Goal: Task Accomplishment & Management: Manage account settings

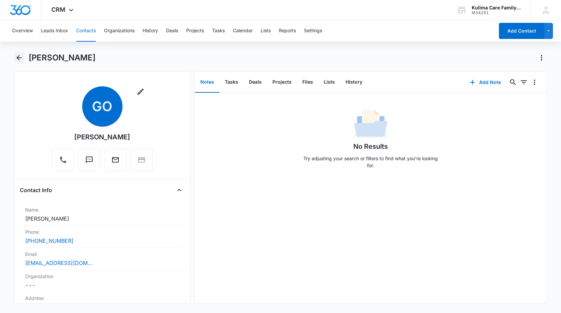
click at [17, 59] on icon "Back" at bounding box center [19, 58] width 8 height 8
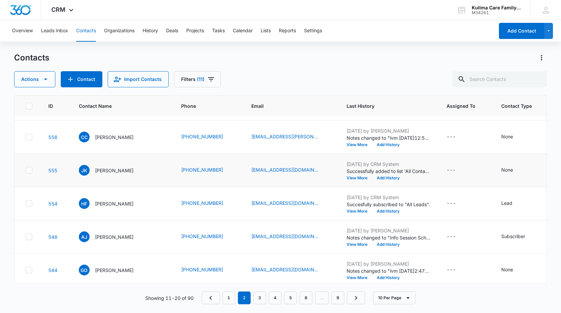
scroll to position [67, 0]
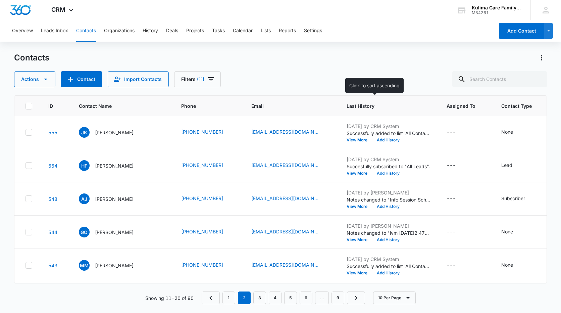
click at [347, 108] on span "Last History" at bounding box center [384, 105] width 74 height 7
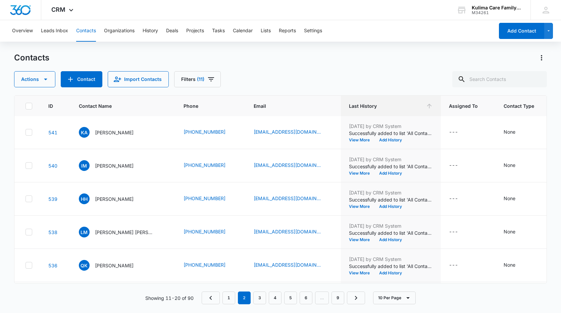
scroll to position [0, 0]
click at [102, 134] on p "[PERSON_NAME]" at bounding box center [114, 133] width 39 height 7
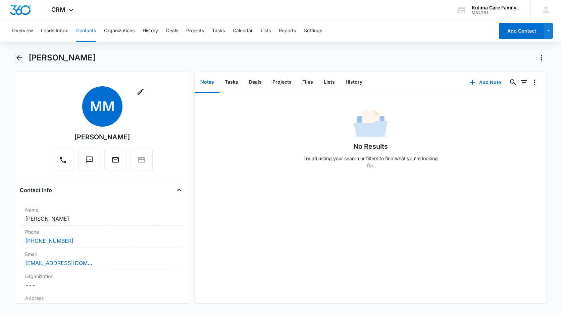
click at [22, 55] on icon "Back" at bounding box center [19, 58] width 8 height 8
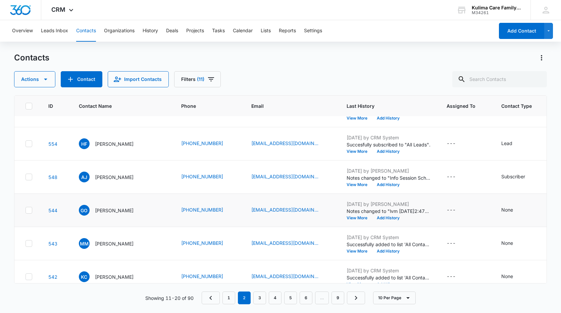
scroll to position [134, 0]
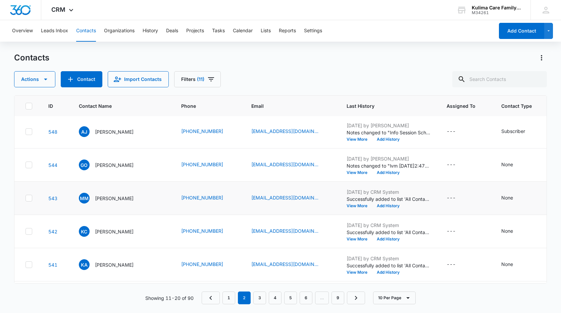
click at [28, 199] on icon at bounding box center [29, 197] width 4 height 3
click at [26, 198] on input "checkbox" at bounding box center [25, 198] width 0 height 0
click at [42, 78] on icon "button" at bounding box center [46, 79] width 8 height 8
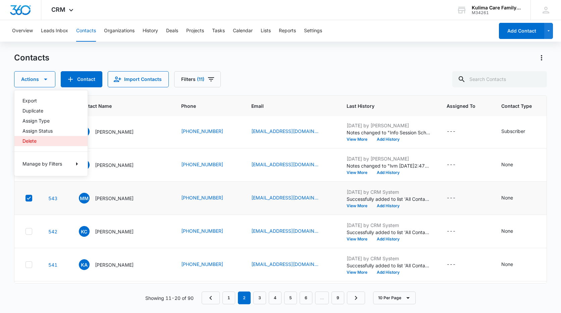
click at [38, 141] on div "Delete" at bounding box center [47, 141] width 49 height 5
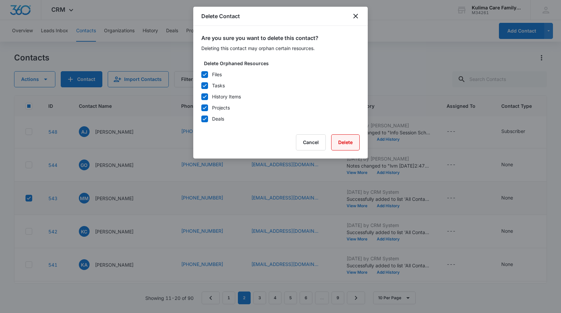
click at [348, 139] on button "Delete" at bounding box center [345, 142] width 29 height 16
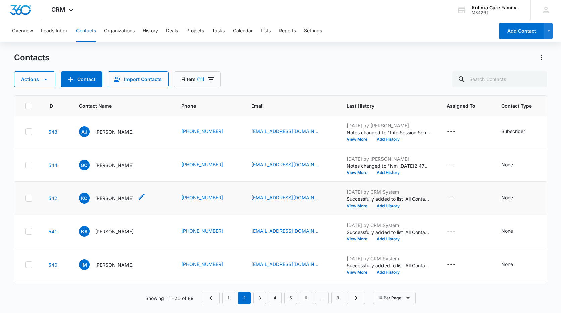
click at [109, 200] on p "[PERSON_NAME]" at bounding box center [114, 198] width 39 height 7
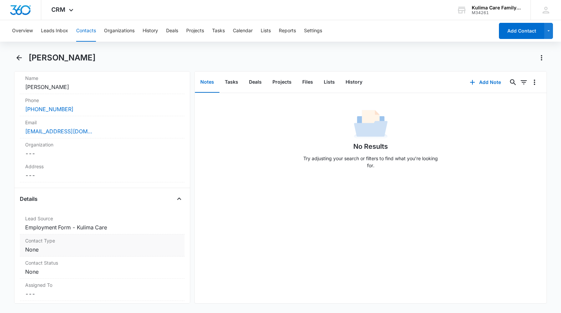
scroll to position [66, 0]
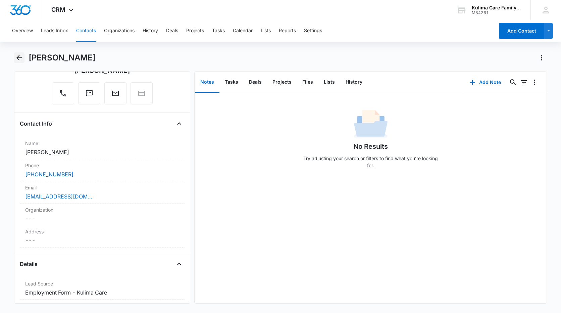
click at [19, 58] on icon "Back" at bounding box center [18, 57] width 5 height 5
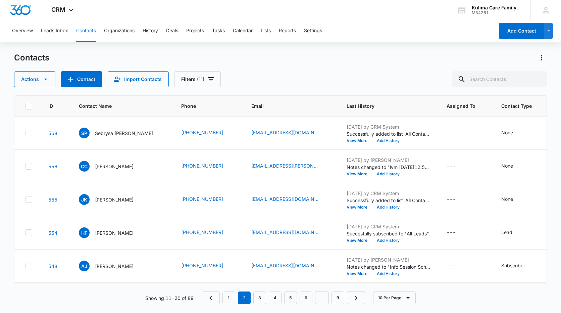
scroll to position [134, 0]
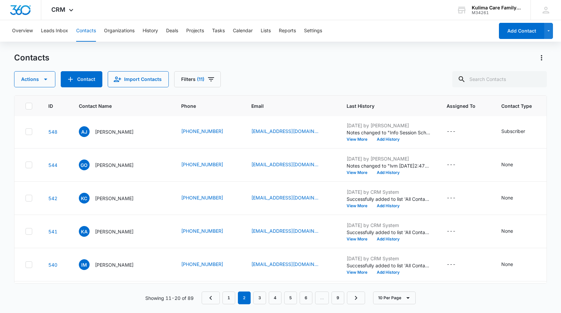
drag, startPoint x: 26, startPoint y: 199, endPoint x: 36, endPoint y: 104, distance: 95.3
click at [26, 199] on icon at bounding box center [29, 198] width 6 height 6
click at [26, 198] on input "checkbox" at bounding box center [25, 198] width 0 height 0
click at [46, 75] on button "Actions" at bounding box center [34, 79] width 41 height 16
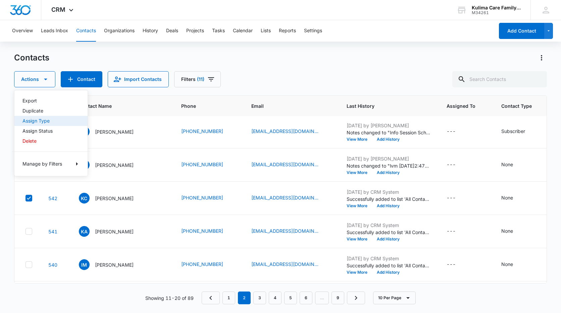
click at [34, 122] on div "Assign Type" at bounding box center [47, 121] width 49 height 5
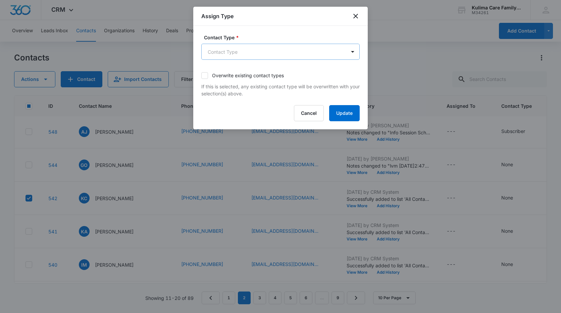
click at [297, 52] on body "CRM Apps Reputation Websites Forms CRM Email Social Payments POS Content Ads In…" at bounding box center [280, 156] width 561 height 313
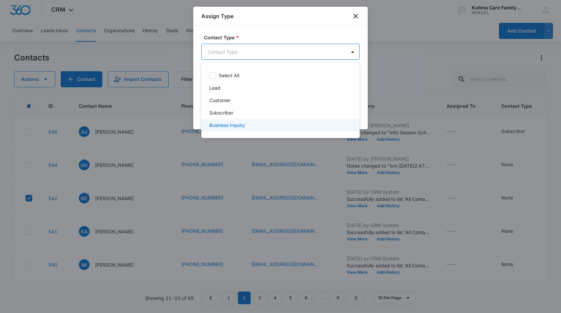
click at [229, 126] on p "Business Inquiry" at bounding box center [228, 125] width 36 height 7
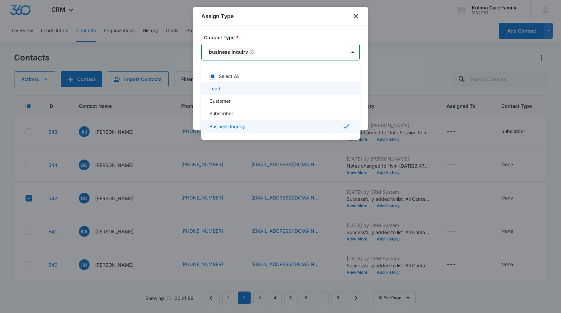
click at [349, 31] on div at bounding box center [280, 156] width 561 height 313
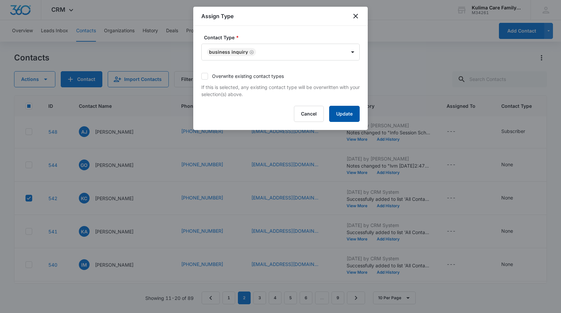
click at [341, 113] on button "Update" at bounding box center [344, 114] width 31 height 16
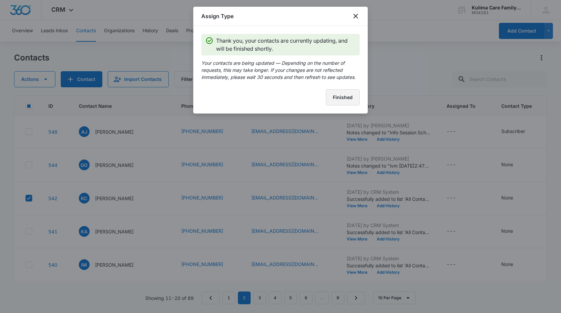
click at [353, 92] on button "Finished" at bounding box center [343, 97] width 34 height 16
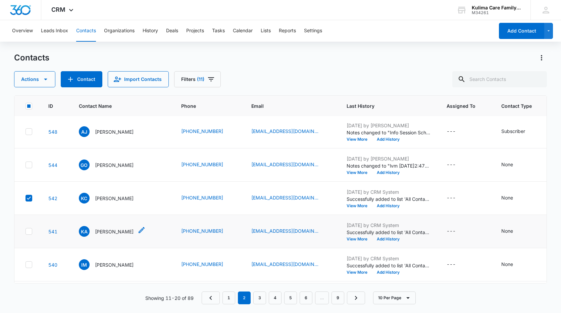
click at [107, 232] on p "[PERSON_NAME]" at bounding box center [114, 231] width 39 height 7
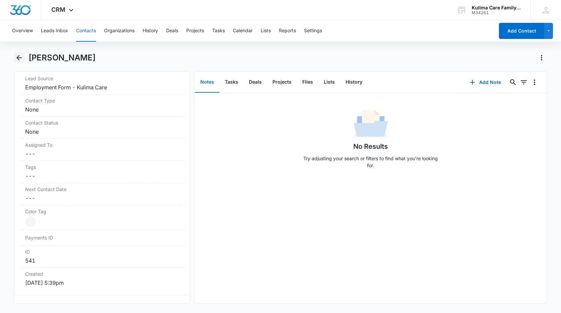
scroll to position [302, 0]
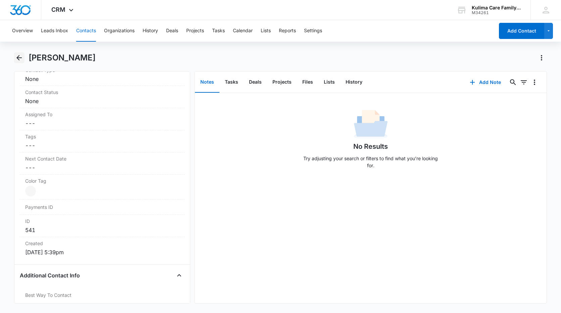
click at [22, 58] on icon "Back" at bounding box center [18, 57] width 5 height 5
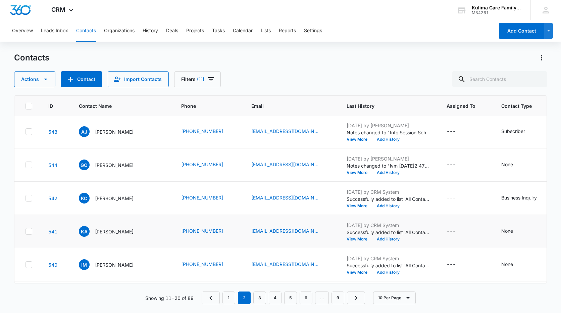
scroll to position [171, 0]
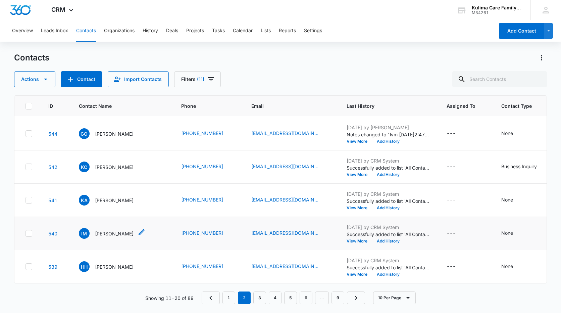
click at [117, 230] on p "[PERSON_NAME]" at bounding box center [114, 233] width 39 height 7
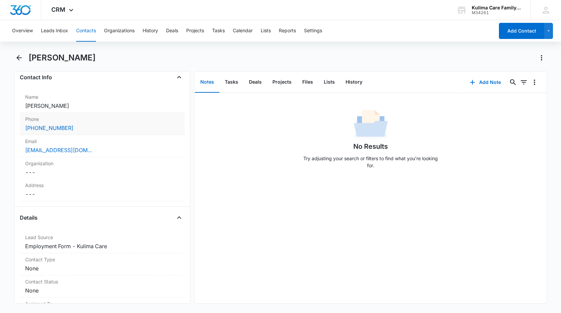
scroll to position [168, 0]
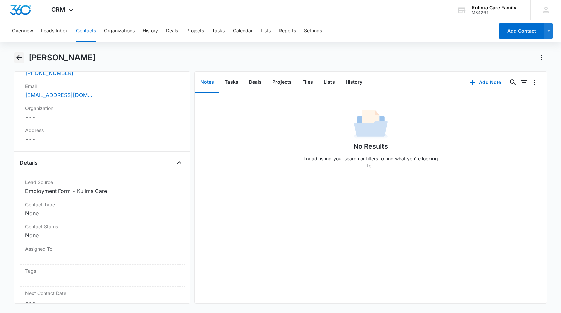
click at [14, 61] on button "Back" at bounding box center [19, 57] width 10 height 11
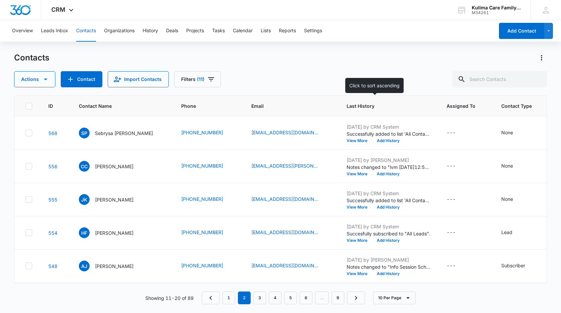
scroll to position [171, 0]
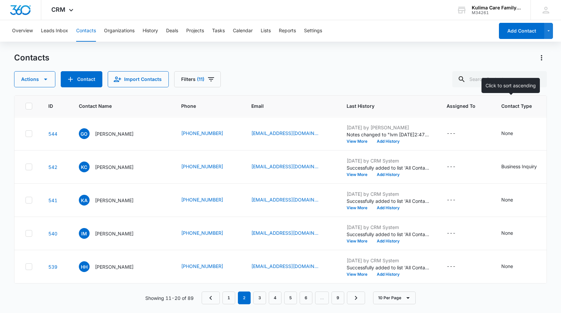
click at [503, 108] on span "Contact Type" at bounding box center [521, 105] width 38 height 7
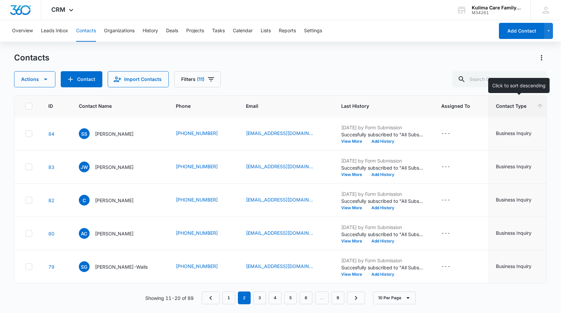
scroll to position [0, 0]
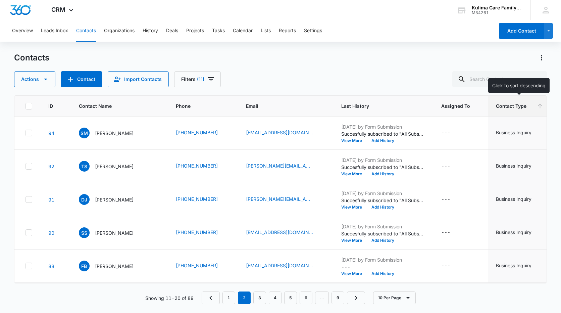
click at [507, 109] on th "Contact Type" at bounding box center [520, 106] width 64 height 21
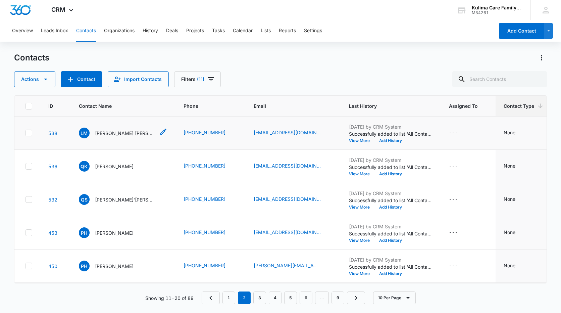
click at [121, 133] on p "[PERSON_NAME] [PERSON_NAME]" at bounding box center [125, 133] width 60 height 7
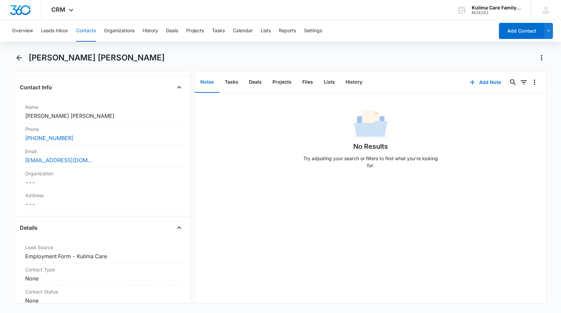
scroll to position [100, 0]
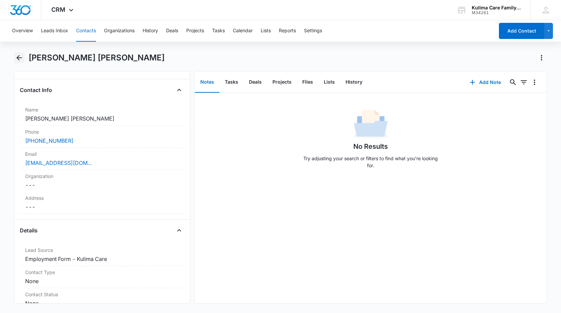
click at [18, 59] on icon "Back" at bounding box center [19, 58] width 8 height 8
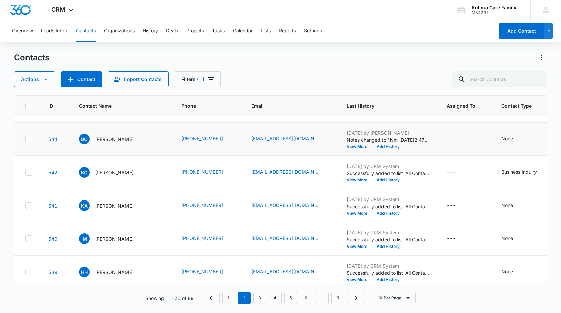
scroll to position [171, 0]
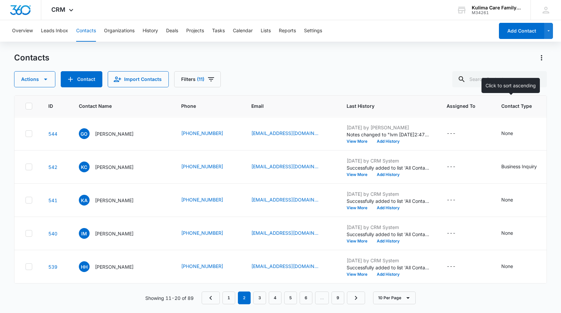
click at [501, 111] on th "Contact Type" at bounding box center [526, 106] width 64 height 21
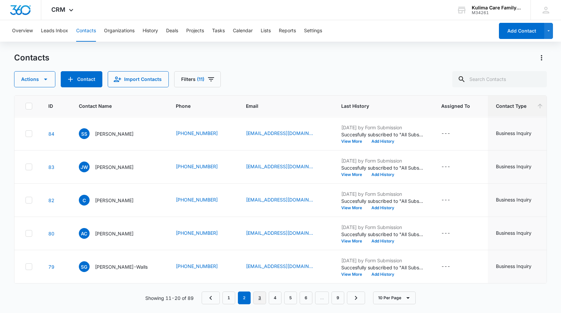
click at [260, 298] on link "3" at bounding box center [260, 297] width 13 height 13
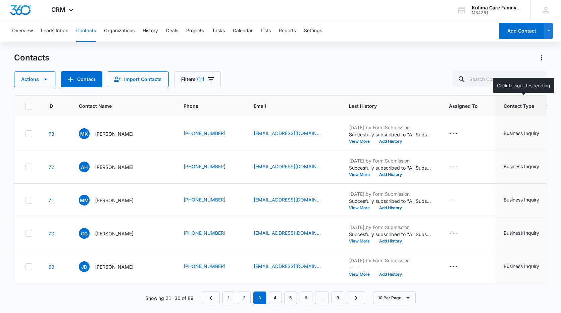
click at [514, 113] on th "Contact Type" at bounding box center [528, 106] width 64 height 21
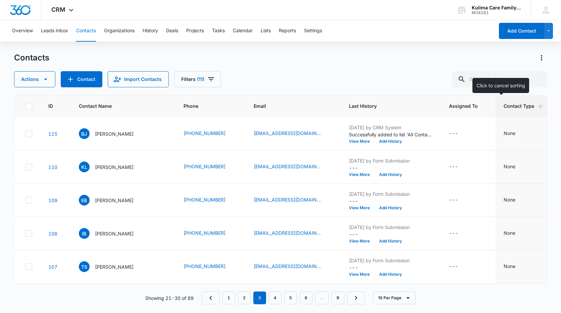
scroll to position [0, 0]
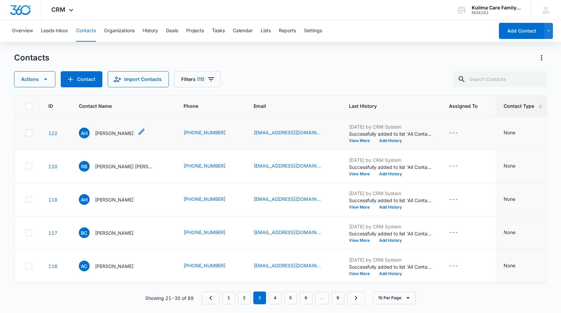
click at [97, 134] on p "[PERSON_NAME]" at bounding box center [114, 133] width 39 height 7
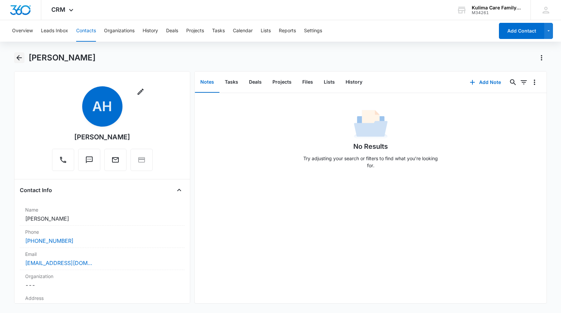
click at [15, 53] on button "Back" at bounding box center [19, 57] width 10 height 11
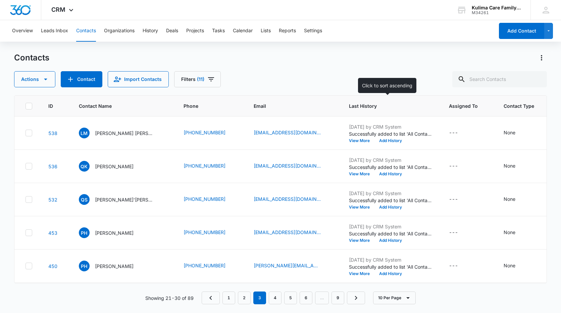
click at [372, 107] on span "Last History" at bounding box center [386, 105] width 74 height 7
click at [349, 109] on span "Last History" at bounding box center [386, 105] width 74 height 7
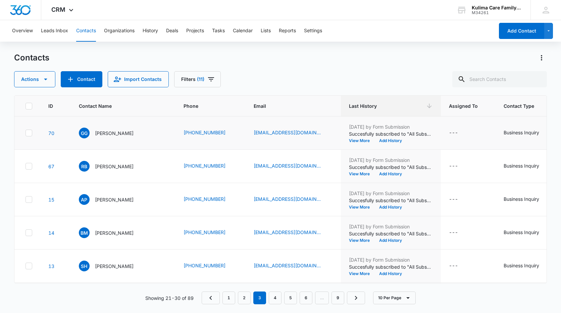
click at [26, 133] on div at bounding box center [29, 133] width 7 height 7
click at [25, 133] on input "checkbox" at bounding box center [25, 133] width 0 height 0
click at [49, 88] on div "Contacts Actions Contact Import Contacts Filters (11) ID Contact Name Phone Ema…" at bounding box center [280, 182] width 533 height 260
click at [47, 83] on icon "button" at bounding box center [46, 79] width 8 height 8
click at [34, 143] on div "Delete" at bounding box center [47, 141] width 49 height 5
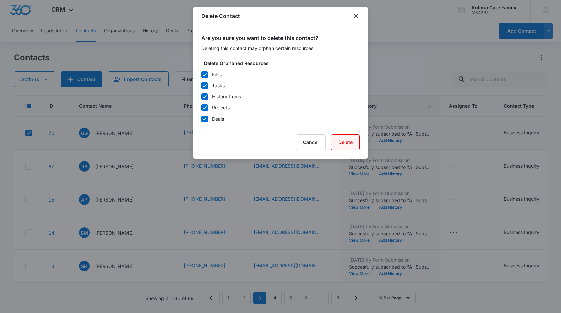
click at [359, 146] on button "Delete" at bounding box center [345, 142] width 29 height 16
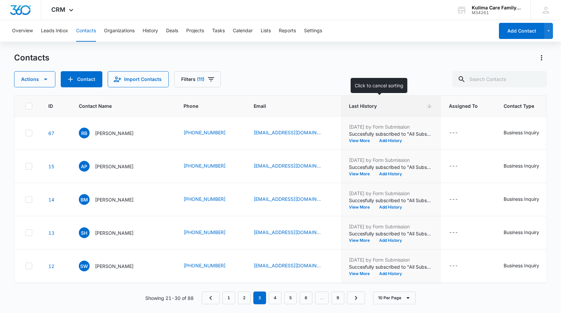
click at [359, 108] on span "Last History" at bounding box center [386, 105] width 74 height 7
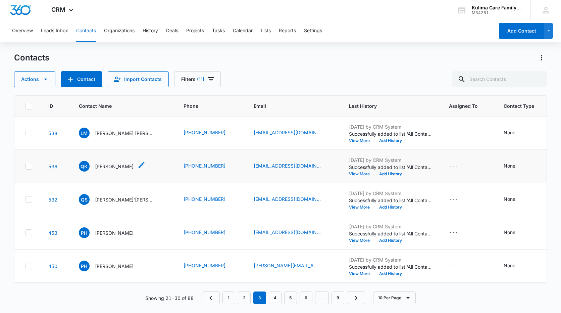
click at [108, 166] on p "[PERSON_NAME]" at bounding box center [114, 166] width 39 height 7
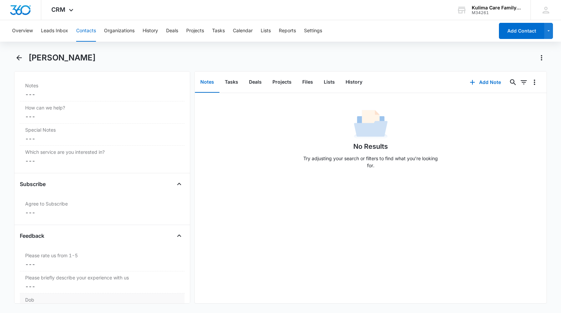
scroll to position [537, 0]
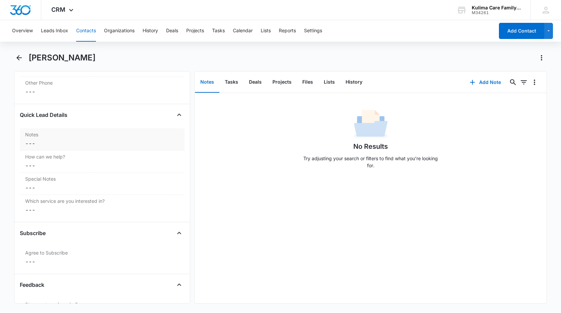
click at [69, 139] on div "Notes Cancel Save Changes ---" at bounding box center [102, 139] width 165 height 22
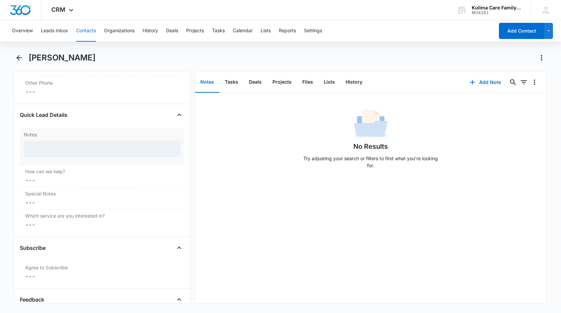
click at [69, 139] on div "Notes" at bounding box center [102, 146] width 165 height 37
click at [71, 146] on div at bounding box center [102, 149] width 157 height 16
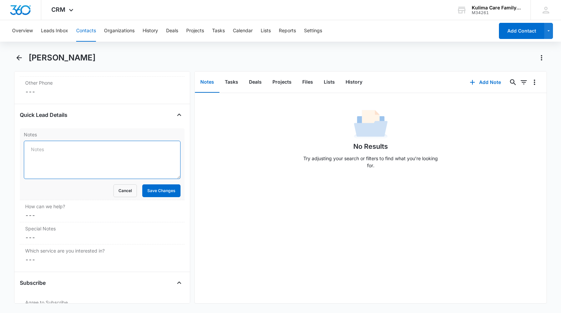
click at [78, 154] on textarea "Notes" at bounding box center [102, 160] width 157 height 38
type textarea "non-working number"
click at [155, 194] on button "Save Changes" at bounding box center [161, 190] width 38 height 13
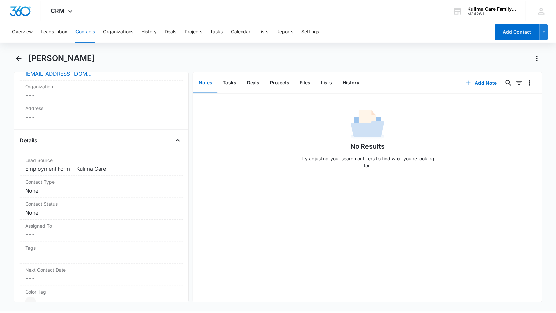
scroll to position [134, 0]
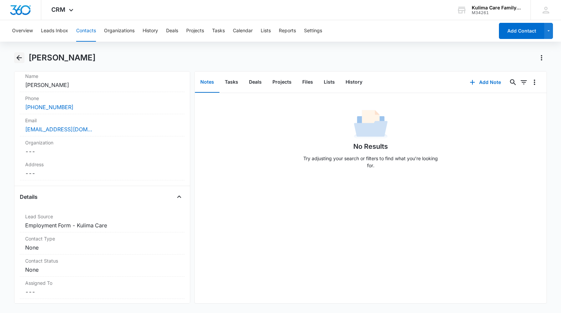
click at [19, 59] on icon "Back" at bounding box center [19, 58] width 8 height 8
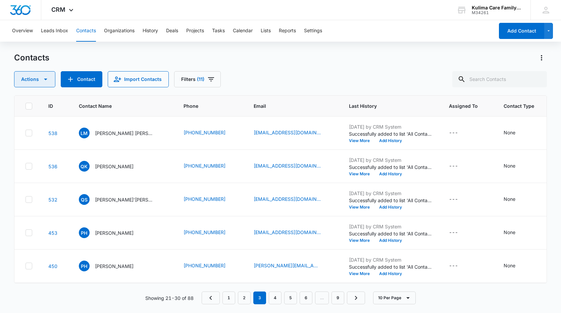
click at [39, 79] on button "Actions" at bounding box center [34, 79] width 41 height 16
click at [38, 132] on div "Export Duplicate Assign Type Assign Status Delete Manage by Filters" at bounding box center [51, 133] width 74 height 86
click at [29, 166] on icon at bounding box center [29, 166] width 4 height 3
click at [26, 166] on input "checkbox" at bounding box center [25, 166] width 0 height 0
click at [49, 81] on button "Actions" at bounding box center [34, 79] width 41 height 16
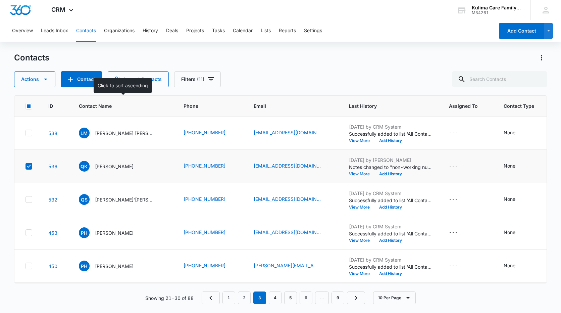
click at [135, 110] on th "Contact Name" at bounding box center [123, 106] width 105 height 21
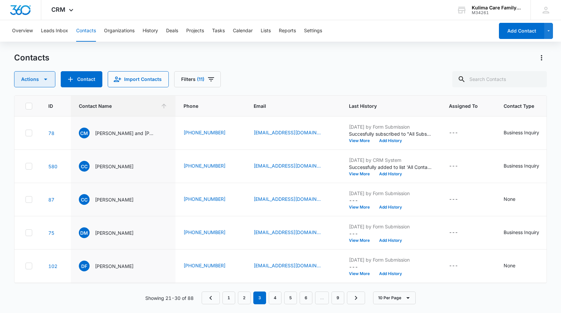
click at [33, 77] on button "Actions" at bounding box center [34, 79] width 41 height 16
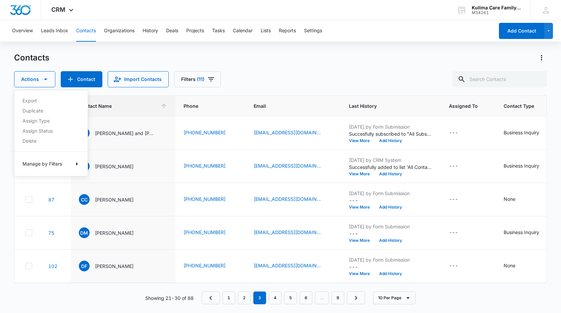
click at [324, 70] on div "Contacts Actions Export Duplicate Assign Type Assign Status Delete Manage by Fi…" at bounding box center [280, 69] width 533 height 35
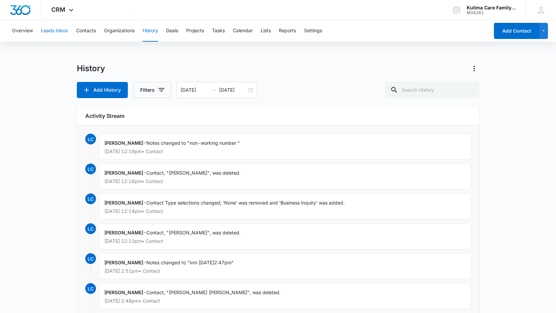
click at [63, 33] on button "Leads Inbox" at bounding box center [54, 30] width 27 height 21
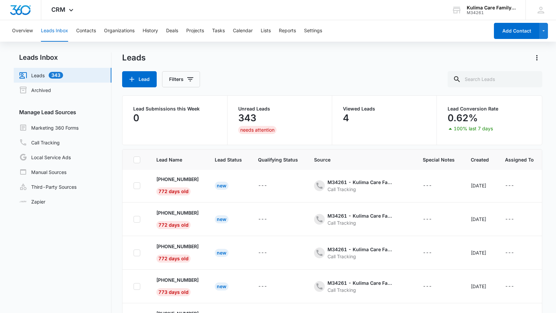
scroll to position [53, 0]
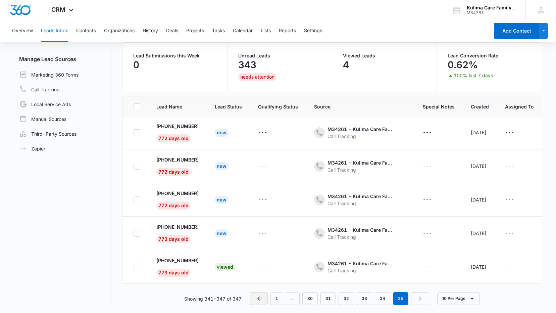
click at [260, 299] on icon "Previous Page" at bounding box center [259, 299] width 2 height 4
click at [279, 299] on link "1" at bounding box center [277, 298] width 13 height 13
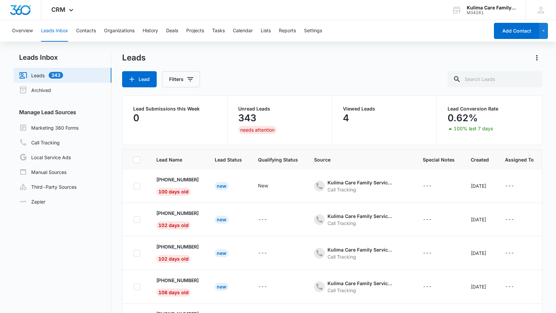
scroll to position [0, 0]
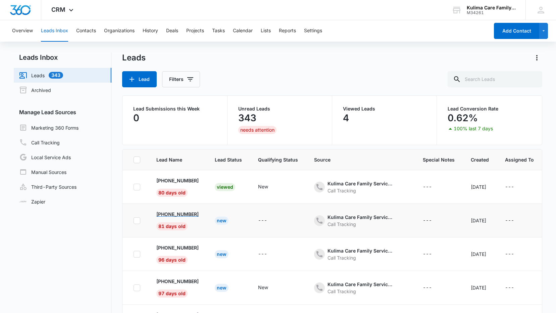
click at [187, 214] on p "[PHONE_NUMBER]" at bounding box center [177, 214] width 42 height 7
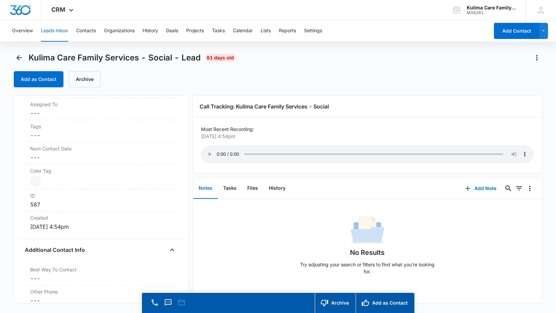
scroll to position [281, 0]
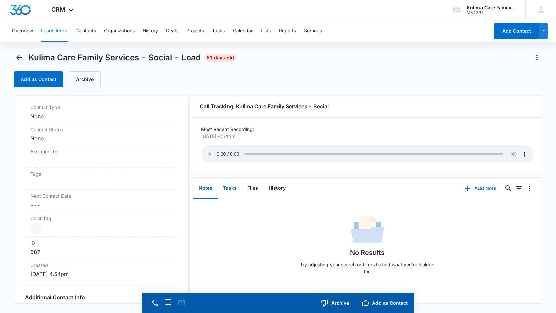
click at [236, 190] on button "Tasks" at bounding box center [230, 188] width 24 height 21
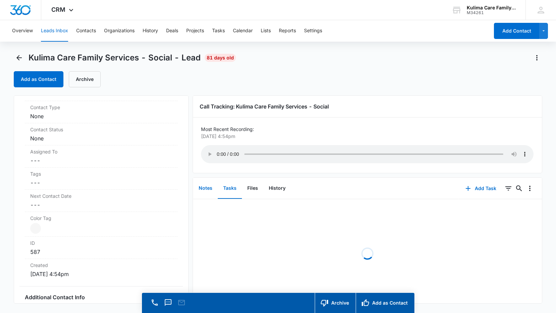
click at [209, 191] on button "Notes" at bounding box center [205, 188] width 25 height 21
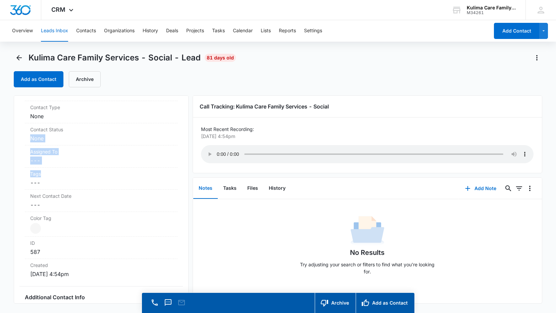
drag, startPoint x: 189, startPoint y: 176, endPoint x: 186, endPoint y: 129, distance: 47.7
click at [186, 129] on div "Kulima Care Family Services - Social Contact Info Name Cancel Save Changes --- …" at bounding box center [101, 199] width 175 height 208
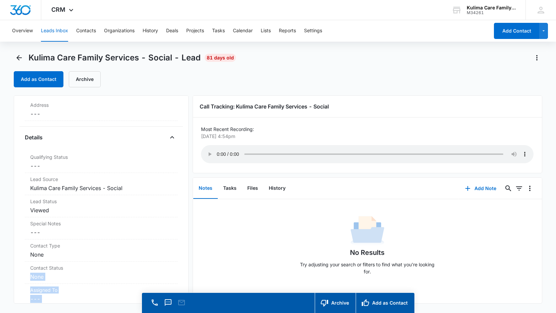
scroll to position [11, 0]
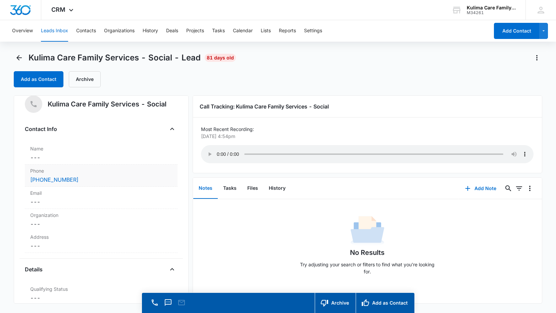
click at [84, 175] on div "Phone Cancel Save Changes [PHONE_NUMBER]" at bounding box center [101, 176] width 153 height 22
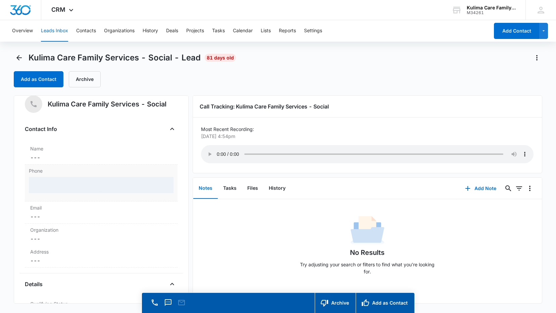
click at [92, 177] on div "Phone" at bounding box center [101, 183] width 153 height 37
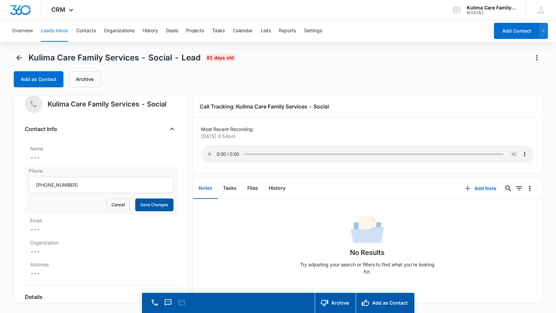
click at [149, 207] on button "Save Changes" at bounding box center [154, 204] width 38 height 13
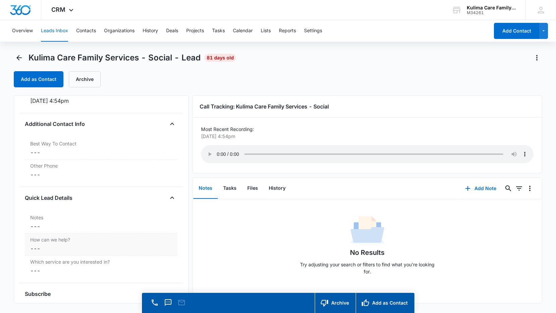
scroll to position [515, 0]
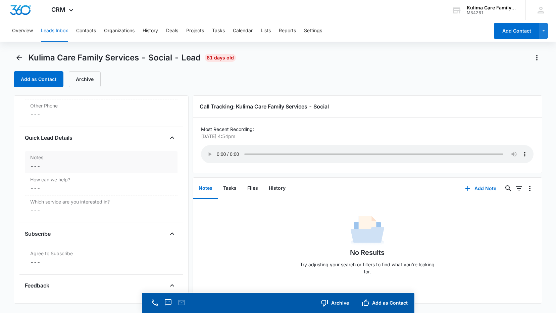
click at [78, 154] on label "Notes" at bounding box center [101, 157] width 142 height 7
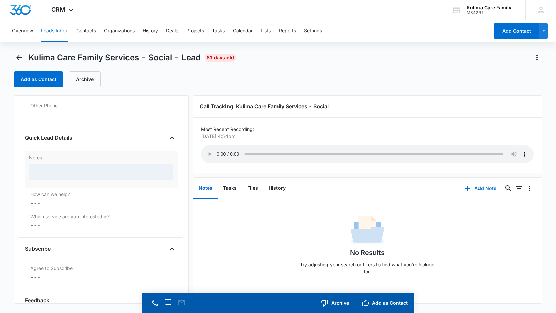
drag, startPoint x: 77, startPoint y: 162, endPoint x: 75, endPoint y: 168, distance: 6.0
click at [77, 162] on div "Notes" at bounding box center [101, 169] width 153 height 37
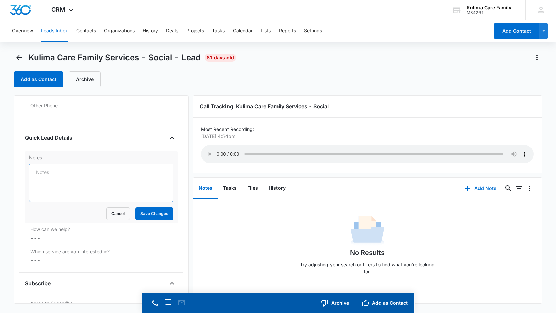
click at [86, 168] on textarea "Notes" at bounding box center [101, 183] width 145 height 38
type textarea "M"
type textarea "Marketing number"
click at [155, 217] on button "Save Changes" at bounding box center [154, 213] width 38 height 13
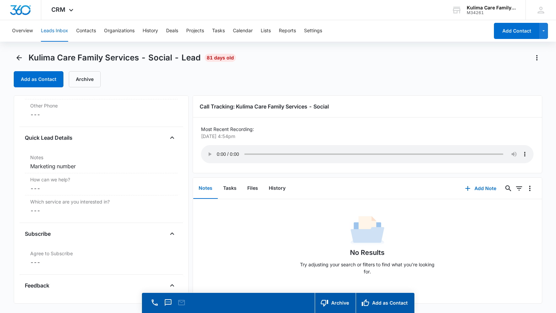
scroll to position [414, 0]
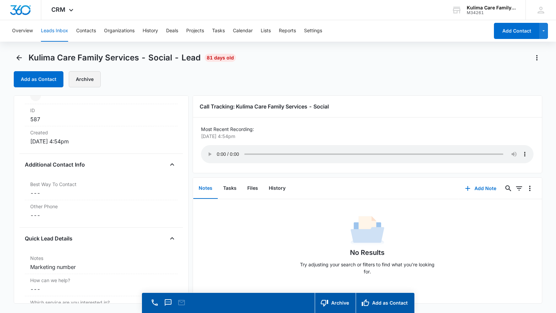
click at [80, 78] on button "Archive" at bounding box center [85, 79] width 32 height 16
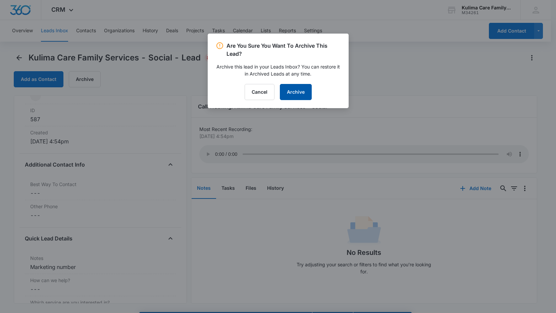
click at [290, 93] on button "Archive" at bounding box center [296, 92] width 32 height 16
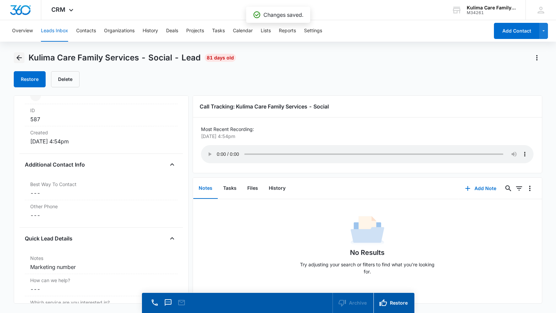
click at [20, 57] on icon "Back" at bounding box center [19, 58] width 8 height 8
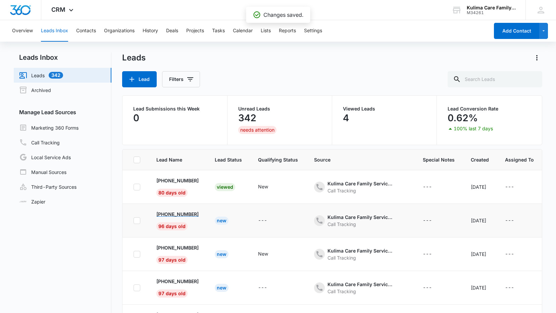
click at [177, 214] on p "[PHONE_NUMBER]" at bounding box center [177, 214] width 42 height 7
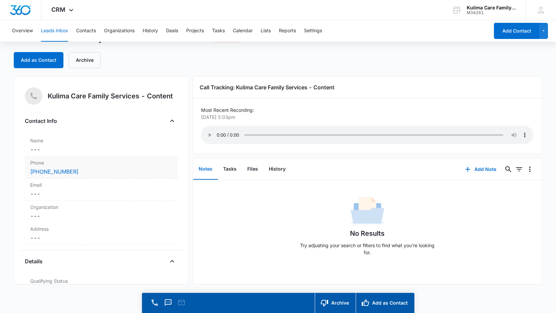
click at [87, 164] on label "Phone" at bounding box center [101, 162] width 142 height 7
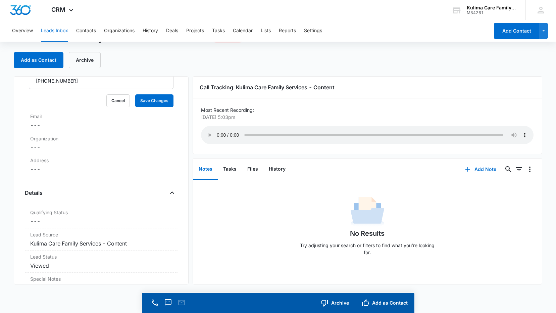
scroll to position [201, 0]
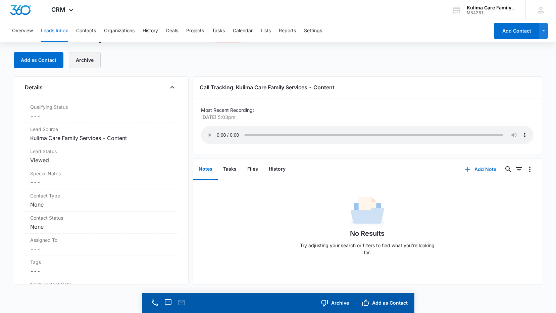
click at [83, 64] on button "Archive" at bounding box center [85, 60] width 32 height 16
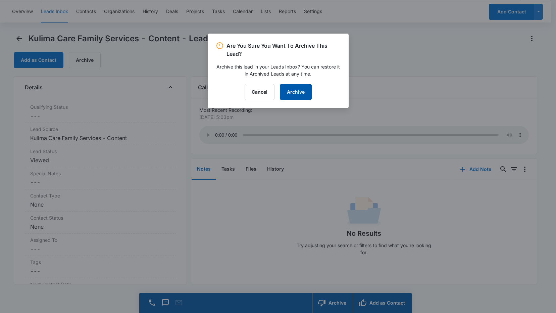
click at [309, 92] on button "Archive" at bounding box center [296, 92] width 32 height 16
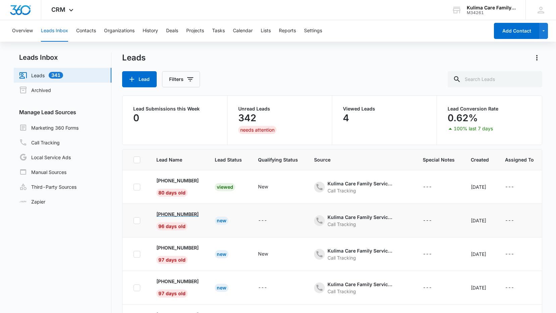
click at [177, 212] on p "[PHONE_NUMBER]" at bounding box center [177, 214] width 42 height 7
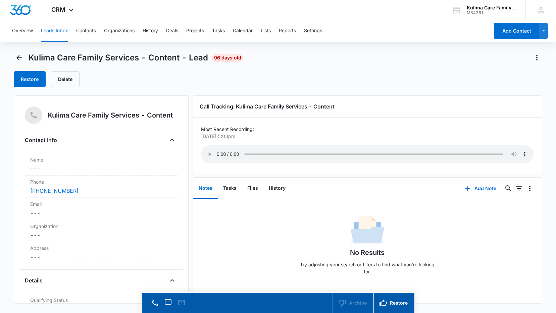
click at [25, 58] on div "Kulima Care Family Services - Content - Lead 96 days old" at bounding box center [129, 57] width 230 height 11
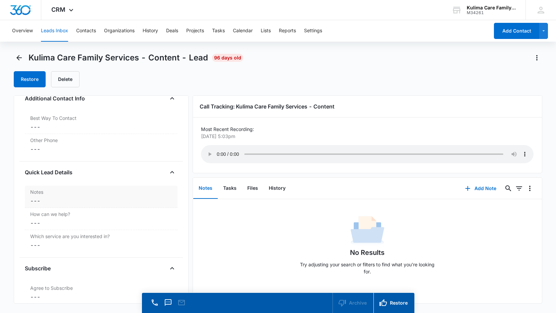
scroll to position [473, 0]
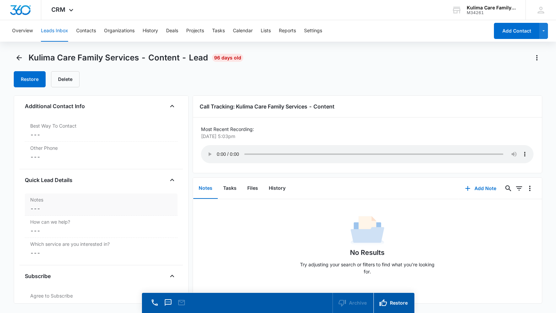
click at [76, 207] on dd "Cancel Save Changes ---" at bounding box center [101, 209] width 142 height 8
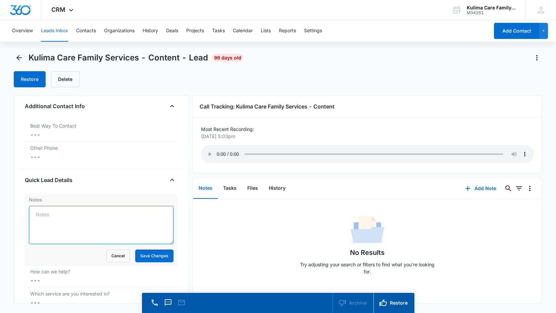
click at [79, 218] on textarea "Notes" at bounding box center [101, 225] width 145 height 38
drag, startPoint x: 79, startPoint y: 218, endPoint x: 87, endPoint y: 230, distance: 14.0
click at [87, 230] on textarea "[PERSON_NAME] caller - non responsive applicant. He and spouse may bet" at bounding box center [101, 225] width 145 height 38
type textarea "[PERSON_NAME] caller - nonresponsive applicant."
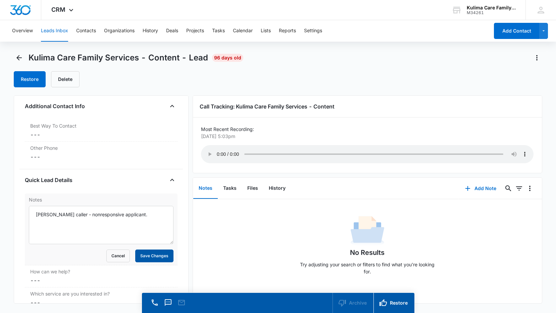
click at [160, 260] on button "Save Changes" at bounding box center [154, 256] width 38 height 13
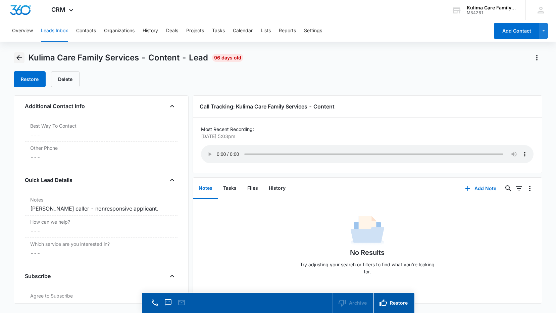
click at [18, 56] on icon "Back" at bounding box center [19, 58] width 8 height 8
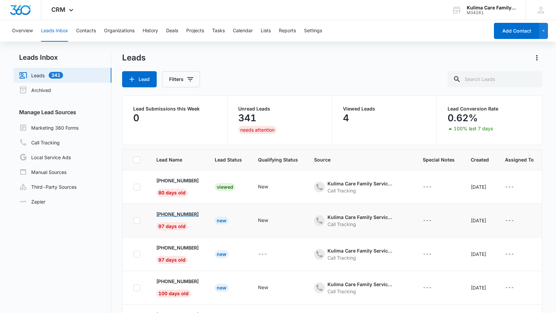
click at [179, 215] on p "[PHONE_NUMBER]" at bounding box center [177, 214] width 42 height 7
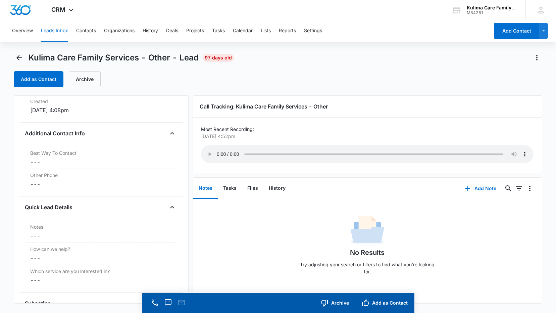
scroll to position [403, 0]
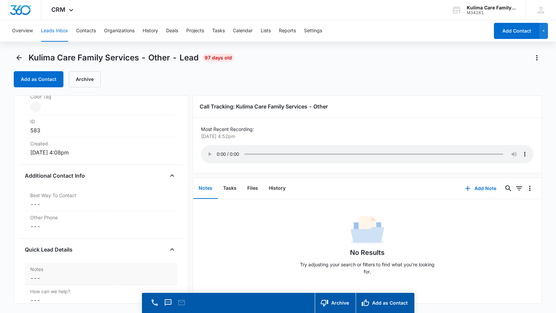
click at [46, 279] on dd "Cancel Save Changes ---" at bounding box center [101, 278] width 142 height 8
click at [46, 279] on div at bounding box center [101, 283] width 145 height 16
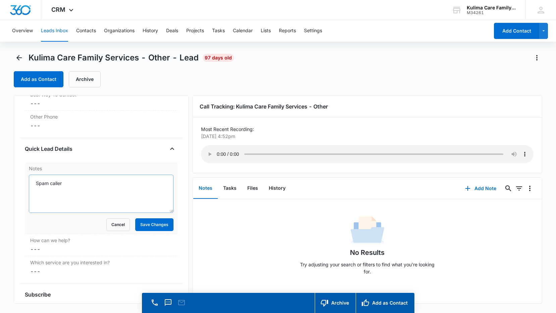
click at [77, 191] on textarea "Spam caller" at bounding box center [101, 194] width 145 height 38
type textarea "Spam call"
click at [162, 230] on button "Save Changes" at bounding box center [154, 224] width 38 height 13
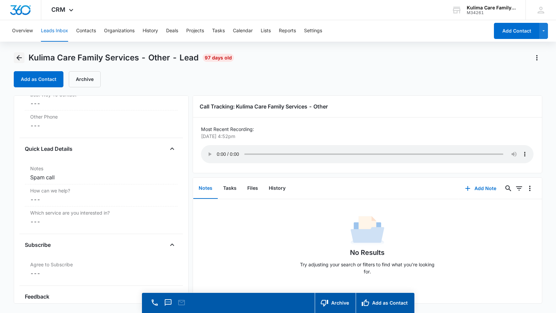
click at [21, 58] on icon "Back" at bounding box center [18, 57] width 5 height 5
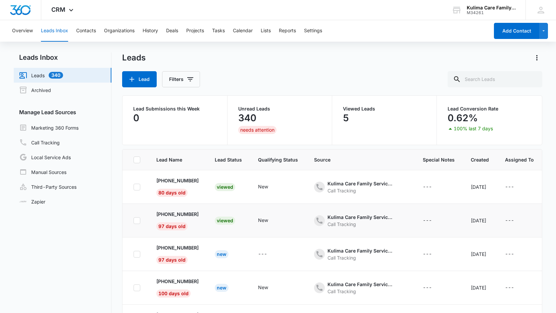
click at [139, 220] on icon at bounding box center [137, 221] width 6 height 6
click at [134, 220] on input "checkbox" at bounding box center [133, 220] width 0 height 0
checkbox input "true"
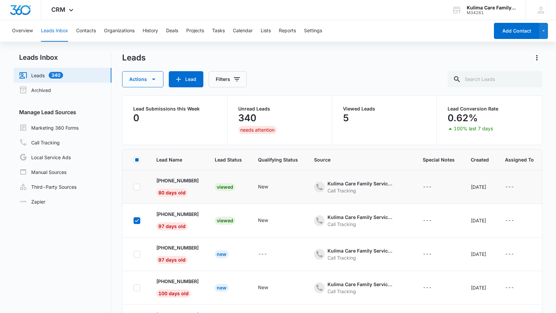
click at [138, 186] on icon at bounding box center [137, 187] width 6 height 6
click at [134, 187] on input "checkbox" at bounding box center [133, 187] width 0 height 0
checkbox input "true"
click at [137, 255] on icon at bounding box center [137, 254] width 6 height 6
click at [134, 254] on input "checkbox" at bounding box center [133, 254] width 0 height 0
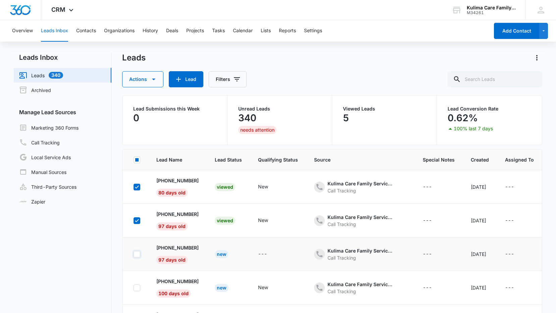
checkbox input "true"
click at [158, 85] on button "Actions" at bounding box center [142, 79] width 41 height 16
click at [139, 112] on div "Archive" at bounding box center [148, 110] width 35 height 5
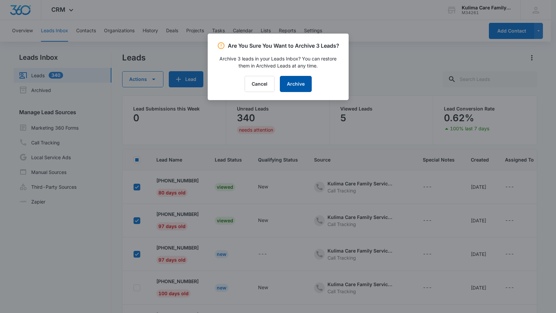
click at [310, 83] on button "Archive" at bounding box center [296, 84] width 32 height 16
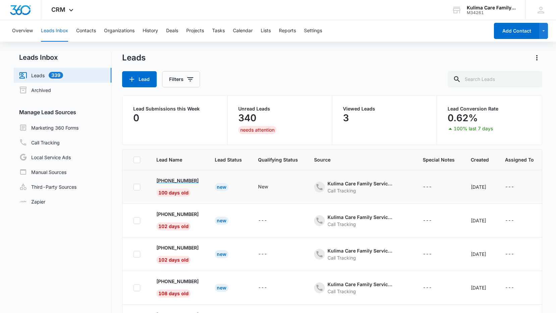
click at [175, 180] on p "[PHONE_NUMBER]" at bounding box center [177, 180] width 42 height 7
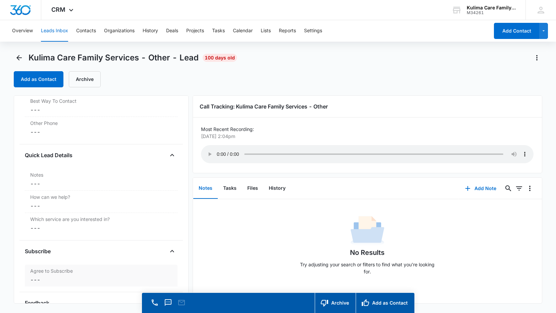
scroll to position [482, 0]
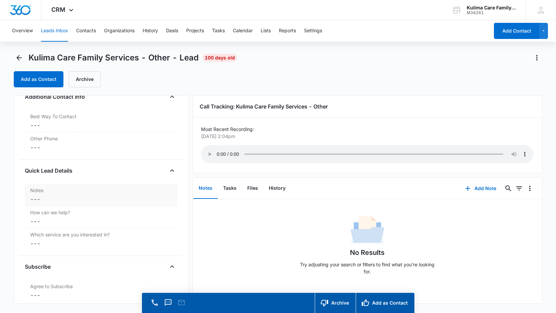
click at [74, 197] on dd "Cancel Save Changes ---" at bounding box center [101, 199] width 142 height 8
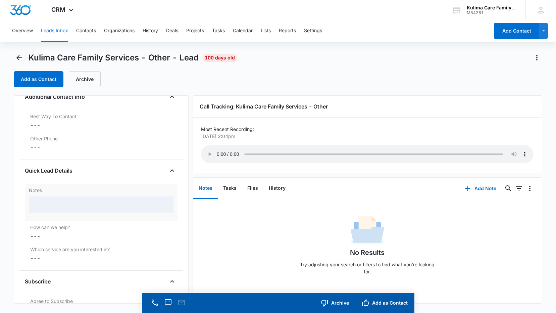
click at [74, 197] on div at bounding box center [101, 204] width 145 height 16
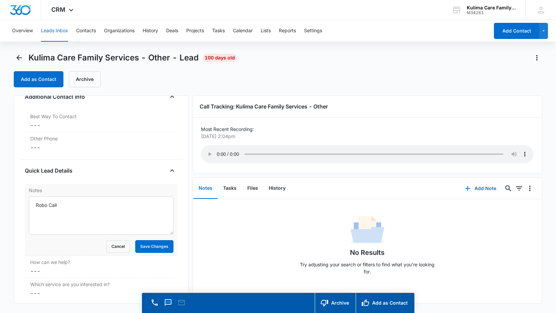
click at [533, 127] on p "Most Recent Recording:" at bounding box center [367, 129] width 333 height 7
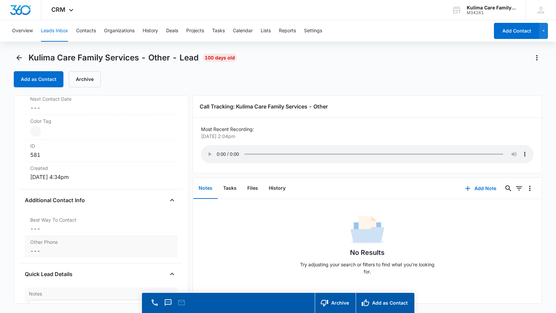
scroll to position [415, 0]
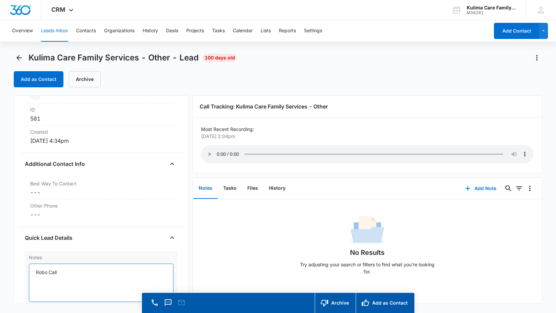
click at [76, 268] on textarea "Robo Call" at bounding box center [101, 283] width 145 height 38
type textarea "R"
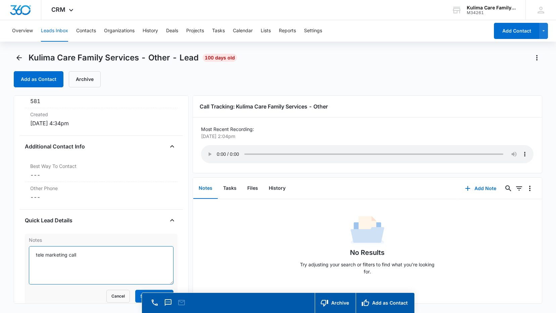
scroll to position [448, 0]
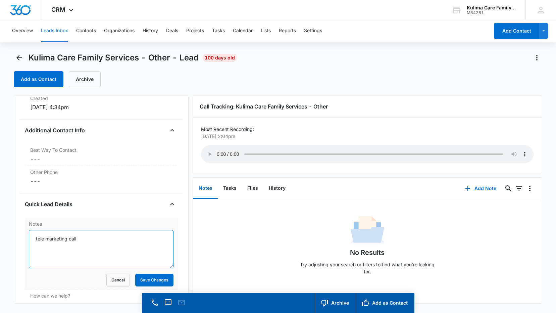
click at [87, 238] on textarea "tele marketing call" at bounding box center [101, 249] width 145 height 38
click at [47, 239] on textarea "tele marketing caller" at bounding box center [101, 249] width 145 height 38
click at [91, 245] on textarea "telemarketing caller" at bounding box center [101, 249] width 145 height 38
type textarea "telemarketing caller"
click at [149, 279] on button "Save Changes" at bounding box center [154, 280] width 38 height 13
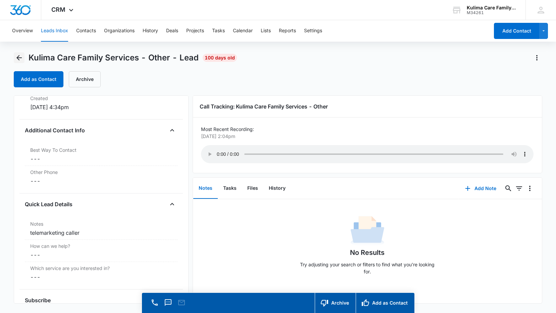
click at [18, 56] on icon "Back" at bounding box center [18, 57] width 5 height 5
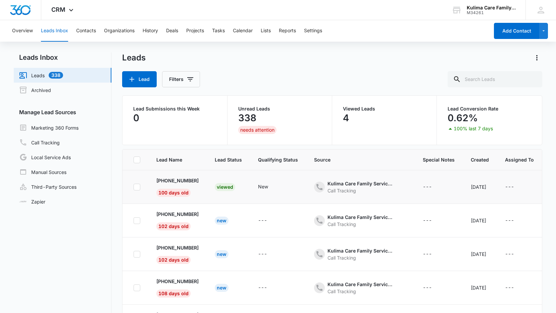
click at [140, 185] on td at bounding box center [136, 187] width 26 height 34
click at [138, 187] on icon at bounding box center [137, 187] width 6 height 6
click at [134, 187] on input "checkbox" at bounding box center [133, 187] width 0 height 0
checkbox input "true"
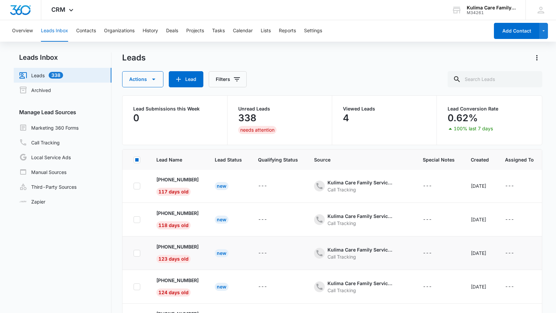
scroll to position [174, 0]
click at [141, 248] on td at bounding box center [136, 253] width 26 height 34
click at [135, 250] on icon at bounding box center [137, 253] width 6 height 6
click at [134, 253] on input "checkbox" at bounding box center [133, 253] width 0 height 0
checkbox input "true"
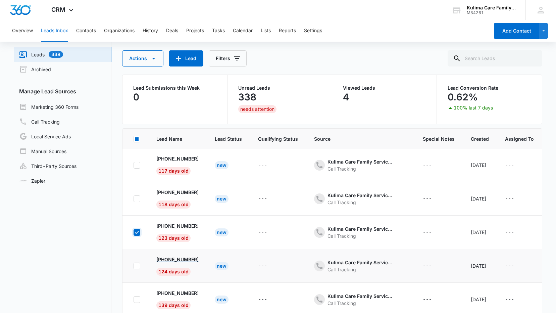
scroll to position [53, 0]
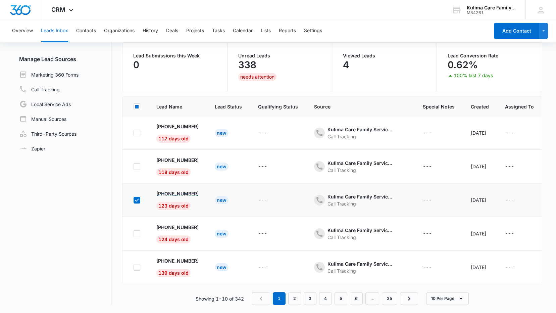
click at [192, 190] on p "[PHONE_NUMBER]" at bounding box center [177, 193] width 42 height 7
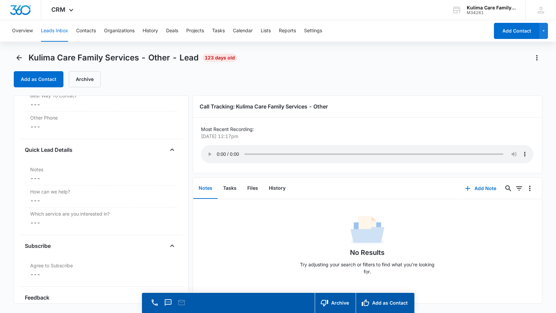
scroll to position [549, 0]
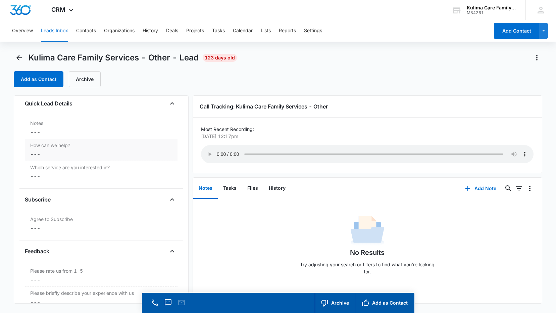
click at [59, 134] on dd "Cancel Save Changes ---" at bounding box center [101, 132] width 142 height 8
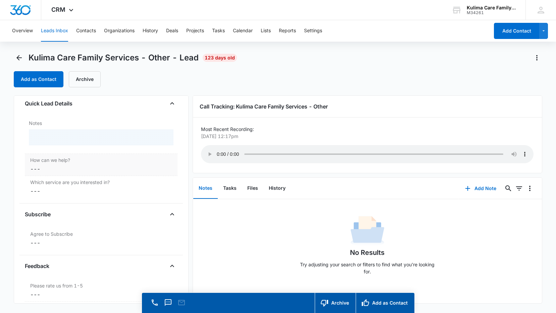
click at [58, 134] on div at bounding box center [101, 137] width 145 height 16
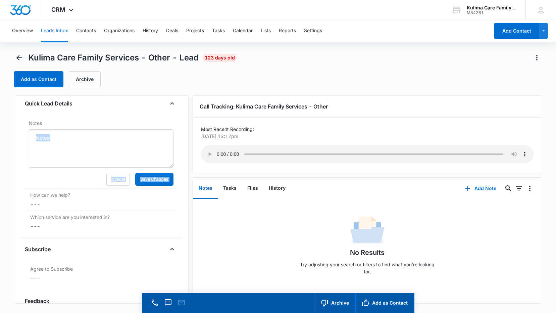
click at [61, 138] on textarea "Notes" at bounding box center [101, 148] width 145 height 38
type textarea "t"
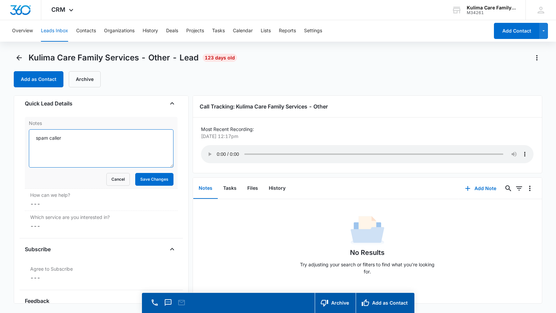
click at [49, 141] on textarea "spam caller" at bounding box center [101, 148] width 145 height 38
drag, startPoint x: 47, startPoint y: 138, endPoint x: 28, endPoint y: 136, distance: 18.6
click at [28, 136] on div "Notes spam caller Cancel Save Changes" at bounding box center [101, 153] width 153 height 72
click at [87, 139] on textarea "marketing caller" at bounding box center [101, 148] width 145 height 38
type textarea "marketing caller"
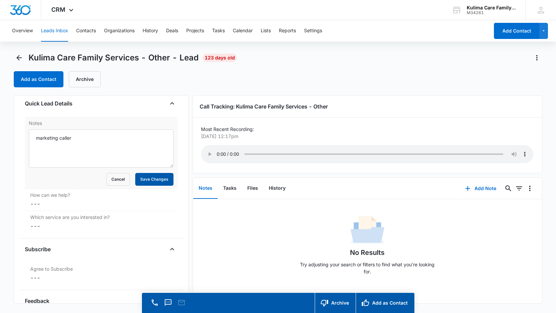
click at [140, 182] on button "Save Changes" at bounding box center [154, 179] width 38 height 13
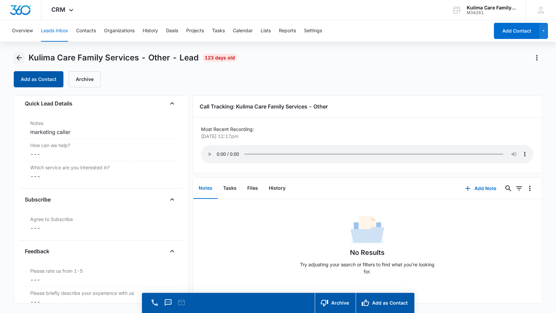
click at [23, 62] on button "Back" at bounding box center [19, 57] width 11 height 11
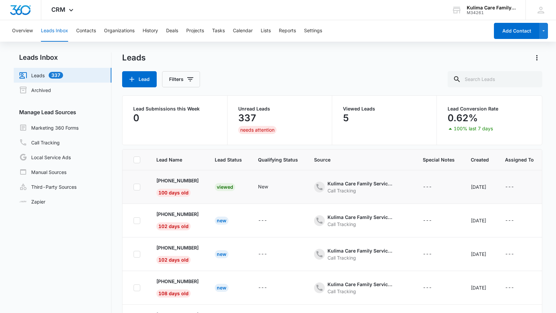
click at [136, 185] on icon at bounding box center [137, 187] width 6 height 6
click at [134, 187] on input "checkbox" at bounding box center [133, 187] width 0 height 0
checkbox input "true"
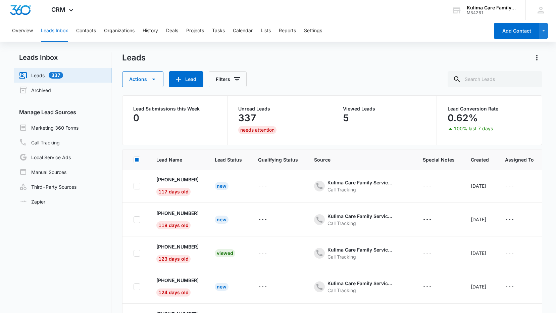
scroll to position [174, 0]
click at [144, 245] on td at bounding box center [136, 253] width 26 height 34
click at [143, 246] on td at bounding box center [136, 253] width 26 height 34
click at [139, 250] on icon at bounding box center [137, 253] width 6 height 6
click at [134, 253] on input "checkbox" at bounding box center [133, 253] width 0 height 0
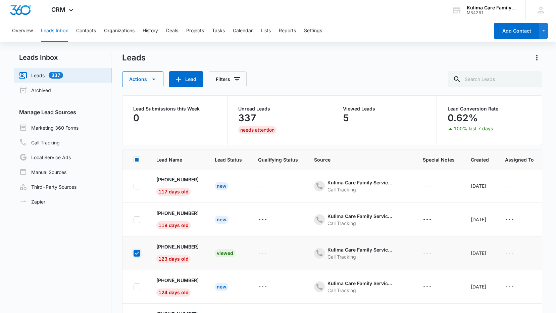
checkbox input "true"
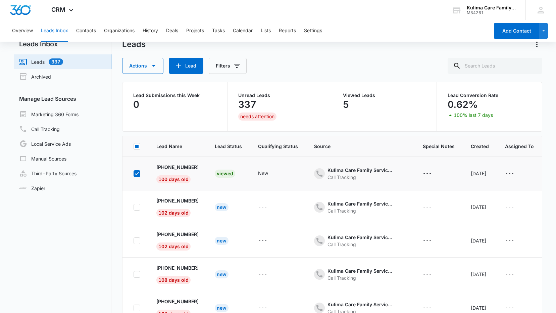
scroll to position [0, 0]
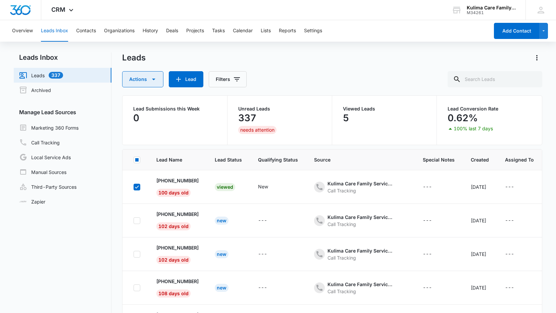
click at [150, 79] on icon "button" at bounding box center [154, 79] width 8 height 8
click at [140, 111] on div "Archive" at bounding box center [148, 110] width 35 height 5
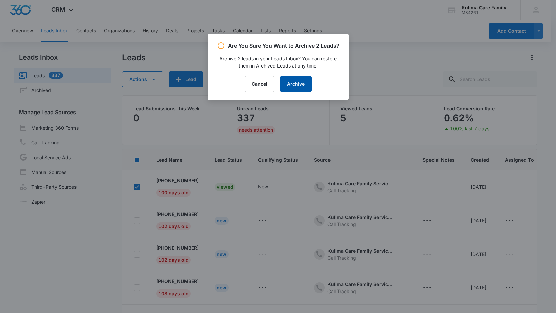
click at [308, 80] on button "Archive" at bounding box center [296, 84] width 32 height 16
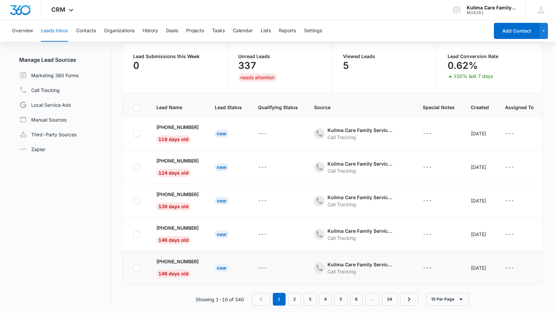
scroll to position [53, 0]
click at [173, 258] on p "[PHONE_NUMBER]" at bounding box center [177, 260] width 42 height 7
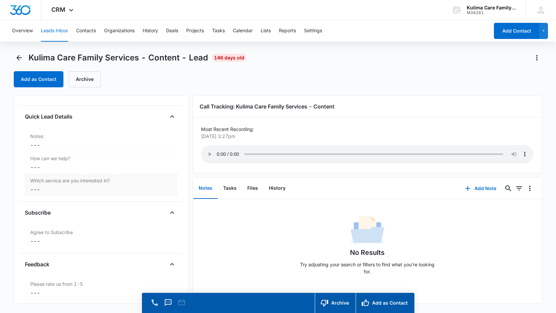
scroll to position [537, 0]
click at [63, 151] on div "Notes Cancel Save Changes ---" at bounding box center [101, 140] width 153 height 22
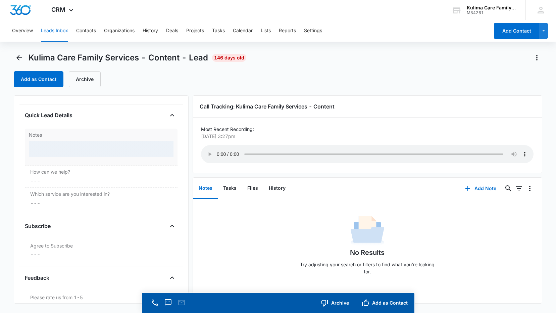
click at [64, 151] on div at bounding box center [101, 149] width 145 height 16
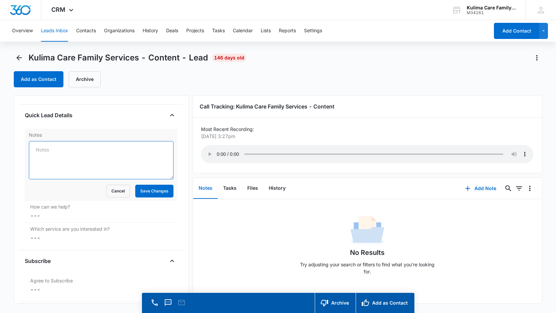
click at [64, 151] on textarea "Notes" at bounding box center [101, 160] width 145 height 38
type textarea "c"
type textarea "spam"
click at [155, 195] on button "Save Changes" at bounding box center [154, 191] width 38 height 13
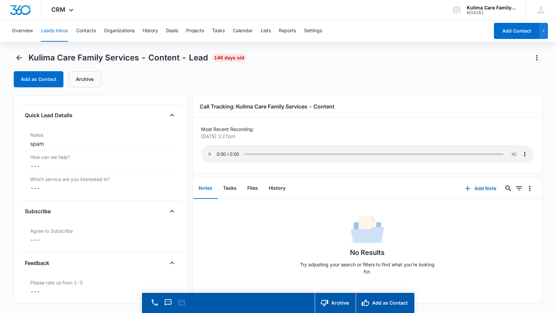
click at [21, 64] on div "Kulima Care Family Services - Content - Lead 146 days old Add as Contact Archive" at bounding box center [278, 69] width 529 height 35
click at [19, 58] on icon "Back" at bounding box center [19, 58] width 8 height 8
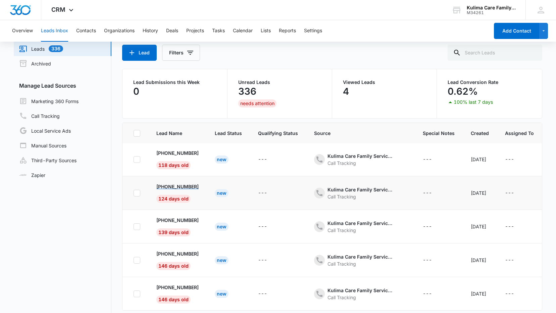
scroll to position [53, 0]
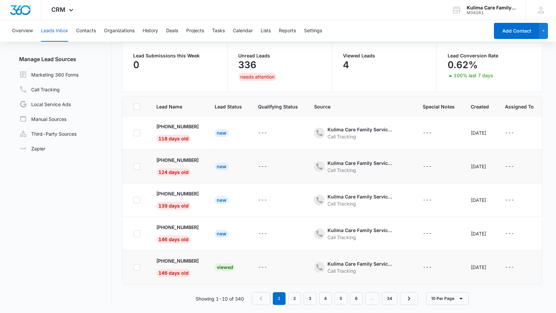
drag, startPoint x: 142, startPoint y: 263, endPoint x: 138, endPoint y: 262, distance: 4.1
click at [142, 263] on td at bounding box center [136, 268] width 26 height 34
click at [139, 264] on div at bounding box center [137, 267] width 7 height 7
click at [134, 267] on input "checkbox" at bounding box center [133, 267] width 0 height 0
checkbox input "true"
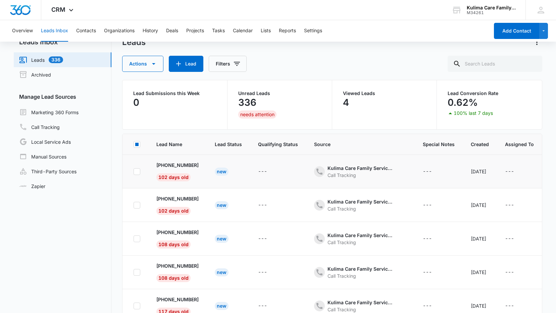
scroll to position [0, 0]
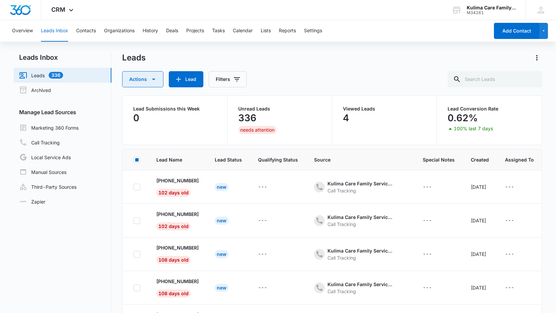
click at [145, 78] on button "Actions" at bounding box center [142, 79] width 41 height 16
click at [145, 109] on div "Archive" at bounding box center [148, 110] width 35 height 5
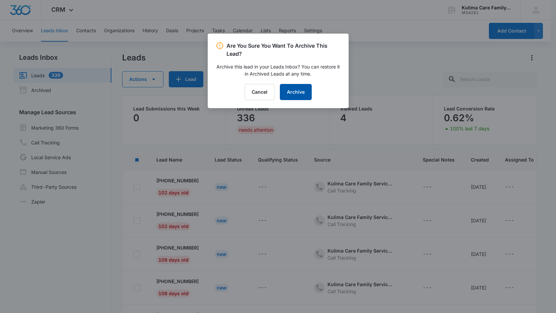
click at [304, 97] on button "Archive" at bounding box center [296, 92] width 32 height 16
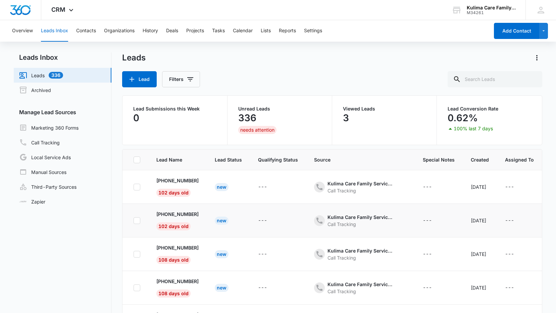
click at [138, 224] on td at bounding box center [136, 221] width 26 height 34
click at [138, 223] on icon at bounding box center [137, 221] width 6 height 6
click at [134, 221] on input "checkbox" at bounding box center [133, 220] width 0 height 0
checkbox input "true"
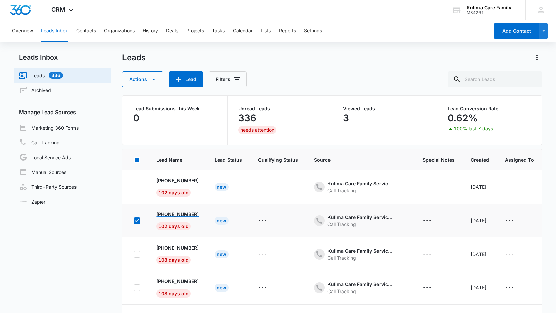
click at [184, 216] on p "[PHONE_NUMBER]" at bounding box center [177, 214] width 42 height 7
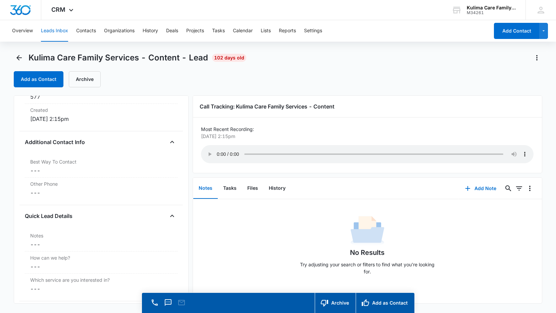
scroll to position [537, 0]
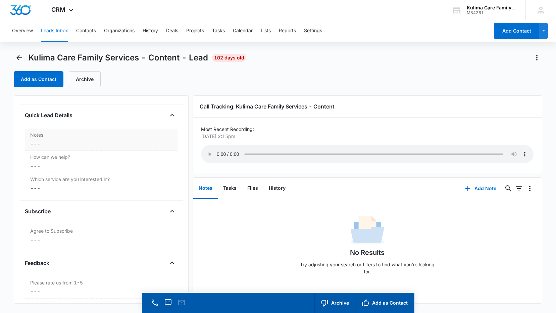
click at [54, 138] on label "Notes" at bounding box center [101, 134] width 142 height 7
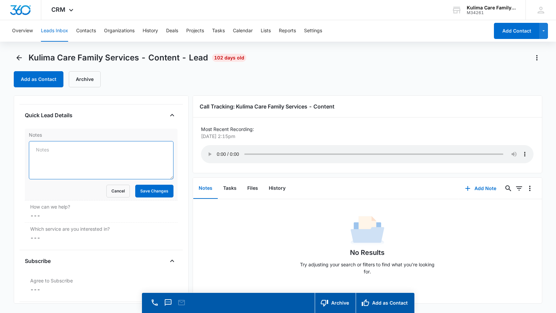
click at [62, 155] on textarea "Notes" at bounding box center [101, 160] width 145 height 38
type textarea "KY State worker"
drag, startPoint x: 150, startPoint y: 198, endPoint x: 153, endPoint y: 199, distance: 3.4
click at [150, 197] on button "Save Changes" at bounding box center [154, 191] width 38 height 13
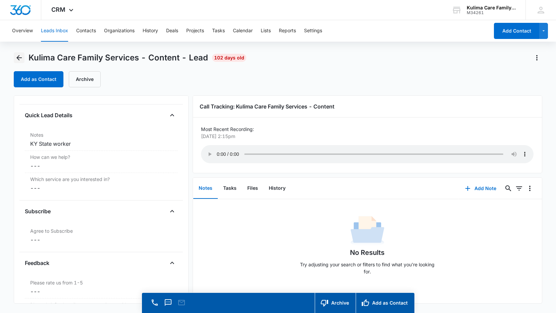
click at [19, 55] on icon "Back" at bounding box center [18, 57] width 5 height 5
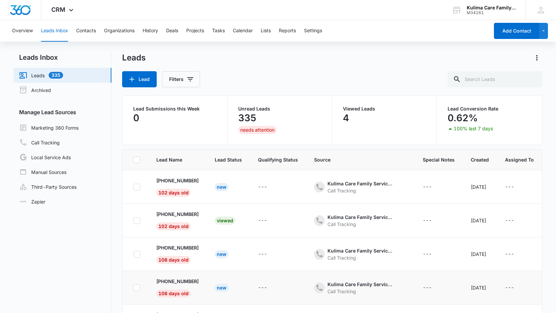
scroll to position [34, 0]
click at [169, 246] on p "[PHONE_NUMBER]" at bounding box center [177, 247] width 42 height 7
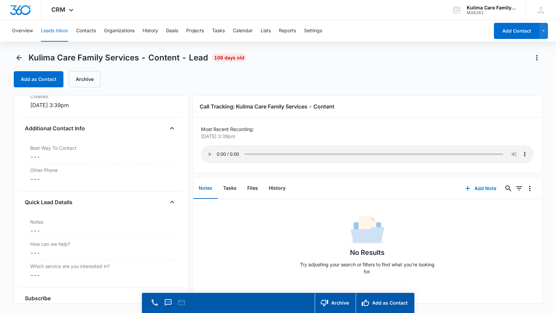
scroll to position [504, 0]
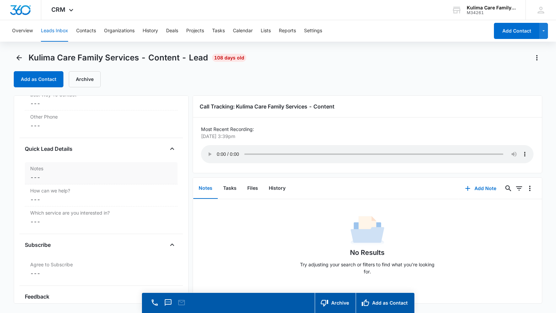
click at [50, 180] on dd "Cancel Save Changes ---" at bounding box center [101, 177] width 142 height 8
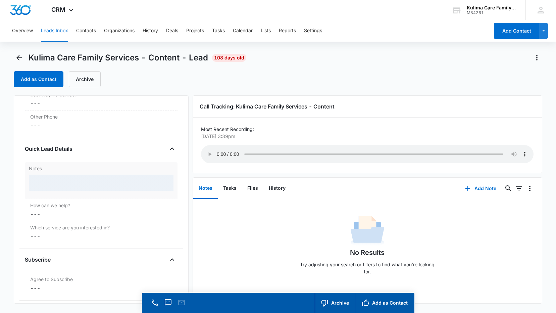
click at [53, 183] on div at bounding box center [101, 183] width 145 height 16
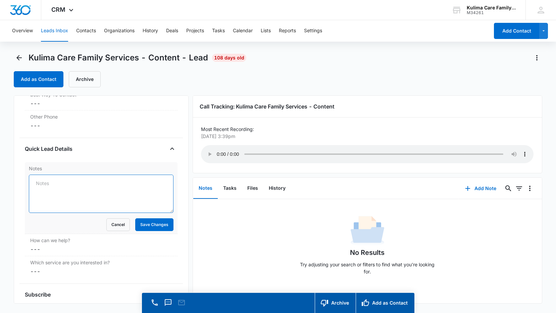
click at [53, 183] on textarea "Notes" at bounding box center [101, 194] width 145 height 38
type textarea "Wrong number"
click at [143, 228] on button "Save Changes" at bounding box center [154, 224] width 38 height 13
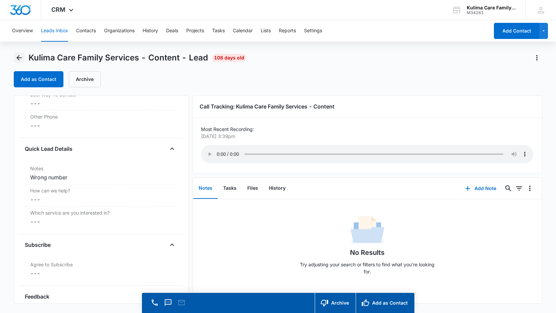
click at [22, 57] on icon "Back" at bounding box center [19, 58] width 8 height 8
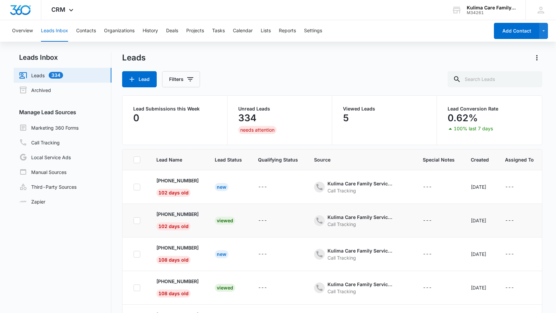
click at [138, 220] on icon at bounding box center [137, 220] width 4 height 3
click at [134, 220] on input "checkbox" at bounding box center [133, 220] width 0 height 0
checkbox input "true"
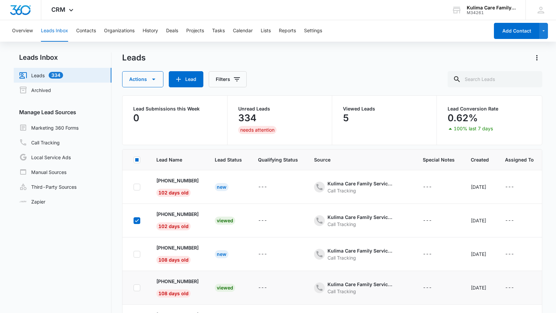
click at [134, 287] on div at bounding box center [137, 287] width 7 height 7
click at [134, 287] on input "checkbox" at bounding box center [133, 287] width 0 height 0
checkbox input "true"
click at [144, 77] on button "Actions" at bounding box center [142, 79] width 41 height 16
click at [139, 113] on div "Archive" at bounding box center [148, 110] width 35 height 5
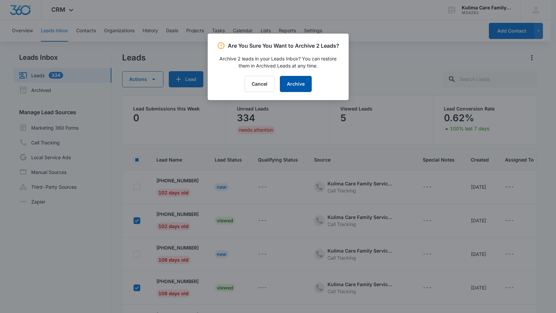
click at [293, 81] on button "Archive" at bounding box center [296, 84] width 32 height 16
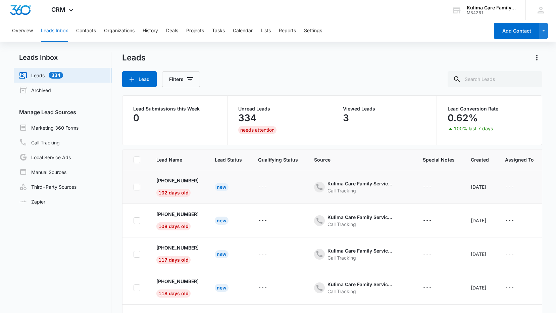
click at [185, 185] on td "[PHONE_NUMBER] 102 days old" at bounding box center [177, 187] width 58 height 34
click at [185, 184] on td "[PHONE_NUMBER] 102 days old" at bounding box center [177, 187] width 58 height 34
click at [186, 183] on p "[PHONE_NUMBER]" at bounding box center [177, 180] width 42 height 7
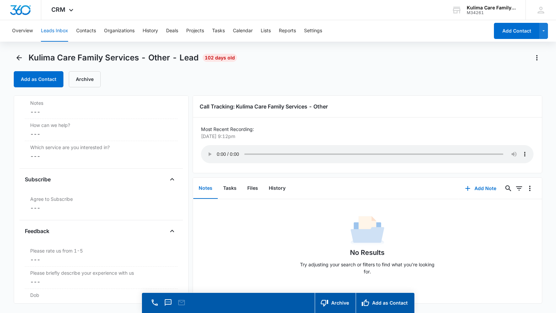
scroll to position [571, 0]
click at [63, 108] on dd "Cancel Save Changes ---" at bounding box center [101, 110] width 142 height 8
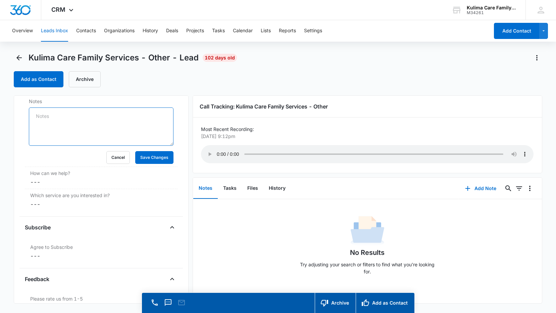
click at [106, 116] on textarea "Notes" at bounding box center [101, 126] width 145 height 38
click at [15, 57] on icon "Back" at bounding box center [19, 58] width 8 height 8
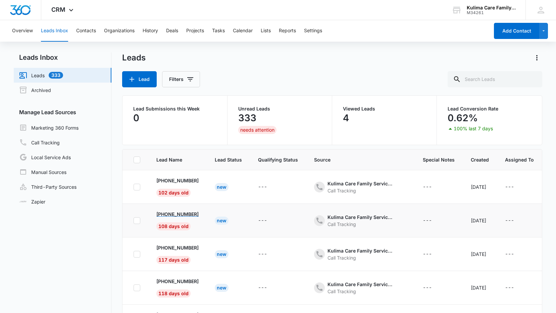
click at [191, 213] on p "[PHONE_NUMBER]" at bounding box center [177, 214] width 42 height 7
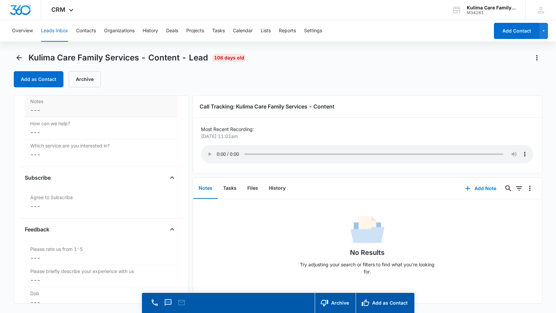
scroll to position [470, 0]
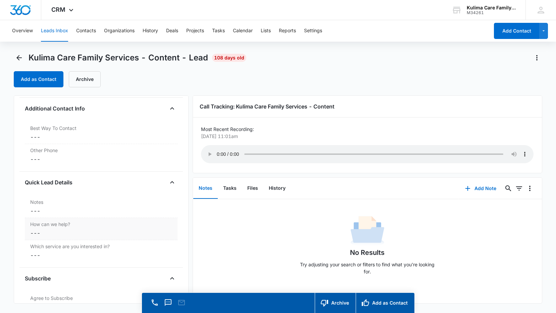
click at [54, 218] on div "Notes Cancel Save Changes ---" at bounding box center [101, 207] width 153 height 22
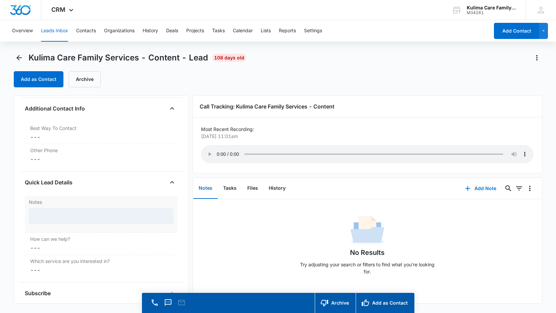
click at [64, 218] on div at bounding box center [101, 216] width 145 height 16
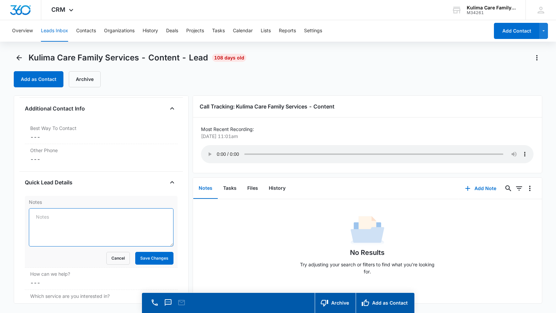
click at [70, 220] on textarea "Notes" at bounding box center [101, 227] width 145 height 38
click at [77, 221] on textarea "Notes" at bounding box center [101, 227] width 145 height 38
type textarea "[PERSON_NAME] with the cabinet"
click at [156, 259] on button "Save Changes" at bounding box center [154, 258] width 38 height 13
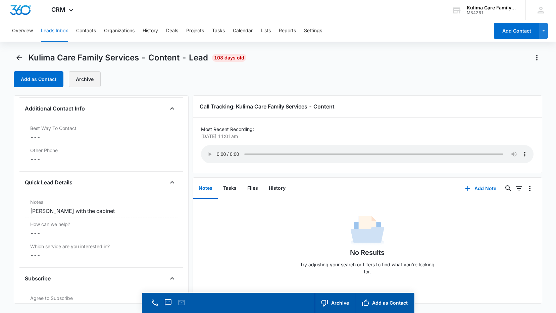
click at [93, 81] on button "Archive" at bounding box center [85, 79] width 32 height 16
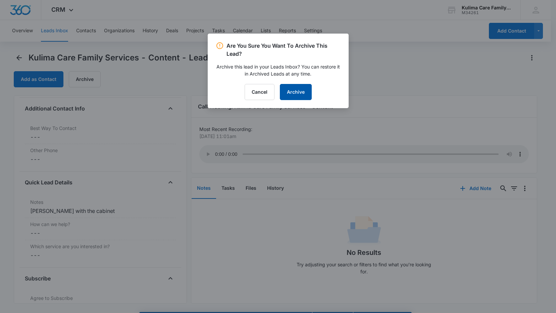
click at [306, 90] on button "Archive" at bounding box center [296, 92] width 32 height 16
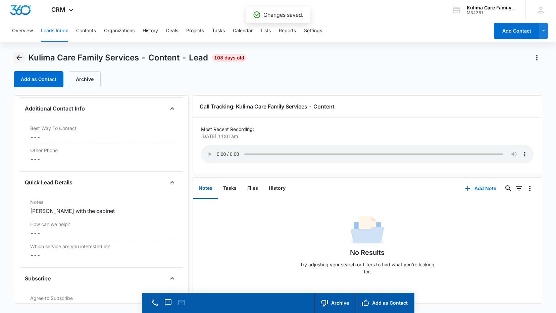
click at [22, 62] on button "Back" at bounding box center [19, 57] width 11 height 11
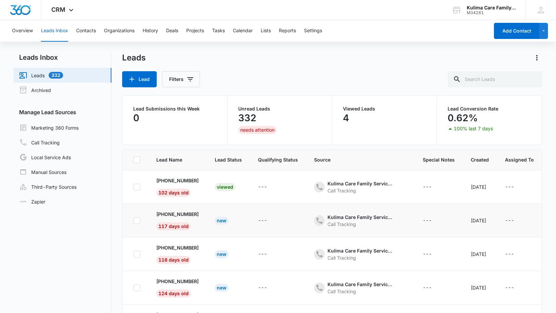
click at [186, 209] on td "[PHONE_NUMBER] 117 days old" at bounding box center [177, 221] width 58 height 34
click at [186, 215] on p "[PHONE_NUMBER]" at bounding box center [177, 214] width 42 height 7
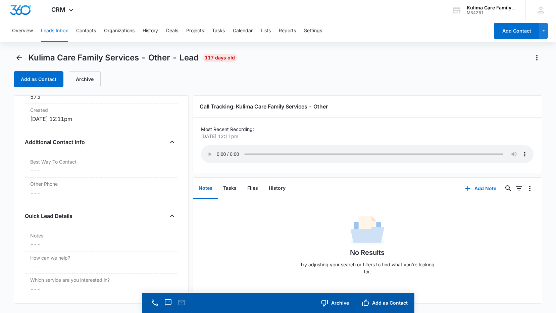
scroll to position [537, 0]
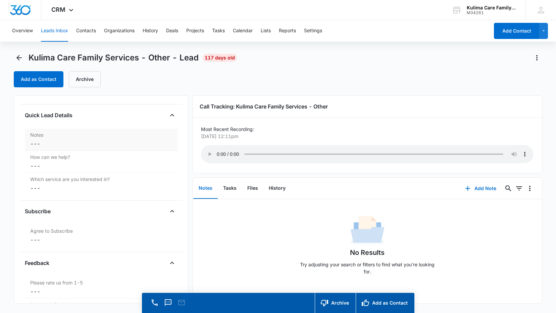
click at [48, 141] on dd "Cancel Save Changes ---" at bounding box center [101, 144] width 142 height 8
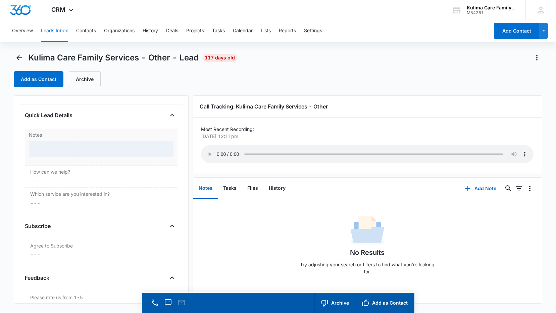
click at [46, 148] on div at bounding box center [101, 149] width 145 height 16
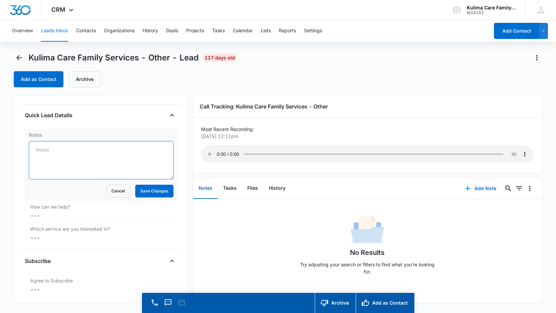
click at [54, 151] on textarea "Notes" at bounding box center [101, 160] width 145 height 38
type textarea "Wrong number"
click at [146, 187] on button "Save Changes" at bounding box center [154, 191] width 38 height 13
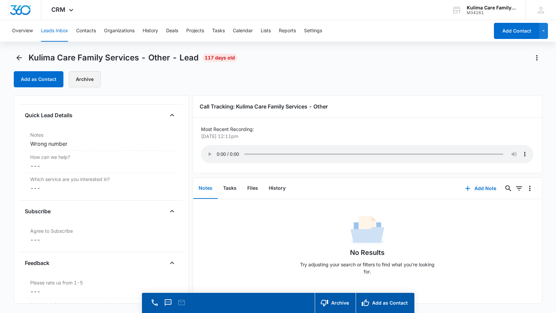
click at [82, 83] on button "Archive" at bounding box center [85, 79] width 32 height 16
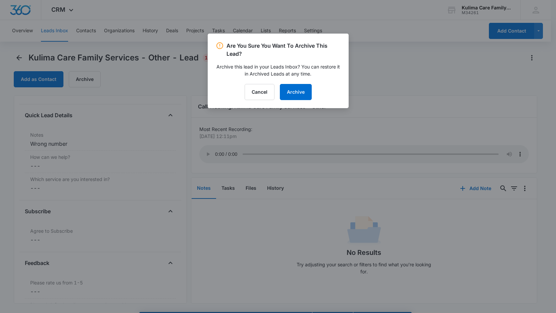
drag, startPoint x: 330, startPoint y: 81, endPoint x: 317, endPoint y: 86, distance: 13.4
click at [324, 84] on div "Are You Sure You Want To Archive This Lead? Archive this lead in your Leads Inb…" at bounding box center [278, 71] width 141 height 75
click at [306, 89] on button "Archive" at bounding box center [296, 92] width 32 height 16
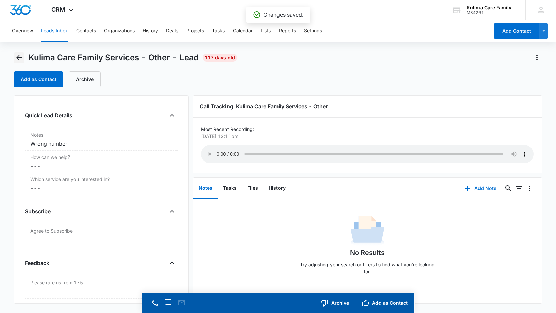
click at [17, 57] on icon "Back" at bounding box center [19, 58] width 8 height 8
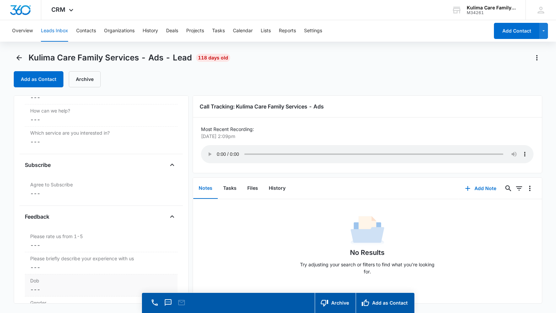
scroll to position [515, 0]
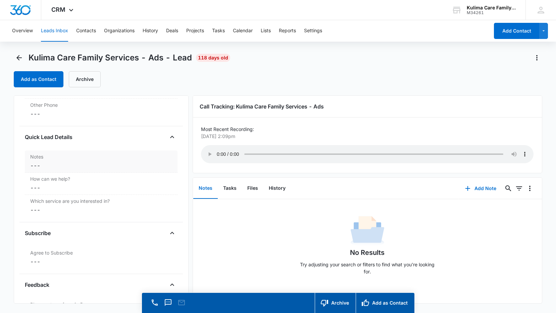
click at [71, 164] on dd "Cancel Save Changes ---" at bounding box center [101, 166] width 142 height 8
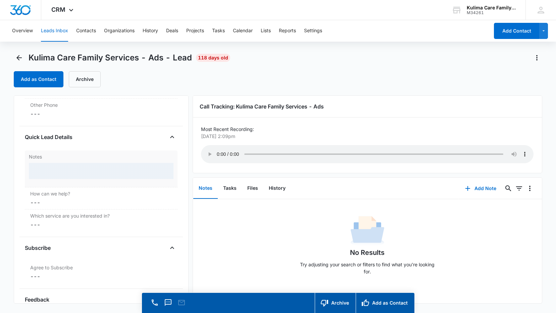
click at [63, 174] on div at bounding box center [101, 171] width 145 height 16
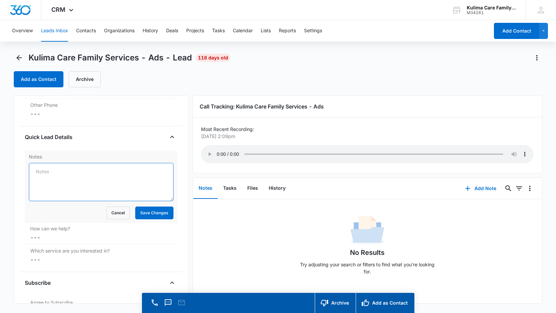
click at [75, 173] on textarea "Notes" at bounding box center [101, 182] width 145 height 38
type textarea "wrong number"
click at [137, 205] on form "wrong number Cancel Save Changes" at bounding box center [101, 191] width 145 height 56
click at [161, 214] on button "Save Changes" at bounding box center [154, 213] width 38 height 13
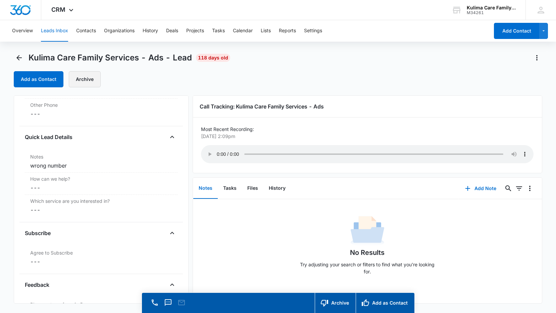
click at [78, 81] on button "Archive" at bounding box center [85, 79] width 32 height 16
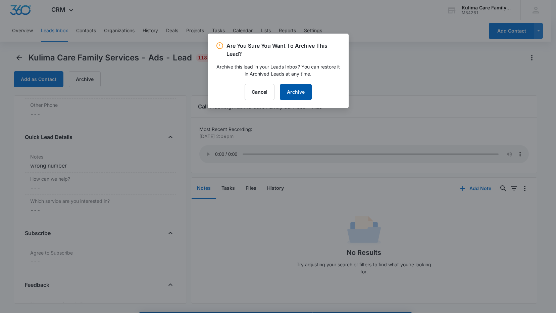
click at [302, 96] on button "Archive" at bounding box center [296, 92] width 32 height 16
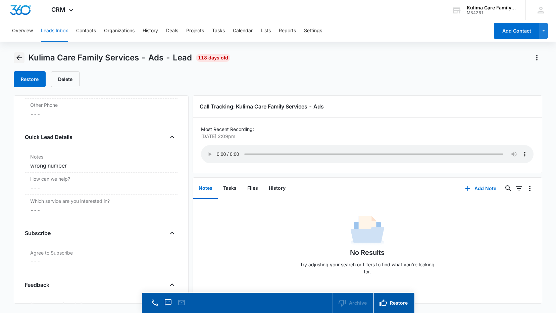
click at [18, 59] on icon "Back" at bounding box center [18, 57] width 5 height 5
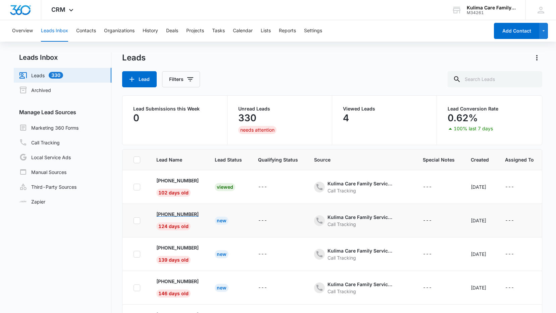
click at [191, 215] on p "[PHONE_NUMBER]" at bounding box center [177, 214] width 42 height 7
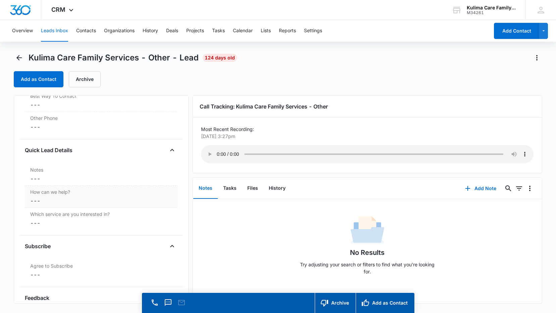
scroll to position [504, 0]
click at [55, 177] on dd "Cancel Save Changes ---" at bounding box center [101, 177] width 142 height 8
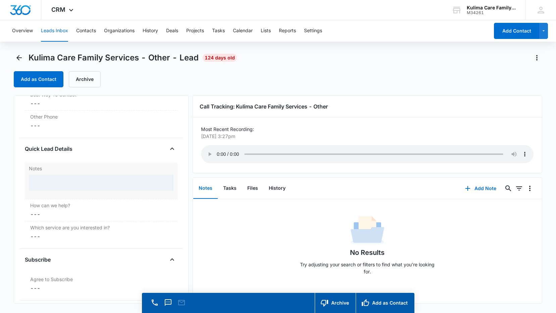
click at [57, 184] on div at bounding box center [101, 183] width 145 height 16
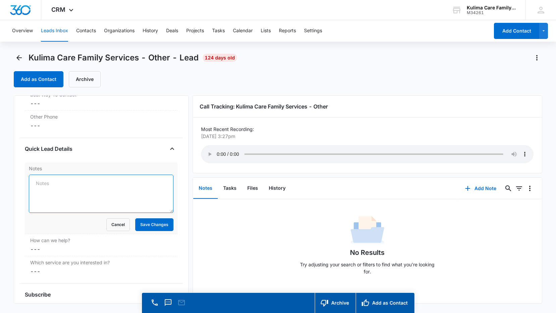
click at [57, 184] on textarea "Notes" at bounding box center [101, 194] width 145 height 38
type textarea "CPS worker calling"
click at [88, 187] on textarea "CPS worker calling" at bounding box center [101, 194] width 145 height 38
click at [146, 225] on button "Save Changes" at bounding box center [154, 224] width 38 height 13
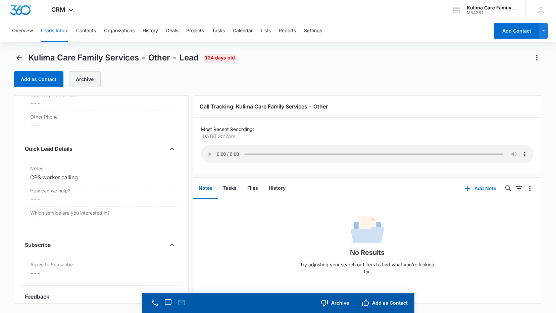
click at [81, 83] on button "Archive" at bounding box center [85, 79] width 32 height 16
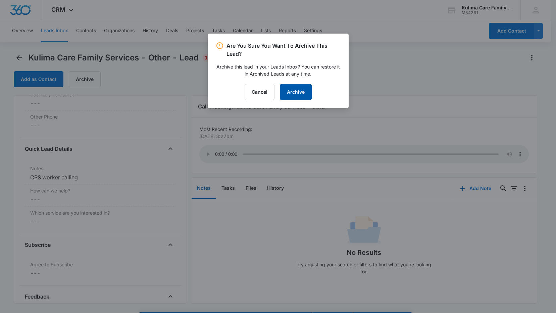
click at [288, 89] on button "Archive" at bounding box center [296, 92] width 32 height 16
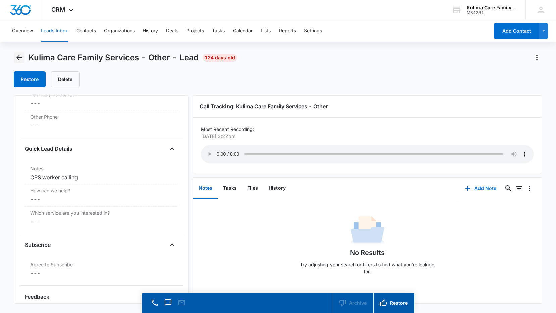
click at [18, 58] on icon "Back" at bounding box center [19, 58] width 8 height 8
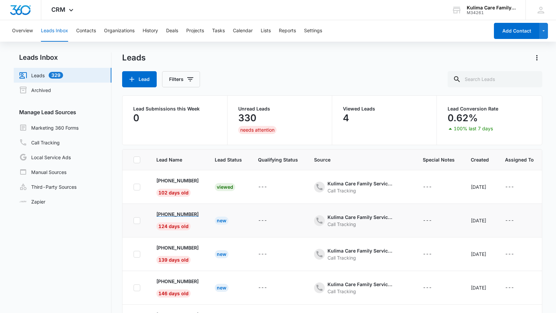
click at [188, 216] on p "[PHONE_NUMBER]" at bounding box center [177, 214] width 42 height 7
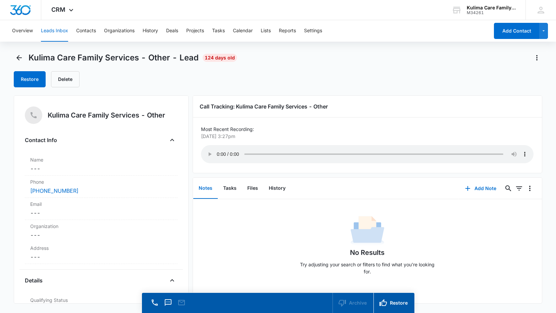
click at [19, 63] on div "Kulima Care Family Services - Other - Lead 124 days old Restore Delete" at bounding box center [278, 69] width 529 height 35
click at [19, 55] on icon "Back" at bounding box center [18, 57] width 5 height 5
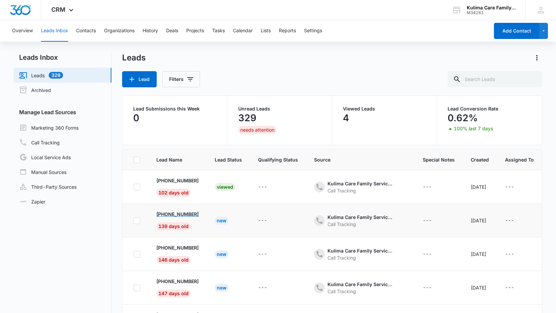
click at [192, 216] on p "[PHONE_NUMBER]" at bounding box center [177, 214] width 42 height 7
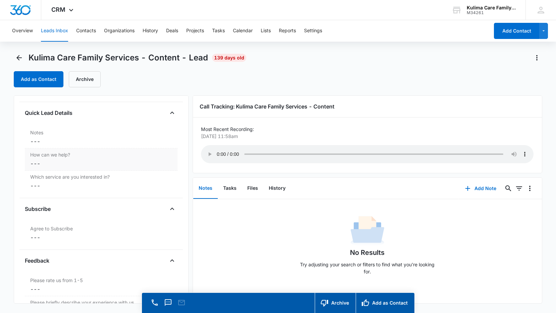
scroll to position [504, 0]
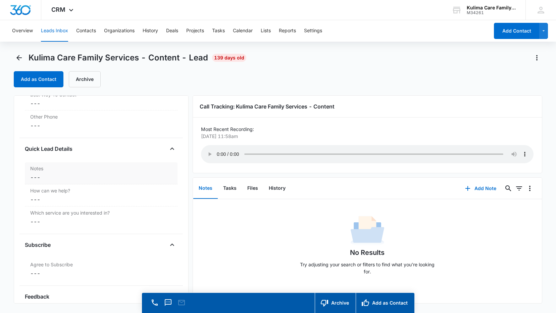
click at [55, 180] on dd "Cancel Save Changes ---" at bounding box center [101, 177] width 142 height 8
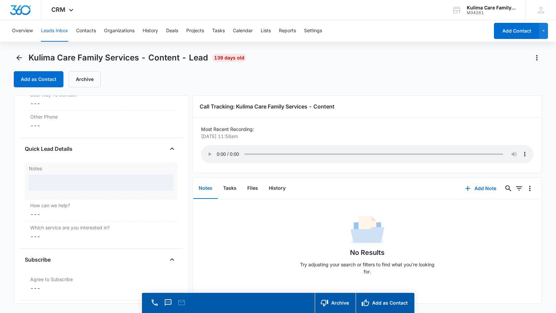
drag, startPoint x: 58, startPoint y: 179, endPoint x: 61, endPoint y: 181, distance: 3.9
click at [59, 180] on div at bounding box center [101, 183] width 145 height 16
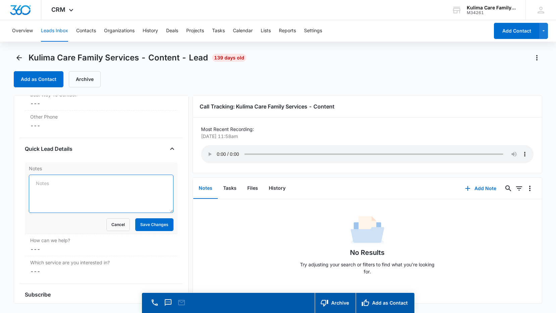
click at [74, 190] on textarea "Notes" at bounding box center [101, 194] width 145 height 38
type textarea "K"
type textarea "i"
type textarea "[PERSON_NAME] teacher regarding"
drag, startPoint x: 153, startPoint y: 183, endPoint x: 148, endPoint y: 193, distance: 11.4
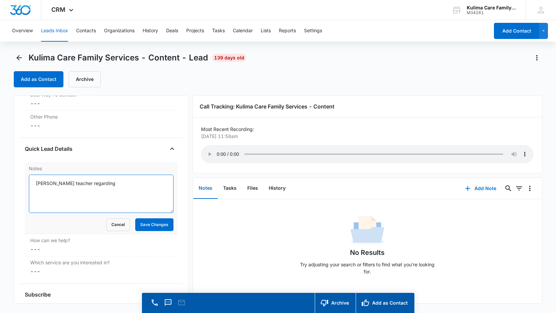
click at [153, 184] on textarea "[PERSON_NAME] teacher regarding" at bounding box center [101, 194] width 145 height 38
click at [133, 187] on textarea "[PERSON_NAME] teacher regarding" at bounding box center [101, 194] width 145 height 38
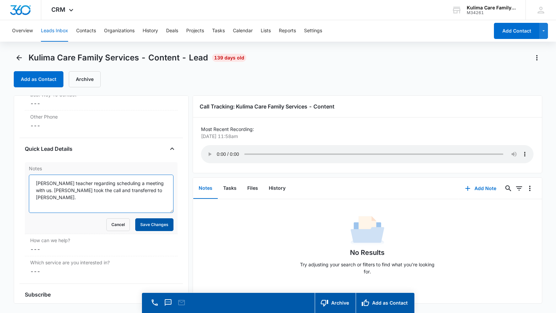
type textarea "[PERSON_NAME] teacher regarding scheduling a meeting with us. [PERSON_NAME] too…"
click at [146, 229] on button "Save Changes" at bounding box center [154, 224] width 38 height 13
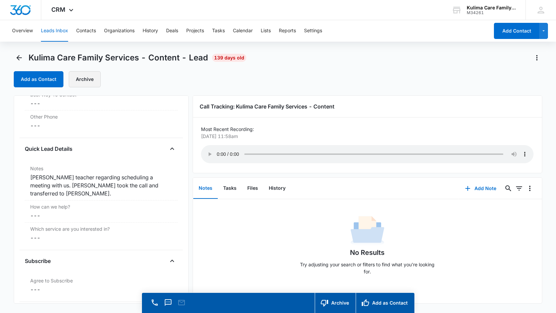
click at [85, 76] on button "Archive" at bounding box center [85, 79] width 32 height 16
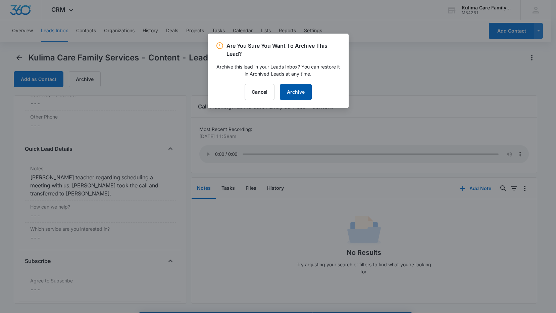
click at [311, 95] on button "Archive" at bounding box center [296, 92] width 32 height 16
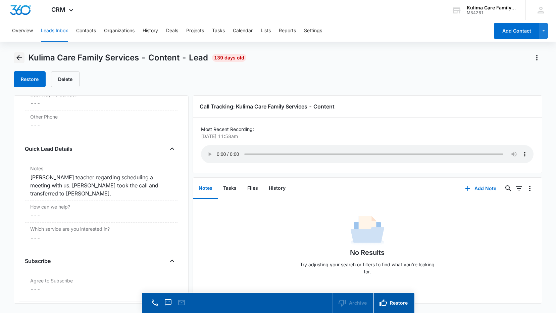
click at [21, 62] on button "Back" at bounding box center [19, 57] width 11 height 11
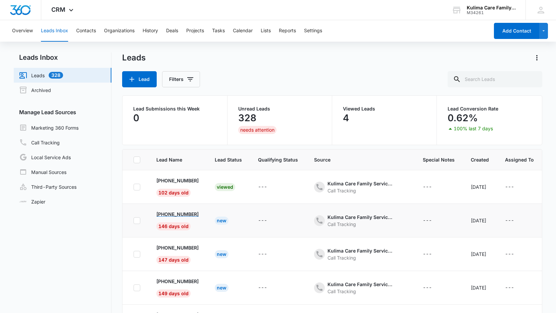
click at [178, 214] on p "[PHONE_NUMBER]" at bounding box center [177, 214] width 42 height 7
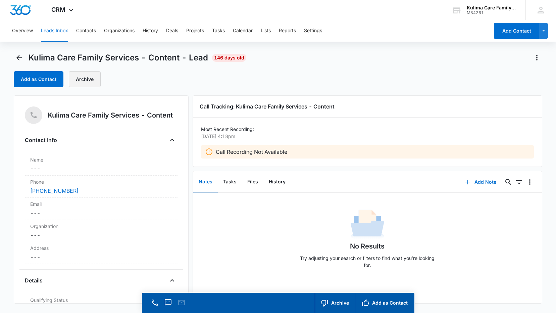
click at [91, 82] on button "Archive" at bounding box center [85, 79] width 32 height 16
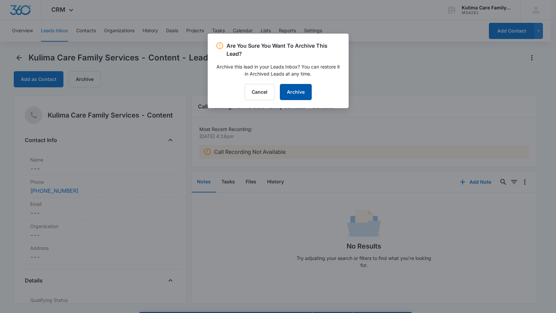
click at [295, 87] on button "Archive" at bounding box center [296, 92] width 32 height 16
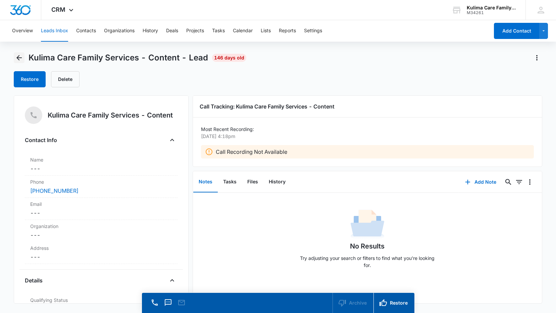
click at [17, 58] on icon "Back" at bounding box center [19, 58] width 8 height 8
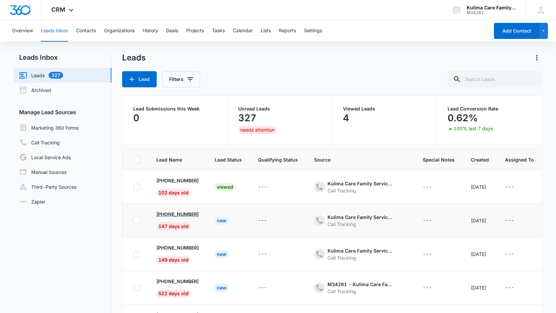
click at [190, 217] on p "[PHONE_NUMBER]" at bounding box center [177, 214] width 42 height 7
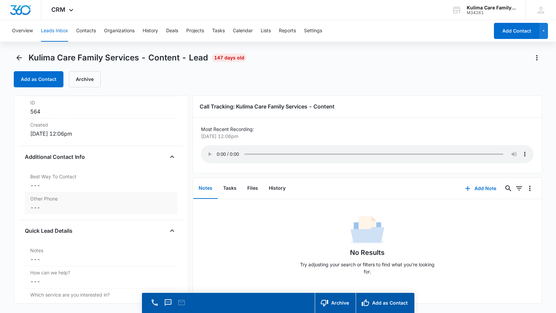
scroll to position [470, 0]
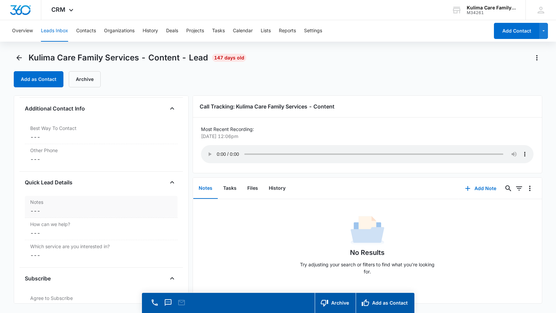
click at [20, 204] on div "Kulima Care Family Services - Content Contact Info Name Cancel Save Changes ---…" at bounding box center [101, 199] width 175 height 208
click at [48, 211] on dd "Cancel Save Changes ---" at bounding box center [101, 211] width 142 height 8
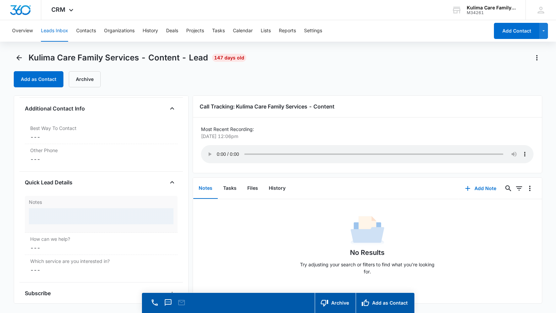
click at [48, 211] on div "Notes" at bounding box center [101, 214] width 153 height 37
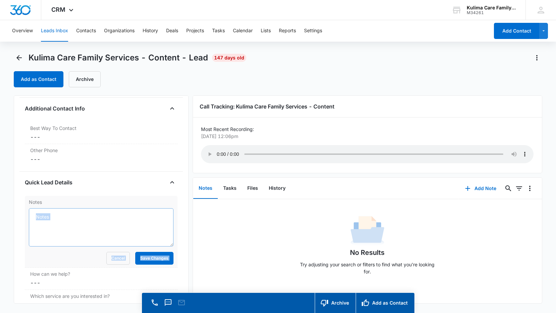
click at [66, 220] on textarea "Notes" at bounding box center [101, 227] width 145 height 38
type textarea "Spam"
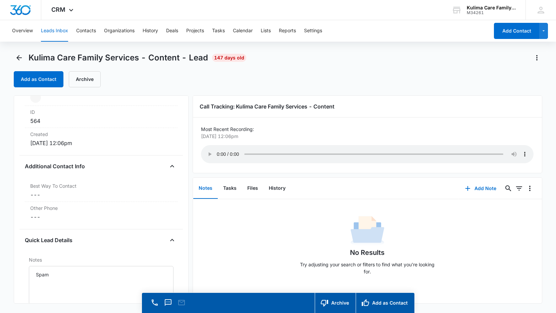
scroll to position [437, 0]
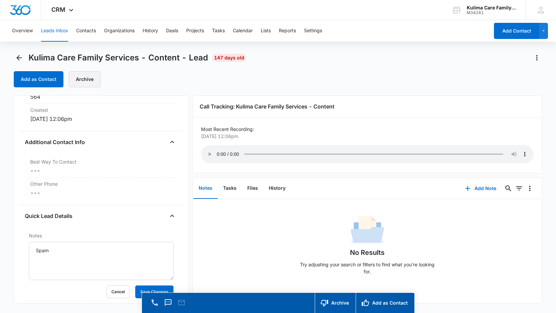
click at [92, 80] on button "Archive" at bounding box center [85, 79] width 32 height 16
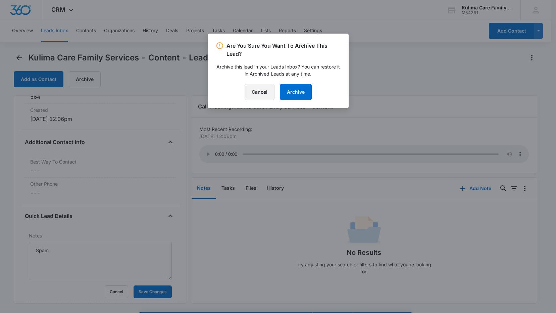
click at [255, 95] on button "Cancel" at bounding box center [260, 92] width 30 height 16
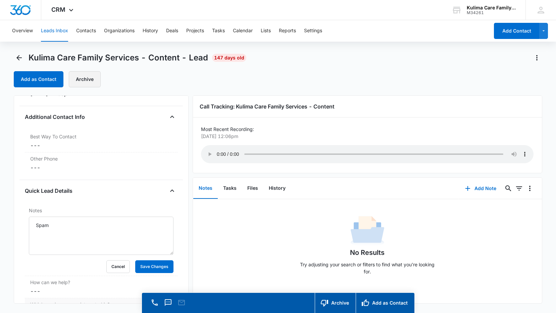
scroll to position [504, 0]
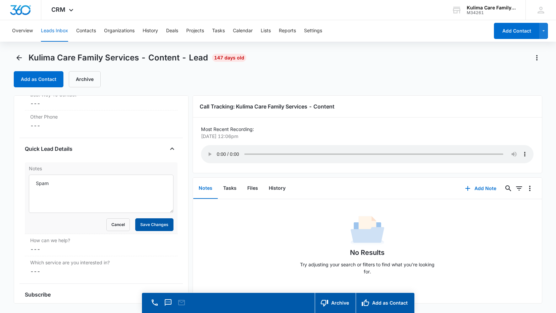
click at [156, 229] on button "Save Changes" at bounding box center [154, 224] width 38 height 13
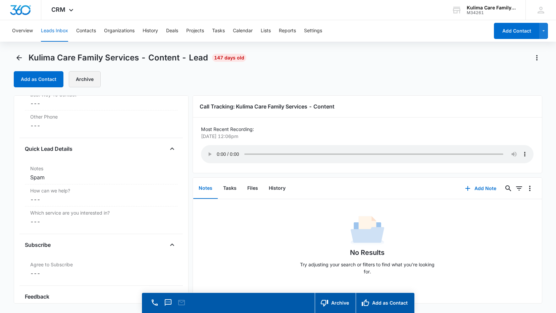
click at [90, 79] on button "Archive" at bounding box center [85, 79] width 32 height 16
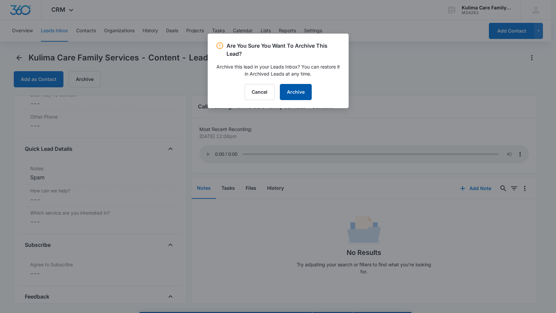
click at [305, 95] on button "Archive" at bounding box center [296, 92] width 32 height 16
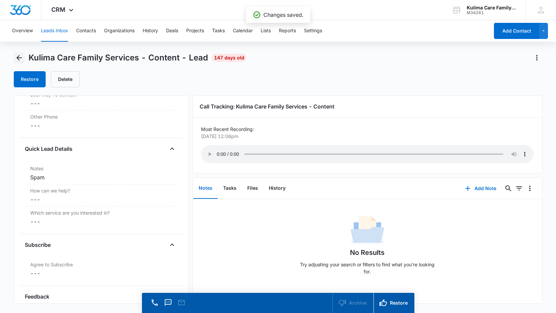
click at [22, 58] on icon "Back" at bounding box center [18, 57] width 5 height 5
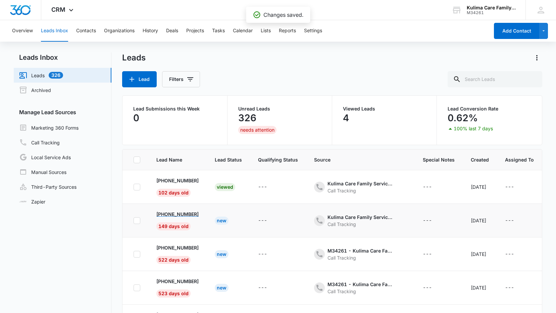
click at [199, 217] on p "[PHONE_NUMBER]" at bounding box center [177, 214] width 42 height 7
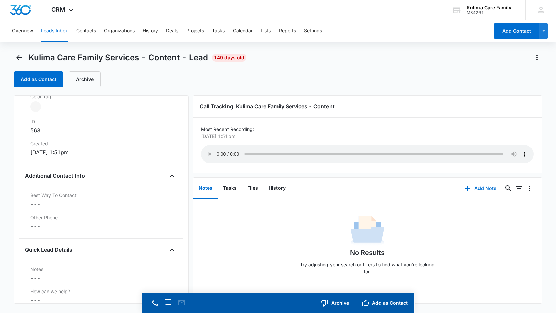
scroll to position [504, 0]
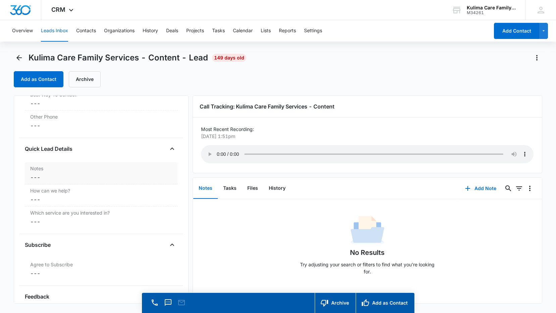
click at [67, 178] on dd "Cancel Save Changes ---" at bounding box center [101, 177] width 142 height 8
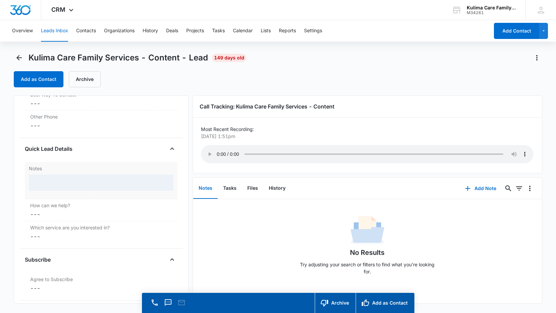
click at [67, 178] on div at bounding box center [101, 183] width 145 height 16
click at [70, 188] on div at bounding box center [101, 183] width 145 height 16
click at [70, 186] on div at bounding box center [101, 183] width 145 height 16
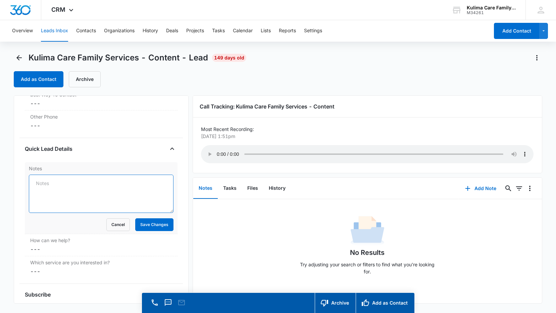
click at [74, 185] on textarea "Notes" at bounding box center [101, 194] width 145 height 38
type textarea "Spam"
click at [154, 231] on button "Save Changes" at bounding box center [154, 224] width 38 height 13
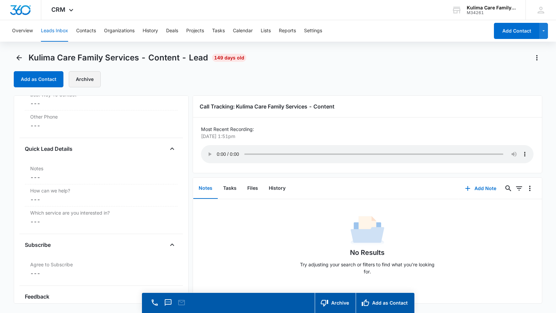
click at [87, 84] on button "Archive" at bounding box center [85, 79] width 32 height 16
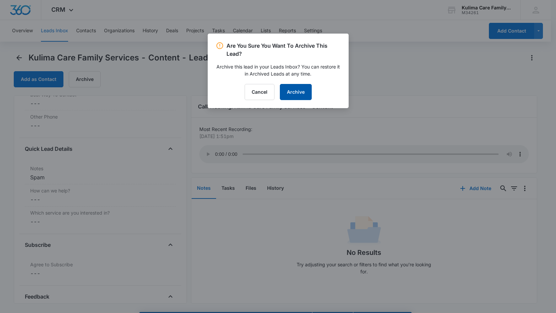
click at [300, 90] on button "Archive" at bounding box center [296, 92] width 32 height 16
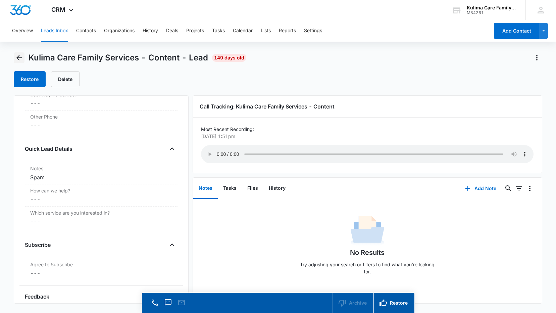
click at [17, 56] on icon "Back" at bounding box center [19, 58] width 8 height 8
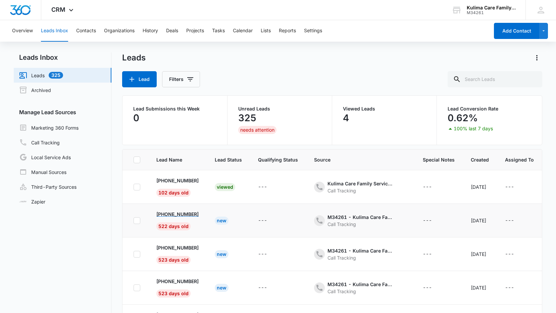
click at [189, 214] on p "[PHONE_NUMBER]" at bounding box center [177, 214] width 42 height 7
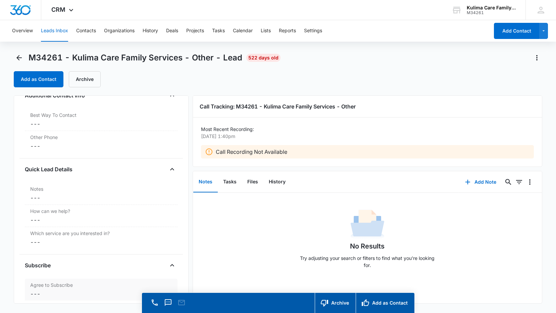
scroll to position [537, 0]
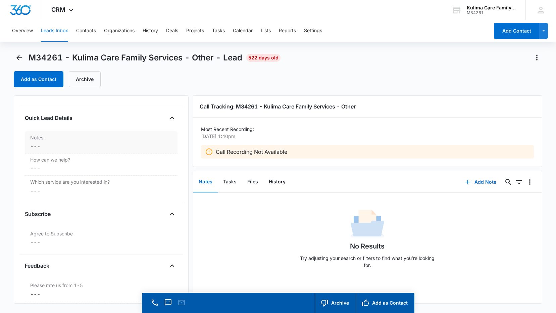
click at [65, 142] on div "Notes Cancel Save Changes ---" at bounding box center [101, 142] width 153 height 22
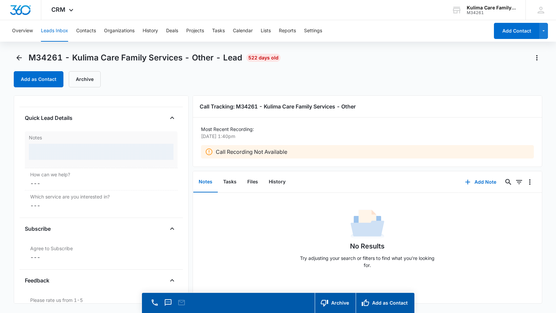
click at [66, 150] on div at bounding box center [101, 152] width 145 height 16
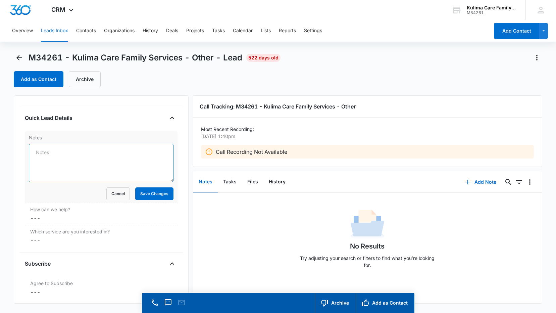
click at [66, 156] on textarea "Notes" at bounding box center [101, 163] width 145 height 38
type textarea "not interested in fostering"
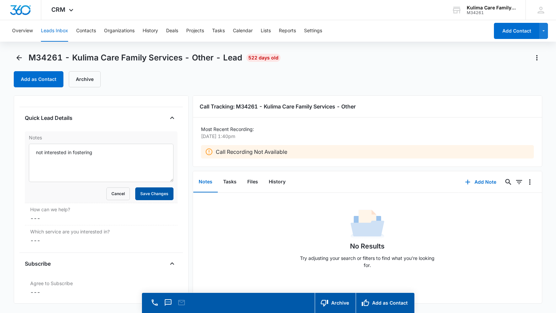
click at [142, 197] on button "Save Changes" at bounding box center [154, 193] width 38 height 13
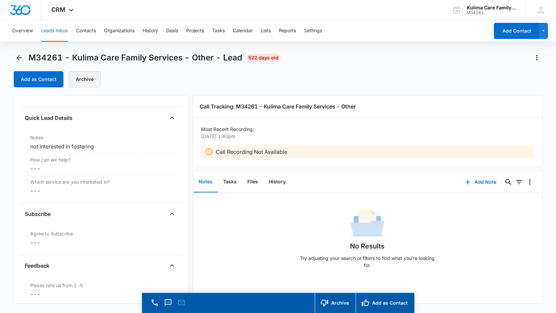
click at [92, 84] on button "Archive" at bounding box center [85, 79] width 32 height 16
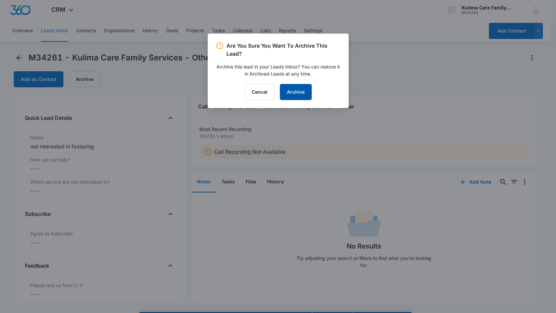
click at [302, 91] on button "Archive" at bounding box center [296, 92] width 32 height 16
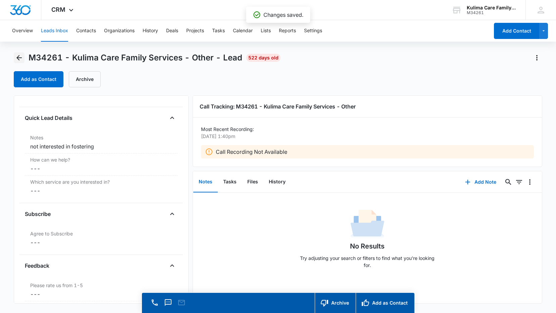
click at [17, 58] on icon "Back" at bounding box center [18, 57] width 5 height 5
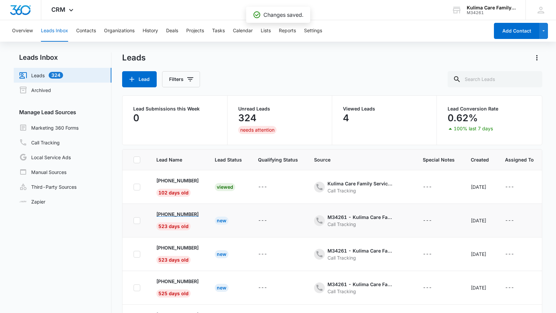
click at [192, 214] on p "[PHONE_NUMBER]" at bounding box center [177, 214] width 42 height 7
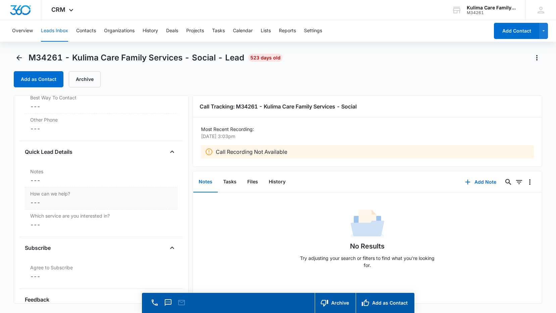
scroll to position [504, 0]
click at [67, 175] on div "Notes Cancel Save Changes ---" at bounding box center [101, 176] width 153 height 22
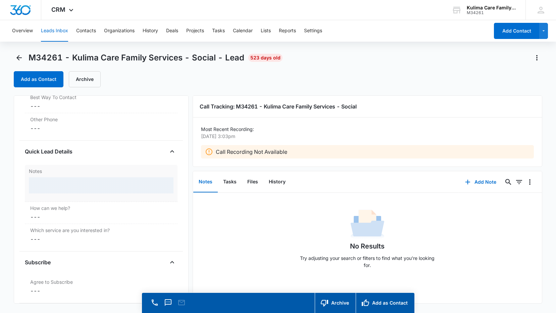
click at [67, 175] on div "Notes" at bounding box center [101, 183] width 153 height 37
click at [68, 182] on div at bounding box center [101, 185] width 145 height 16
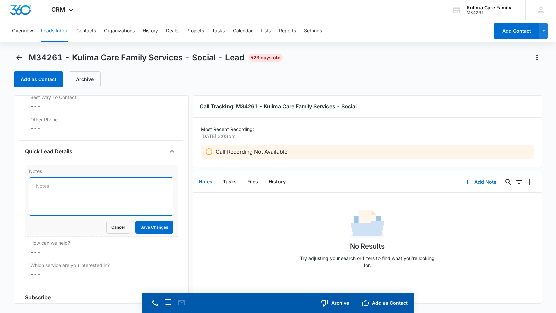
click at [69, 185] on textarea "Notes" at bounding box center [101, 196] width 145 height 38
type textarea "C"
type textarea "Spam"
click at [168, 230] on button "Save Changes" at bounding box center [154, 227] width 38 height 13
click at [94, 85] on button "Archive" at bounding box center [85, 79] width 32 height 16
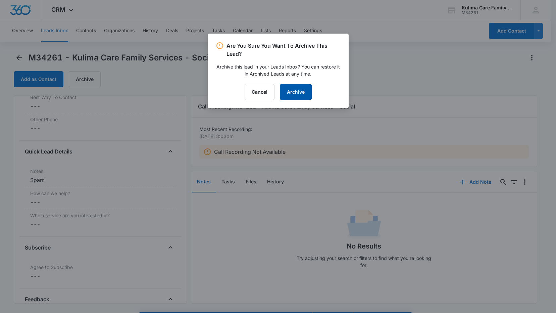
click at [308, 92] on button "Archive" at bounding box center [296, 92] width 32 height 16
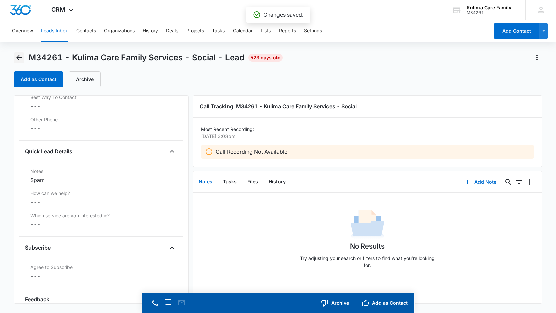
click at [23, 56] on icon "Back" at bounding box center [19, 58] width 8 height 8
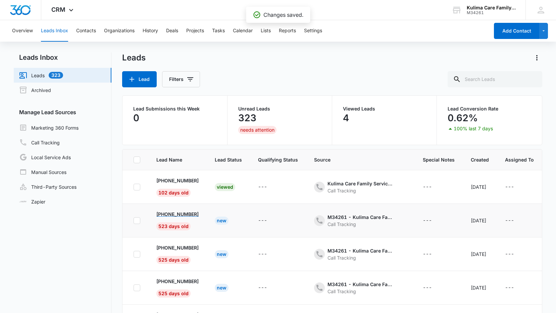
click at [192, 214] on p "[PHONE_NUMBER]" at bounding box center [177, 214] width 42 height 7
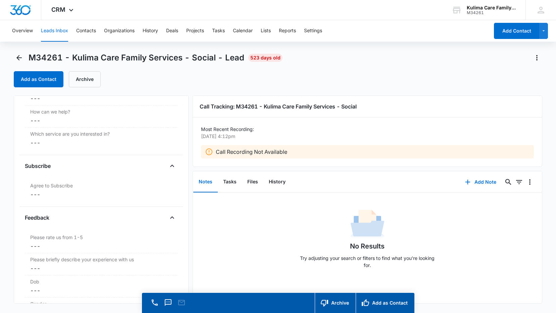
scroll to position [552, 0]
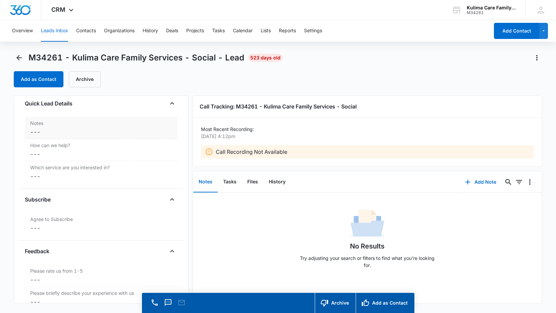
click at [63, 131] on dd "Cancel Save Changes ---" at bounding box center [101, 132] width 142 height 8
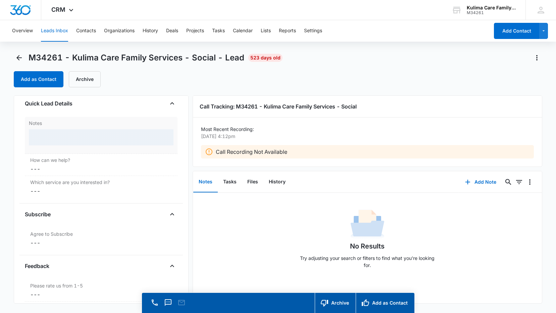
click at [63, 131] on div at bounding box center [101, 137] width 145 height 16
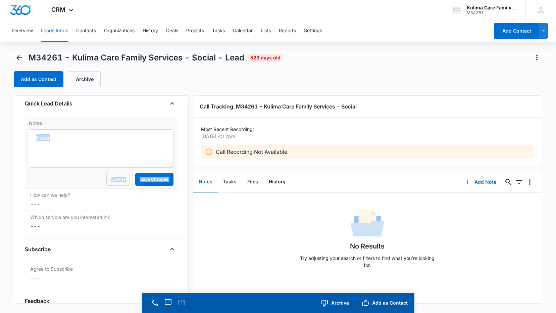
click at [66, 138] on textarea "Notes" at bounding box center [101, 148] width 145 height 38
type textarea "spam"
click at [161, 185] on button "Save Changes" at bounding box center [154, 179] width 38 height 13
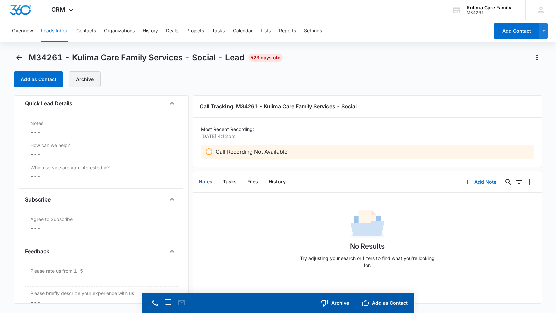
click at [91, 80] on button "Archive" at bounding box center [85, 79] width 32 height 16
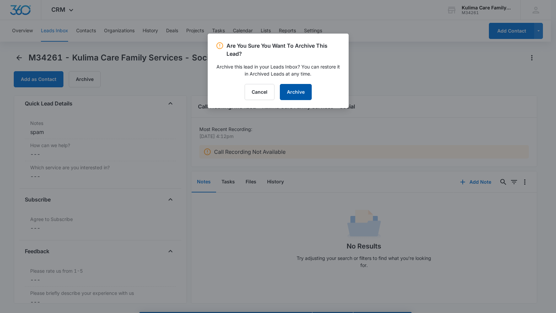
click at [306, 92] on button "Archive" at bounding box center [296, 92] width 32 height 16
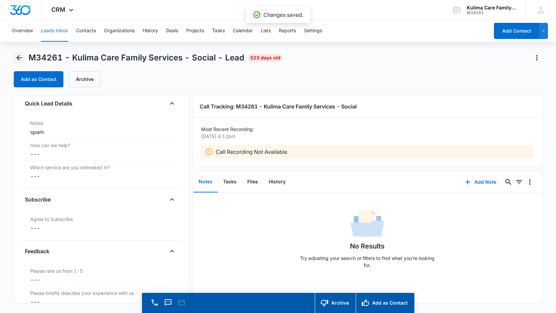
click at [16, 61] on icon "Back" at bounding box center [19, 58] width 8 height 8
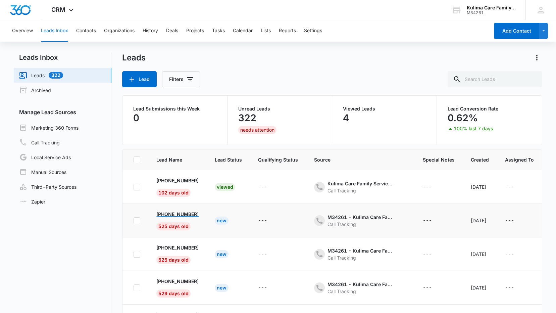
click at [199, 213] on p "[PHONE_NUMBER]" at bounding box center [177, 214] width 42 height 7
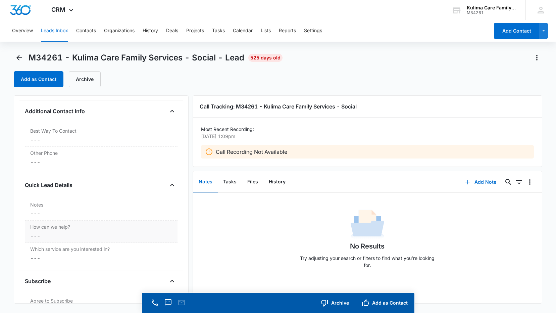
scroll to position [504, 0]
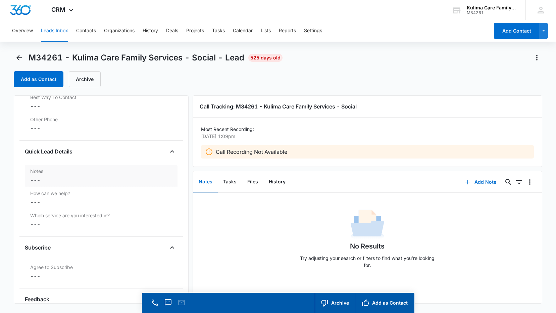
click at [55, 172] on label "Notes" at bounding box center [101, 171] width 142 height 7
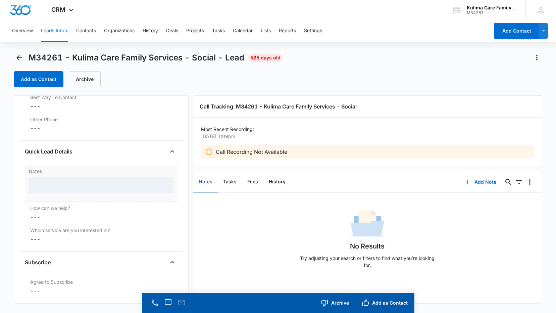
click at [55, 178] on div at bounding box center [101, 185] width 145 height 16
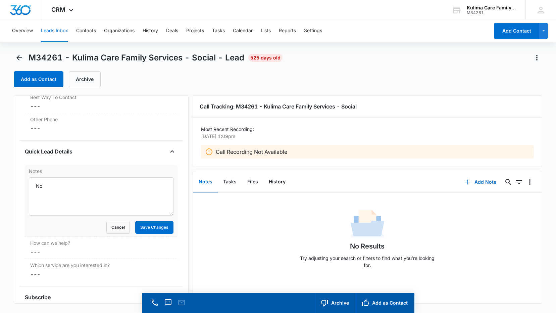
type textarea "N"
type textarea "spam"
click at [166, 228] on button "Save Changes" at bounding box center [154, 227] width 38 height 13
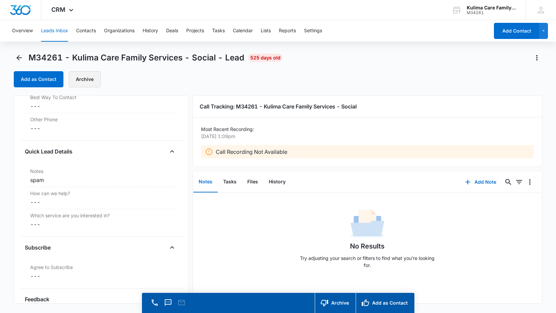
click at [90, 80] on button "Archive" at bounding box center [85, 79] width 32 height 16
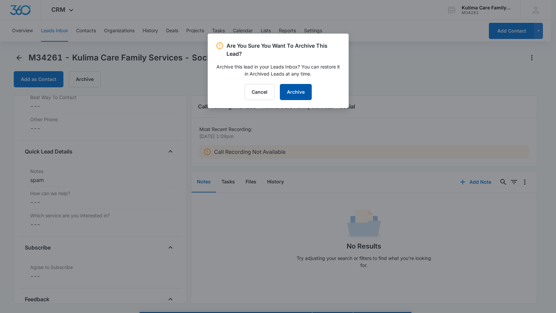
click at [288, 92] on button "Archive" at bounding box center [296, 92] width 32 height 16
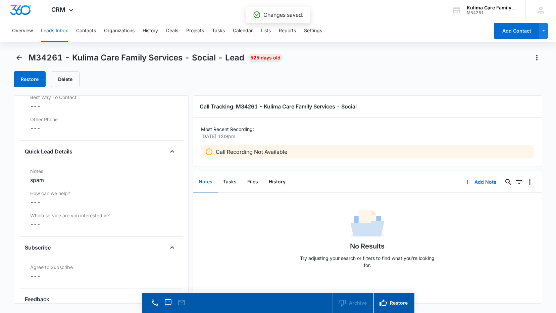
click at [12, 62] on main "M34261 - Kulima Care Family Services - Social - Lead 525 days old Restore Delet…" at bounding box center [278, 192] width 556 height 280
click at [17, 58] on icon "Back" at bounding box center [19, 58] width 8 height 8
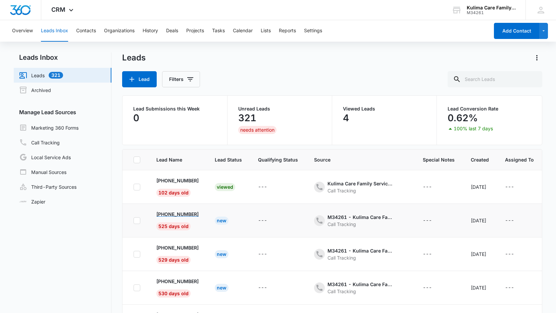
click at [189, 217] on p "[PHONE_NUMBER]" at bounding box center [177, 214] width 42 height 7
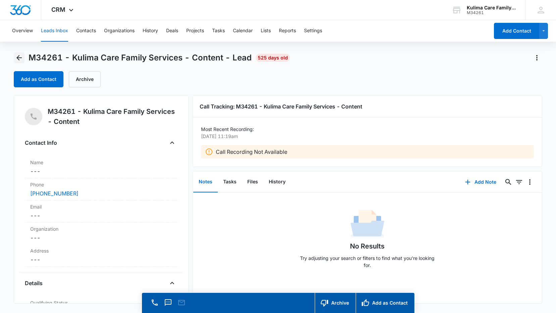
click at [21, 60] on icon "Back" at bounding box center [19, 58] width 8 height 8
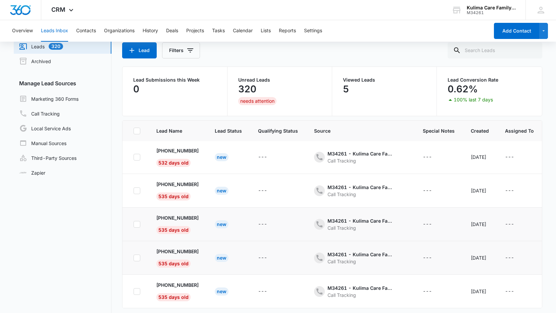
scroll to position [53, 0]
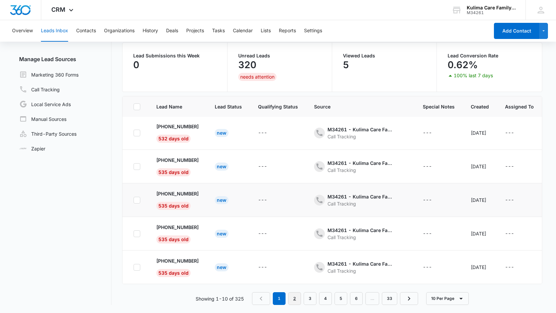
click at [296, 303] on link "2" at bounding box center [294, 298] width 13 height 13
click at [328, 300] on link "4" at bounding box center [327, 298] width 13 height 13
drag, startPoint x: 282, startPoint y: 300, endPoint x: 351, endPoint y: 300, distance: 68.8
click at [282, 300] on link "1" at bounding box center [280, 298] width 13 height 13
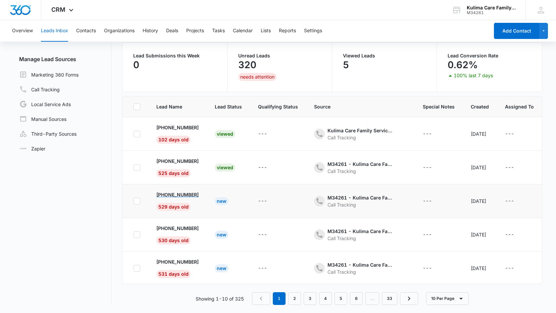
click at [186, 196] on p "[PHONE_NUMBER]" at bounding box center [177, 194] width 42 height 7
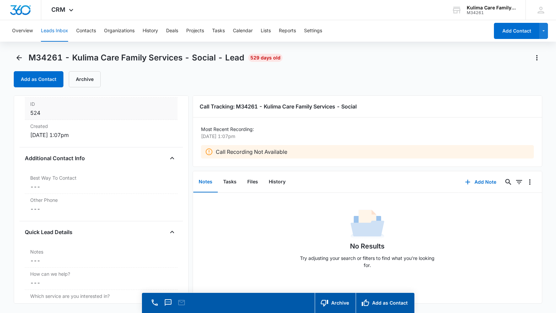
scroll to position [470, 0]
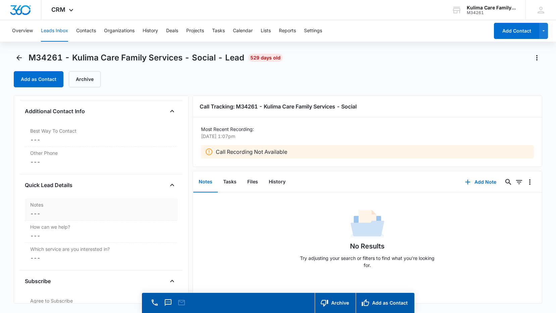
click at [60, 214] on dd "Cancel Save Changes ---" at bounding box center [101, 214] width 142 height 8
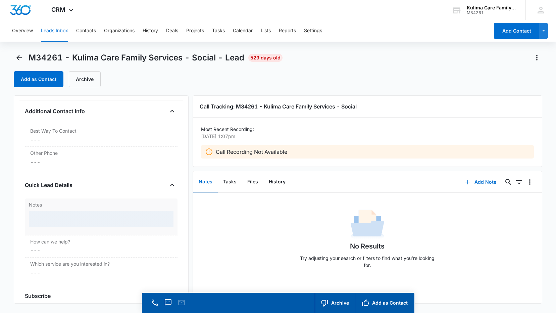
click at [68, 226] on div at bounding box center [101, 219] width 145 height 16
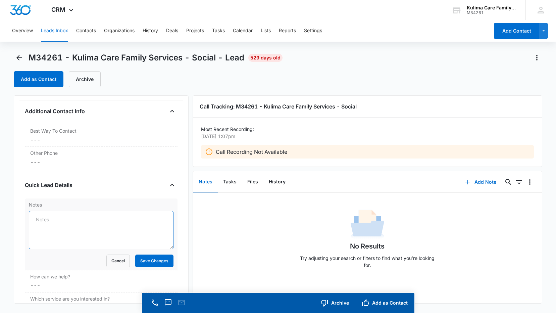
click at [69, 221] on textarea "Notes" at bounding box center [101, 230] width 145 height 38
drag, startPoint x: 38, startPoint y: 219, endPoint x: 46, endPoint y: 219, distance: 8.1
type textarea "non-working number"
click at [150, 261] on button "Save Changes" at bounding box center [154, 261] width 38 height 13
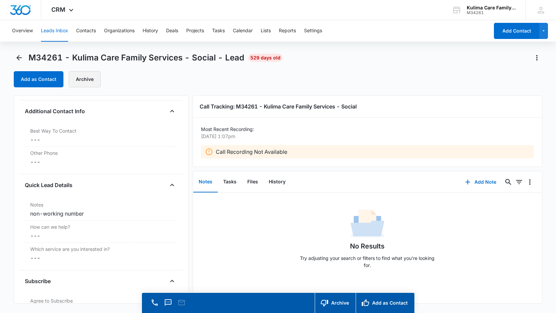
click at [89, 82] on button "Archive" at bounding box center [85, 79] width 32 height 16
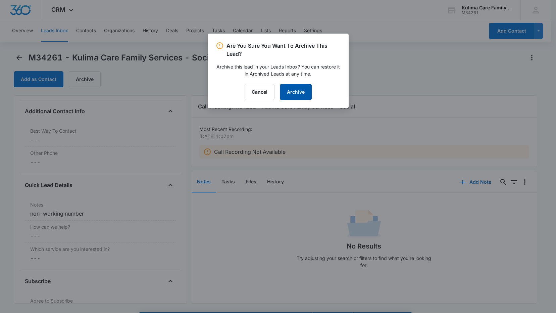
click at [309, 93] on button "Archive" at bounding box center [296, 92] width 32 height 16
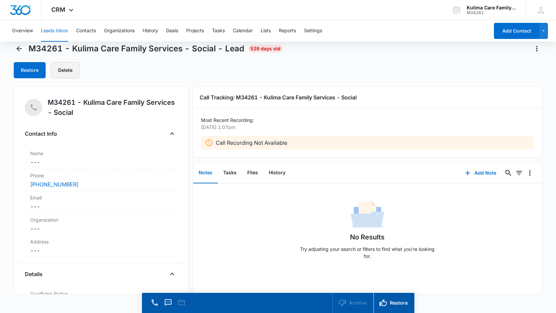
scroll to position [0, 0]
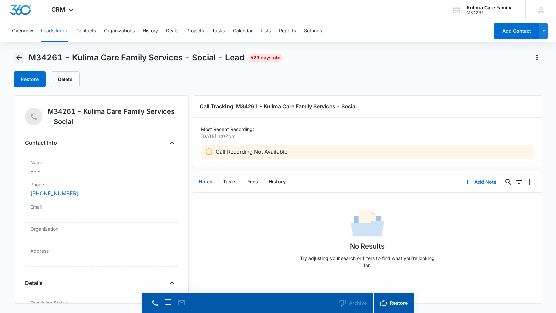
click at [21, 56] on icon "Back" at bounding box center [19, 58] width 8 height 8
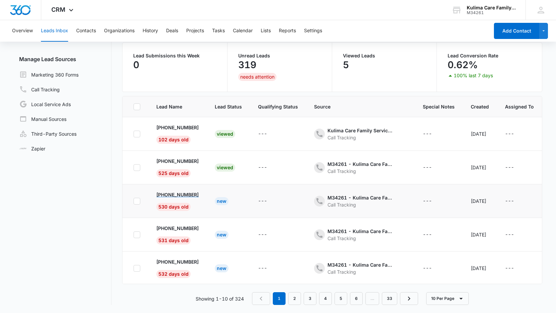
click at [175, 196] on p "[PHONE_NUMBER]" at bounding box center [177, 194] width 42 height 7
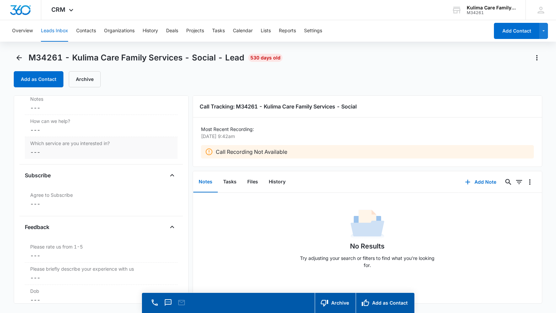
scroll to position [537, 0]
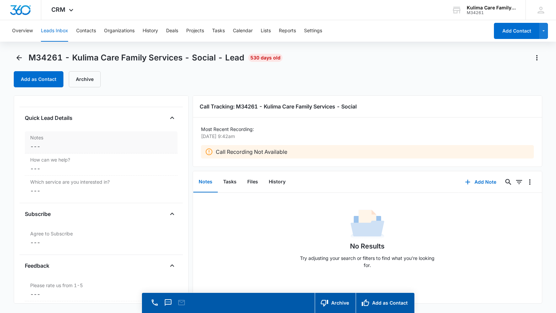
click at [81, 148] on dd "Cancel Save Changes ---" at bounding box center [101, 146] width 142 height 8
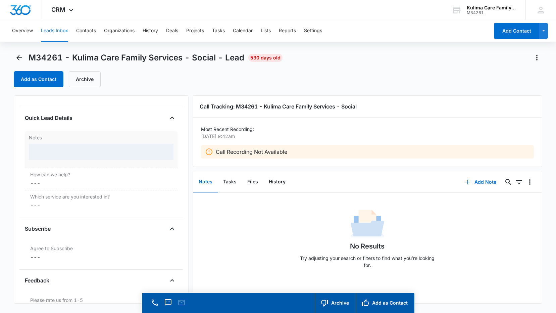
click at [81, 148] on div at bounding box center [101, 152] width 145 height 16
click at [82, 148] on div at bounding box center [101, 152] width 145 height 16
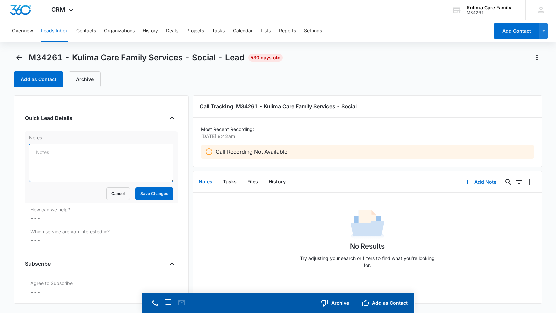
click at [83, 149] on textarea "Notes" at bounding box center [101, 163] width 145 height 38
type textarea "Possible spam - lvm [DATE] 1:37pm"
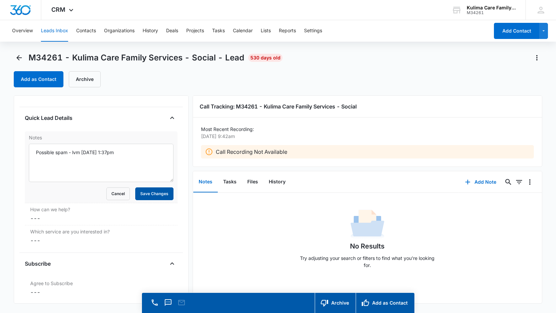
click at [158, 193] on button "Save Changes" at bounding box center [154, 193] width 38 height 13
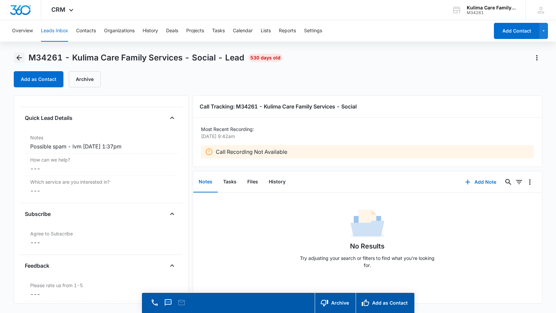
click at [23, 59] on icon "Back" at bounding box center [19, 58] width 8 height 8
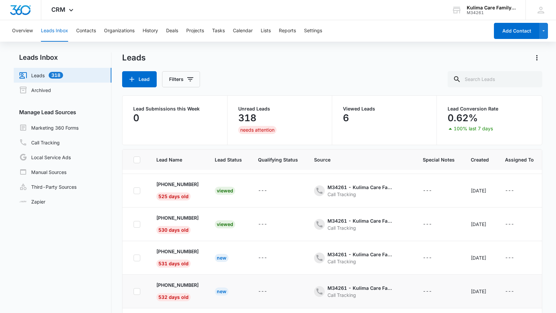
scroll to position [67, 0]
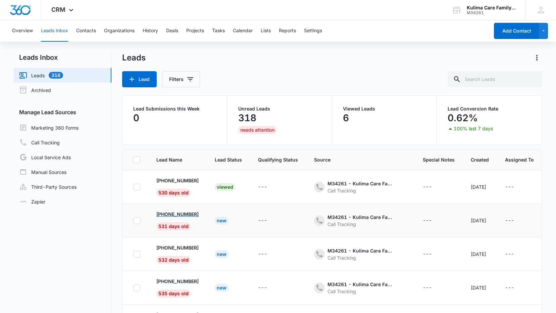
click at [197, 213] on p "[PHONE_NUMBER]" at bounding box center [177, 214] width 42 height 7
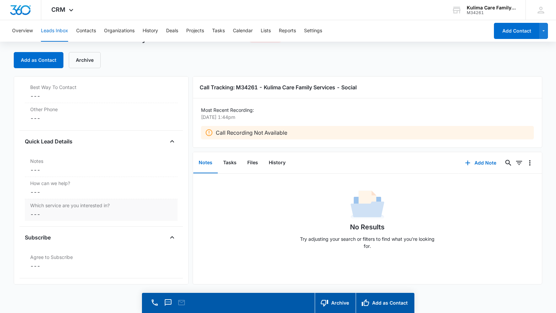
scroll to position [485, 0]
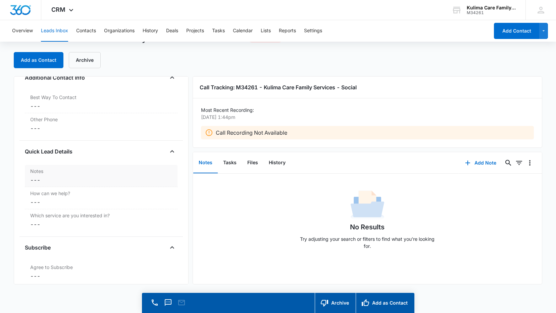
click at [63, 183] on dd "Cancel Save Changes ---" at bounding box center [101, 180] width 142 height 8
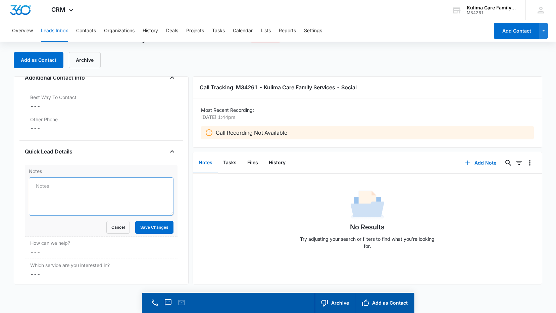
click at [70, 189] on textarea "Notes" at bounding box center [101, 196] width 145 height 38
type textarea "Non working number"
click at [147, 229] on button "Save Changes" at bounding box center [154, 227] width 38 height 13
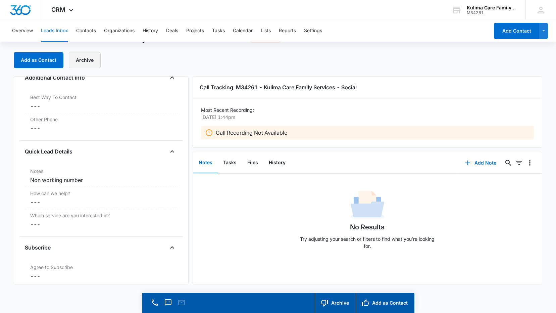
click at [89, 60] on button "Archive" at bounding box center [85, 60] width 32 height 16
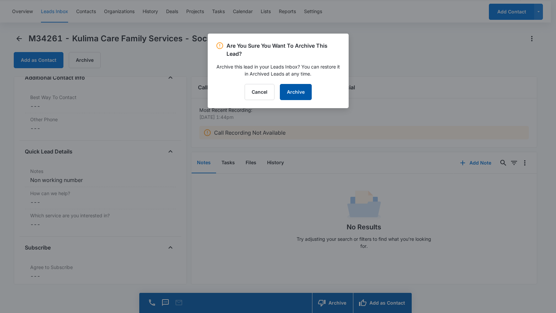
click at [302, 95] on button "Archive" at bounding box center [296, 92] width 32 height 16
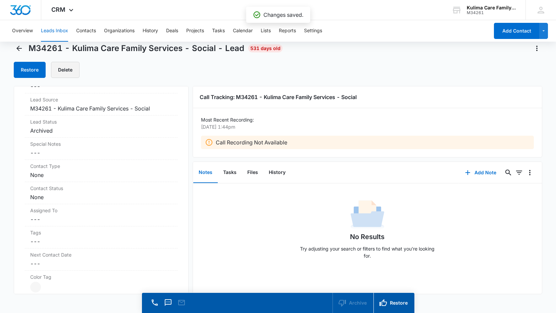
scroll to position [0, 0]
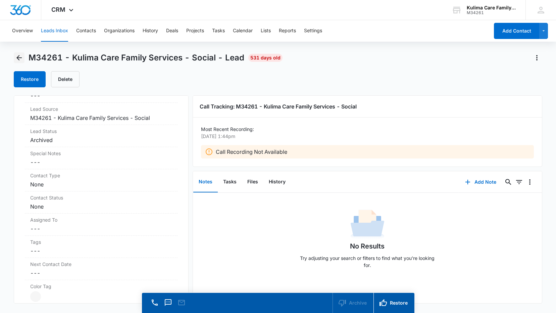
click at [23, 61] on icon "Back" at bounding box center [19, 58] width 8 height 8
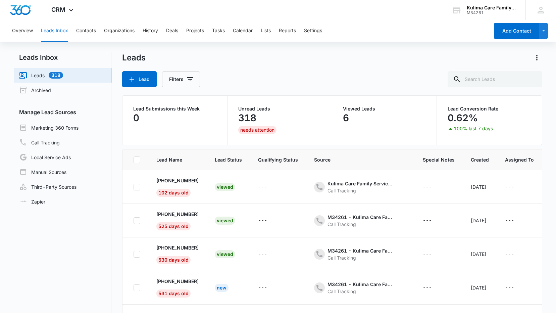
scroll to position [67, 0]
click at [187, 215] on p "[PHONE_NUMBER]" at bounding box center [177, 214] width 42 height 7
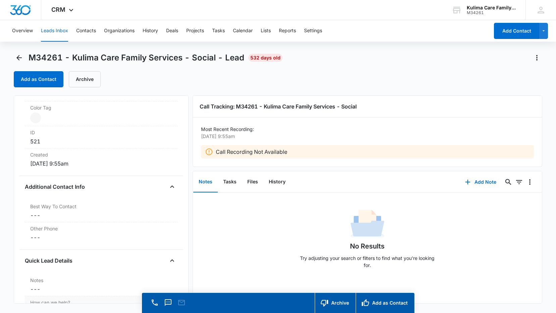
scroll to position [470, 0]
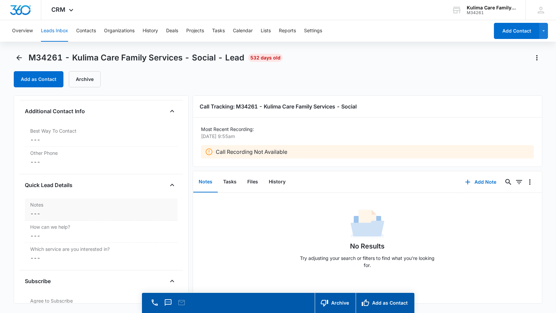
click at [66, 219] on div "Notes Cancel Save Changes ---" at bounding box center [101, 209] width 153 height 22
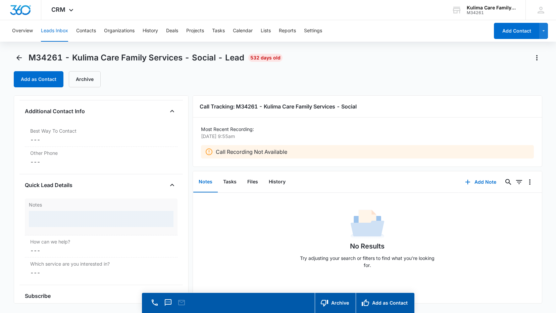
click at [65, 217] on div at bounding box center [101, 219] width 145 height 16
click at [66, 220] on div at bounding box center [101, 219] width 145 height 16
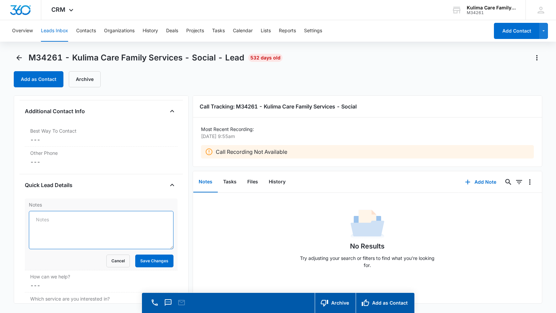
click at [52, 226] on textarea "Notes" at bounding box center [101, 230] width 145 height 38
type textarea "Non working number"
click at [144, 262] on button "Save Changes" at bounding box center [154, 261] width 38 height 13
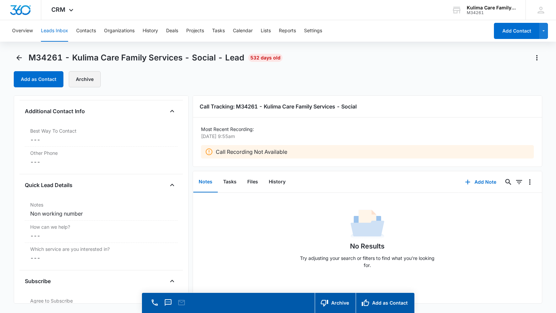
click at [84, 83] on button "Archive" at bounding box center [85, 79] width 32 height 16
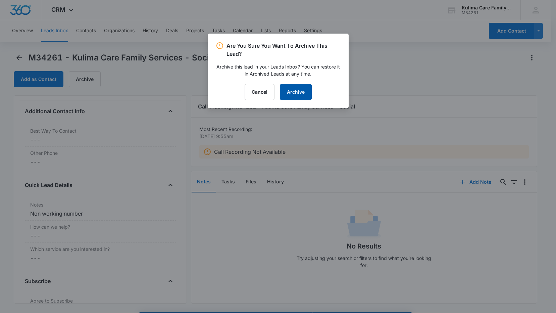
click at [302, 96] on button "Archive" at bounding box center [296, 92] width 32 height 16
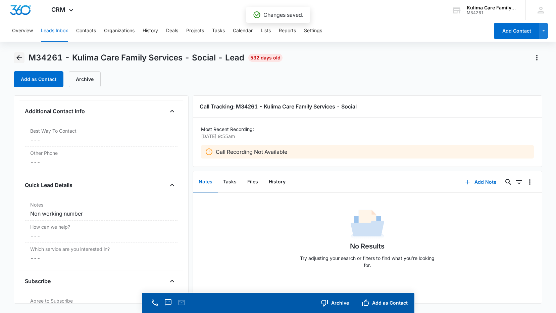
click at [19, 57] on icon "Back" at bounding box center [18, 57] width 5 height 5
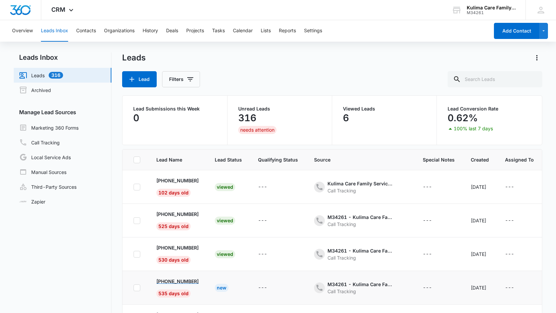
click at [193, 281] on p "[PHONE_NUMBER]" at bounding box center [177, 281] width 42 height 7
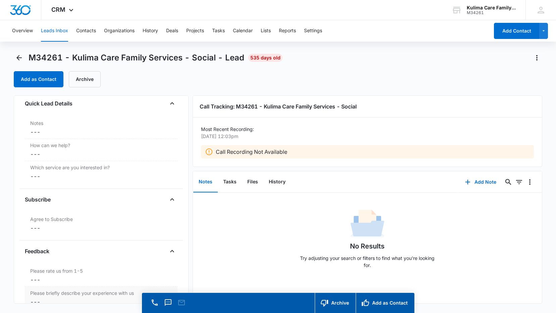
scroll to position [518, 0]
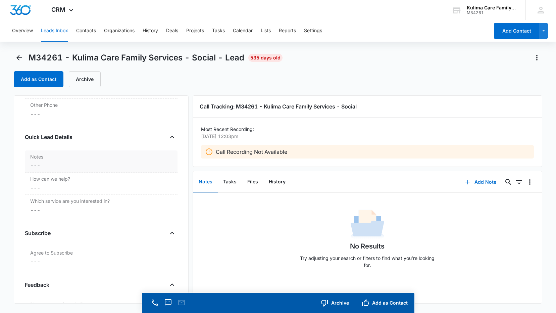
click at [68, 171] on div "Notes Cancel Save Changes ---" at bounding box center [101, 161] width 153 height 22
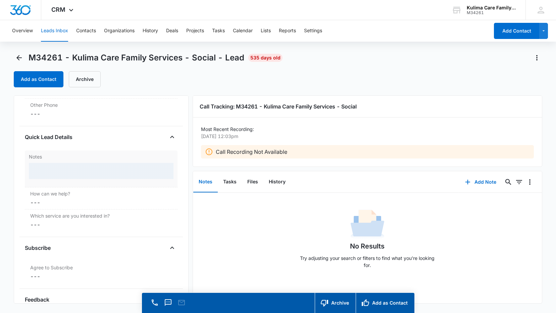
click at [68, 169] on div at bounding box center [101, 171] width 145 height 16
click at [71, 175] on div at bounding box center [101, 171] width 145 height 16
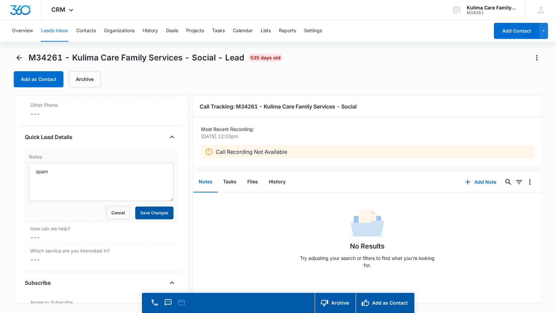
type textarea "spam"
click at [140, 211] on button "Save Changes" at bounding box center [154, 213] width 38 height 13
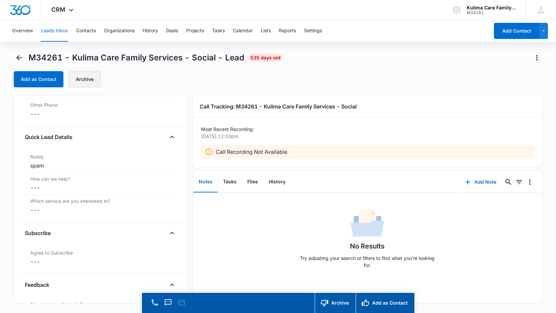
click at [85, 80] on button "Archive" at bounding box center [85, 79] width 32 height 16
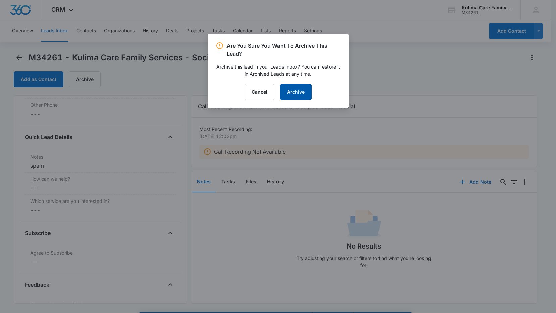
click at [291, 90] on button "Archive" at bounding box center [296, 92] width 32 height 16
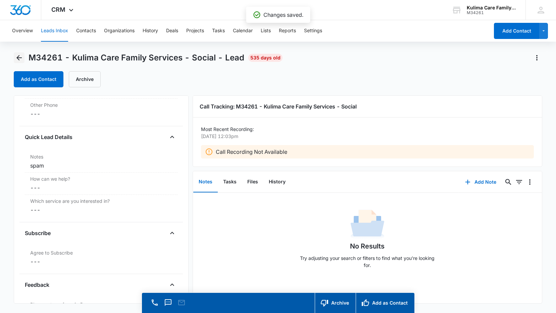
click at [19, 60] on icon "Back" at bounding box center [18, 57] width 5 height 5
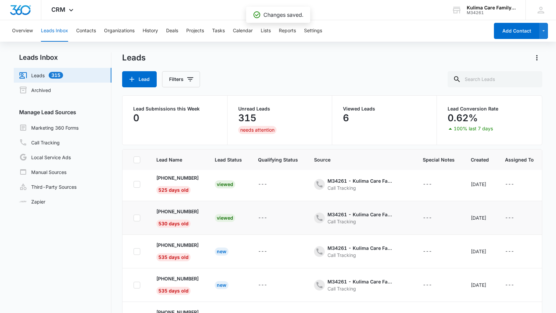
scroll to position [67, 0]
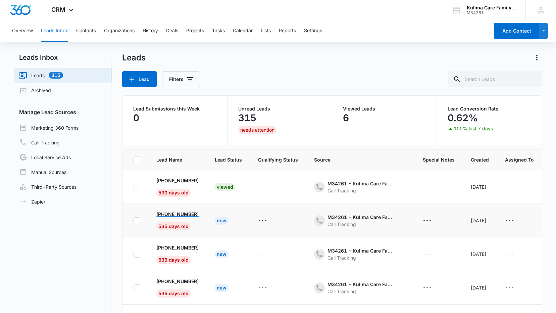
click at [198, 215] on p "[PHONE_NUMBER]" at bounding box center [177, 214] width 42 height 7
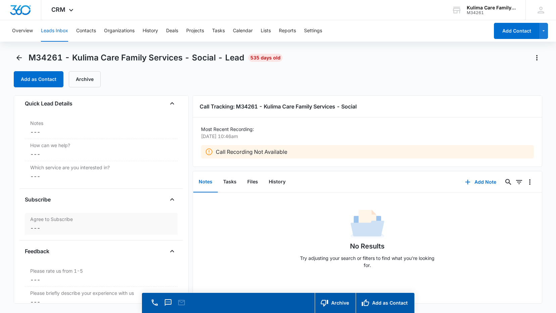
scroll to position [485, 0]
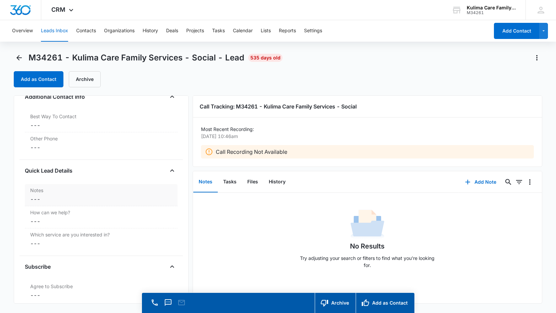
click at [67, 202] on dd "Cancel Save Changes ---" at bounding box center [101, 199] width 142 height 8
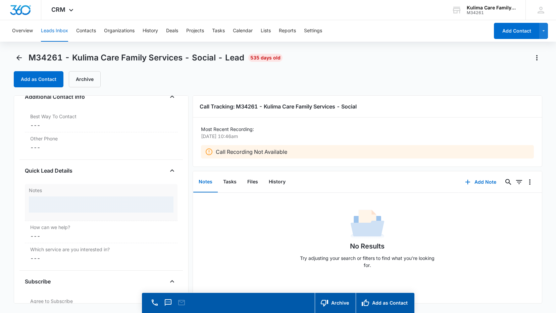
click at [67, 202] on div at bounding box center [101, 204] width 145 height 16
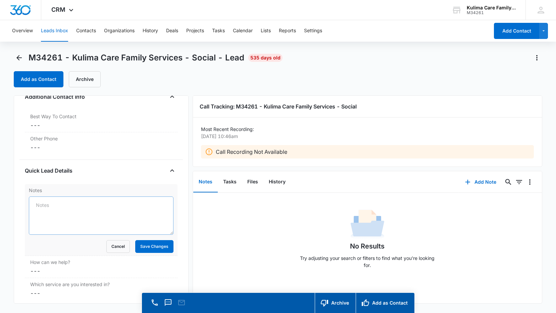
click at [68, 207] on textarea "Notes" at bounding box center [101, 215] width 145 height 38
type textarea "non working number"
click at [159, 248] on button "Save Changes" at bounding box center [154, 246] width 38 height 13
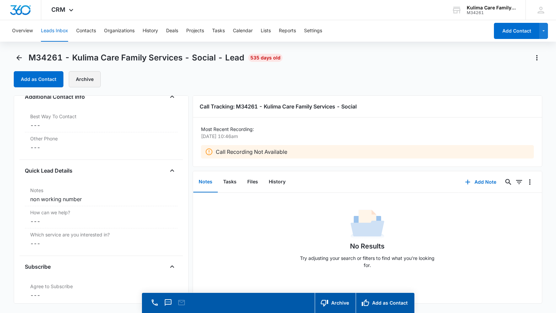
click at [95, 80] on button "Archive" at bounding box center [85, 79] width 32 height 16
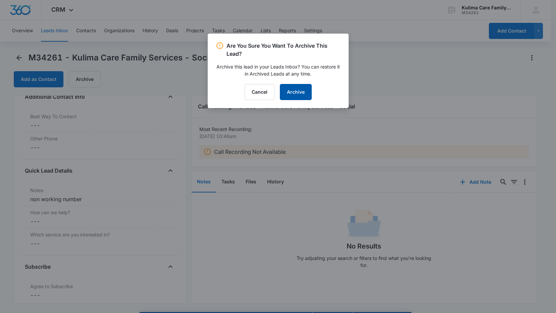
click at [307, 89] on button "Archive" at bounding box center [296, 92] width 32 height 16
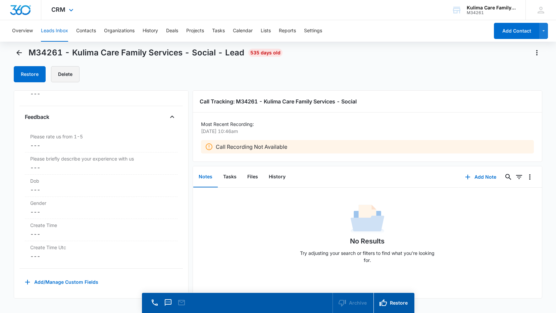
scroll to position [0, 0]
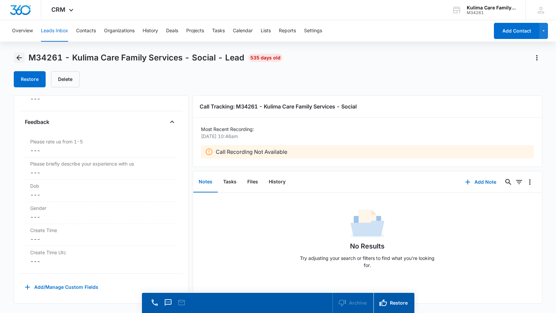
click at [24, 53] on button "Back" at bounding box center [19, 57] width 11 height 11
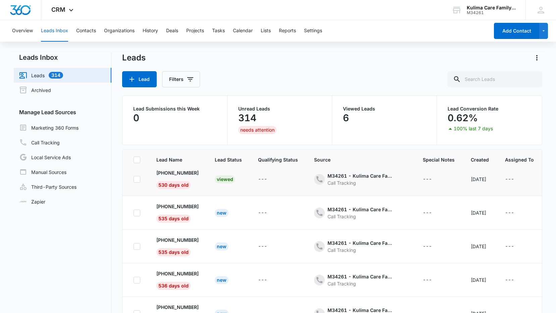
scroll to position [34, 0]
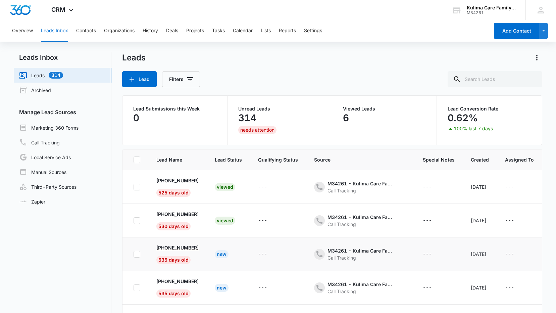
click at [193, 246] on p "[PHONE_NUMBER]" at bounding box center [177, 247] width 42 height 7
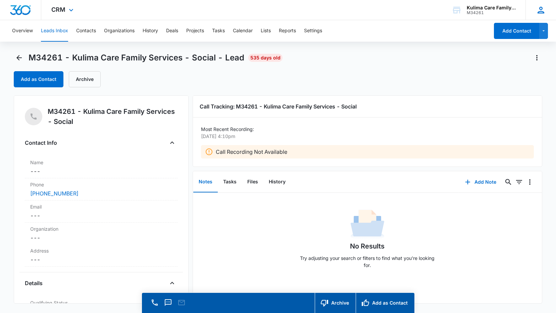
click at [540, 8] on icon at bounding box center [541, 10] width 7 height 7
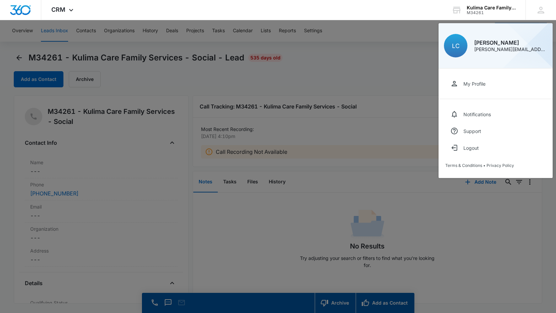
click at [398, 73] on div at bounding box center [278, 156] width 556 height 313
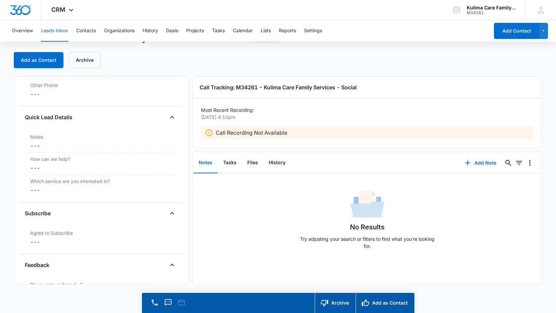
scroll to position [518, 0]
click at [68, 153] on div "How can we help? Cancel Save Changes ---" at bounding box center [101, 164] width 153 height 22
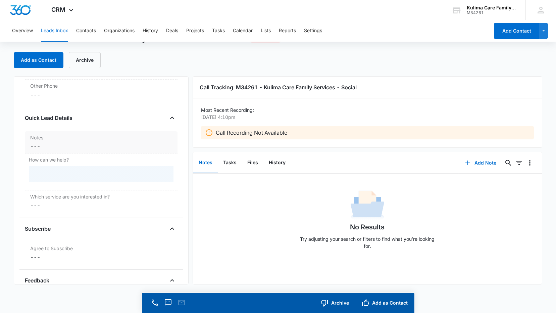
click at [68, 150] on div "Notes Cancel Save Changes ---" at bounding box center [101, 142] width 153 height 22
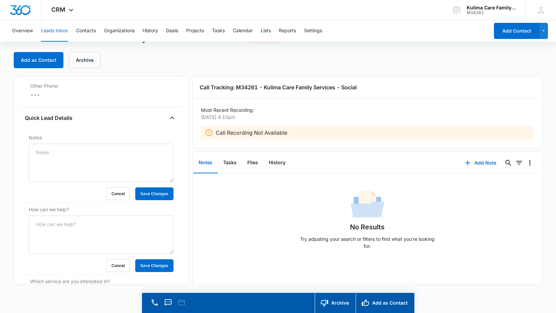
click at [68, 152] on textarea "Notes" at bounding box center [101, 163] width 145 height 38
type textarea "possibly spam lvm [DATE]1:40pm"
click at [156, 193] on button "Save Changes" at bounding box center [154, 193] width 38 height 13
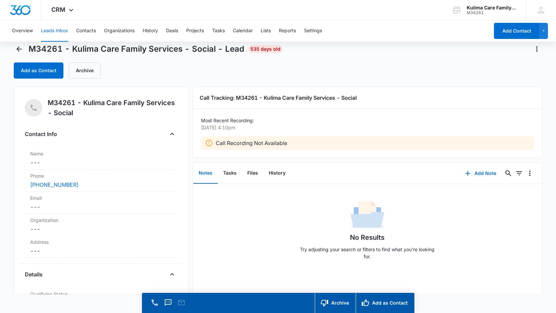
scroll to position [0, 0]
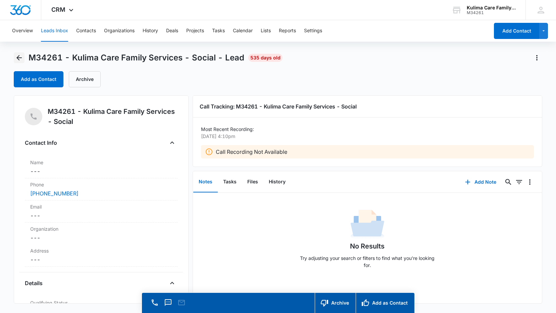
click at [18, 56] on icon "Back" at bounding box center [19, 58] width 8 height 8
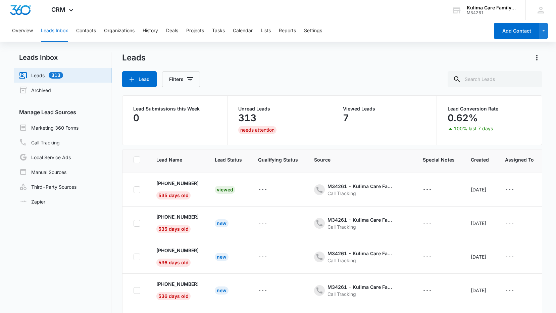
scroll to position [101, 0]
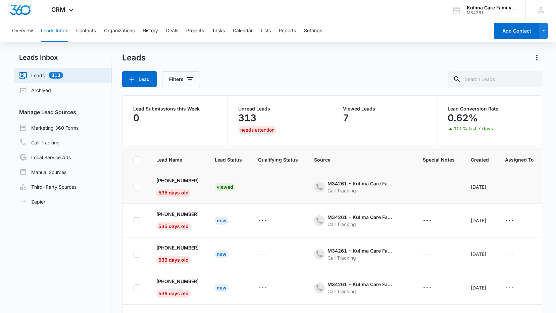
click at [188, 182] on p "[PHONE_NUMBER]" at bounding box center [177, 180] width 42 height 7
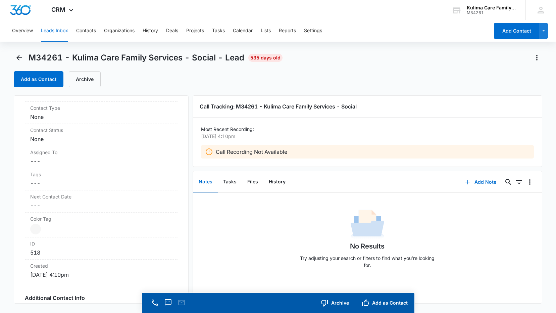
scroll to position [235, 0]
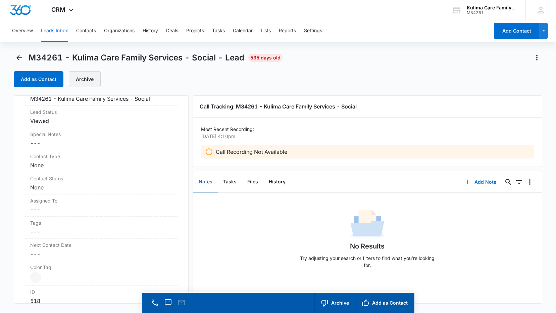
click at [85, 83] on button "Archive" at bounding box center [85, 79] width 32 height 16
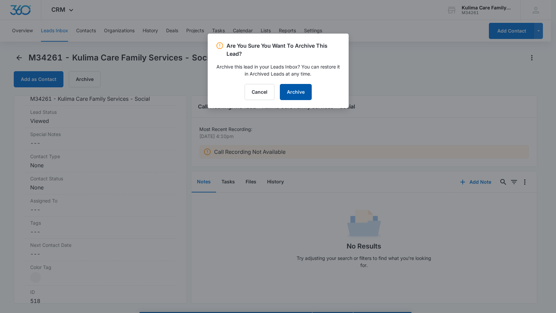
click at [298, 94] on button "Archive" at bounding box center [296, 92] width 32 height 16
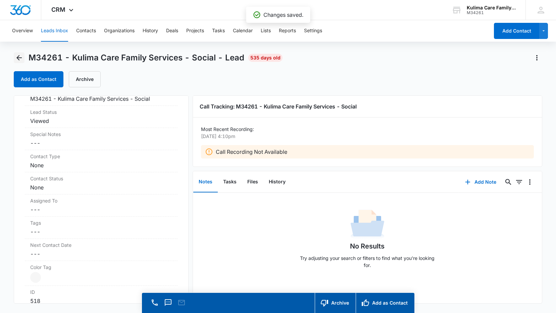
click at [25, 59] on div "M34261 - Kulima Care Family Services - Social - Lead 535 days old" at bounding box center [148, 57] width 269 height 11
click at [21, 59] on icon "Back" at bounding box center [19, 58] width 8 height 8
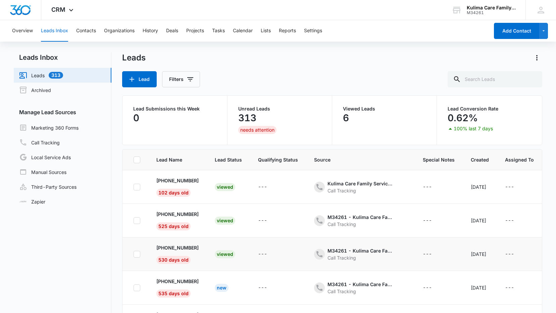
scroll to position [67, 0]
click at [196, 212] on p "[PHONE_NUMBER]" at bounding box center [177, 214] width 42 height 7
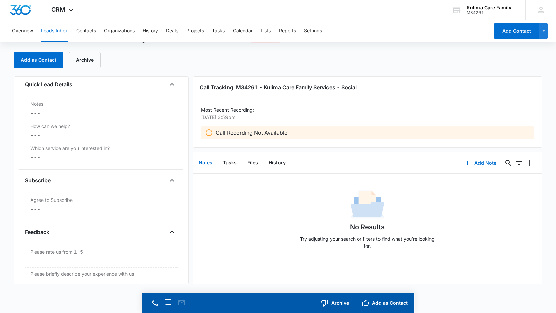
scroll to position [518, 0]
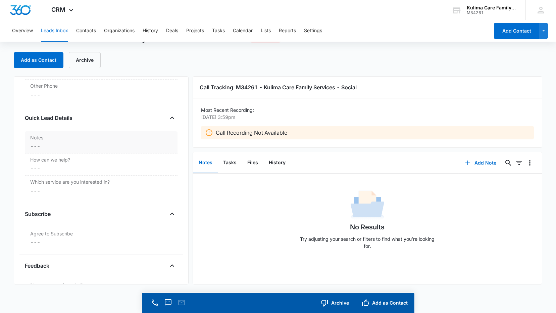
drag, startPoint x: 82, startPoint y: 130, endPoint x: 78, endPoint y: 142, distance: 12.2
click at [81, 135] on div "Quick Lead Details Notes Cancel Save Changes --- How can we help? Cancel Save C…" at bounding box center [101, 158] width 153 height 91
click at [77, 144] on dd "Cancel Save Changes ---" at bounding box center [101, 146] width 142 height 8
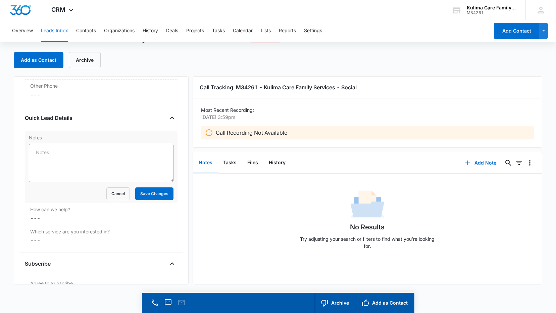
click at [77, 155] on textarea "Notes" at bounding box center [101, 163] width 145 height 38
type textarea "wrong number"
click at [140, 196] on button "Save Changes" at bounding box center [154, 193] width 38 height 13
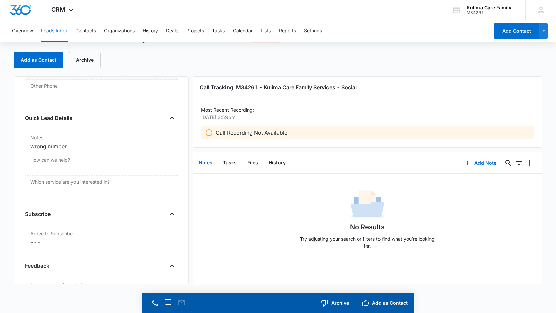
scroll to position [417, 0]
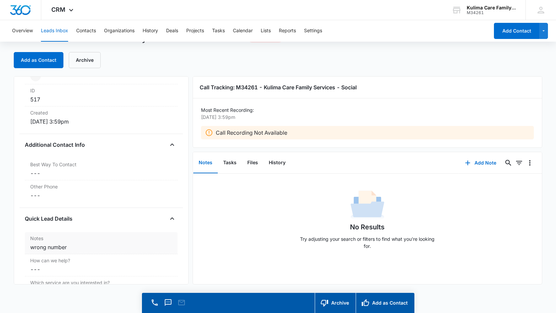
click at [68, 244] on div "wrong number" at bounding box center [101, 247] width 142 height 8
click at [69, 244] on textarea "wrong number" at bounding box center [101, 263] width 145 height 38
click at [50, 255] on textarea "wrong number" at bounding box center [101, 263] width 145 height 38
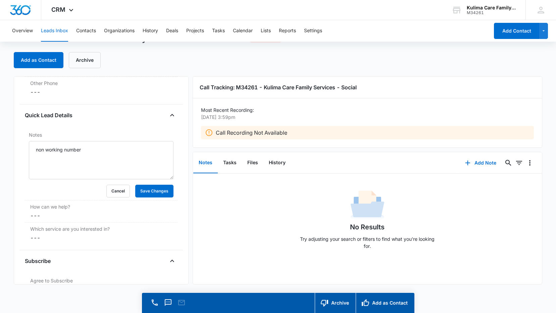
scroll to position [585, 0]
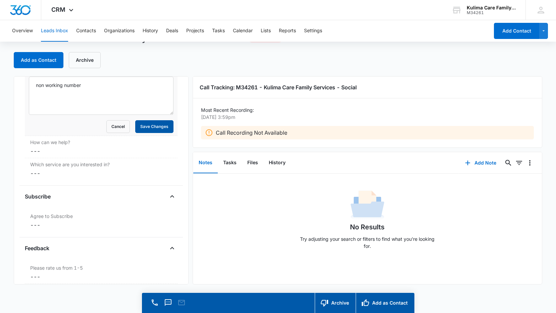
type textarea "non working number"
click at [152, 132] on button "Save Changes" at bounding box center [154, 126] width 38 height 13
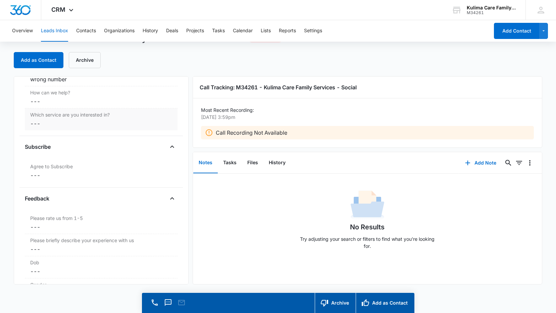
scroll to position [583, 0]
click at [93, 64] on button "Archive" at bounding box center [85, 60] width 32 height 16
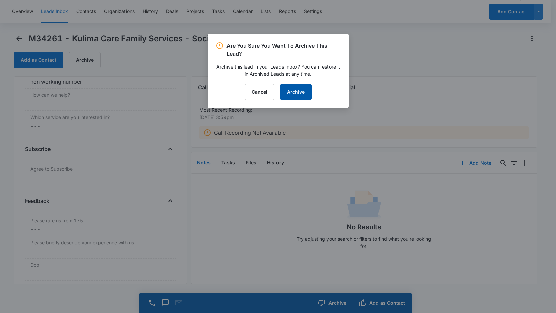
click at [295, 92] on button "Archive" at bounding box center [296, 92] width 32 height 16
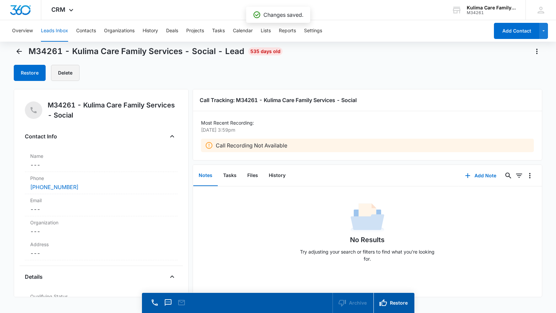
scroll to position [0, 0]
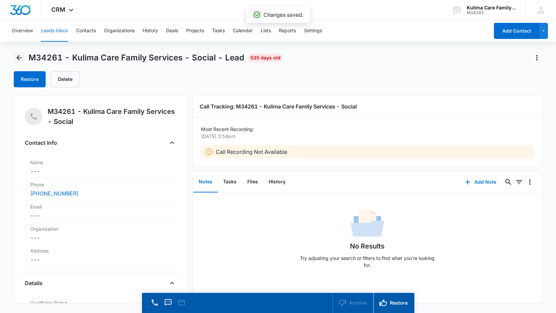
click at [21, 61] on icon "Back" at bounding box center [19, 58] width 8 height 8
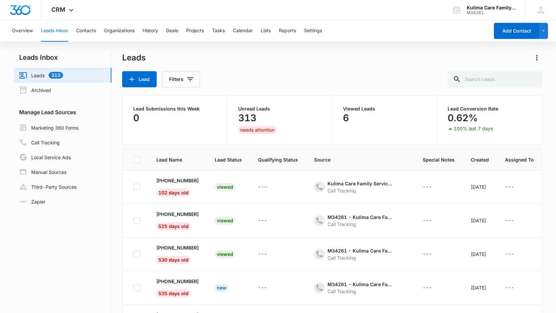
scroll to position [67, 0]
click at [191, 216] on p "[PHONE_NUMBER]" at bounding box center [177, 214] width 42 height 7
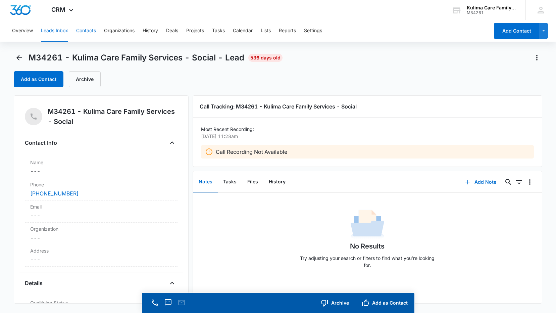
click at [84, 38] on button "Contacts" at bounding box center [86, 30] width 20 height 21
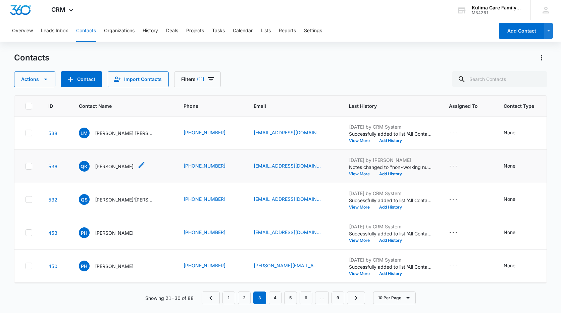
click at [121, 169] on p "[PERSON_NAME]" at bounding box center [114, 166] width 39 height 7
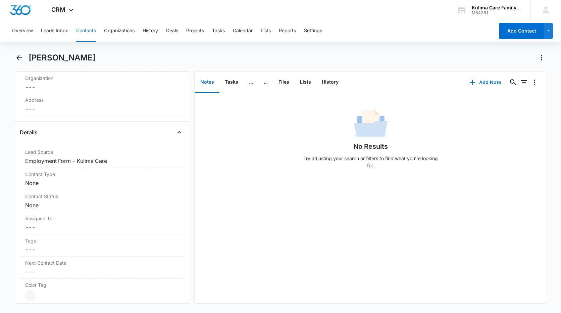
scroll to position [201, 0]
click at [232, 85] on button "Tasks" at bounding box center [232, 82] width 24 height 21
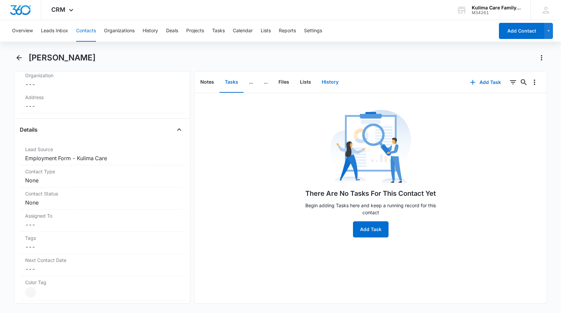
click at [331, 87] on button "History" at bounding box center [331, 82] width 28 height 21
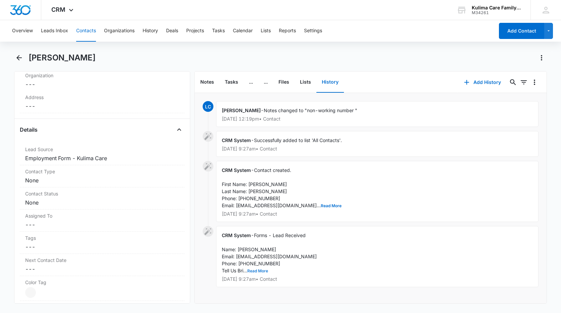
click at [255, 270] on button "Read More" at bounding box center [258, 271] width 21 height 4
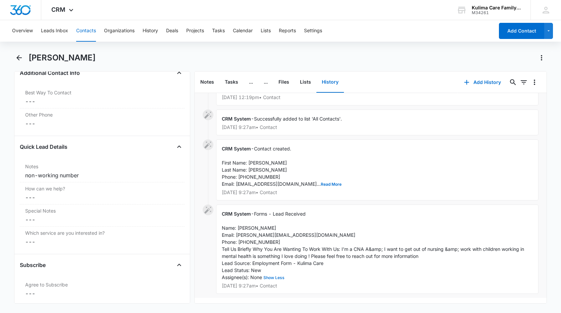
scroll to position [503, 0]
click at [83, 180] on div "non-working number" at bounding box center [102, 177] width 154 height 8
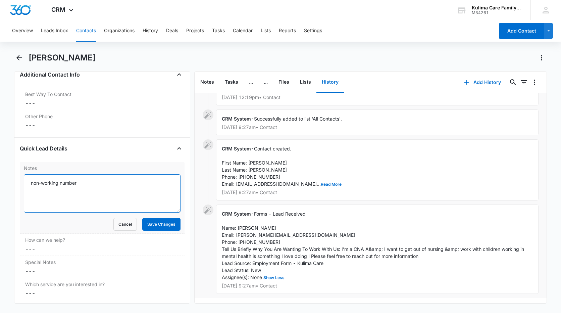
click at [116, 181] on textarea "non-working number" at bounding box center [102, 193] width 157 height 38
type textarea "n"
type textarea "Employment inquiry [DATE]"
click at [145, 223] on button "Save Changes" at bounding box center [161, 224] width 38 height 13
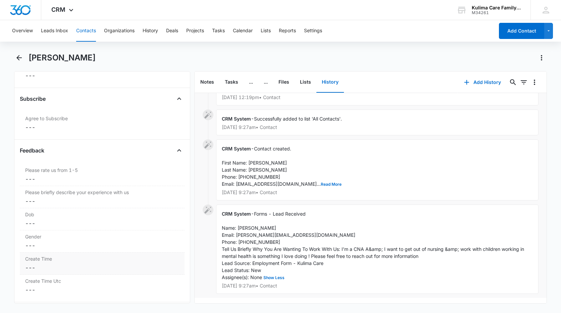
scroll to position [705, 0]
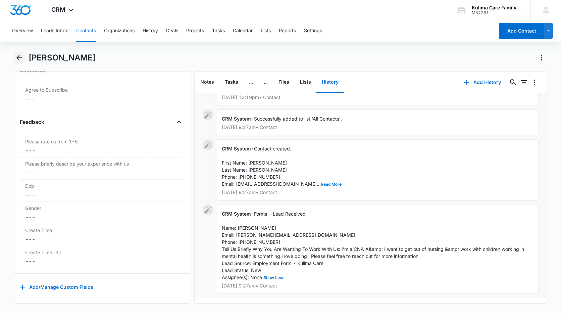
click at [17, 55] on icon "Back" at bounding box center [19, 58] width 8 height 8
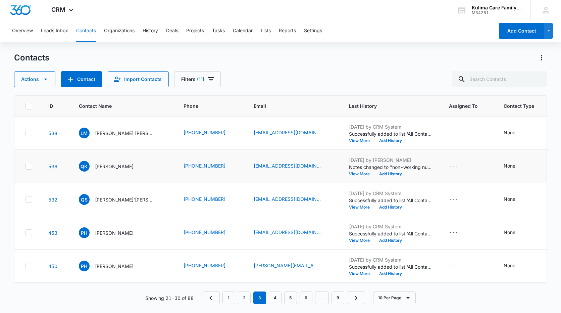
click at [28, 167] on icon at bounding box center [29, 166] width 6 height 6
click at [26, 167] on input "checkbox" at bounding box center [25, 166] width 0 height 0
click at [44, 81] on icon "button" at bounding box center [46, 79] width 8 height 8
click at [44, 80] on icon "button" at bounding box center [46, 79] width 8 height 8
click at [29, 166] on icon at bounding box center [29, 166] width 6 height 6
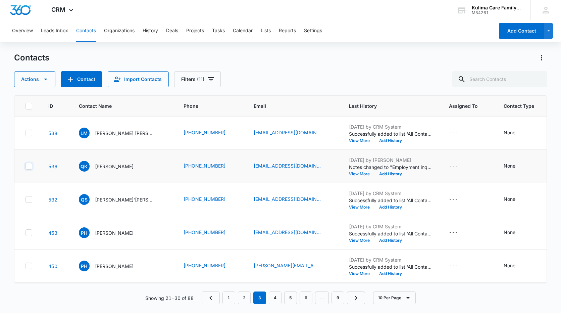
click at [26, 166] on input "checkbox" at bounding box center [25, 166] width 0 height 0
click at [43, 82] on icon "button" at bounding box center [46, 79] width 8 height 8
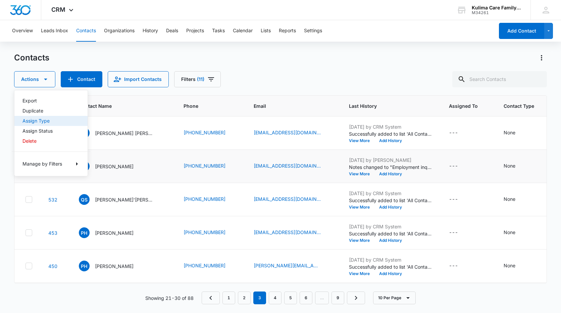
click at [43, 119] on div "Assign Type" at bounding box center [47, 121] width 49 height 5
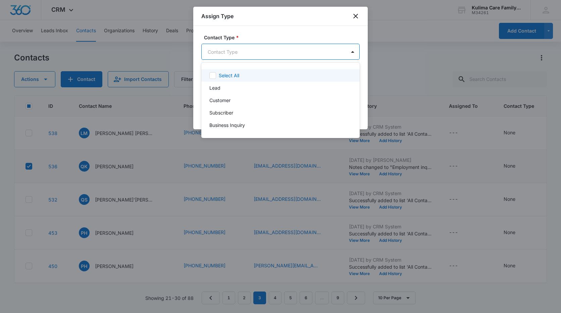
click at [271, 48] on body "CRM Apps Reputation Websites Forms CRM Email Social Payments POS Content Ads In…" at bounding box center [280, 156] width 561 height 313
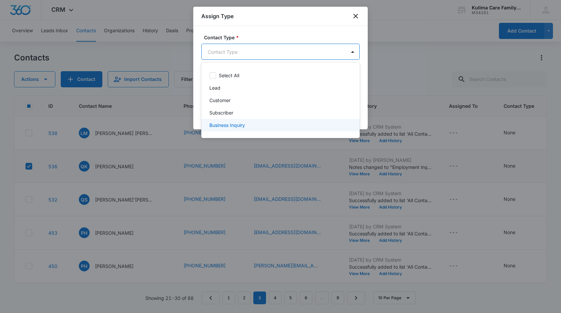
click at [234, 125] on p "Business Inquiry" at bounding box center [228, 125] width 36 height 7
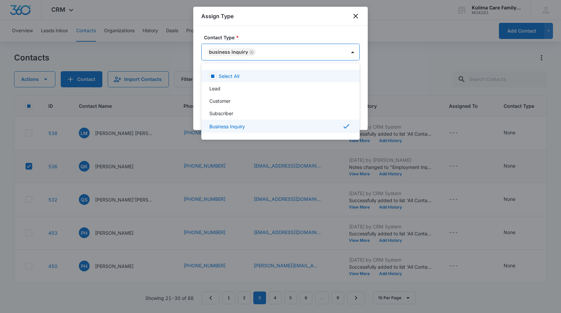
click at [327, 35] on div at bounding box center [280, 156] width 561 height 313
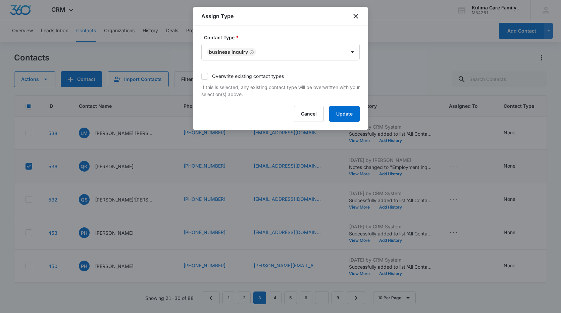
click at [341, 124] on div "Contact Type * Business Inquiry Overwrite existing contact types If this is sel…" at bounding box center [280, 78] width 175 height 104
click at [346, 111] on button "Update" at bounding box center [344, 114] width 31 height 16
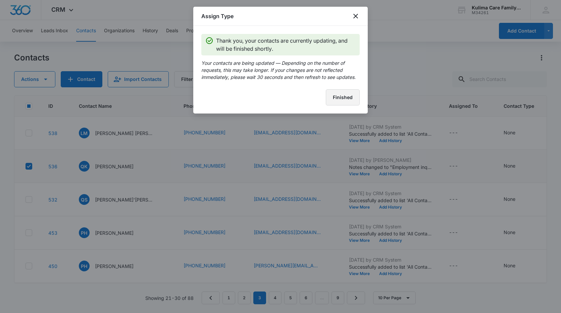
click at [344, 101] on button "Finished" at bounding box center [343, 97] width 34 height 16
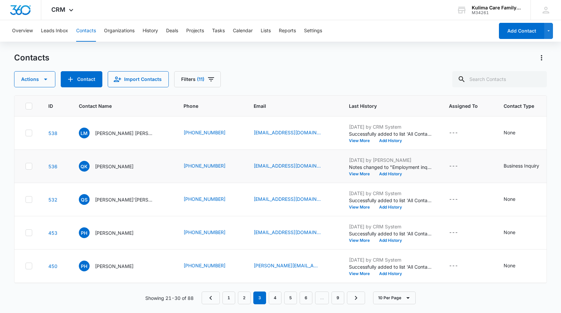
click at [123, 200] on p "[PERSON_NAME]'[PERSON_NAME]" at bounding box center [125, 199] width 60 height 7
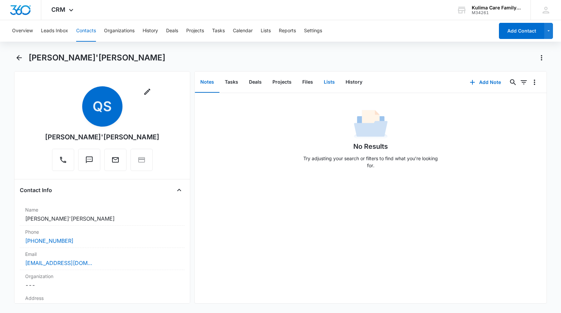
click at [331, 86] on button "Lists" at bounding box center [330, 82] width 22 height 21
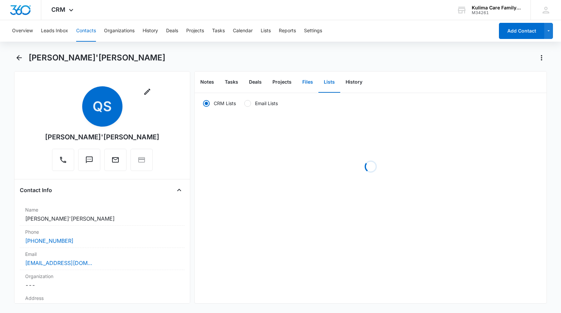
click at [312, 83] on button "Files" at bounding box center [307, 82] width 21 height 21
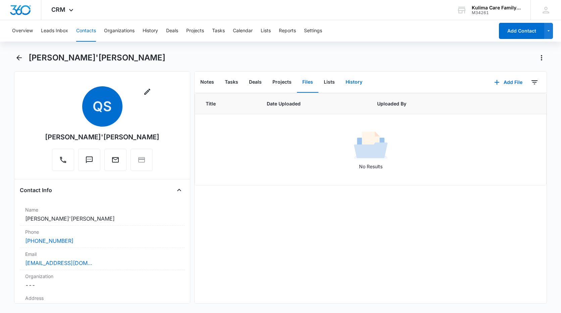
click at [350, 83] on button "History" at bounding box center [355, 82] width 28 height 21
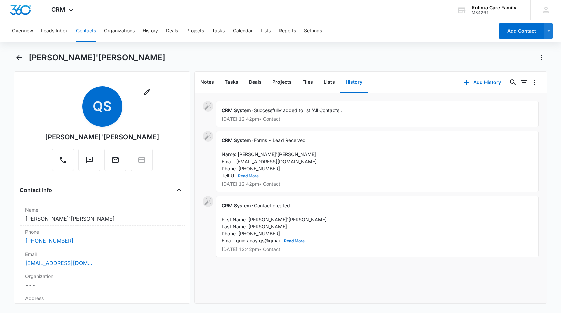
click at [251, 176] on button "Read More" at bounding box center [248, 176] width 21 height 4
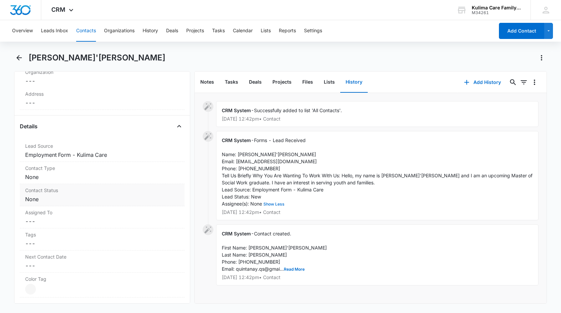
scroll to position [201, 0]
drag, startPoint x: 56, startPoint y: 159, endPoint x: 20, endPoint y: 159, distance: 36.3
click at [20, 159] on div "Lead Source Cancel Save Changes Employment Form - Kulima Care" at bounding box center [102, 153] width 165 height 22
drag, startPoint x: 20, startPoint y: 159, endPoint x: 26, endPoint y: 158, distance: 5.5
copy dd "Employment"
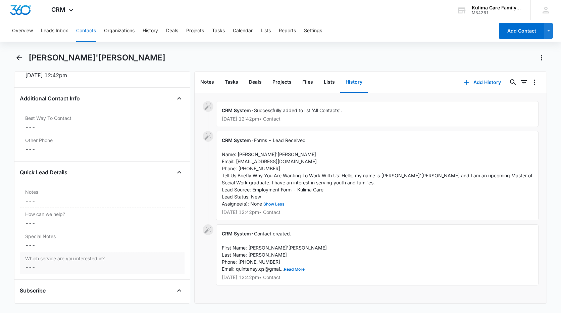
scroll to position [537, 0]
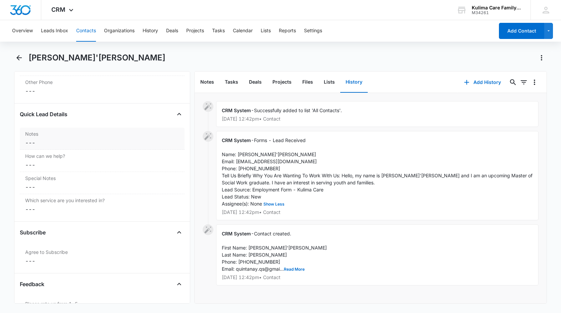
click at [66, 137] on label "Notes" at bounding box center [102, 133] width 154 height 7
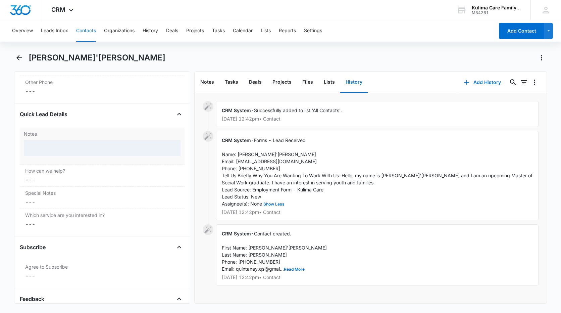
click at [68, 148] on div at bounding box center [102, 148] width 157 height 16
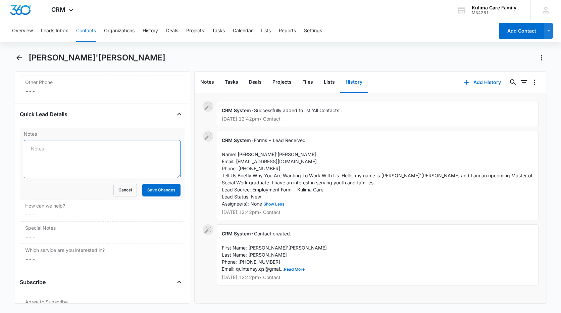
click at [70, 149] on textarea "Notes" at bounding box center [102, 159] width 157 height 38
paste textarea "Employment"
type textarea "Employment Form competed [DATE]"
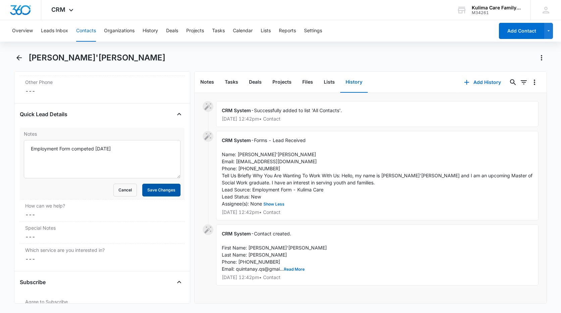
click at [173, 188] on button "Save Changes" at bounding box center [161, 190] width 38 height 13
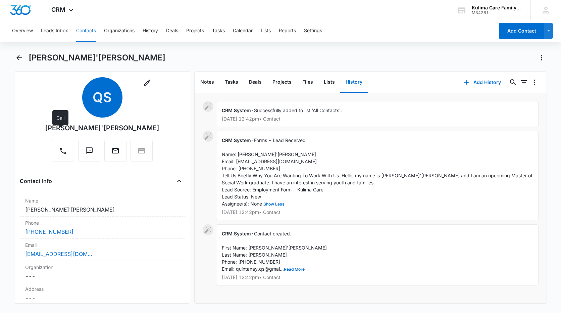
scroll to position [0, 0]
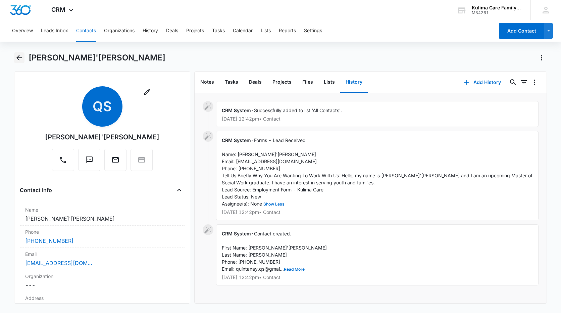
drag, startPoint x: 19, startPoint y: 60, endPoint x: 29, endPoint y: 58, distance: 9.9
click at [19, 59] on icon "Back" at bounding box center [18, 57] width 5 height 5
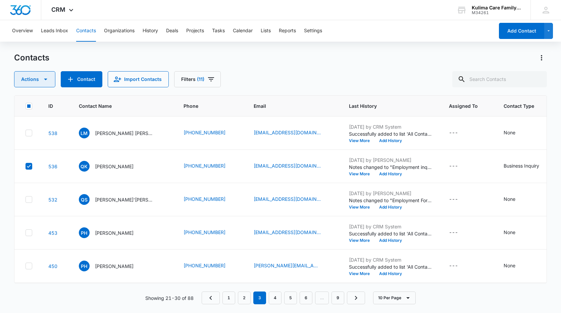
click at [49, 85] on button "Actions" at bounding box center [34, 79] width 41 height 16
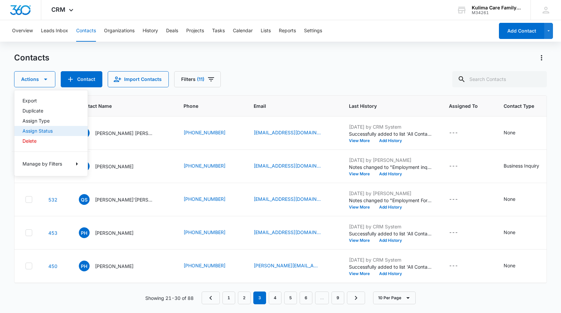
click at [46, 132] on div "Assign Status" at bounding box center [47, 131] width 49 height 5
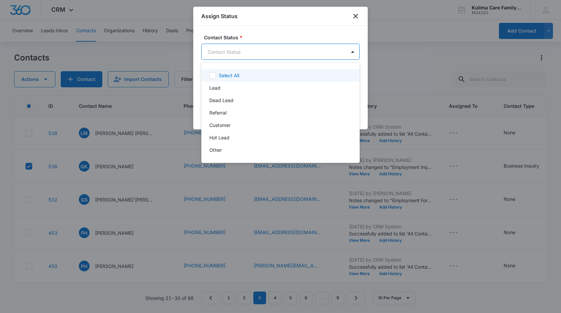
click at [253, 57] on body "CRM Apps Reputation Websites Forms CRM Email Social Payments POS Content Ads In…" at bounding box center [280, 156] width 561 height 313
click at [355, 16] on div at bounding box center [280, 156] width 561 height 313
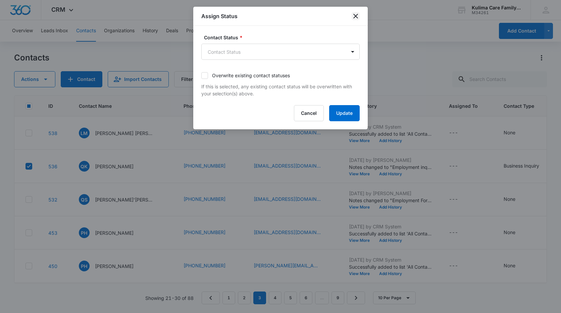
click at [357, 17] on icon "close" at bounding box center [356, 16] width 5 height 5
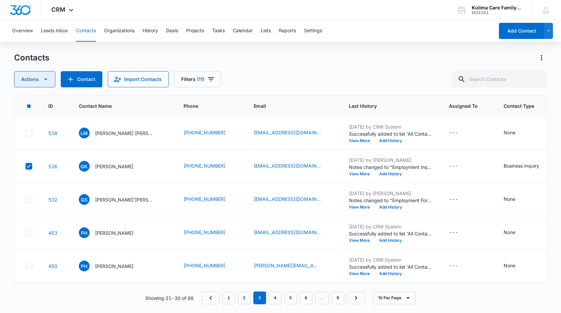
click at [43, 79] on icon "button" at bounding box center [46, 79] width 8 height 8
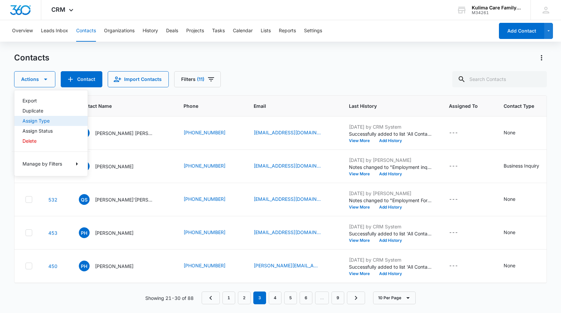
click at [43, 119] on div "Assign Type" at bounding box center [47, 121] width 49 height 5
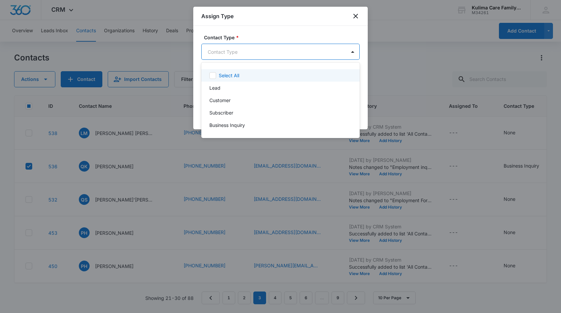
click at [278, 55] on body "CRM Apps Reputation Websites Forms CRM Email Social Payments POS Content Ads In…" at bounding box center [280, 156] width 561 height 313
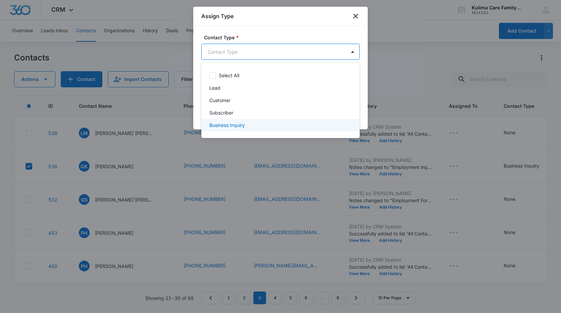
click at [248, 126] on div "Business Inquiry" at bounding box center [280, 125] width 141 height 7
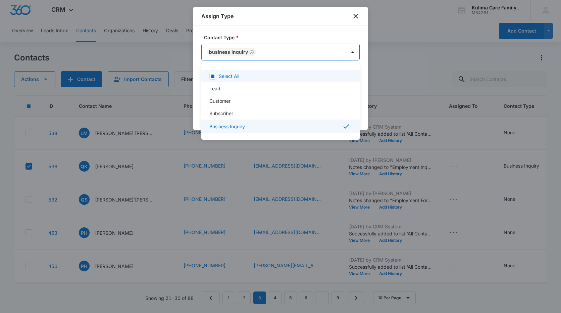
click at [332, 28] on div at bounding box center [280, 156] width 561 height 313
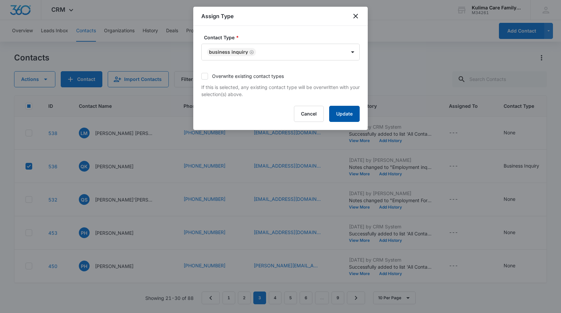
click at [349, 115] on button "Update" at bounding box center [344, 114] width 31 height 16
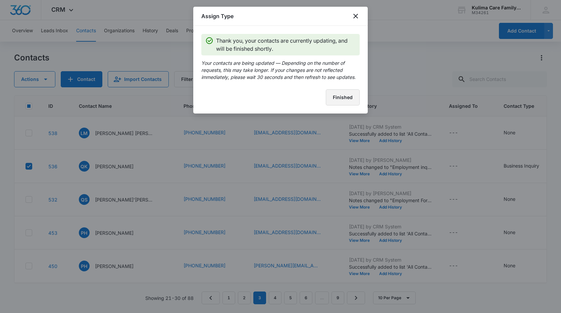
click at [347, 95] on button "Finished" at bounding box center [343, 97] width 34 height 16
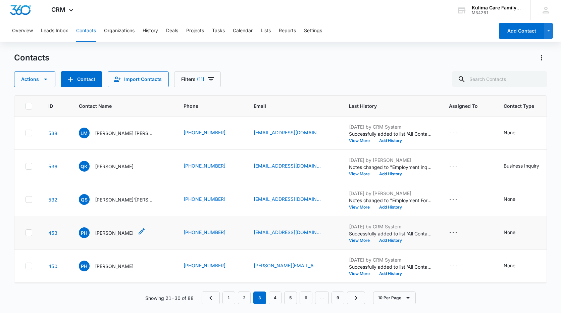
click at [119, 232] on p "[PERSON_NAME]" at bounding box center [114, 232] width 39 height 7
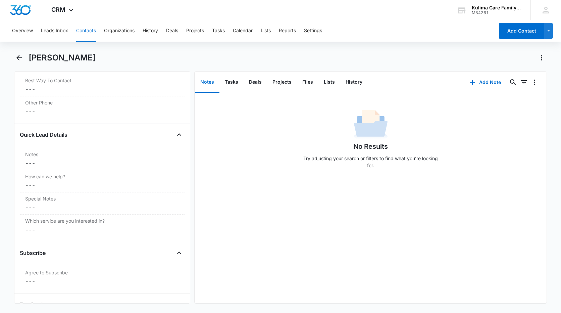
scroll to position [604, 0]
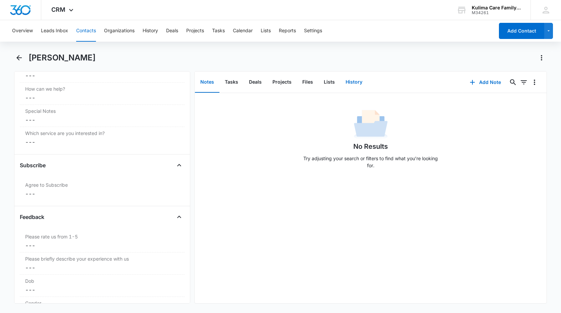
click at [347, 80] on button "History" at bounding box center [355, 82] width 28 height 21
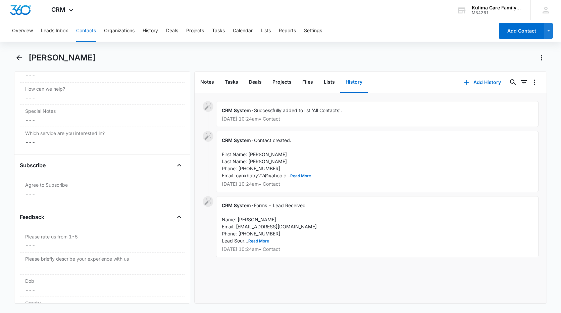
click at [298, 176] on button "Read More" at bounding box center [300, 176] width 21 height 4
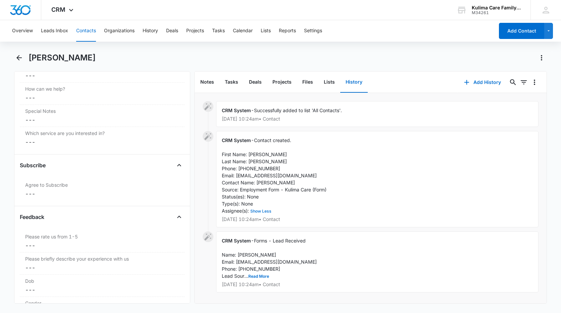
scroll to position [4, 0]
click at [251, 274] on button "Read More" at bounding box center [259, 276] width 21 height 4
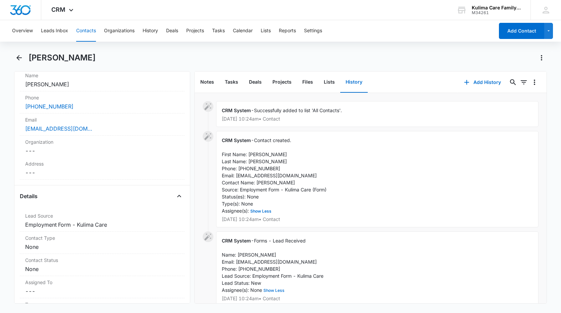
scroll to position [101, 0]
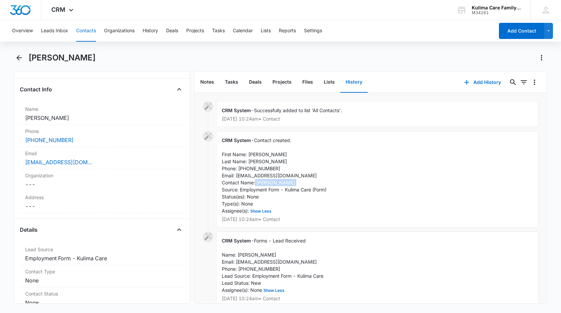
drag, startPoint x: 280, startPoint y: 190, endPoint x: 241, endPoint y: 188, distance: 39.4
click at [241, 188] on span "Contact created. First Name: [PERSON_NAME] Last Name: [PERSON_NAME] Phone: [PHO…" at bounding box center [274, 175] width 105 height 76
copy span "Employment Form"
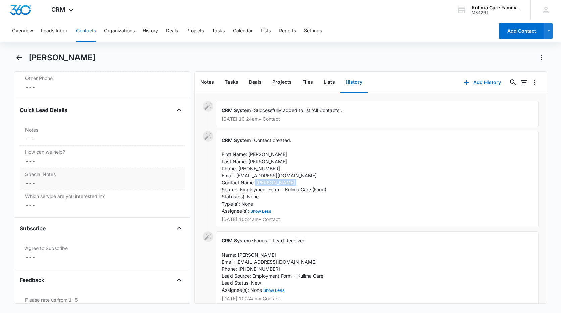
scroll to position [503, 0]
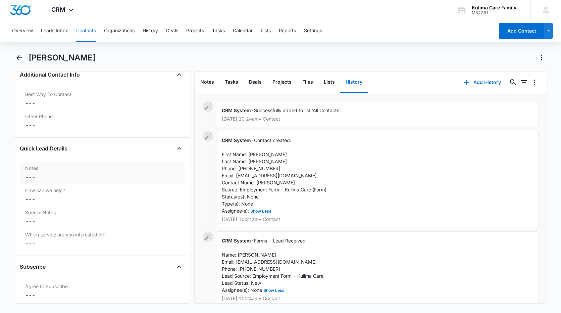
click at [58, 181] on div "Notes Cancel Save Changes ---" at bounding box center [102, 173] width 165 height 22
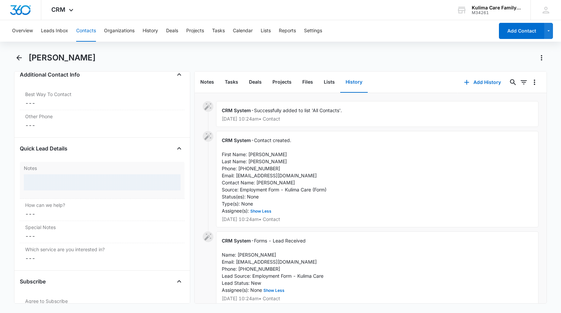
click at [60, 180] on div at bounding box center [102, 182] width 157 height 16
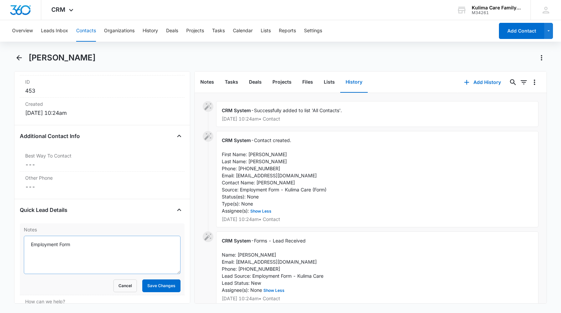
scroll to position [504, 0]
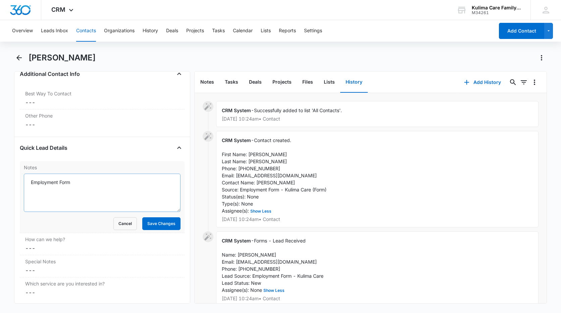
click at [73, 184] on textarea "Employment Form" at bounding box center [102, 193] width 157 height 38
click at [83, 190] on textarea "Employment Form" at bounding box center [102, 193] width 157 height 38
type textarea "E"
type textarea "C"
type textarea "E"
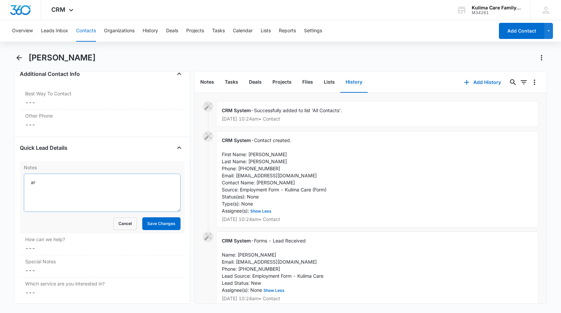
type textarea "a"
drag, startPoint x: 291, startPoint y: 277, endPoint x: 254, endPoint y: 278, distance: 37.6
click at [254, 278] on span "Forms - Lead Received Name: [PERSON_NAME] Email: [EMAIL_ADDRESS][DOMAIN_NAME] P…" at bounding box center [273, 265] width 102 height 55
drag, startPoint x: 254, startPoint y: 278, endPoint x: 258, endPoint y: 278, distance: 4.0
copy span "Employment Form"
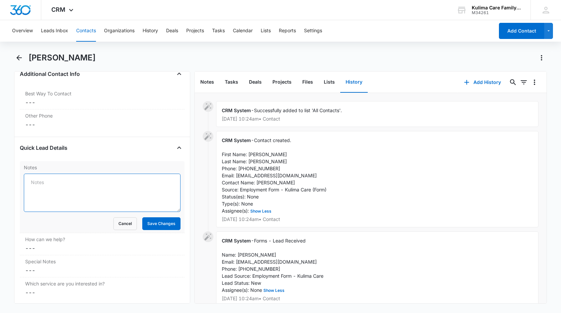
click at [104, 199] on textarea "Notes" at bounding box center [102, 193] width 157 height 38
paste textarea "Employment Form"
click at [165, 185] on textarea "Employment Found. Isn't intered in fosteing" at bounding box center [102, 193] width 157 height 38
click at [114, 191] on textarea "Employment Found. Isn't interestedd in fostering" at bounding box center [102, 193] width 157 height 38
click at [110, 183] on textarea "Employment Found. Isn't interestedd in fostering" at bounding box center [102, 193] width 157 height 38
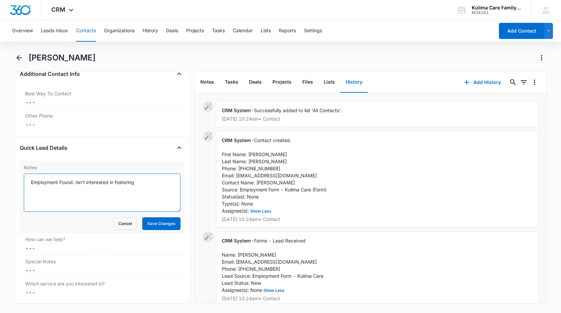
click at [133, 190] on textarea "Employment Found. Isn't interested in fostering" at bounding box center [102, 193] width 157 height 38
click at [148, 186] on textarea "Employment Found. Isn't interested in fostering" at bounding box center [102, 193] width 157 height 38
type textarea "Employment Found. Isn't interested in fostering"
click at [168, 222] on button "Save Changes" at bounding box center [161, 223] width 38 height 13
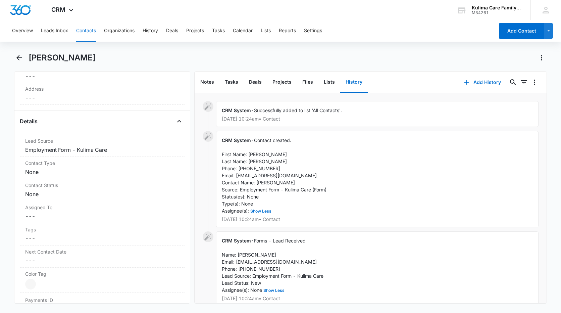
scroll to position [101, 0]
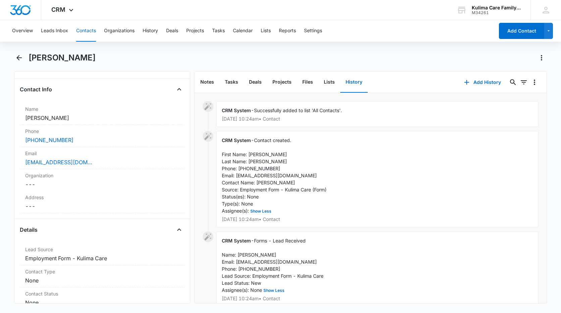
drag, startPoint x: 0, startPoint y: 51, endPoint x: 7, endPoint y: 51, distance: 6.7
click at [0, 51] on html "CRM Apps Reputation Websites Forms CRM Email Social Payments POS Content Ads In…" at bounding box center [280, 156] width 561 height 313
click at [20, 59] on icon "Back" at bounding box center [19, 58] width 8 height 8
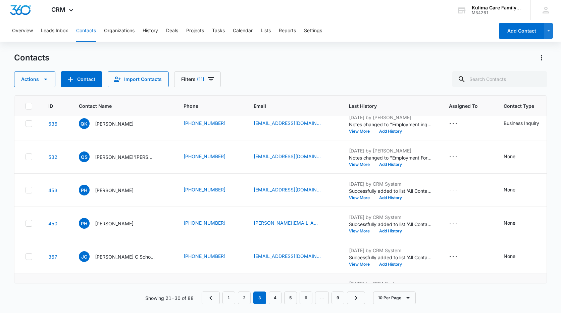
scroll to position [101, 0]
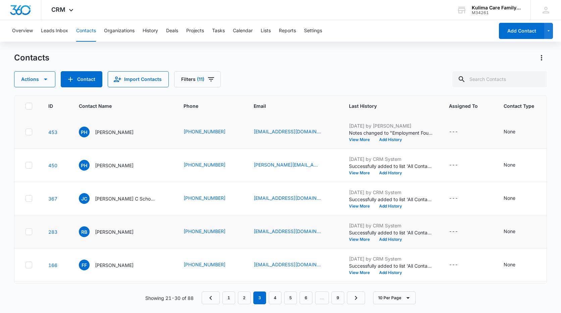
click at [29, 132] on icon at bounding box center [29, 131] width 4 height 3
click at [26, 132] on input "checkbox" at bounding box center [25, 132] width 0 height 0
click at [44, 80] on icon "button" at bounding box center [46, 79] width 8 height 8
click at [35, 143] on div "Delete" at bounding box center [47, 141] width 49 height 5
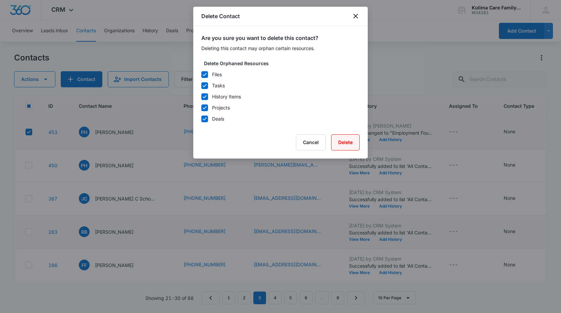
click at [341, 139] on button "Delete" at bounding box center [345, 142] width 29 height 16
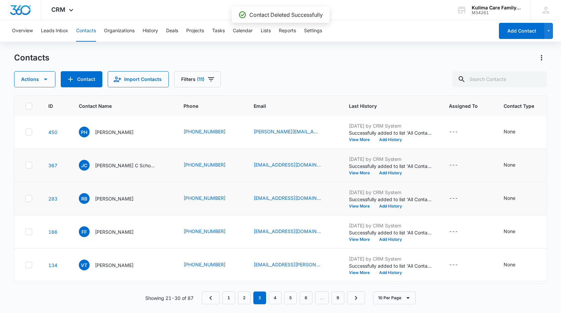
click at [30, 167] on icon at bounding box center [29, 165] width 6 height 6
click at [26, 166] on input "checkbox" at bounding box center [25, 165] width 0 height 0
click at [46, 85] on button "Actions" at bounding box center [34, 79] width 41 height 16
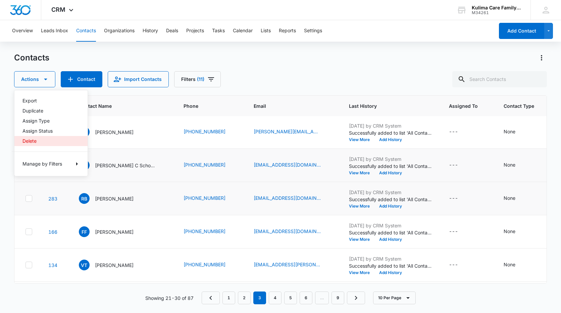
click at [26, 141] on div "Delete" at bounding box center [47, 141] width 49 height 5
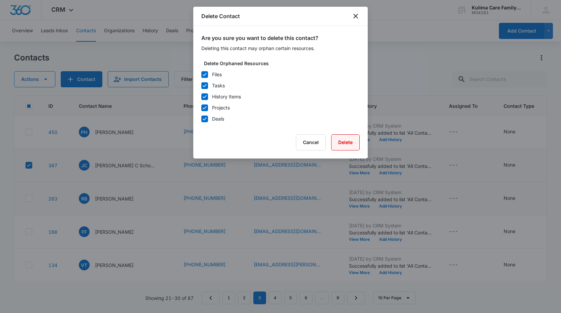
click at [342, 141] on button "Delete" at bounding box center [345, 142] width 29 height 16
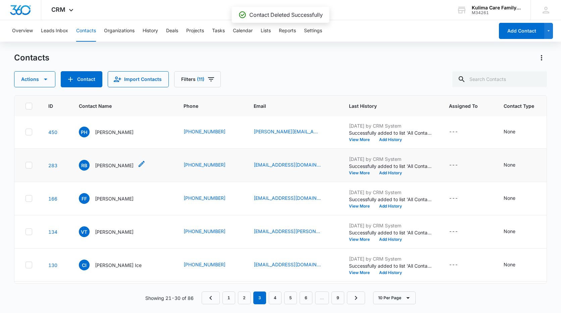
click at [116, 169] on div "RB [PERSON_NAME]" at bounding box center [106, 165] width 55 height 11
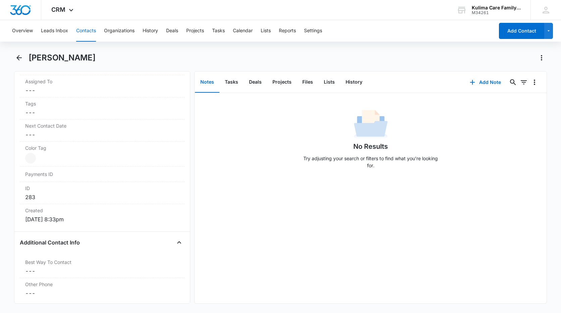
scroll to position [100, 0]
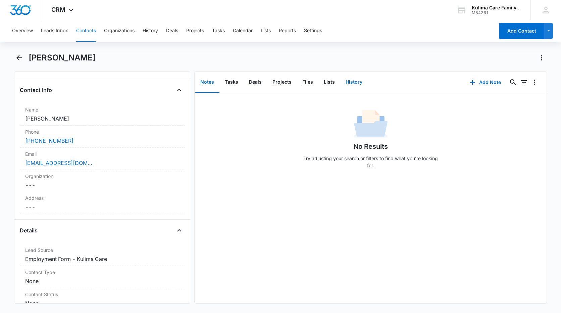
click at [360, 79] on button "History" at bounding box center [355, 82] width 28 height 21
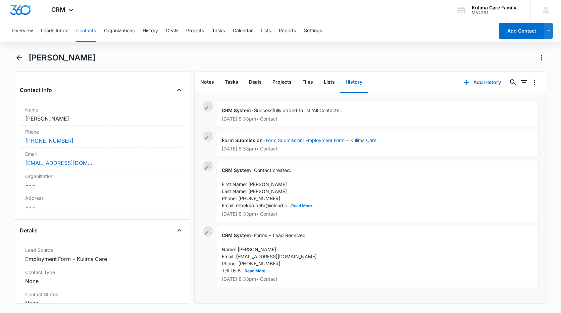
click at [311, 208] on button "Read More" at bounding box center [301, 206] width 21 height 4
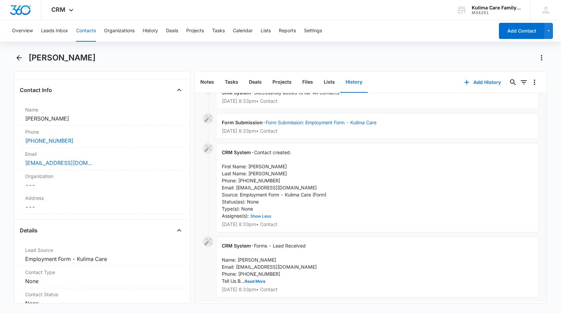
scroll to position [27, 0]
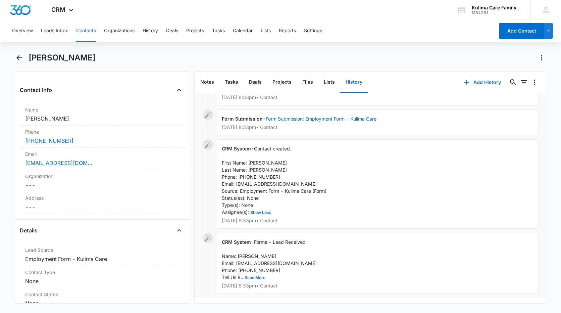
click at [258, 276] on button "Read More" at bounding box center [255, 278] width 21 height 4
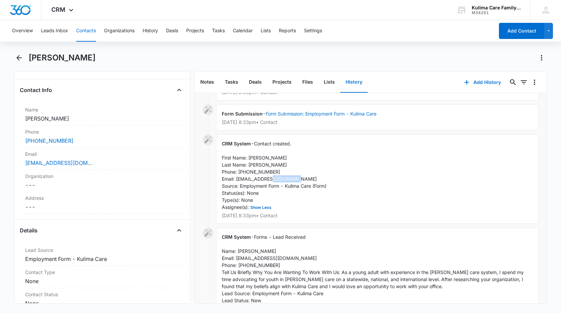
drag, startPoint x: 268, startPoint y: 188, endPoint x: 240, endPoint y: 188, distance: 27.5
click at [240, 188] on span "Contact created. First Name: [PERSON_NAME] Last Name: [PERSON_NAME] Phone: [PHO…" at bounding box center [274, 175] width 105 height 69
drag, startPoint x: 240, startPoint y: 188, endPoint x: 284, endPoint y: 189, distance: 43.7
click at [284, 189] on div "CRM System - Contact created. First Name: [PERSON_NAME] Last Name: [PERSON_NAME…" at bounding box center [377, 178] width 323 height 89
drag, startPoint x: 281, startPoint y: 185, endPoint x: 240, endPoint y: 187, distance: 41.0
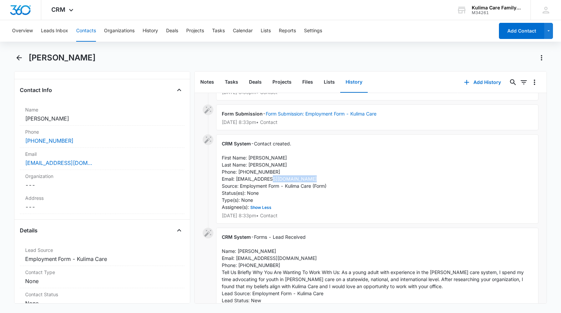
click at [240, 187] on span "Contact created. First Name: [PERSON_NAME] Last Name: [PERSON_NAME] Phone: [PHO…" at bounding box center [274, 175] width 105 height 69
drag, startPoint x: 240, startPoint y: 187, endPoint x: 245, endPoint y: 187, distance: 5.0
copy span "Employment Form"
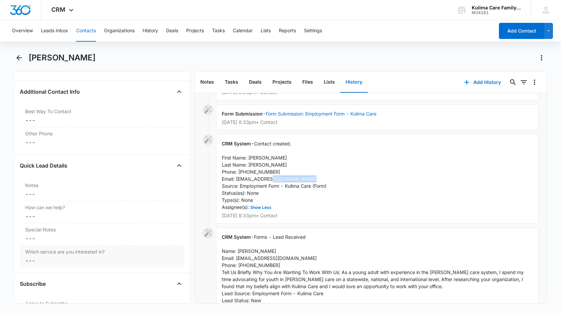
scroll to position [537, 0]
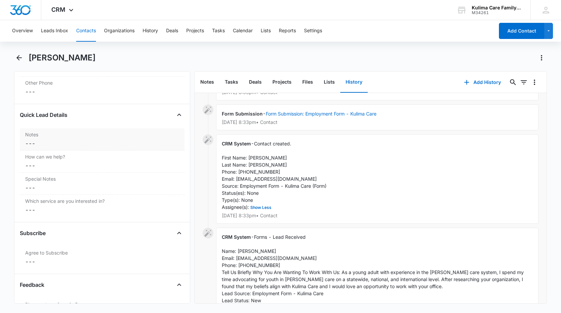
click at [58, 145] on dd "Cancel Save Changes ---" at bounding box center [102, 143] width 154 height 8
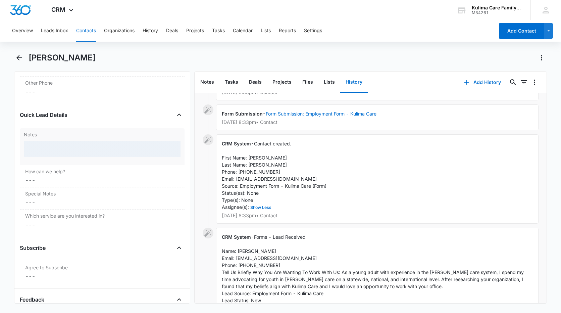
click at [48, 149] on div at bounding box center [102, 149] width 157 height 16
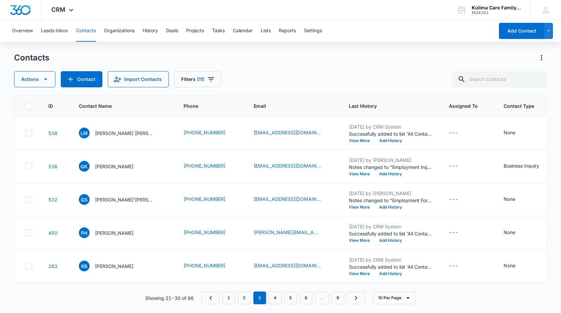
scroll to position [101, 0]
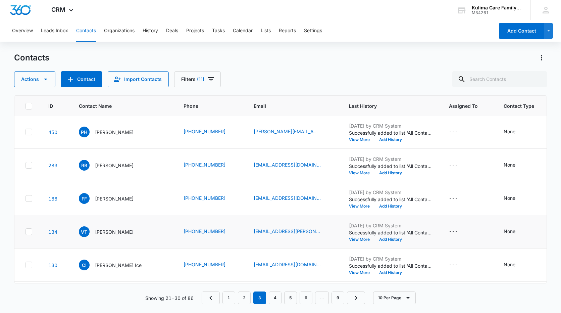
click at [126, 241] on td "VT [PERSON_NAME]" at bounding box center [123, 231] width 105 height 33
click at [356, 175] on button "View More" at bounding box center [362, 173] width 26 height 4
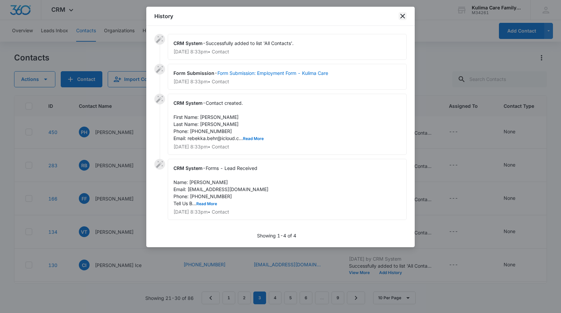
click at [403, 17] on icon "close" at bounding box center [403, 16] width 8 height 8
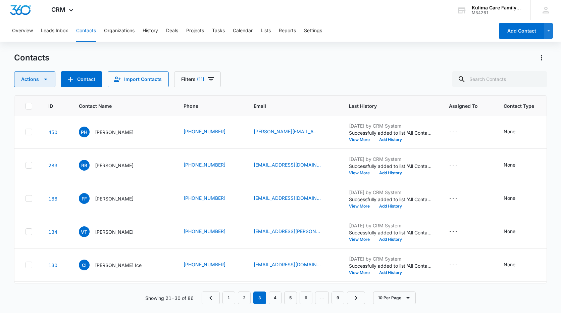
click at [28, 164] on icon at bounding box center [29, 165] width 6 height 6
click at [26, 165] on input "checkbox" at bounding box center [25, 165] width 0 height 0
click at [52, 80] on button "Actions" at bounding box center [34, 79] width 41 height 16
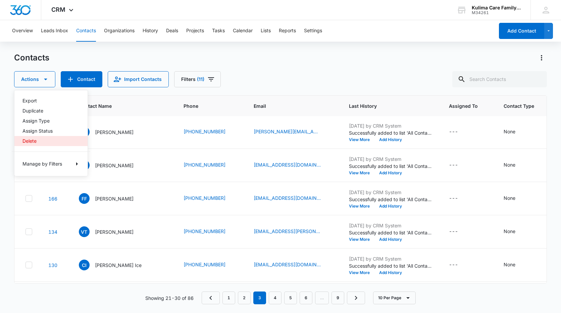
click at [36, 142] on div "Delete" at bounding box center [47, 141] width 49 height 5
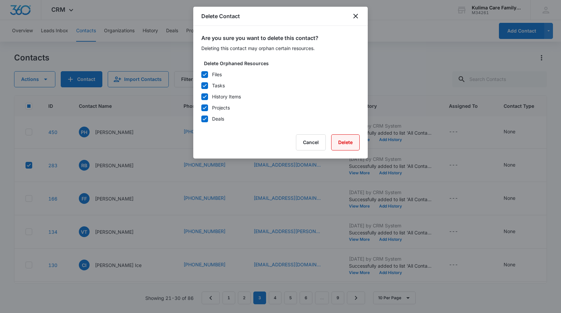
click at [357, 140] on button "Delete" at bounding box center [345, 142] width 29 height 16
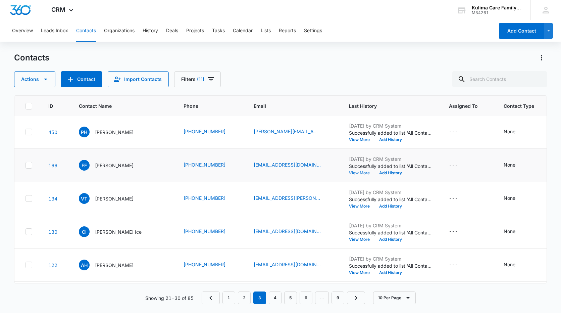
click at [358, 172] on button "View More" at bounding box center [362, 173] width 26 height 4
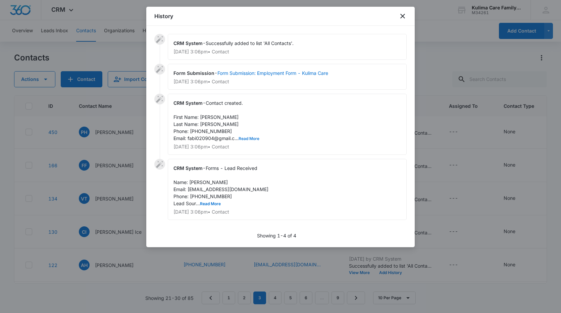
click at [245, 138] on button "Read More" at bounding box center [249, 139] width 21 height 4
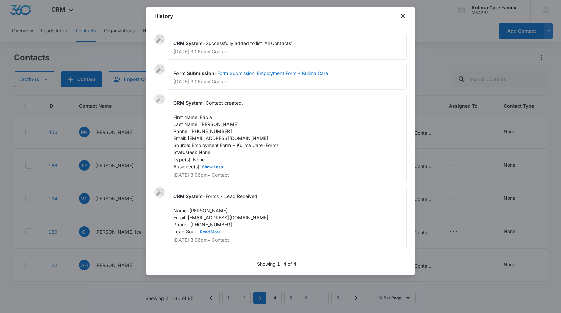
click at [212, 232] on button "Read More" at bounding box center [210, 232] width 21 height 4
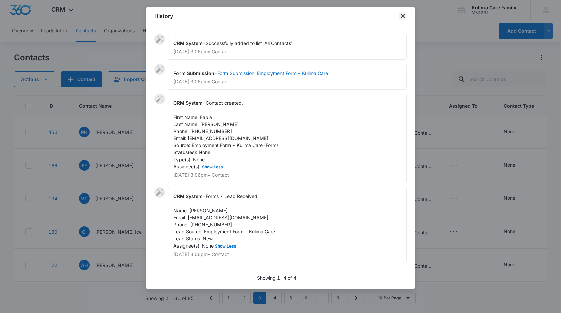
click at [404, 16] on icon "close" at bounding box center [403, 16] width 8 height 8
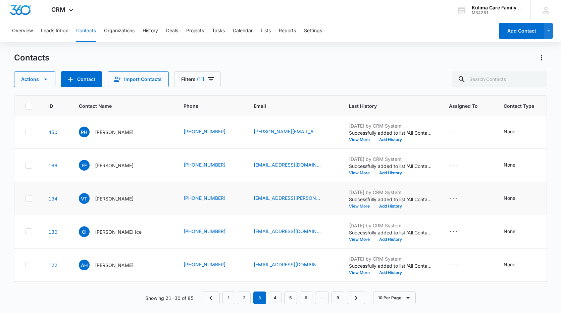
click at [362, 206] on button "View More" at bounding box center [362, 206] width 26 height 4
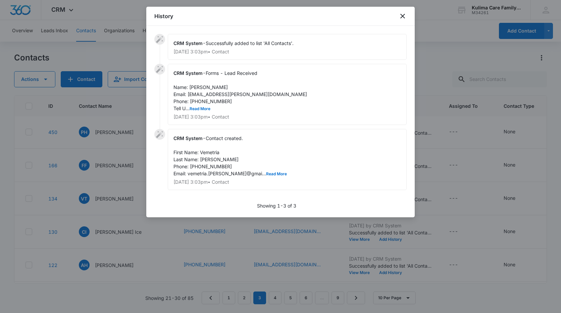
click at [205, 106] on span "Forms - Lead Received Name: [PERSON_NAME] Email: [EMAIL_ADDRESS][PERSON_NAME][D…" at bounding box center [241, 90] width 134 height 41
click at [203, 109] on button "Read More" at bounding box center [200, 109] width 21 height 4
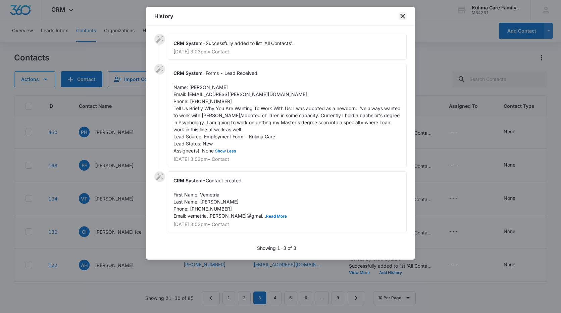
click at [404, 16] on icon "close" at bounding box center [403, 16] width 8 height 8
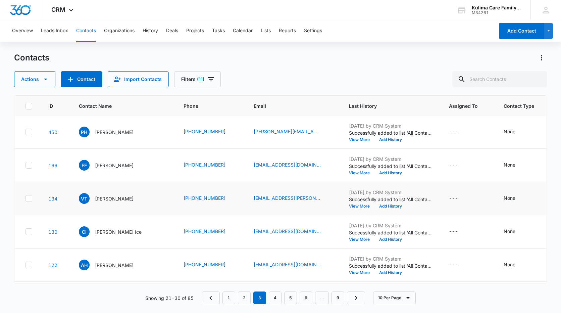
click at [28, 200] on icon at bounding box center [29, 198] width 6 height 6
click at [26, 199] on input "checkbox" at bounding box center [25, 198] width 0 height 0
click at [41, 78] on button "Actions" at bounding box center [34, 79] width 41 height 16
click at [38, 131] on div "Assign Status" at bounding box center [47, 131] width 49 height 5
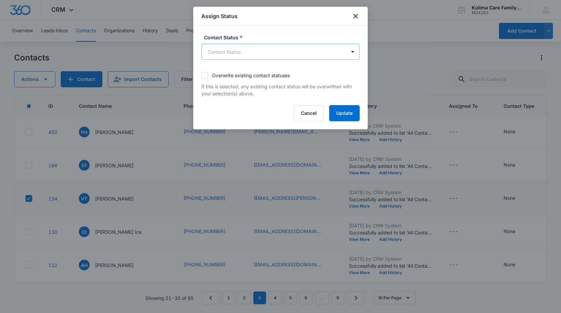
click at [346, 52] on body "CRM Apps Reputation Websites Forms CRM Email Social Payments POS Content Ads In…" at bounding box center [280, 156] width 561 height 313
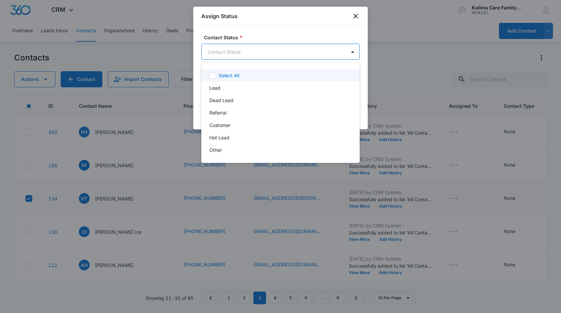
click at [359, 19] on div at bounding box center [280, 156] width 561 height 313
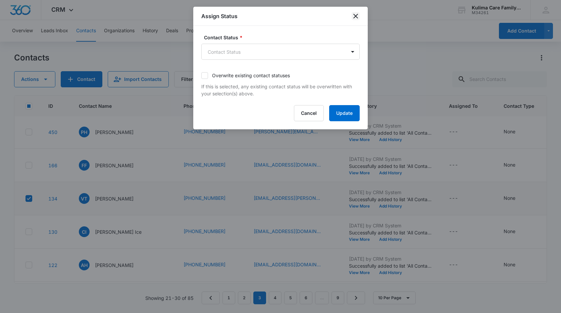
click at [358, 17] on icon "close" at bounding box center [356, 16] width 8 height 8
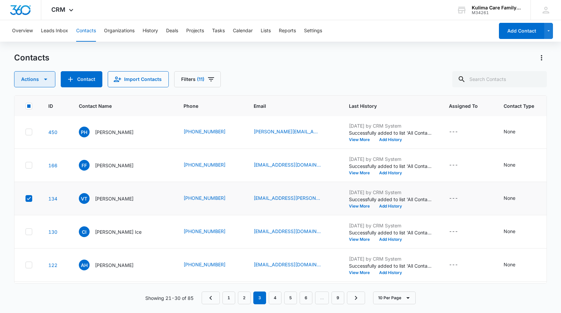
click at [39, 80] on button "Actions" at bounding box center [34, 79] width 41 height 16
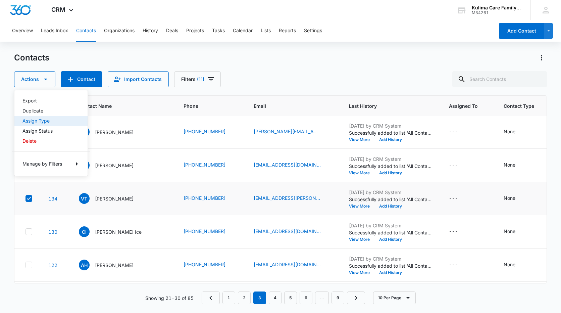
click at [42, 122] on div "Assign Type" at bounding box center [47, 121] width 49 height 5
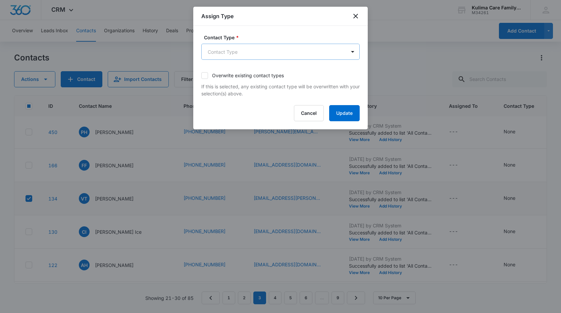
click at [307, 58] on body "CRM Apps Reputation Websites Forms CRM Email Social Payments POS Content Ads In…" at bounding box center [280, 156] width 561 height 313
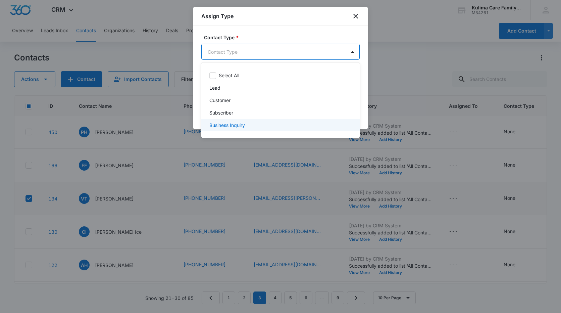
click at [238, 127] on p "Business Inquiry" at bounding box center [228, 125] width 36 height 7
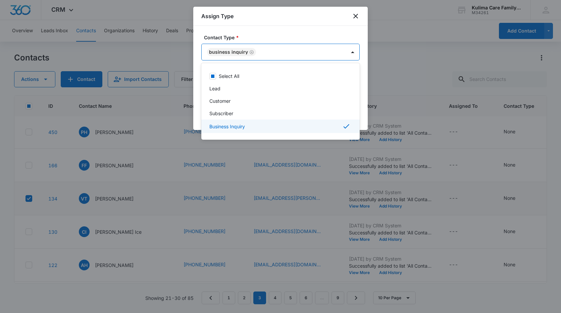
click at [334, 31] on div at bounding box center [280, 156] width 561 height 313
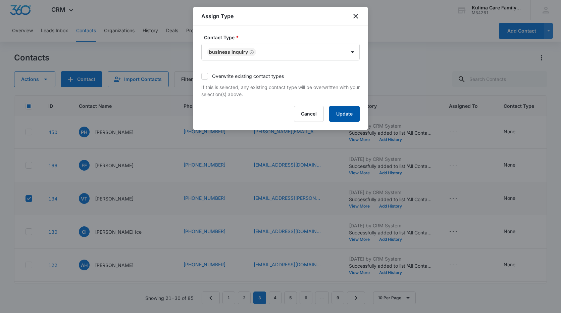
click at [346, 116] on button "Update" at bounding box center [344, 114] width 31 height 16
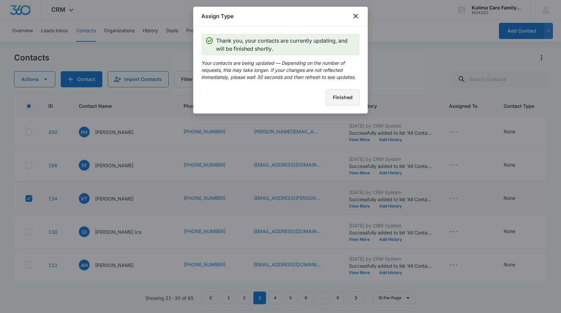
click at [337, 98] on button "Finished" at bounding box center [343, 97] width 34 height 16
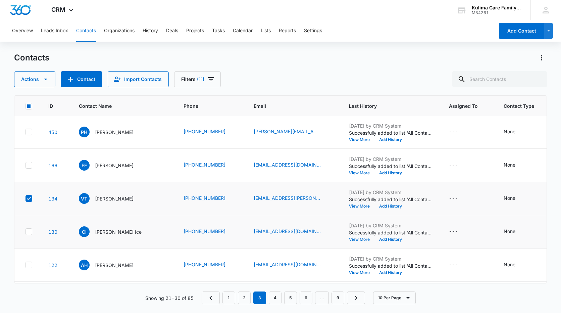
click at [359, 241] on button "View More" at bounding box center [362, 239] width 26 height 4
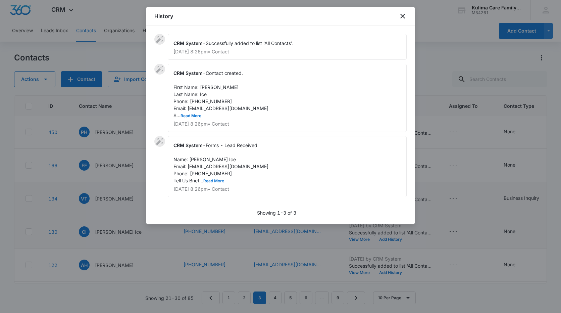
click at [220, 180] on button "Read More" at bounding box center [214, 181] width 21 height 4
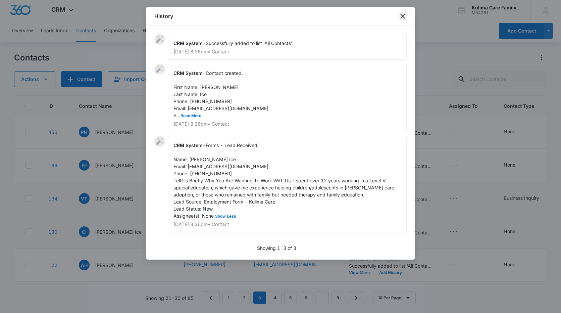
click at [404, 16] on icon "close" at bounding box center [403, 16] width 8 height 8
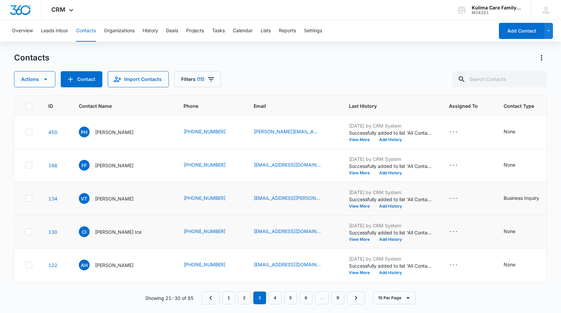
click at [30, 234] on icon at bounding box center [29, 232] width 6 height 6
click at [26, 232] on input "checkbox" at bounding box center [25, 232] width 0 height 0
click at [43, 80] on icon "button" at bounding box center [46, 79] width 8 height 8
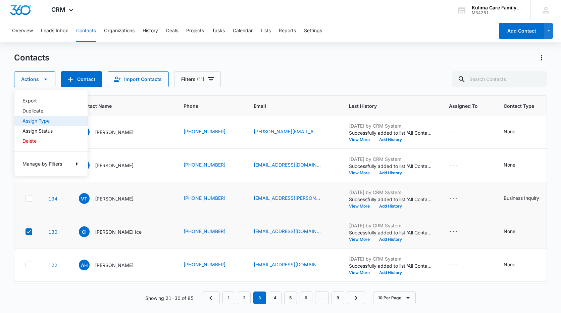
click at [36, 123] on div "Assign Type" at bounding box center [47, 121] width 49 height 5
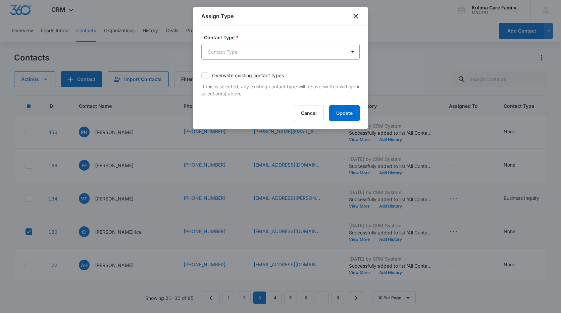
click at [323, 49] on body "CRM Apps Reputation Websites Forms CRM Email Social Payments POS Content Ads In…" at bounding box center [280, 156] width 561 height 313
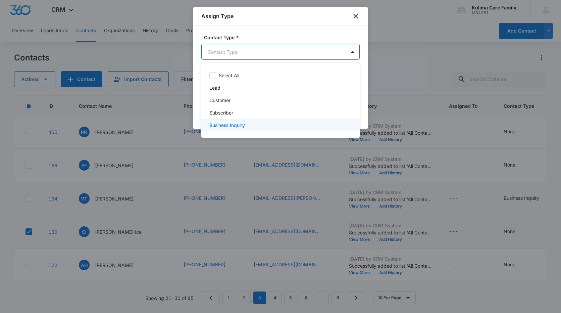
click at [226, 127] on p "Business Inquiry" at bounding box center [228, 125] width 36 height 7
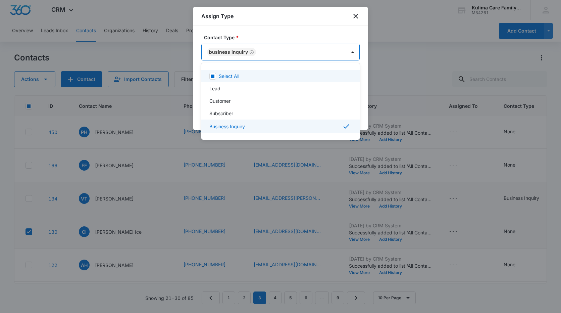
click at [287, 13] on div at bounding box center [280, 156] width 561 height 313
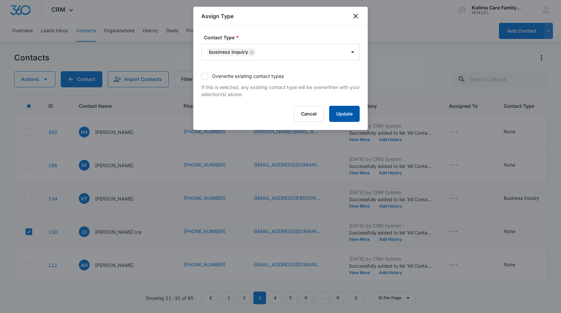
click at [348, 121] on button "Update" at bounding box center [344, 114] width 31 height 16
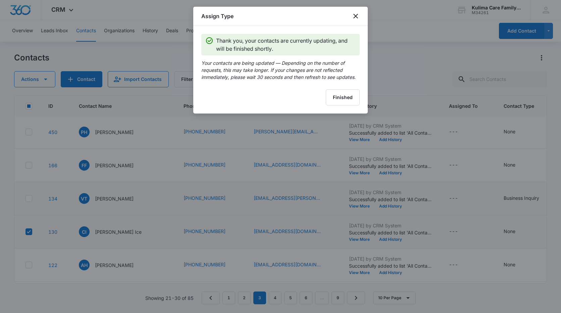
click at [341, 84] on div "Thank you, your contacts are currently updating, and will be finished shortly. …" at bounding box center [280, 70] width 159 height 72
click at [346, 98] on button "Finished" at bounding box center [343, 97] width 34 height 16
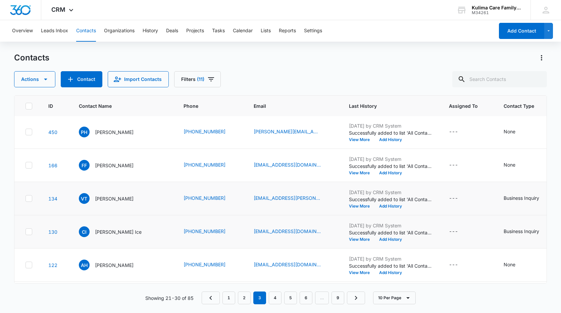
scroll to position [168, 0]
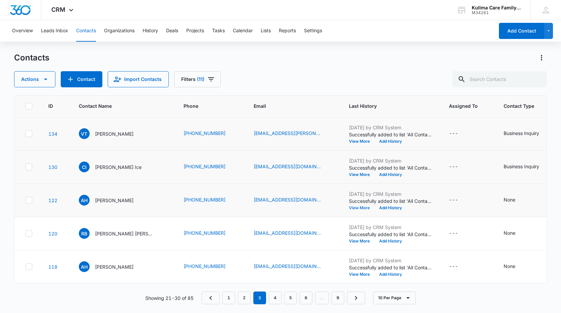
click at [354, 206] on button "View More" at bounding box center [362, 208] width 26 height 4
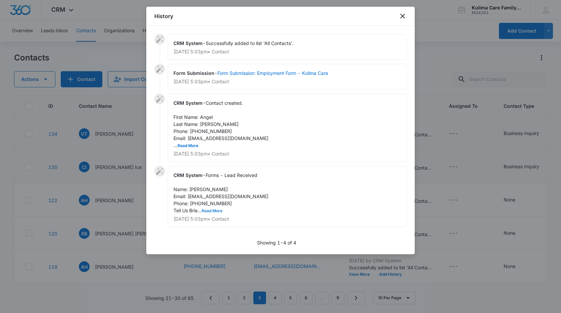
click at [210, 209] on button "Read More" at bounding box center [212, 211] width 21 height 4
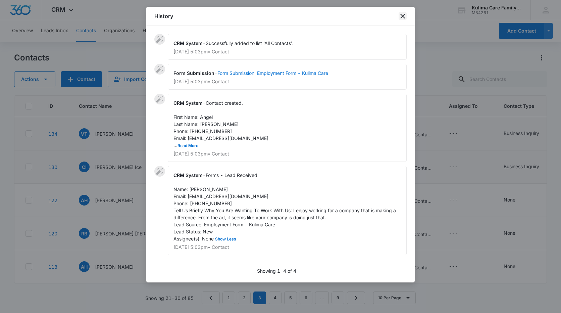
click at [405, 18] on icon "close" at bounding box center [403, 16] width 8 height 8
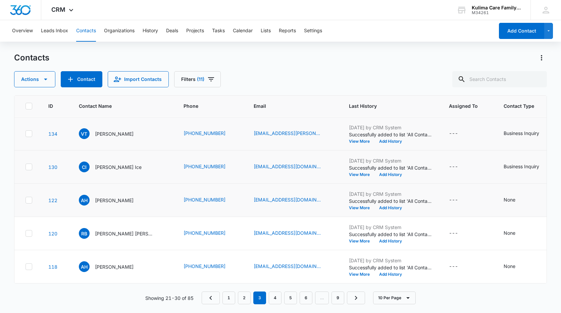
click at [26, 198] on icon at bounding box center [29, 200] width 6 height 6
click at [26, 200] on input "checkbox" at bounding box center [25, 200] width 0 height 0
click at [46, 82] on icon "button" at bounding box center [46, 79] width 8 height 8
click at [41, 130] on div "Assign Status" at bounding box center [47, 131] width 49 height 5
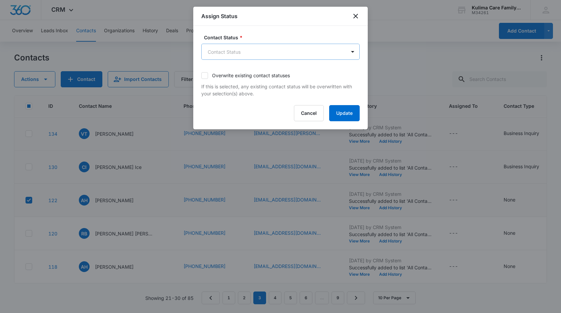
click at [318, 54] on body "CRM Apps Reputation Websites Forms CRM Email Social Payments POS Content Ads In…" at bounding box center [280, 156] width 561 height 313
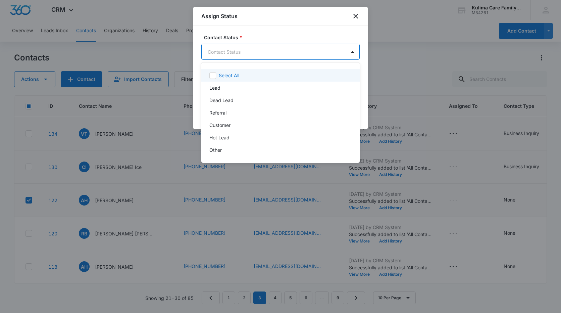
click at [354, 18] on div at bounding box center [280, 156] width 561 height 313
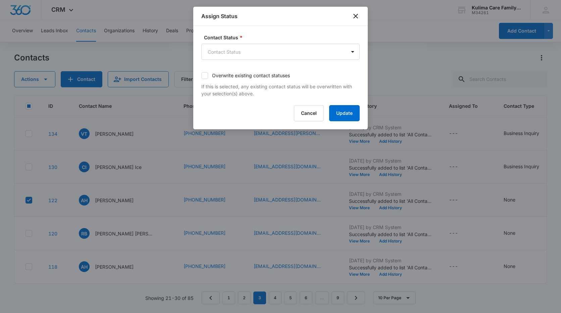
click at [360, 17] on div "Assign Status" at bounding box center [280, 16] width 175 height 19
click at [358, 17] on icon "close" at bounding box center [356, 16] width 8 height 8
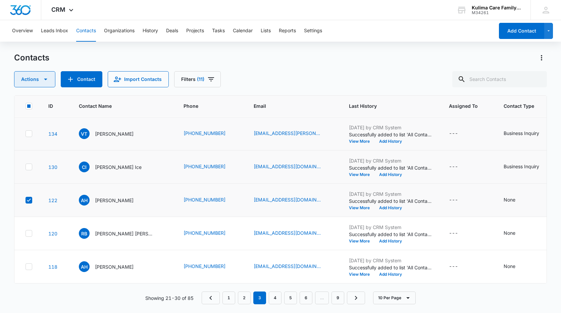
click at [48, 82] on icon "button" at bounding box center [46, 79] width 8 height 8
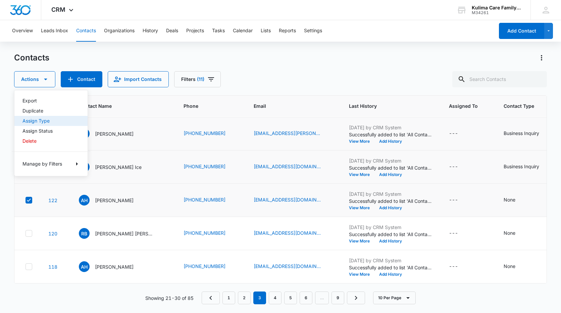
click at [46, 122] on div "Assign Type" at bounding box center [47, 121] width 49 height 5
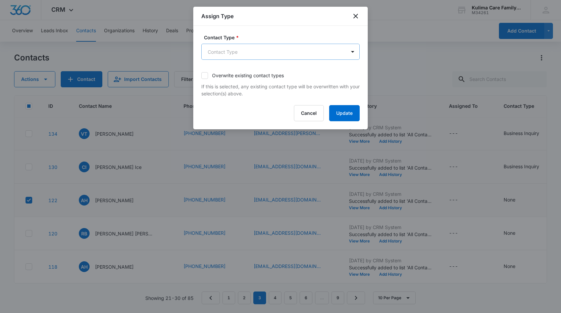
click at [345, 53] on body "CRM Apps Reputation Websites Forms CRM Email Social Payments POS Content Ads In…" at bounding box center [280, 156] width 561 height 313
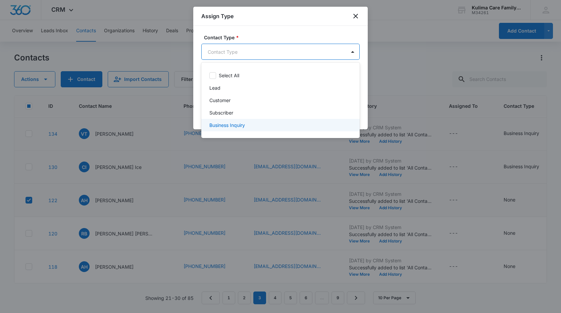
click at [224, 124] on p "Business Inquiry" at bounding box center [228, 125] width 36 height 7
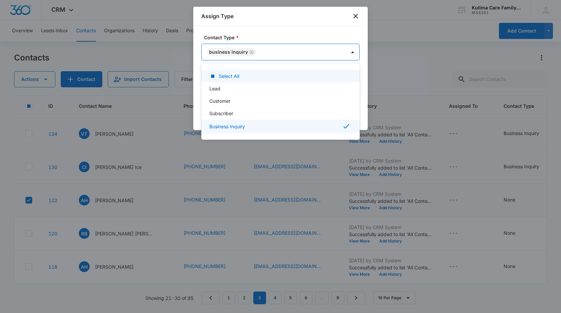
click at [341, 26] on div at bounding box center [280, 156] width 561 height 313
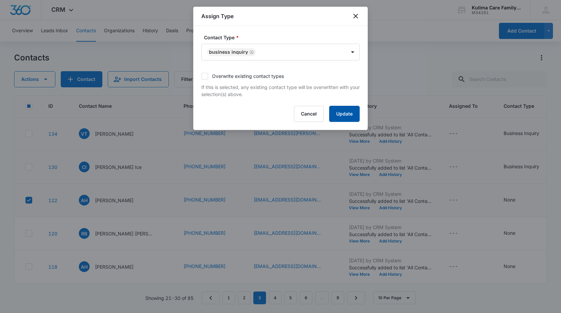
click at [350, 112] on button "Update" at bounding box center [344, 114] width 31 height 16
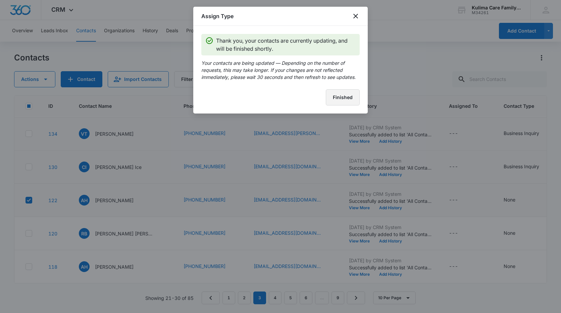
click at [351, 104] on button "Finished" at bounding box center [343, 97] width 34 height 16
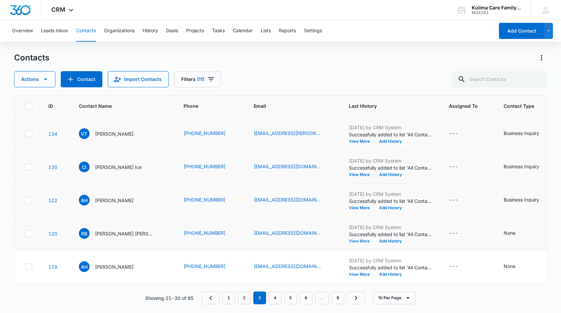
click at [355, 240] on button "View More" at bounding box center [362, 241] width 26 height 4
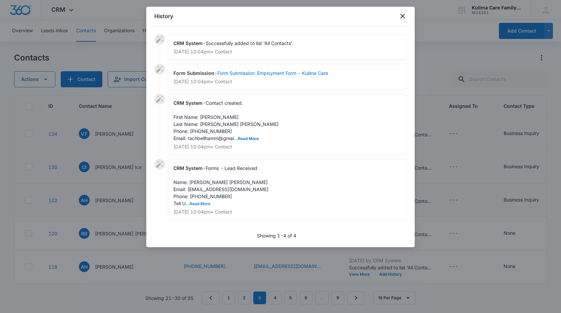
click at [202, 204] on button "Read More" at bounding box center [200, 204] width 21 height 4
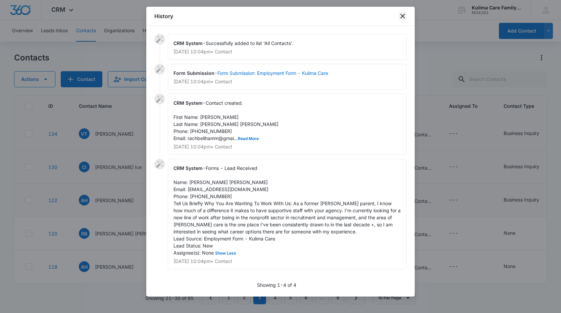
click at [405, 18] on icon "close" at bounding box center [403, 16] width 8 height 8
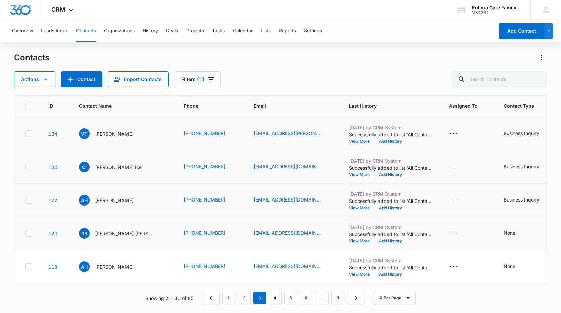
click at [29, 233] on icon at bounding box center [29, 233] width 6 height 6
click at [26, 233] on input "checkbox" at bounding box center [25, 233] width 0 height 0
click at [44, 80] on icon "button" at bounding box center [46, 79] width 8 height 8
click at [40, 133] on div "Assign Status" at bounding box center [47, 131] width 49 height 5
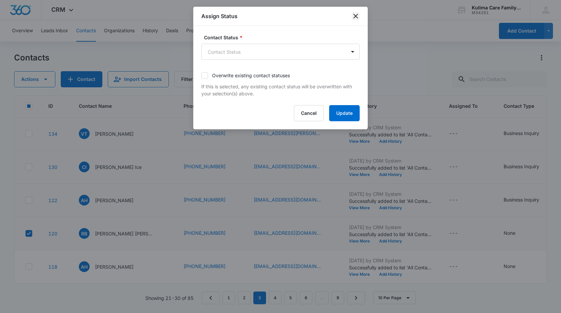
click at [355, 15] on icon "close" at bounding box center [356, 16] width 5 height 5
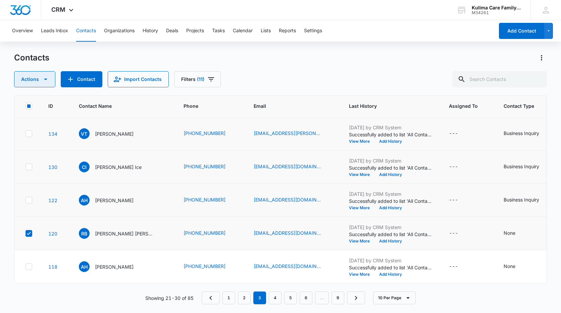
click at [50, 75] on button "Actions" at bounding box center [34, 79] width 41 height 16
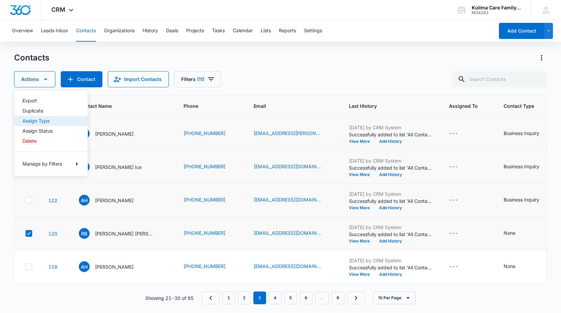
click at [42, 123] on div "Assign Type" at bounding box center [47, 121] width 49 height 5
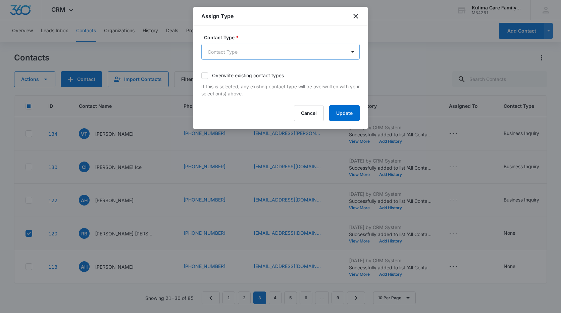
click at [312, 51] on body "CRM Apps Reputation Websites Forms CRM Email Social Payments POS Content Ads In…" at bounding box center [280, 156] width 561 height 313
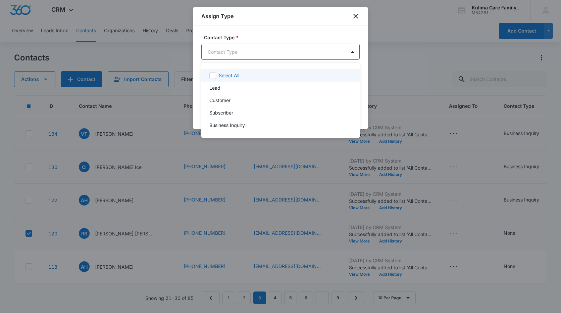
click at [355, 19] on div at bounding box center [280, 156] width 561 height 313
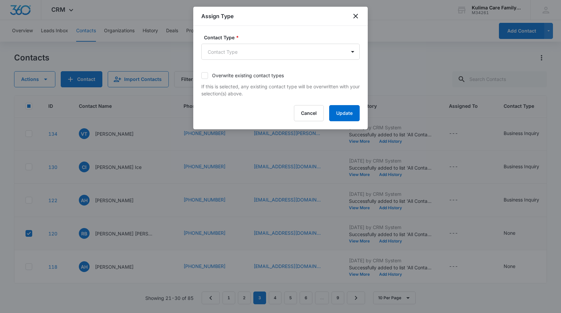
click at [352, 15] on div "Assign Type" at bounding box center [280, 16] width 175 height 19
click at [355, 16] on icon "close" at bounding box center [356, 16] width 8 height 8
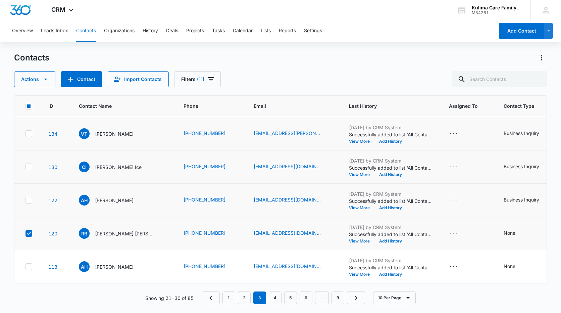
drag, startPoint x: 28, startPoint y: 197, endPoint x: 28, endPoint y: 171, distance: 26.9
click at [28, 197] on icon at bounding box center [29, 200] width 6 height 6
click at [26, 200] on input "checkbox" at bounding box center [25, 200] width 0 height 0
click at [30, 164] on icon at bounding box center [29, 167] width 6 height 6
click at [26, 167] on input "checkbox" at bounding box center [25, 167] width 0 height 0
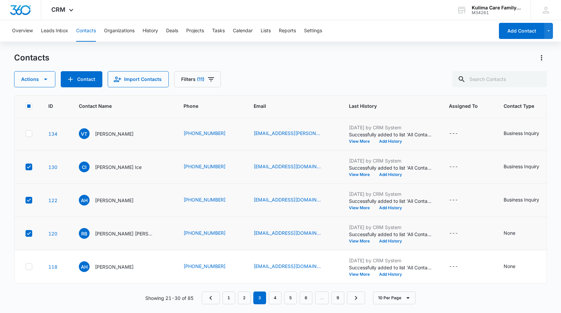
click at [27, 132] on icon at bounding box center [29, 134] width 6 height 6
click at [26, 134] on input "checkbox" at bounding box center [25, 134] width 0 height 0
click at [37, 91] on div "Contacts Actions Contact Import Contacts Filters (11) ID Contact Name Phone Ema…" at bounding box center [280, 182] width 533 height 260
click at [42, 82] on icon "button" at bounding box center [46, 79] width 8 height 8
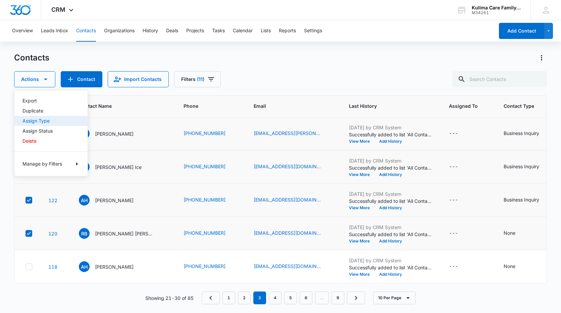
click at [45, 123] on div "Assign Type" at bounding box center [47, 121] width 49 height 5
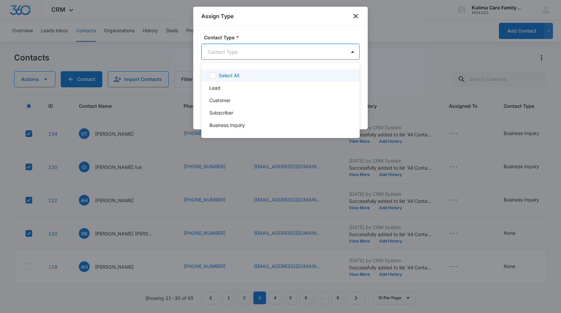
click at [257, 50] on body "CRM Apps Reputation Websites Forms CRM Email Social Payments POS Content Ads In…" at bounding box center [280, 156] width 561 height 313
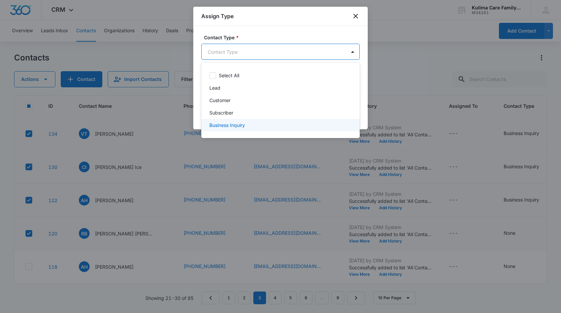
click at [231, 126] on p "Business Inquiry" at bounding box center [228, 125] width 36 height 7
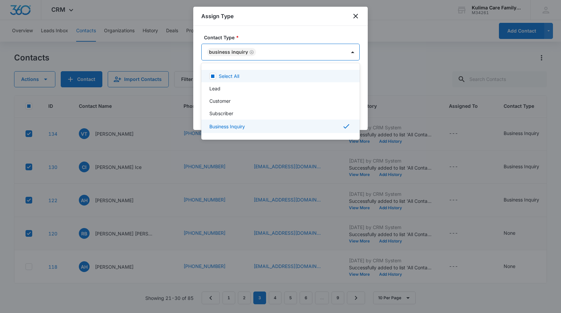
click at [319, 37] on div at bounding box center [280, 156] width 561 height 313
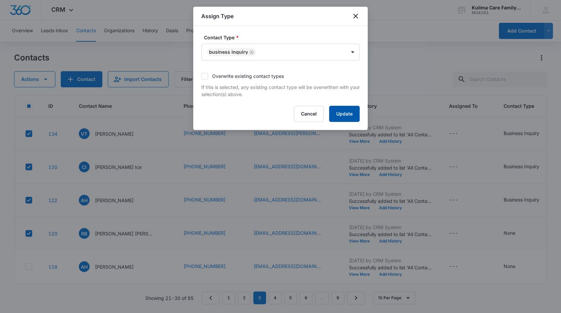
click at [348, 113] on button "Update" at bounding box center [344, 114] width 31 height 16
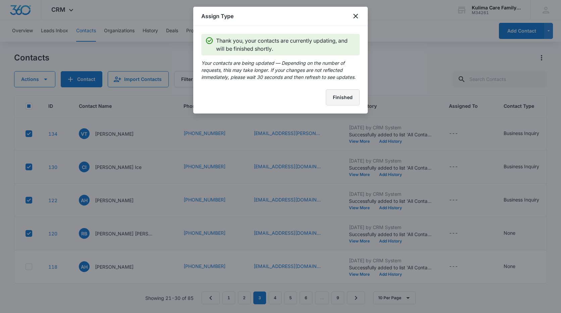
click at [346, 102] on button "Finished" at bounding box center [343, 97] width 34 height 16
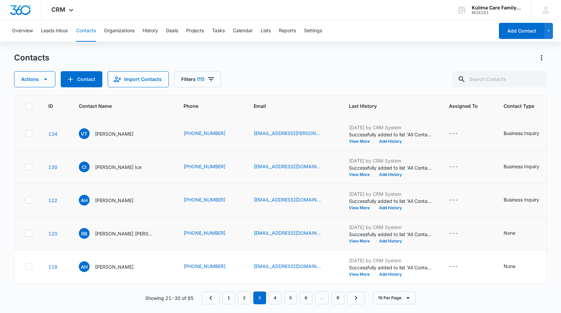
click at [30, 232] on icon at bounding box center [29, 233] width 6 height 6
click at [26, 233] on input "checkbox" at bounding box center [25, 233] width 0 height 0
click at [351, 272] on button "View More" at bounding box center [362, 274] width 26 height 4
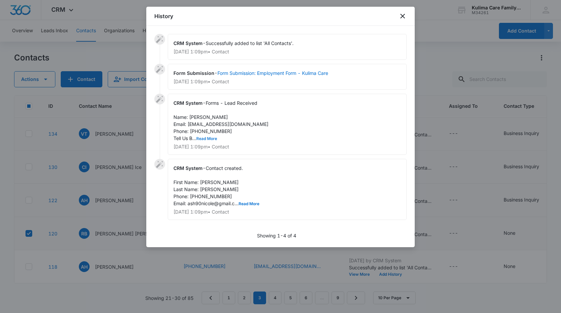
click at [212, 138] on button "Read More" at bounding box center [206, 139] width 21 height 4
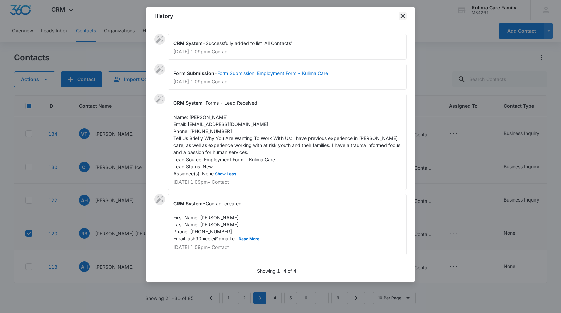
click at [404, 17] on icon "close" at bounding box center [403, 16] width 5 height 5
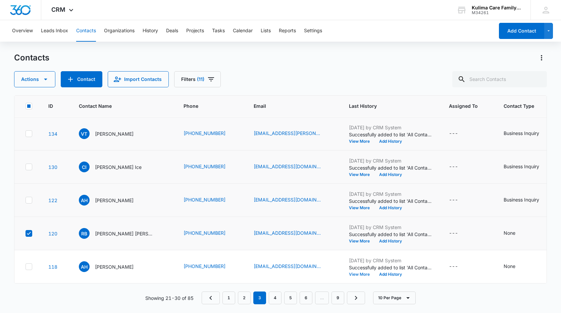
scroll to position [171, 0]
click at [29, 265] on icon at bounding box center [29, 266] width 4 height 3
click at [26, 267] on input "checkbox" at bounding box center [25, 267] width 0 height 0
click at [40, 82] on button "Actions" at bounding box center [34, 79] width 41 height 16
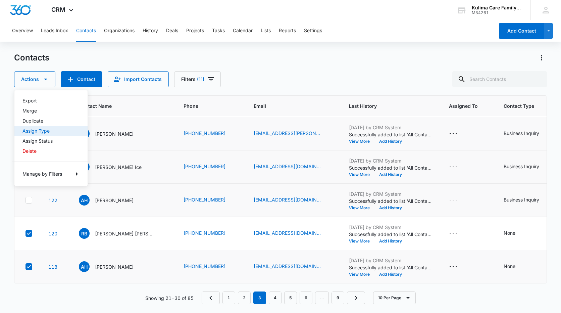
click at [39, 130] on div "Assign Type" at bounding box center [47, 131] width 49 height 5
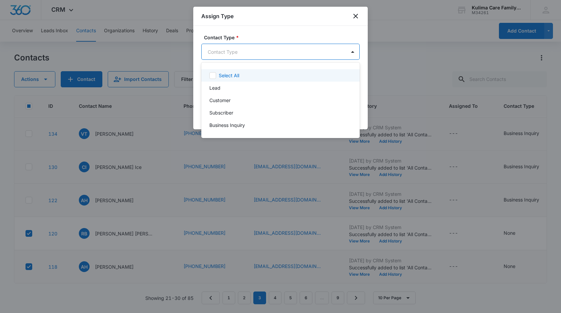
click at [321, 57] on body "CRM Apps Reputation Websites Forms CRM Email Social Payments POS Content Ads In…" at bounding box center [280, 156] width 561 height 313
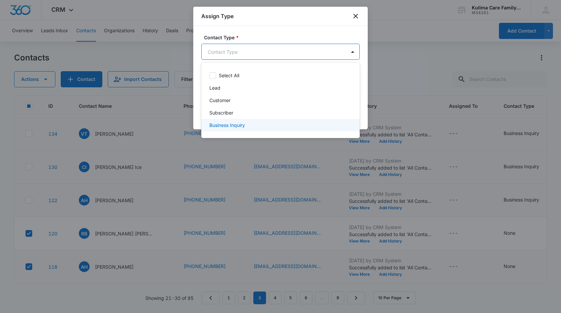
click at [232, 126] on p "Business Inquiry" at bounding box center [228, 125] width 36 height 7
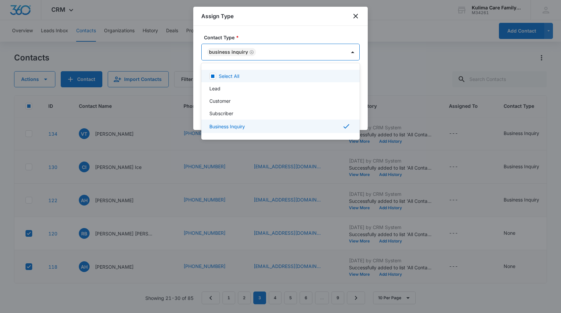
click at [336, 28] on div at bounding box center [280, 156] width 561 height 313
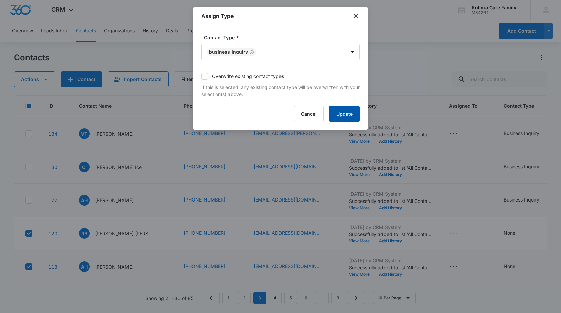
click at [352, 117] on button "Update" at bounding box center [344, 114] width 31 height 16
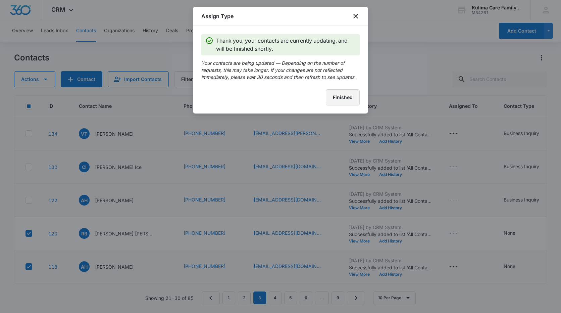
click at [353, 97] on button "Finished" at bounding box center [343, 97] width 34 height 16
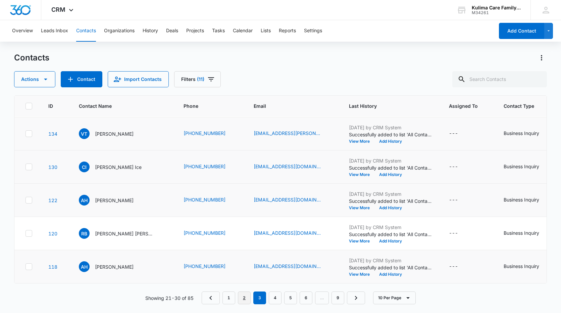
click at [249, 300] on link "2" at bounding box center [244, 297] width 13 height 13
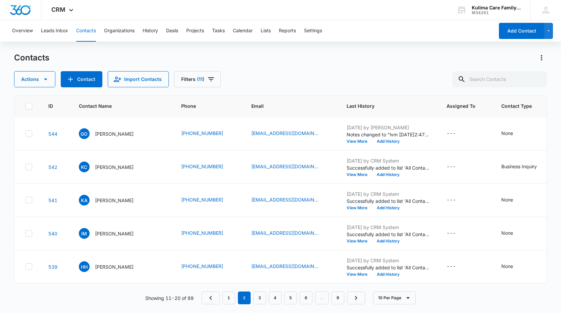
scroll to position [0, 0]
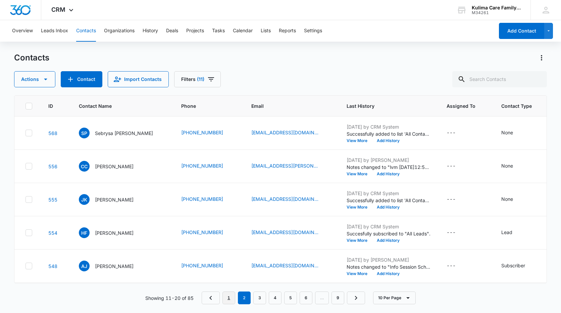
click at [229, 300] on link "1" at bounding box center [229, 297] width 13 height 13
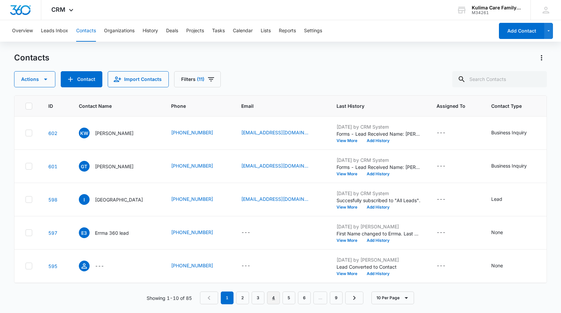
click at [272, 300] on link "4" at bounding box center [273, 297] width 13 height 13
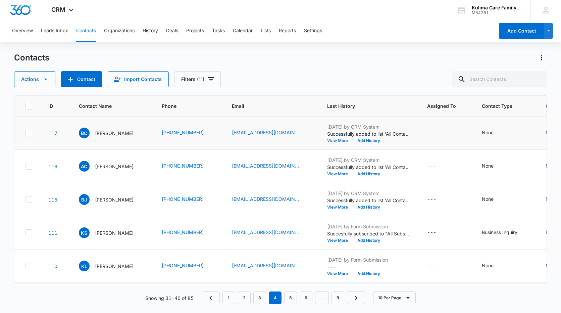
click at [344, 143] on button "View More" at bounding box center [340, 141] width 26 height 4
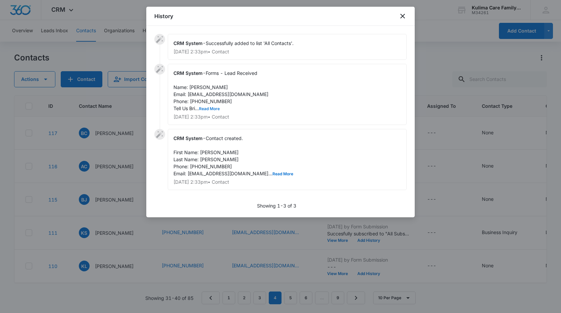
click at [214, 107] on button "Read More" at bounding box center [209, 109] width 21 height 4
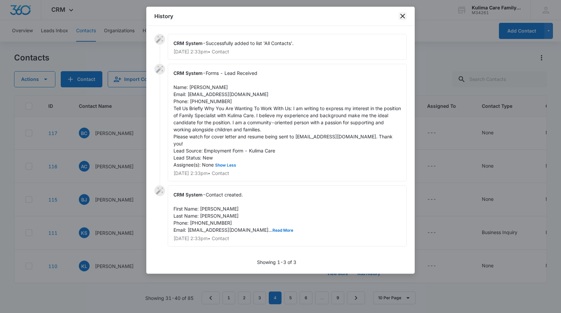
click at [403, 15] on icon "close" at bounding box center [403, 16] width 8 height 8
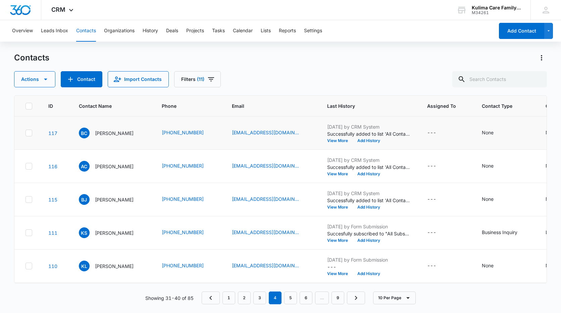
click at [30, 133] on icon at bounding box center [29, 132] width 4 height 3
click at [26, 133] on input "checkbox" at bounding box center [25, 133] width 0 height 0
click at [341, 174] on button "View More" at bounding box center [340, 174] width 26 height 4
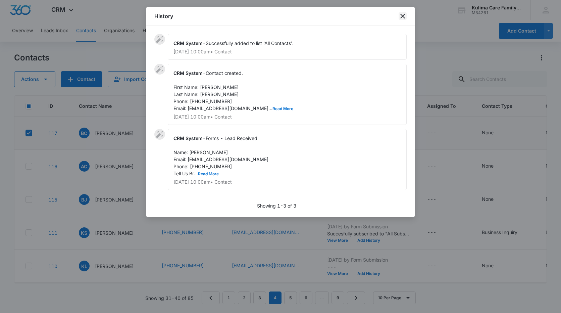
click at [403, 15] on icon "close" at bounding box center [403, 16] width 8 height 8
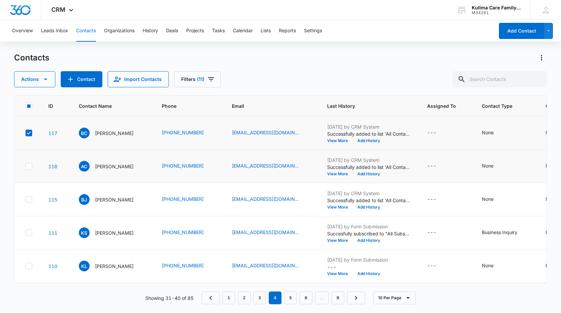
click at [28, 167] on icon at bounding box center [29, 166] width 6 height 6
click at [26, 167] on input "checkbox" at bounding box center [25, 166] width 0 height 0
click at [336, 208] on button "View More" at bounding box center [340, 207] width 26 height 4
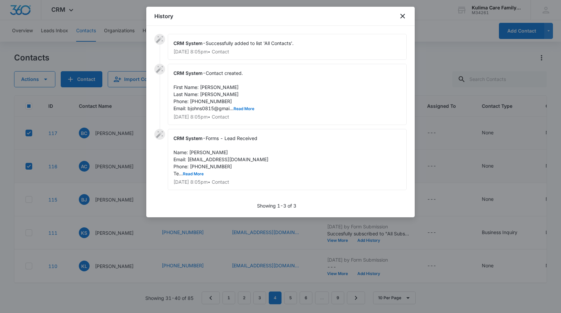
click at [197, 176] on div "CRM System - Forms - Lead Received Name: [PERSON_NAME] Email: [EMAIL_ADDRESS][D…" at bounding box center [287, 159] width 239 height 61
click at [196, 174] on button "Read More" at bounding box center [193, 174] width 21 height 4
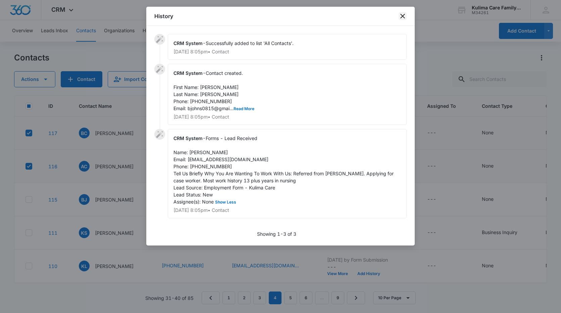
click at [402, 17] on icon "close" at bounding box center [403, 16] width 5 height 5
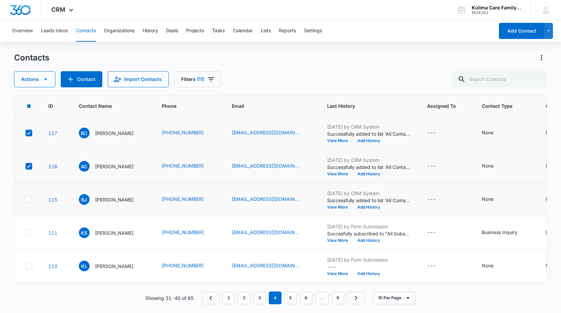
click at [30, 199] on icon at bounding box center [29, 199] width 4 height 3
click at [26, 199] on input "checkbox" at bounding box center [25, 199] width 0 height 0
click at [346, 240] on button "View More" at bounding box center [340, 240] width 26 height 4
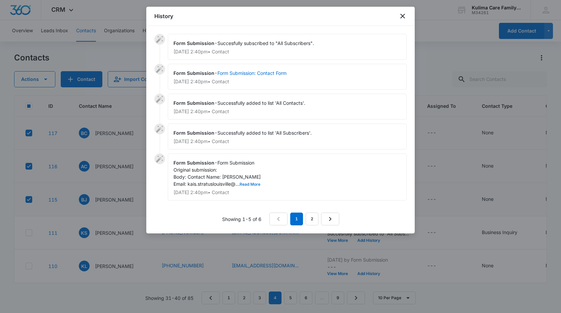
click at [256, 184] on button "Read More" at bounding box center [250, 184] width 21 height 4
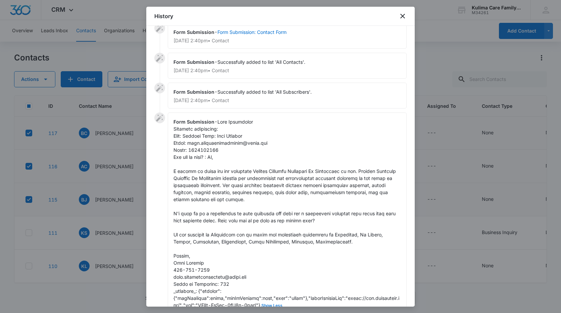
scroll to position [96, 0]
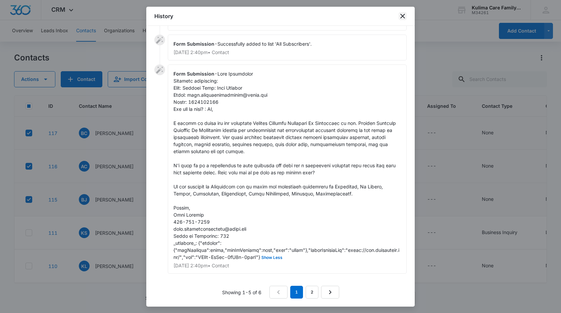
click at [404, 19] on icon "close" at bounding box center [403, 16] width 8 height 8
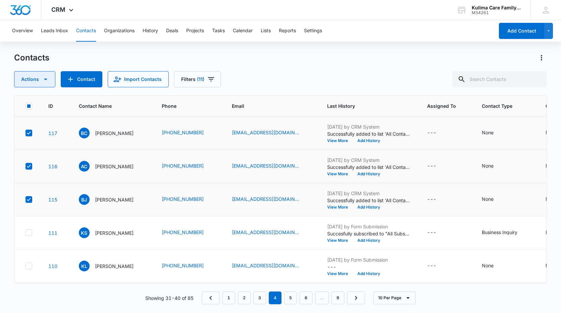
click at [49, 80] on icon "button" at bounding box center [46, 79] width 8 height 8
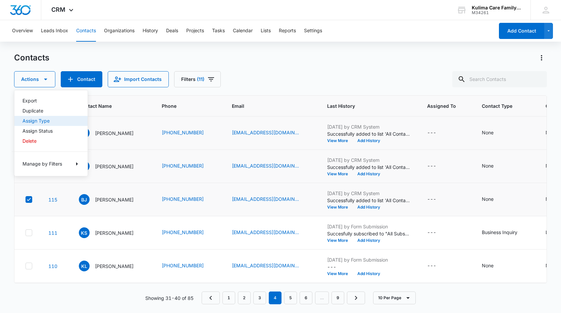
click at [43, 119] on div "Assign Type" at bounding box center [47, 121] width 49 height 5
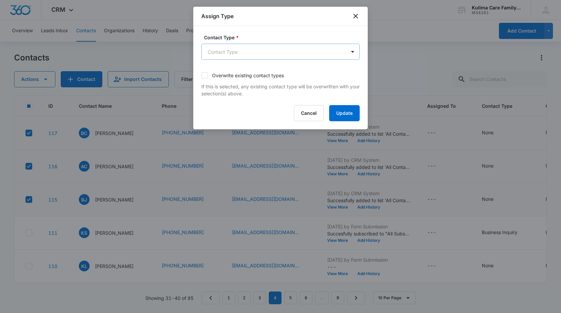
click at [306, 54] on body "CRM Apps Reputation Websites Forms CRM Email Social Payments POS Content Ads In…" at bounding box center [280, 156] width 561 height 313
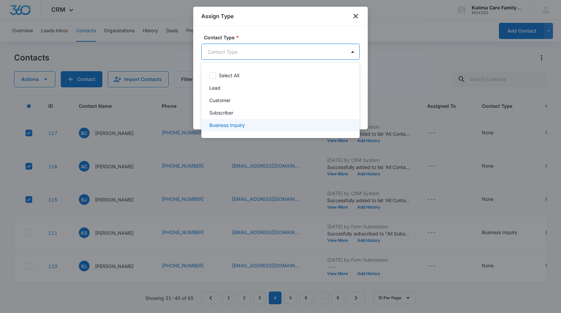
click at [235, 125] on p "Business Inquiry" at bounding box center [228, 125] width 36 height 7
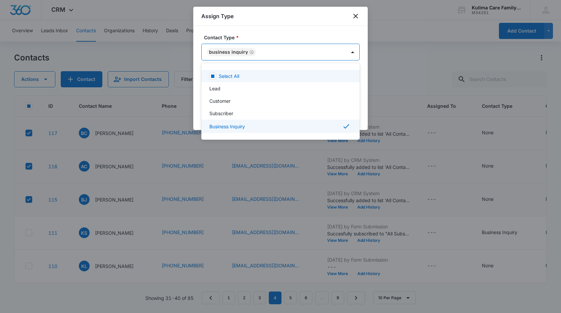
click at [324, 12] on div at bounding box center [280, 156] width 561 height 313
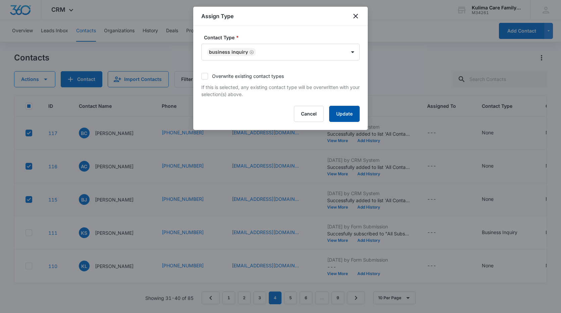
click at [349, 113] on button "Update" at bounding box center [344, 114] width 31 height 16
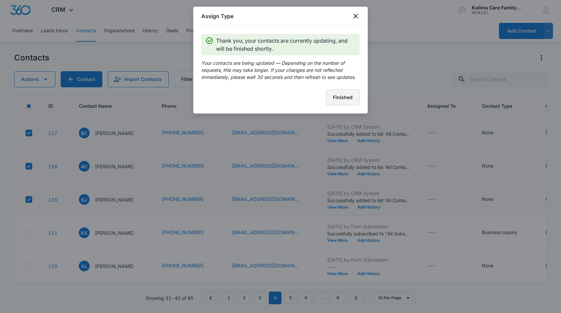
click at [339, 93] on button "Finished" at bounding box center [343, 97] width 34 height 16
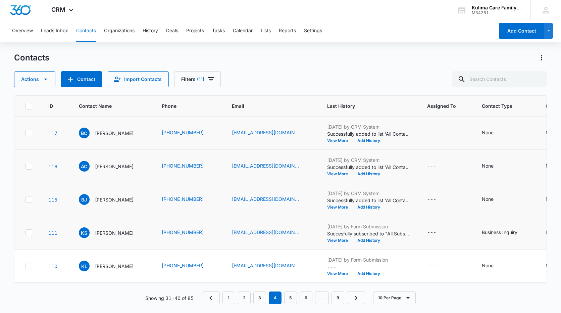
click at [29, 232] on icon at bounding box center [29, 233] width 6 height 6
click at [26, 233] on input "checkbox" at bounding box center [25, 233] width 0 height 0
click at [50, 77] on button "Actions" at bounding box center [34, 79] width 41 height 16
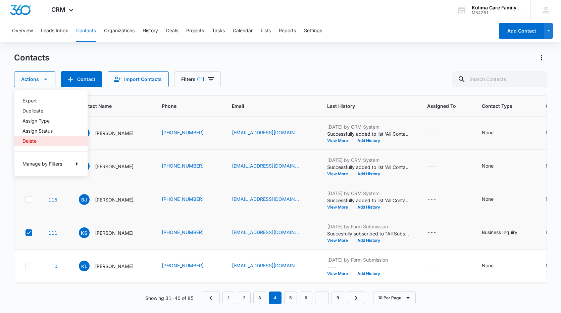
click at [27, 144] on button "Delete" at bounding box center [50, 141] width 73 height 10
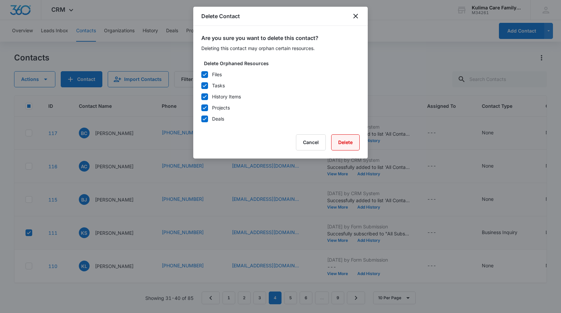
click at [342, 143] on button "Delete" at bounding box center [345, 142] width 29 height 16
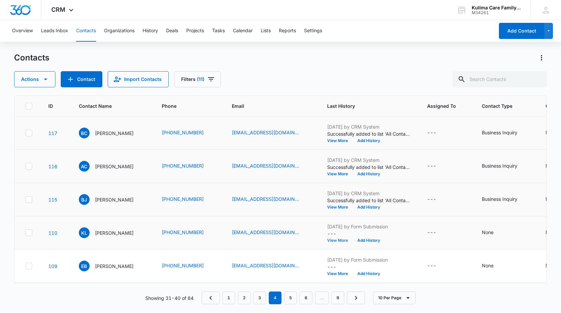
click at [336, 241] on button "View More" at bounding box center [340, 240] width 26 height 4
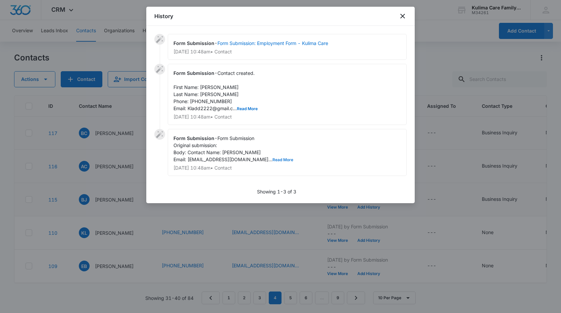
click at [273, 161] on button "Read More" at bounding box center [283, 160] width 21 height 4
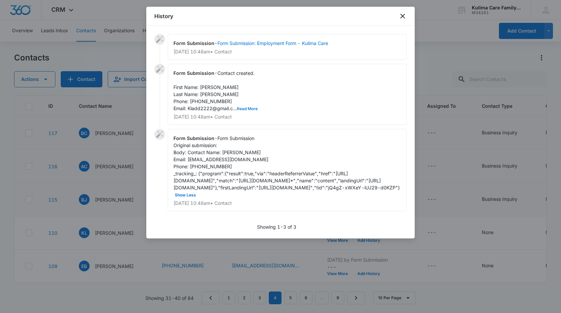
click at [249, 110] on button "Read More" at bounding box center [247, 109] width 21 height 4
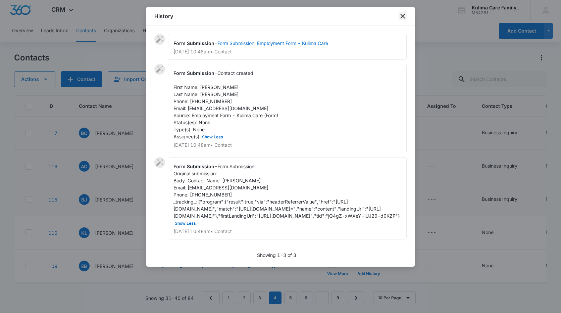
click at [403, 17] on icon "close" at bounding box center [403, 16] width 8 height 8
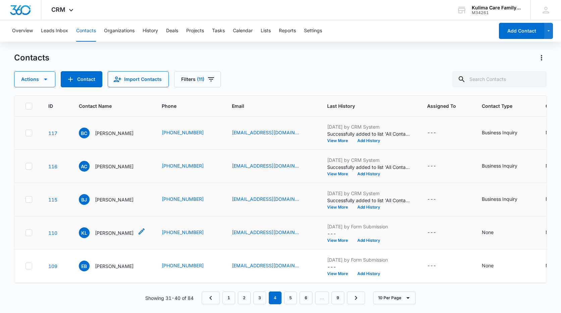
click at [129, 233] on p "[PERSON_NAME]" at bounding box center [114, 232] width 39 height 7
click at [336, 241] on button "View More" at bounding box center [340, 240] width 26 height 4
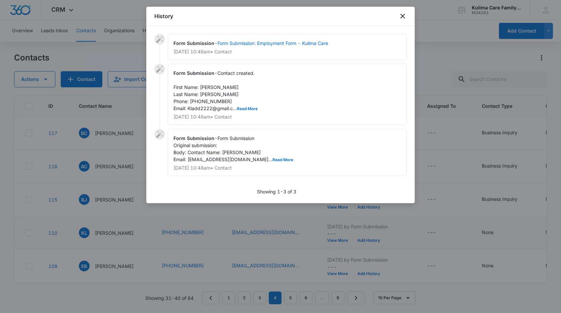
click at [259, 162] on div "Form Submission - Form Submission Original submission: Body: Contact Name: [PER…" at bounding box center [287, 152] width 239 height 47
click at [273, 161] on button "Read More" at bounding box center [283, 160] width 21 height 4
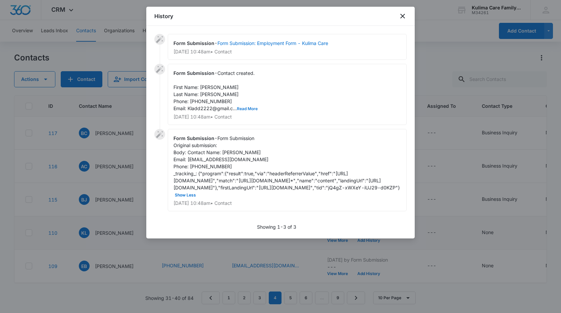
click at [244, 107] on button "Read More" at bounding box center [247, 109] width 21 height 4
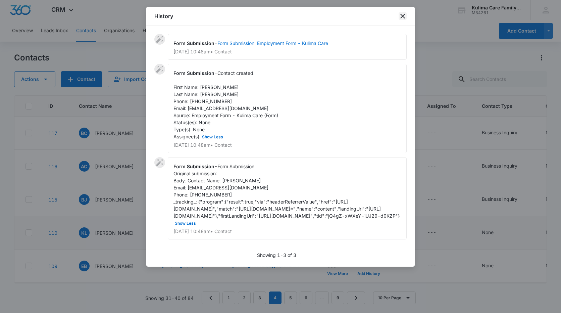
click at [402, 16] on icon "close" at bounding box center [403, 16] width 5 height 5
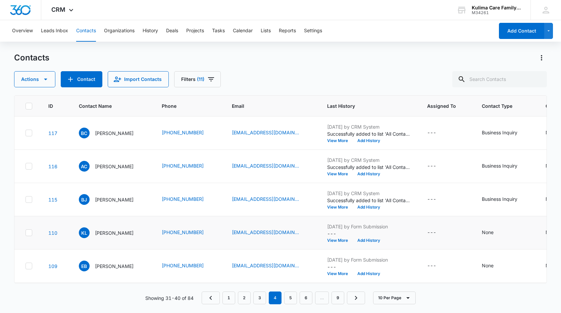
click at [30, 230] on icon at bounding box center [29, 233] width 6 height 6
click at [26, 233] on input "checkbox" at bounding box center [25, 233] width 0 height 0
click at [45, 80] on icon "button" at bounding box center [46, 79] width 8 height 8
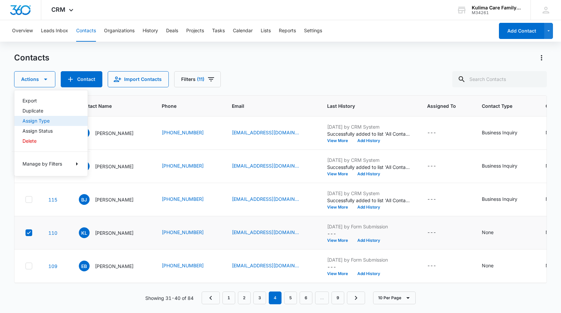
click at [48, 123] on div "Assign Type" at bounding box center [47, 121] width 49 height 5
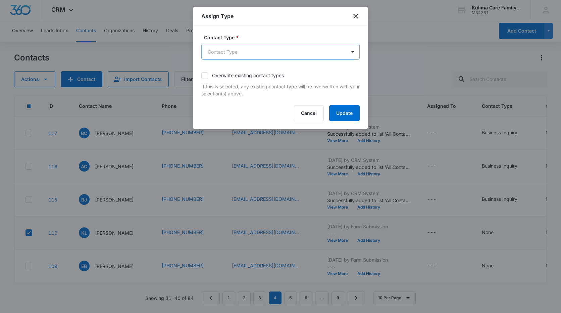
click at [319, 57] on body "CRM Apps Reputation Websites Forms CRM Email Social Payments POS Content Ads In…" at bounding box center [280, 156] width 561 height 313
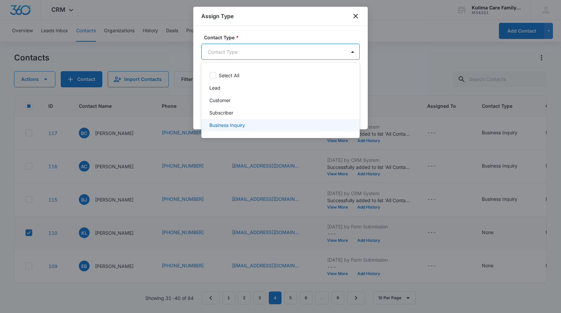
click at [231, 125] on p "Business Inquiry" at bounding box center [228, 125] width 36 height 7
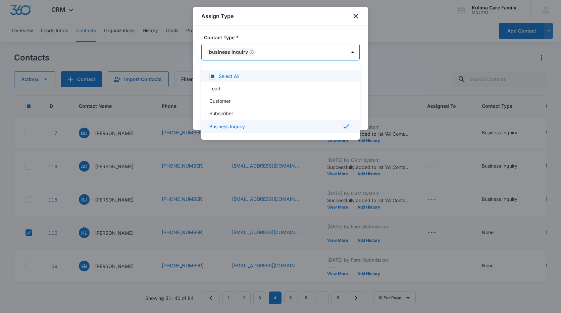
click at [288, 30] on div at bounding box center [280, 156] width 561 height 313
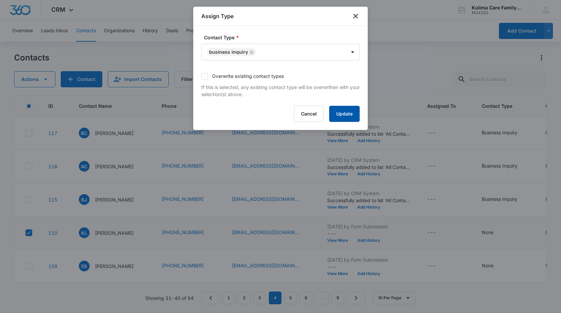
click at [351, 108] on button "Update" at bounding box center [344, 114] width 31 height 16
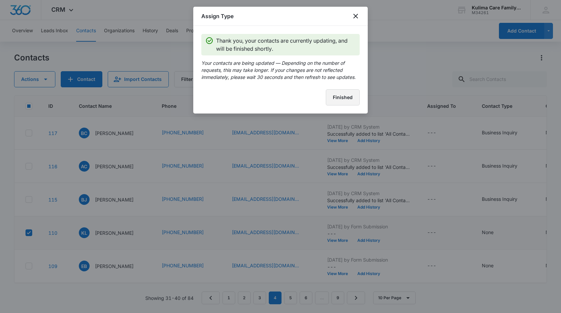
click at [354, 98] on button "Finished" at bounding box center [343, 97] width 34 height 16
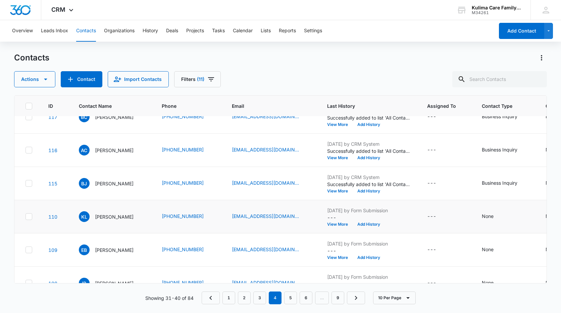
scroll to position [52, 0]
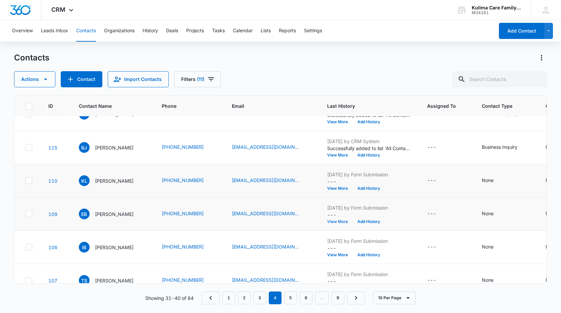
click at [342, 221] on button "View More" at bounding box center [340, 222] width 26 height 4
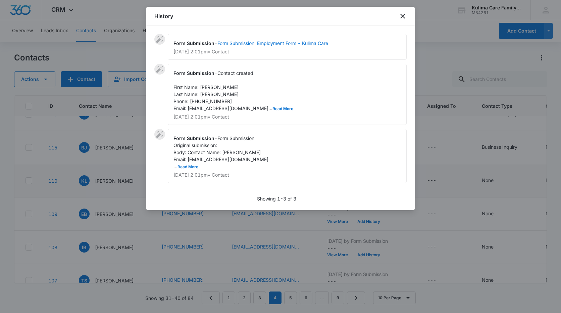
click at [186, 166] on button "Read More" at bounding box center [188, 167] width 21 height 4
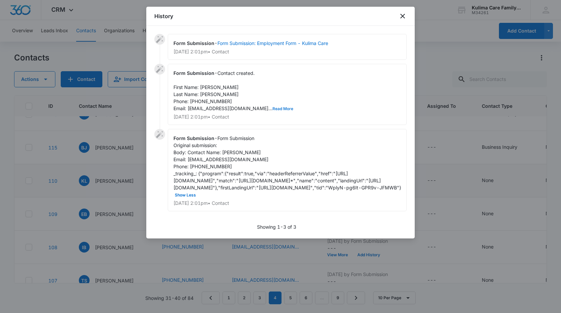
click at [273, 109] on button "Read More" at bounding box center [283, 109] width 21 height 4
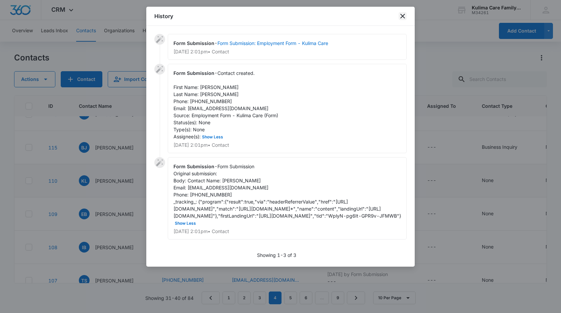
click at [403, 14] on icon "close" at bounding box center [403, 16] width 8 height 8
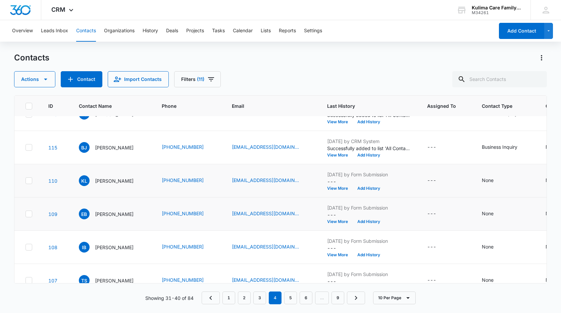
click at [32, 217] on td at bounding box center [27, 213] width 26 height 33
click at [41, 85] on button "Actions" at bounding box center [34, 79] width 41 height 16
click at [42, 121] on div "Export Duplicate Assign Type Assign Status Delete Manage by Filters" at bounding box center [51, 133] width 74 height 86
click at [26, 181] on icon at bounding box center [29, 181] width 6 height 6
click at [26, 181] on input "checkbox" at bounding box center [25, 181] width 0 height 0
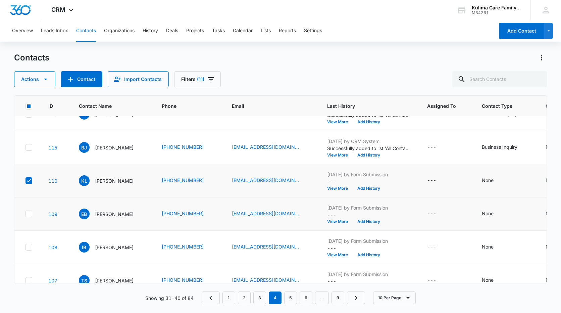
click at [30, 208] on td at bounding box center [27, 213] width 26 height 33
click at [30, 213] on icon at bounding box center [29, 213] width 4 height 3
click at [26, 214] on input "checkbox" at bounding box center [25, 214] width 0 height 0
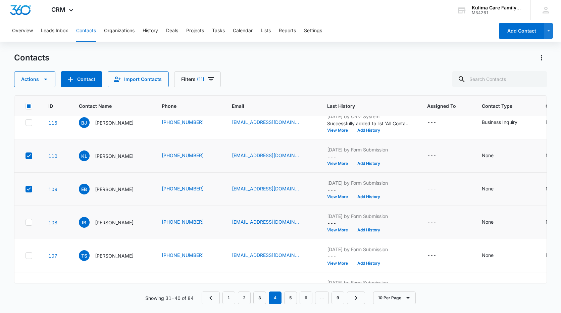
scroll to position [119, 0]
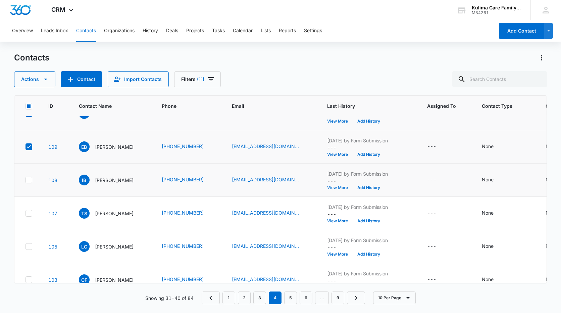
click at [345, 188] on button "View More" at bounding box center [340, 188] width 26 height 4
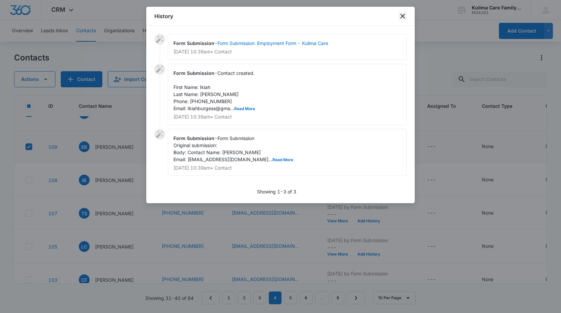
click at [404, 17] on icon "close" at bounding box center [403, 16] width 5 height 5
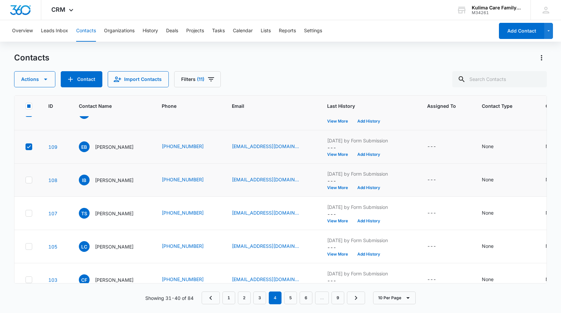
drag, startPoint x: 23, startPoint y: 180, endPoint x: 26, endPoint y: 179, distance: 3.5
click at [23, 180] on td at bounding box center [27, 180] width 26 height 33
click at [27, 182] on icon at bounding box center [29, 180] width 6 height 6
click at [26, 180] on input "checkbox" at bounding box center [25, 180] width 0 height 0
click at [333, 220] on button "View More" at bounding box center [340, 221] width 26 height 4
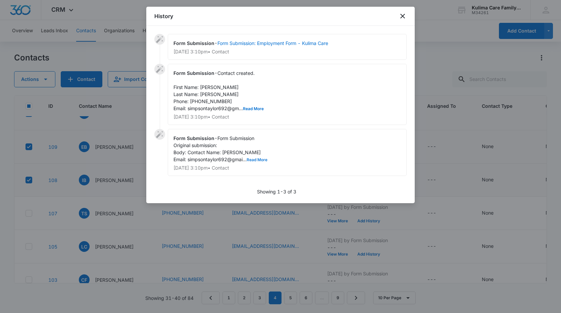
click at [265, 160] on button "Read More" at bounding box center [257, 160] width 21 height 4
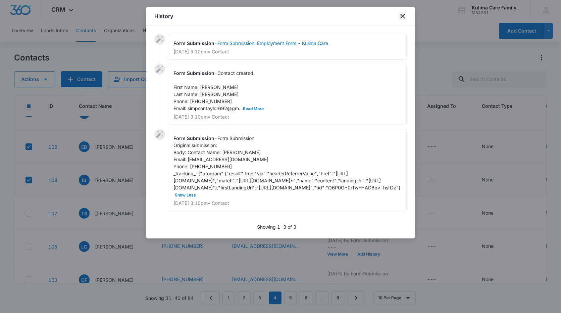
click at [401, 19] on icon "close" at bounding box center [403, 16] width 8 height 8
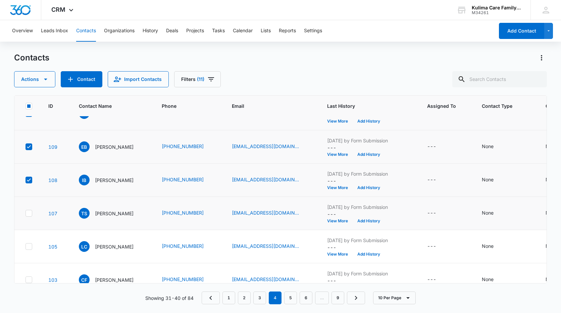
click at [31, 213] on icon at bounding box center [29, 213] width 6 height 6
click at [26, 213] on input "checkbox" at bounding box center [25, 213] width 0 height 0
click at [342, 255] on button "View More" at bounding box center [340, 254] width 26 height 4
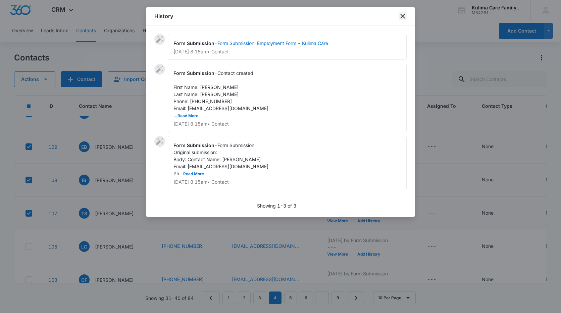
click at [403, 16] on icon "close" at bounding box center [403, 16] width 5 height 5
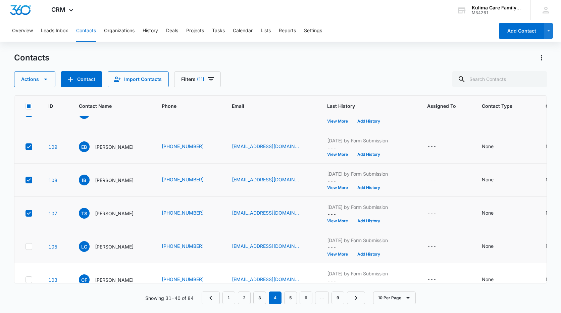
click at [27, 245] on icon at bounding box center [29, 246] width 6 height 6
click at [26, 246] on input "checkbox" at bounding box center [25, 246] width 0 height 0
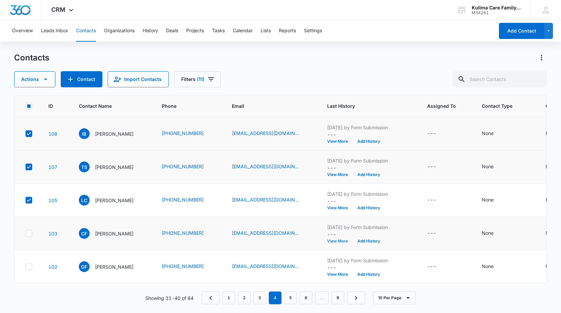
click at [343, 239] on button "View More" at bounding box center [340, 241] width 26 height 4
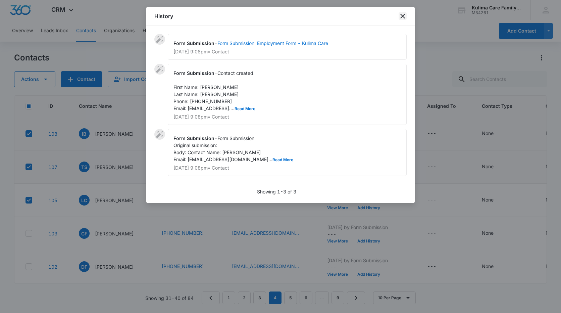
drag, startPoint x: 405, startPoint y: 18, endPoint x: 398, endPoint y: 18, distance: 6.7
click at [404, 18] on icon "close" at bounding box center [403, 16] width 8 height 8
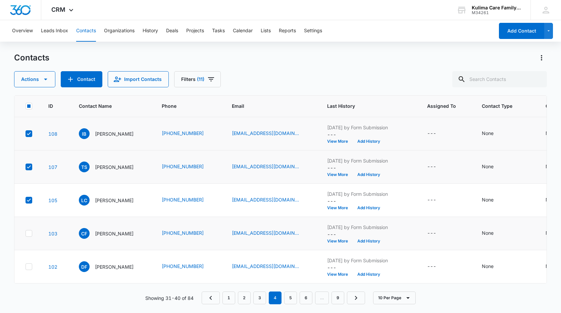
click at [30, 230] on icon at bounding box center [29, 233] width 6 height 6
click at [26, 233] on input "checkbox" at bounding box center [25, 233] width 0 height 0
click at [28, 265] on icon at bounding box center [29, 266] width 4 height 3
click at [26, 267] on input "checkbox" at bounding box center [25, 267] width 0 height 0
click at [339, 272] on button "View More" at bounding box center [340, 274] width 26 height 4
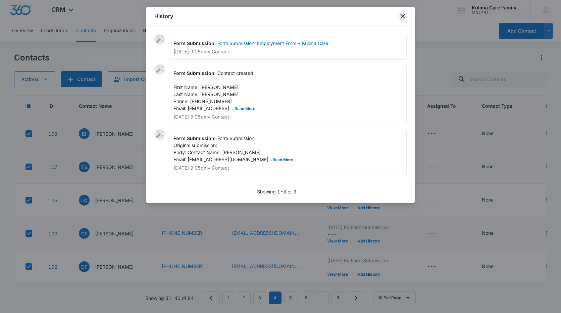
drag, startPoint x: 404, startPoint y: 16, endPoint x: 373, endPoint y: 15, distance: 30.9
click at [403, 15] on icon "close" at bounding box center [403, 16] width 8 height 8
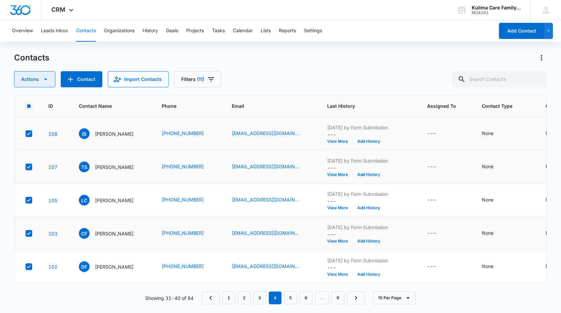
click at [30, 83] on button "Actions" at bounding box center [34, 79] width 41 height 16
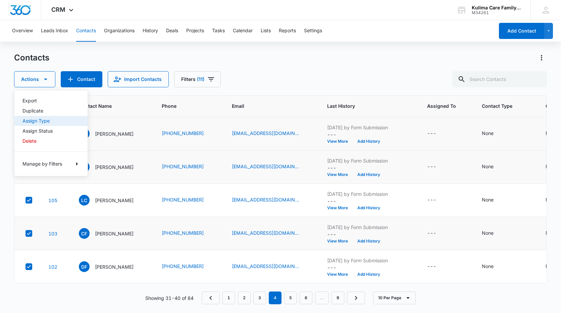
click at [47, 123] on div "Assign Type" at bounding box center [47, 121] width 49 height 5
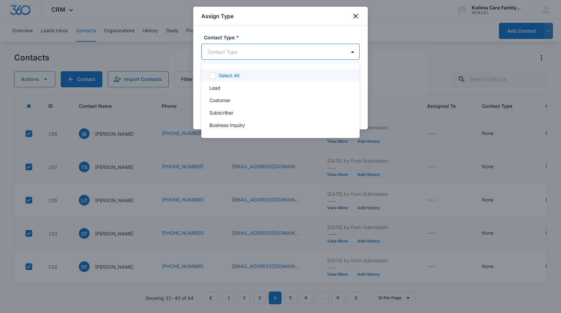
click at [267, 55] on body "CRM Apps Reputation Websites Forms CRM Email Social Payments POS Content Ads In…" at bounding box center [280, 156] width 561 height 313
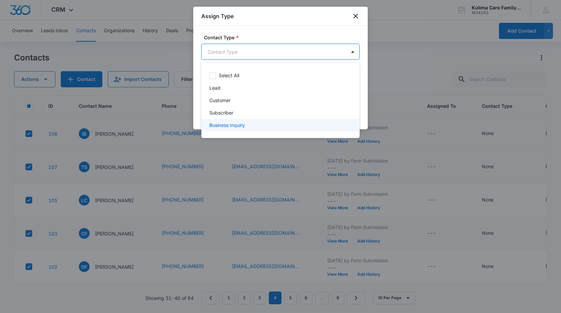
click at [240, 126] on p "Business Inquiry" at bounding box center [228, 125] width 36 height 7
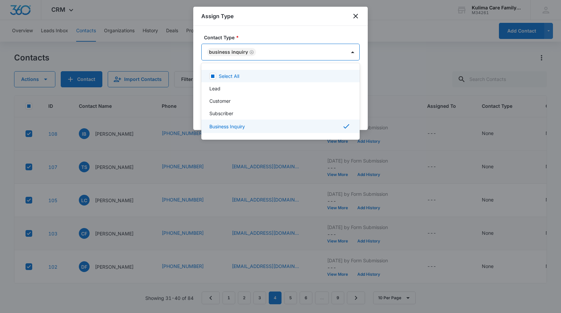
click at [316, 37] on div at bounding box center [280, 156] width 561 height 313
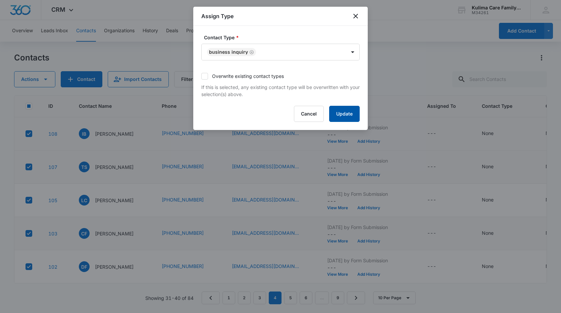
click at [349, 114] on button "Update" at bounding box center [344, 114] width 31 height 16
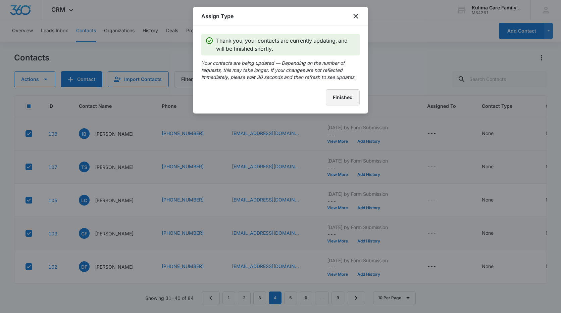
click at [348, 98] on button "Finished" at bounding box center [343, 97] width 34 height 16
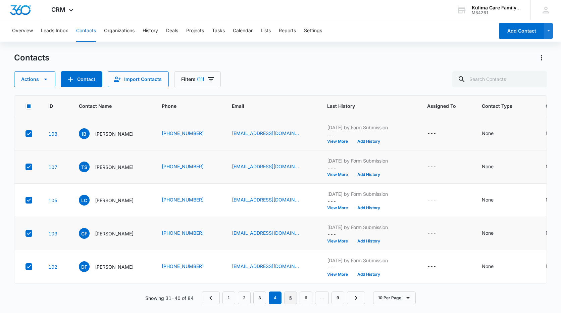
click at [289, 296] on link "5" at bounding box center [290, 297] width 13 height 13
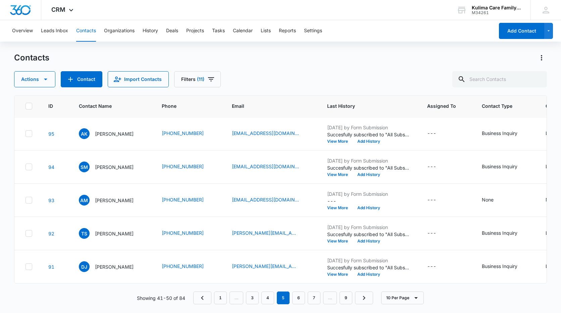
scroll to position [0, 0]
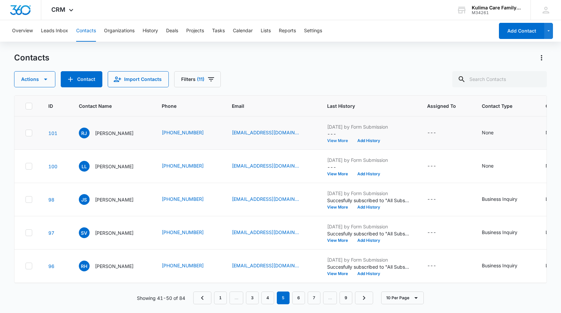
click at [353, 140] on button "View More" at bounding box center [340, 141] width 26 height 4
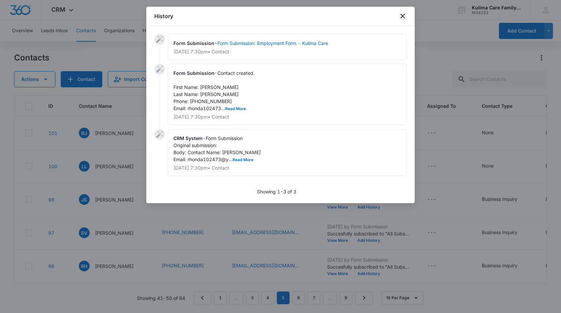
click at [403, 18] on icon "close" at bounding box center [403, 16] width 8 height 8
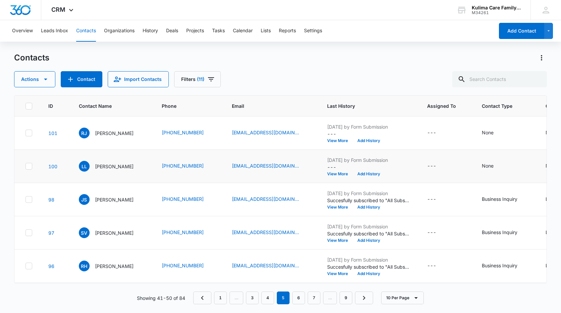
drag, startPoint x: 31, startPoint y: 166, endPoint x: 30, endPoint y: 163, distance: 3.9
click at [30, 165] on icon at bounding box center [29, 166] width 6 height 6
click at [26, 166] on input "checkbox" at bounding box center [25, 166] width 0 height 0
click at [29, 131] on icon at bounding box center [29, 133] width 6 height 6
click at [26, 133] on input "checkbox" at bounding box center [25, 133] width 0 height 0
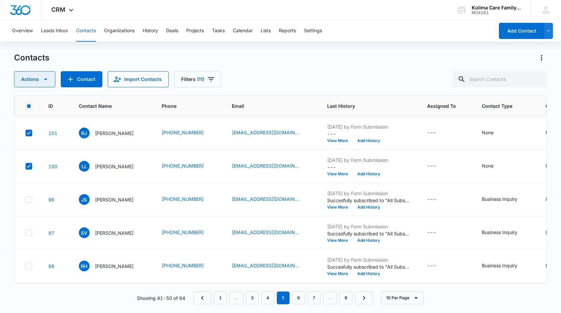
click at [40, 86] on button "Actions" at bounding box center [34, 79] width 41 height 16
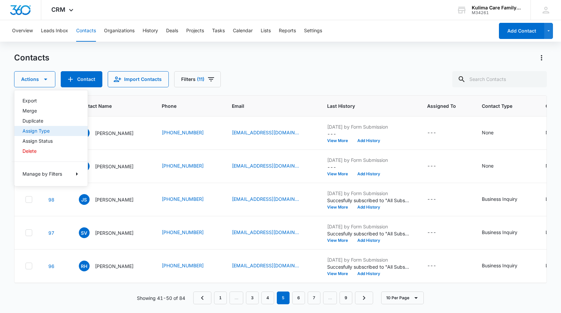
click at [46, 131] on div "Assign Type" at bounding box center [47, 131] width 49 height 5
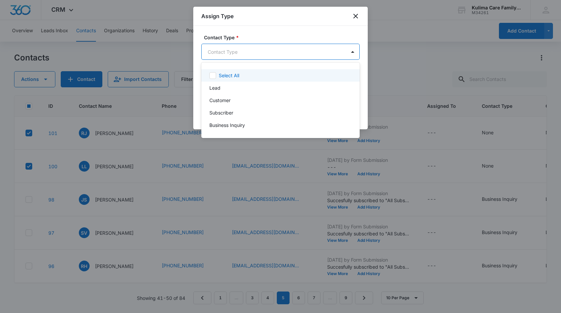
click at [303, 56] on body "CRM Apps Reputation Websites Forms CRM Email Social Payments POS Content Ads In…" at bounding box center [280, 156] width 561 height 313
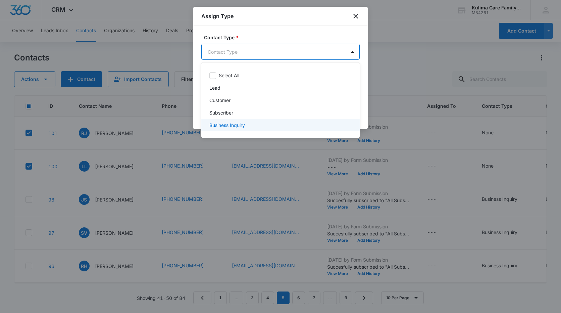
click at [230, 124] on p "Business Inquiry" at bounding box center [228, 125] width 36 height 7
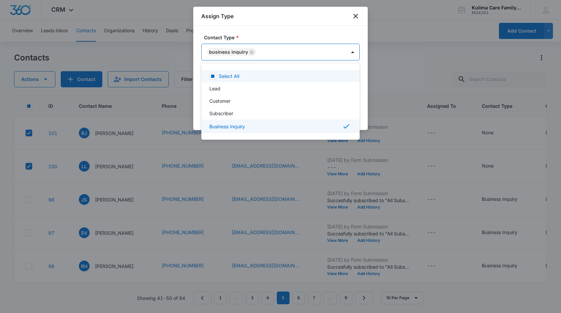
click at [266, 31] on div at bounding box center [280, 156] width 561 height 313
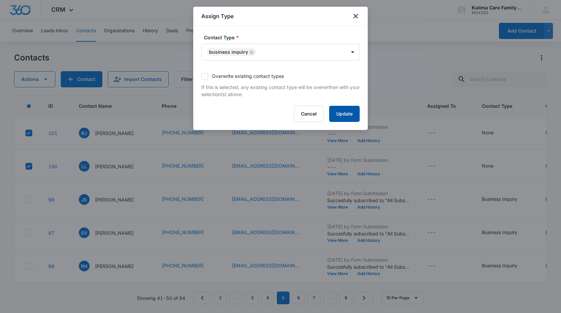
click at [344, 113] on button "Update" at bounding box center [344, 114] width 31 height 16
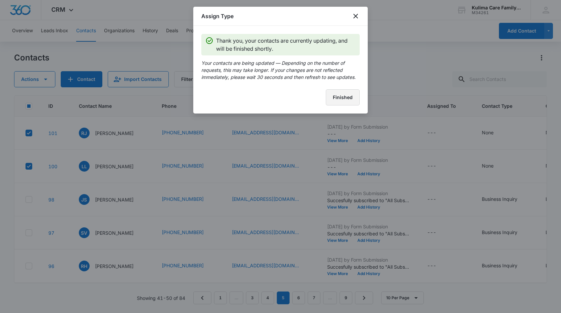
click at [349, 97] on button "Finished" at bounding box center [343, 97] width 34 height 16
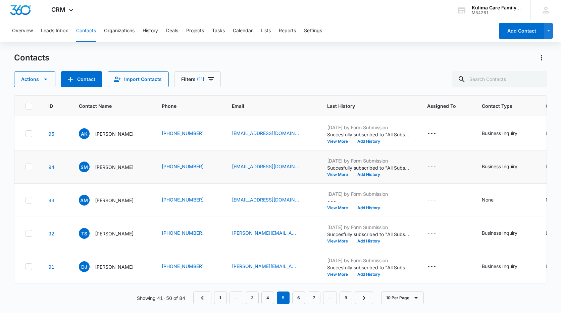
scroll to position [171, 0]
click at [357, 200] on div "[DATE] by Form Submission --- View More Add History" at bounding box center [369, 199] width 84 height 19
click at [353, 206] on button "View More" at bounding box center [340, 208] width 26 height 4
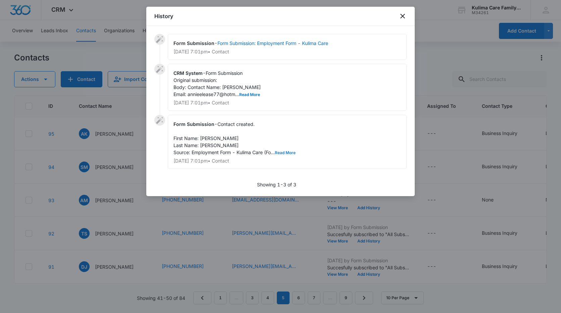
click at [287, 153] on button "Read More" at bounding box center [285, 153] width 21 height 4
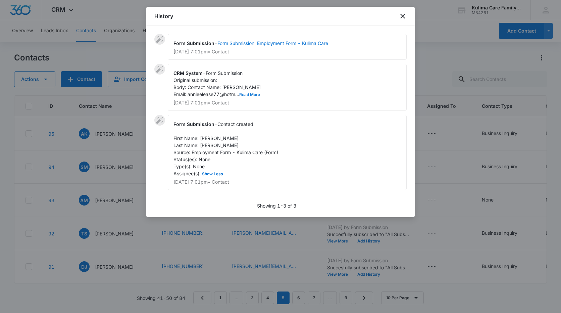
click at [254, 93] on button "Read More" at bounding box center [249, 95] width 21 height 4
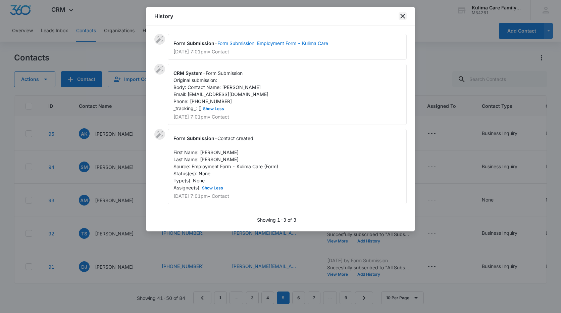
click at [404, 17] on icon "close" at bounding box center [403, 16] width 5 height 5
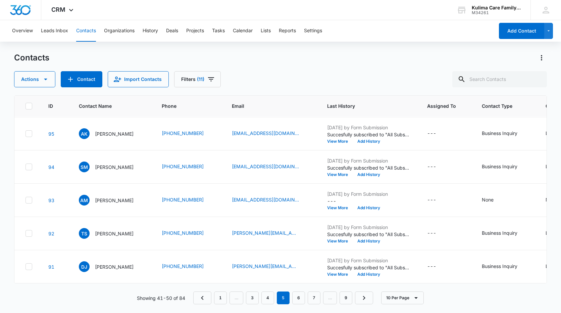
click at [27, 197] on icon at bounding box center [29, 200] width 6 height 6
click at [26, 200] on input "checkbox" at bounding box center [25, 200] width 0 height 0
click at [42, 82] on icon "button" at bounding box center [46, 79] width 8 height 8
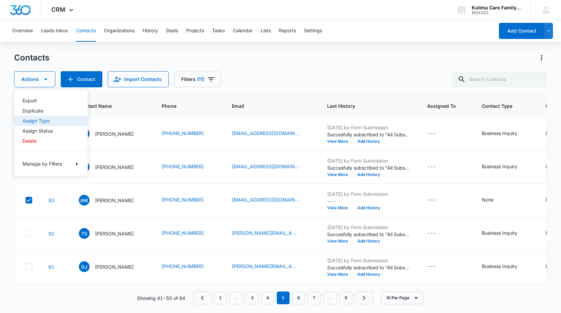
click at [47, 123] on div "Assign Type" at bounding box center [47, 121] width 49 height 5
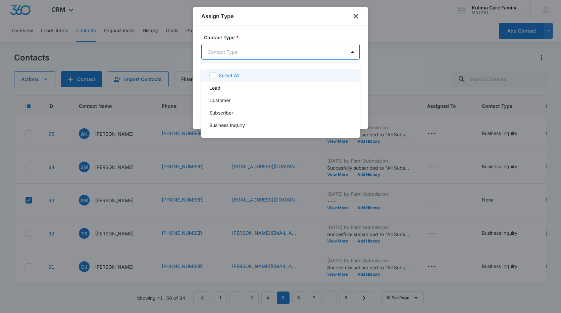
click at [315, 57] on body "CRM Apps Reputation Websites Forms CRM Email Social Payments POS Content Ads In…" at bounding box center [280, 156] width 561 height 313
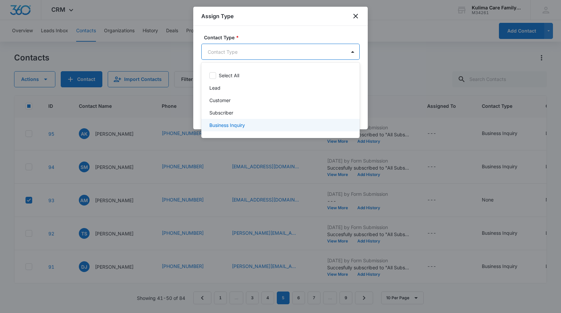
click at [229, 124] on p "Business Inquiry" at bounding box center [228, 125] width 36 height 7
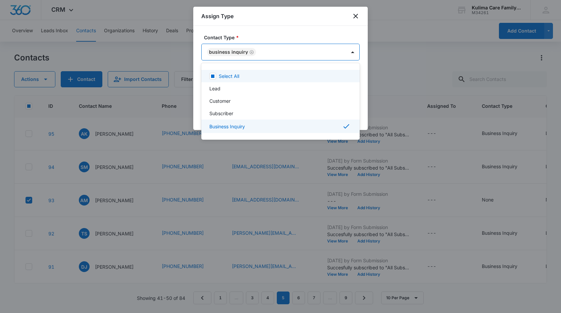
click at [286, 31] on div at bounding box center [280, 156] width 561 height 313
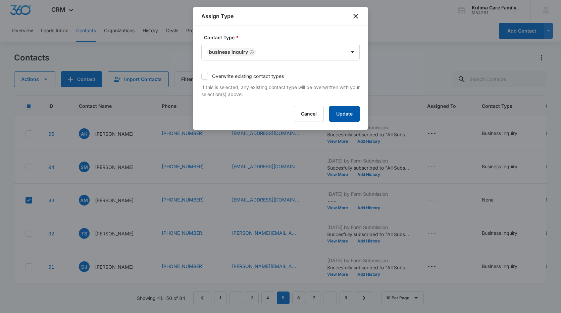
click at [355, 109] on button "Update" at bounding box center [344, 114] width 31 height 16
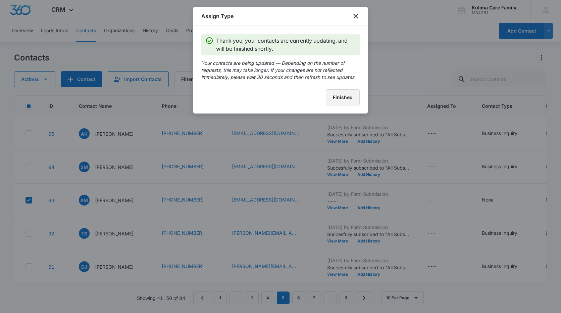
click at [347, 96] on button "Finished" at bounding box center [343, 97] width 34 height 16
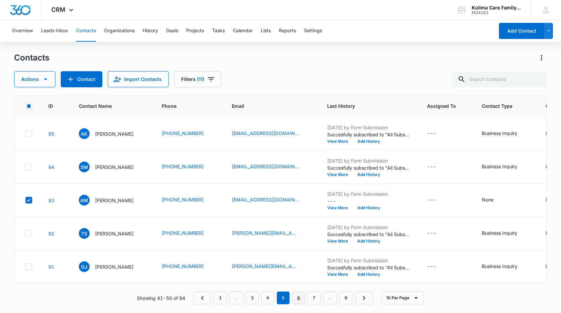
click at [300, 300] on link "6" at bounding box center [299, 297] width 13 height 13
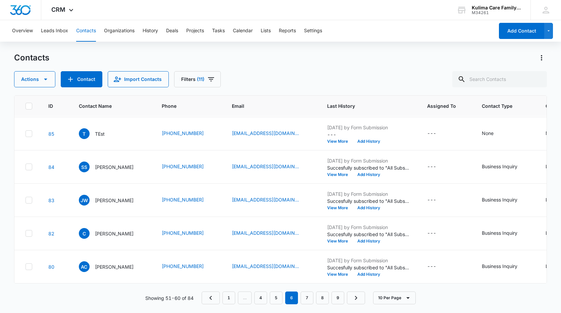
scroll to position [0, 0]
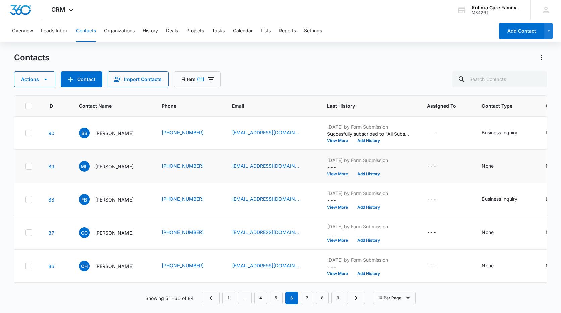
click at [344, 172] on button "View More" at bounding box center [340, 174] width 26 height 4
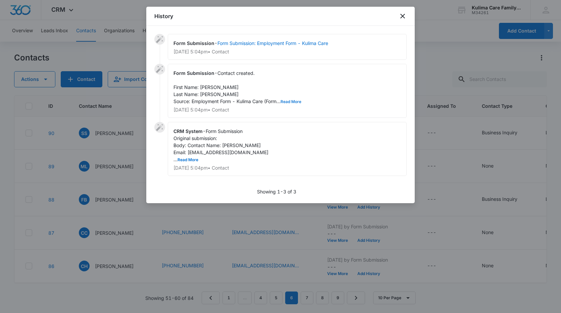
click at [300, 100] on button "Read More" at bounding box center [291, 102] width 21 height 4
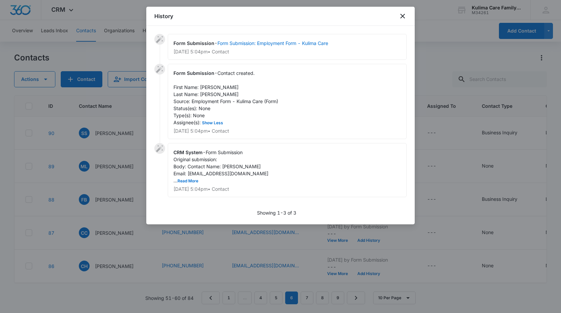
click at [188, 184] on div "CRM System - Form Submission Original submission: Body: Contact Name: [PERSON_N…" at bounding box center [287, 170] width 239 height 54
click at [191, 181] on button "Read More" at bounding box center [188, 181] width 21 height 4
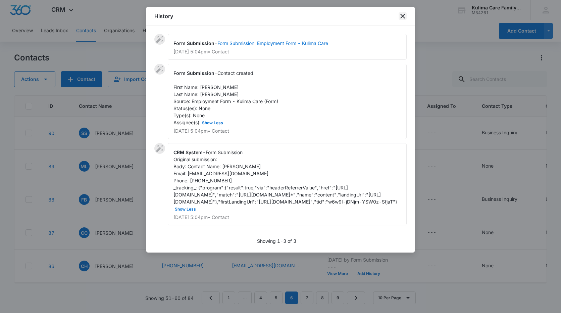
click at [404, 15] on icon "close" at bounding box center [403, 16] width 8 height 8
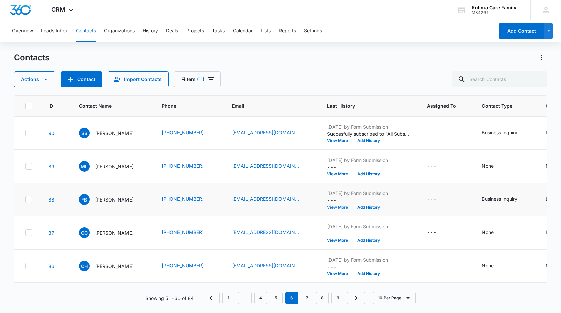
click at [346, 209] on button "View More" at bounding box center [340, 207] width 26 height 4
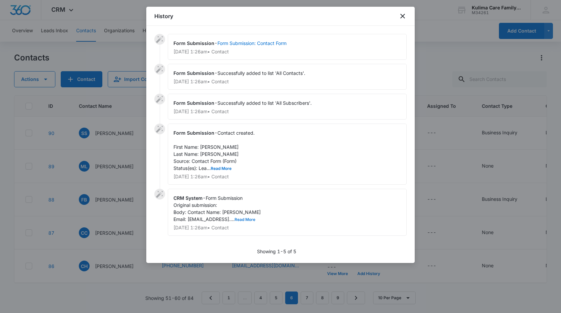
click at [250, 220] on button "Read More" at bounding box center [245, 220] width 21 height 4
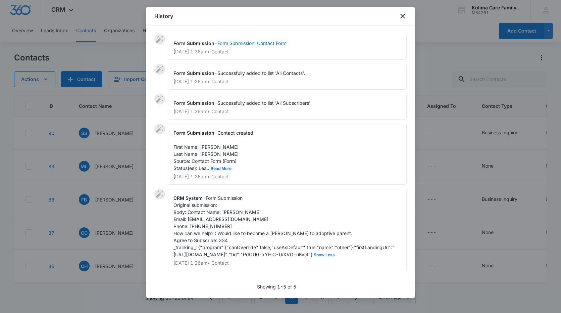
scroll to position [6, 0]
click at [226, 167] on button "Read More" at bounding box center [221, 169] width 21 height 4
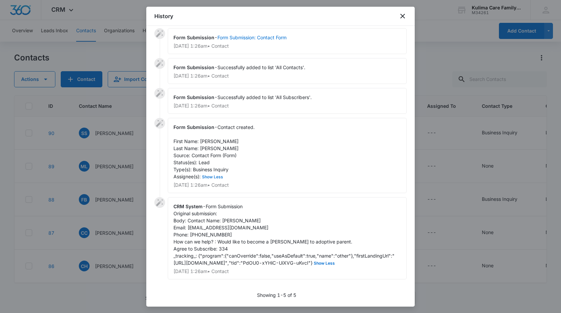
click at [220, 175] on button "Show Less" at bounding box center [213, 177] width 24 height 4
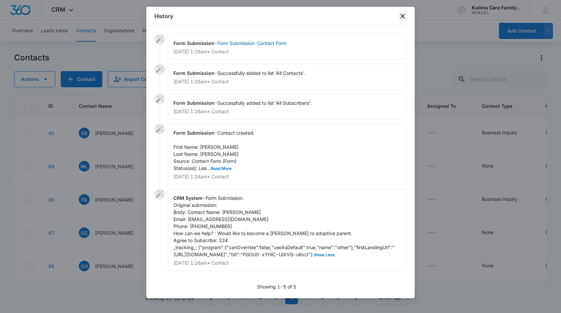
click at [404, 16] on icon "close" at bounding box center [403, 16] width 8 height 8
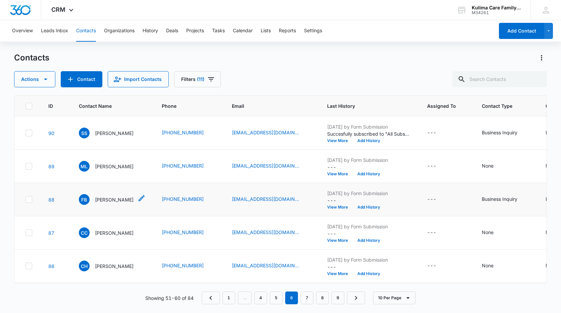
click at [116, 199] on p "[PERSON_NAME]" at bounding box center [114, 199] width 39 height 7
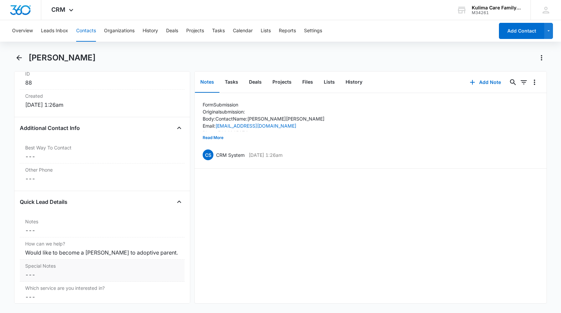
scroll to position [504, 0]
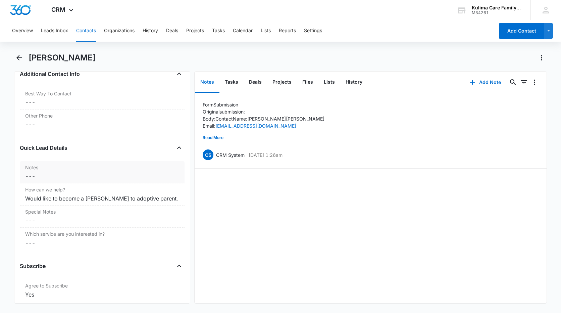
click at [45, 176] on dd "Cancel Save Changes ---" at bounding box center [102, 176] width 154 height 8
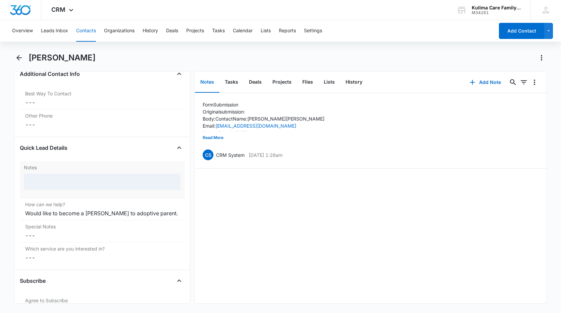
click at [45, 182] on div at bounding box center [102, 182] width 157 height 16
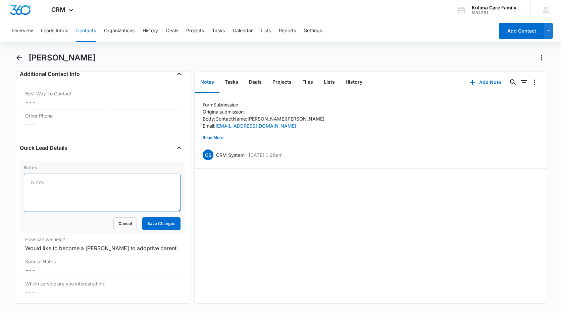
click at [45, 182] on textarea "Notes" at bounding box center [102, 193] width 157 height 38
paste textarea "[PERSON_NAME] is no longer interested via email message"
click at [40, 185] on textarea "[PERSON_NAME] is no longer interested via email message" at bounding box center [102, 193] width 157 height 38
click at [28, 183] on textarea "[PERSON_NAME] is no longer interested via email message" at bounding box center [102, 193] width 157 height 38
type textarea "per [PERSON_NAME] Note 2023... [PERSON_NAME] is no longer interested via email …"
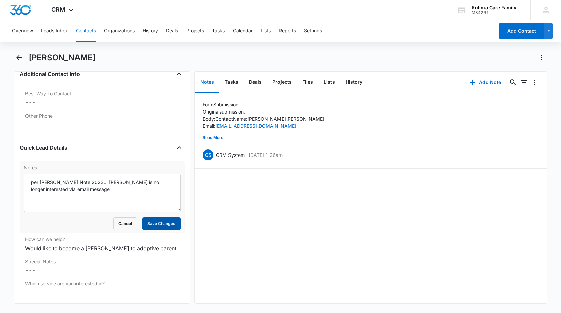
click at [155, 222] on button "Save Changes" at bounding box center [161, 223] width 38 height 13
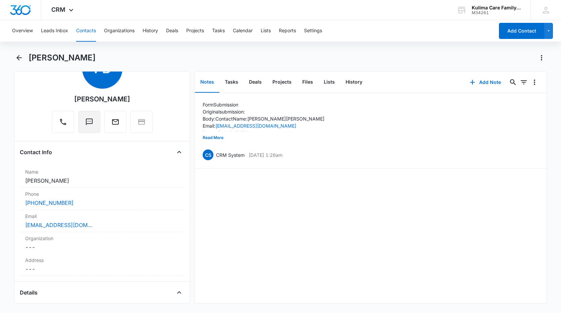
scroll to position [0, 0]
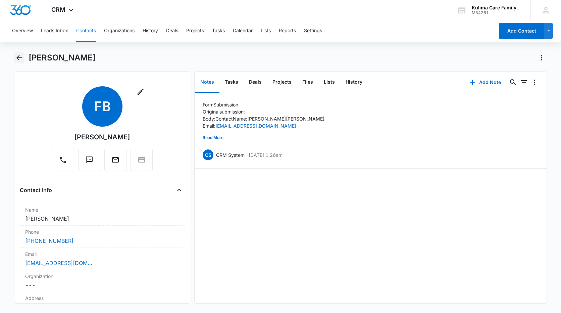
click at [20, 58] on icon "Back" at bounding box center [18, 57] width 5 height 5
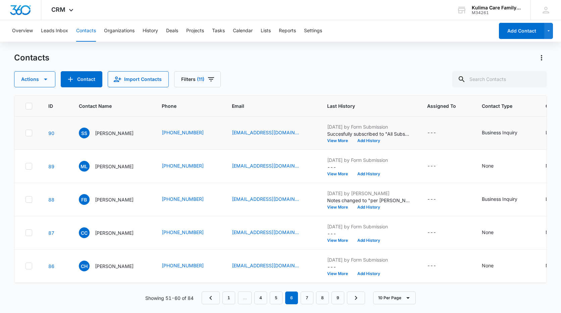
click at [346, 146] on td "[DATE] by Form Submission Succesfully subscribed to "All Subscribers". View Mor…" at bounding box center [369, 133] width 100 height 33
click at [348, 143] on td "[DATE] by Form Submission Succesfully subscribed to "All Subscribers". View Mor…" at bounding box center [369, 133] width 100 height 33
click at [346, 139] on button "View More" at bounding box center [340, 141] width 26 height 4
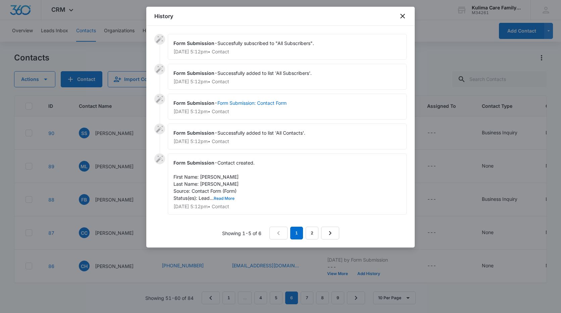
click at [229, 198] on button "Read More" at bounding box center [224, 198] width 21 height 4
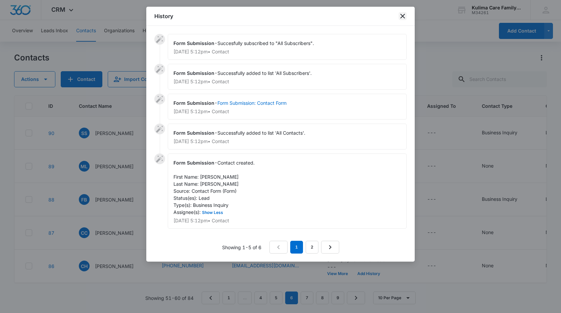
click at [401, 15] on icon "close" at bounding box center [403, 16] width 8 height 8
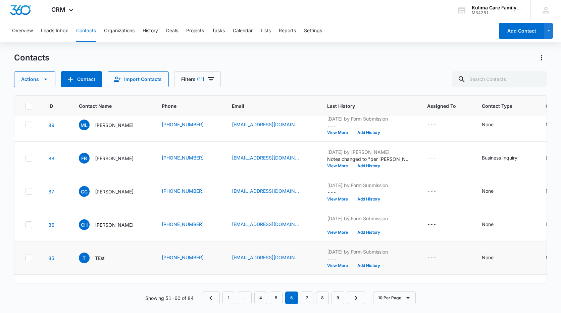
scroll to position [101, 0]
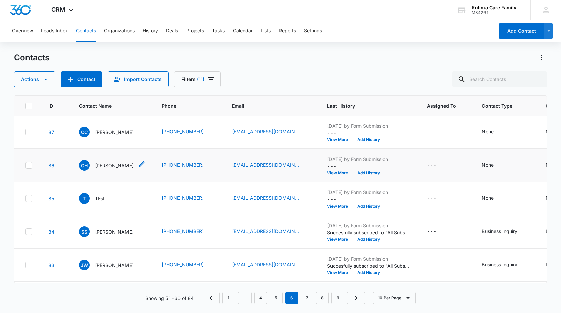
click at [123, 168] on p "[PERSON_NAME]" at bounding box center [114, 165] width 39 height 7
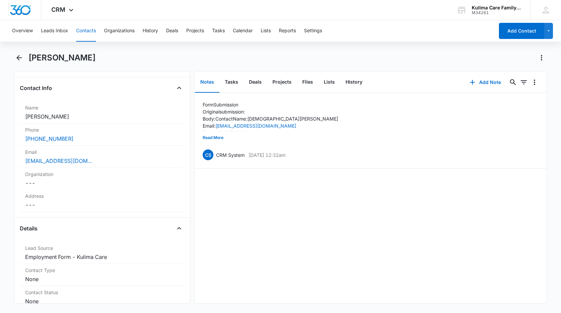
scroll to position [168, 0]
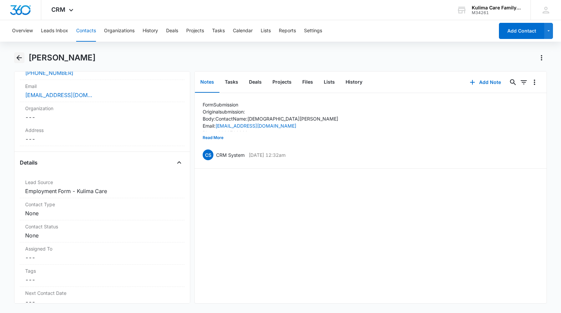
click at [17, 56] on icon "Back" at bounding box center [19, 58] width 8 height 8
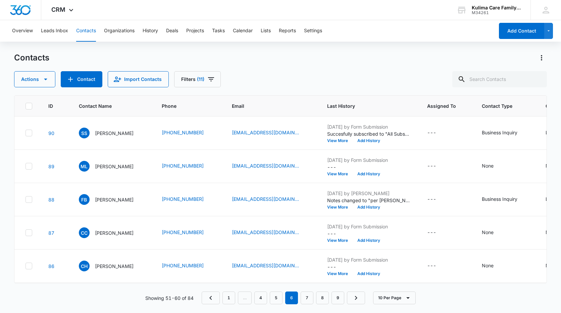
scroll to position [101, 0]
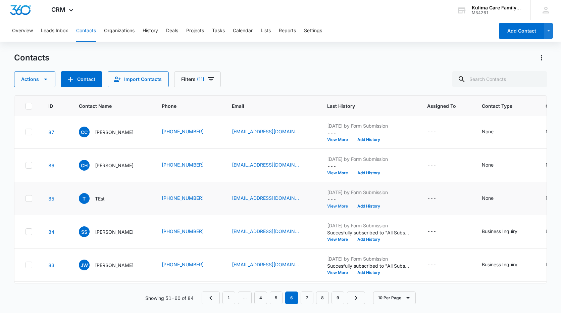
click at [348, 205] on button "View More" at bounding box center [340, 206] width 26 height 4
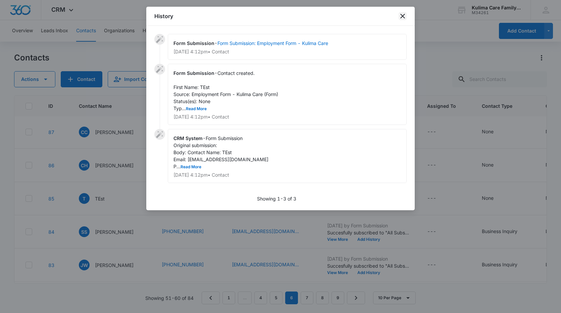
click at [405, 14] on icon "close" at bounding box center [403, 16] width 8 height 8
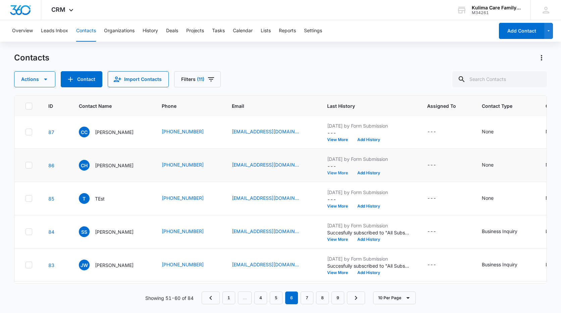
click at [350, 171] on button "View More" at bounding box center [340, 173] width 26 height 4
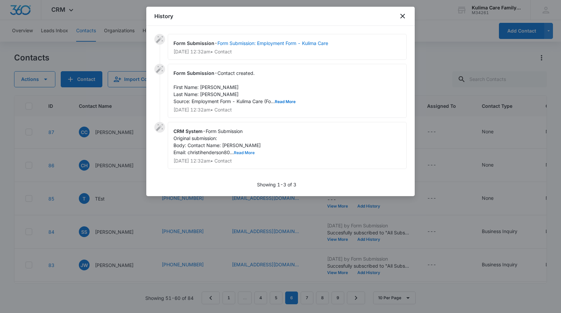
click at [251, 152] on button "Read More" at bounding box center [244, 153] width 21 height 4
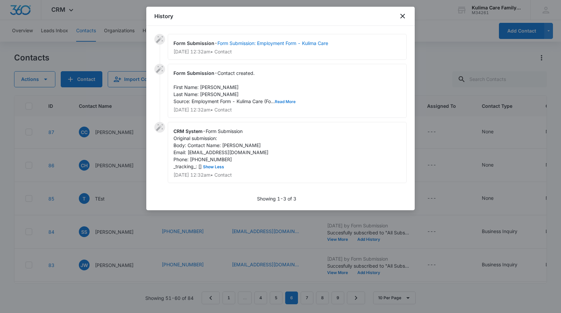
click at [291, 101] on button "Read More" at bounding box center [285, 102] width 21 height 4
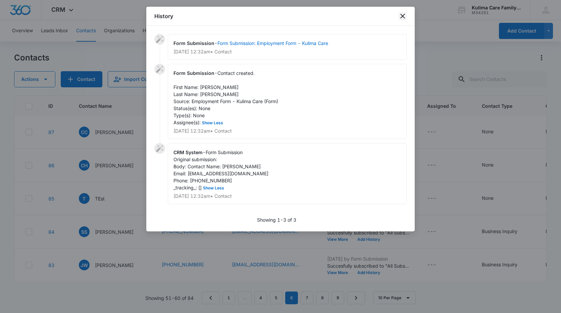
click at [404, 13] on icon "close" at bounding box center [403, 16] width 8 height 8
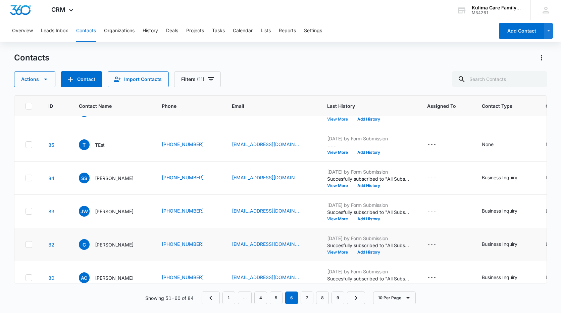
scroll to position [171, 0]
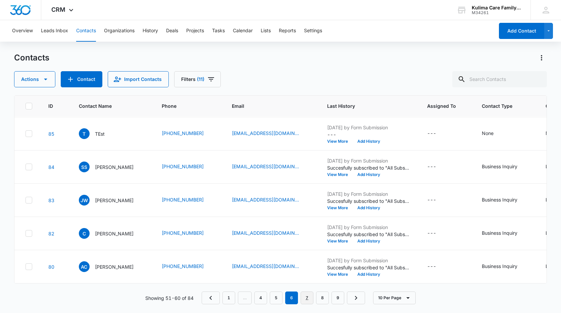
click at [307, 299] on link "7" at bounding box center [307, 297] width 13 height 13
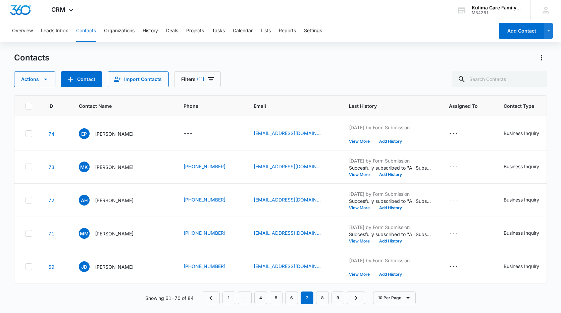
scroll to position [0, 0]
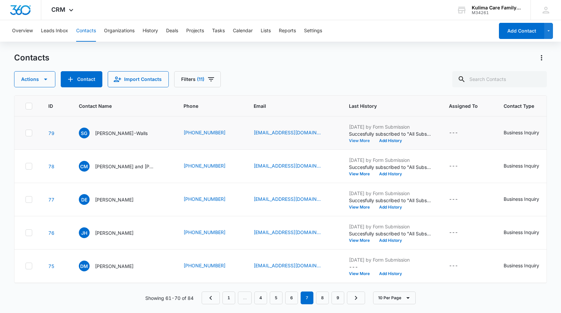
click at [363, 140] on button "View More" at bounding box center [362, 141] width 26 height 4
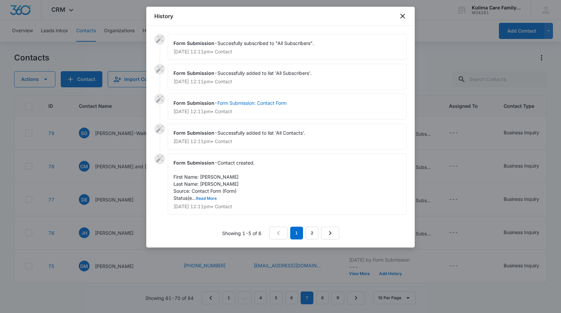
click at [211, 196] on button "Read More" at bounding box center [206, 198] width 21 height 4
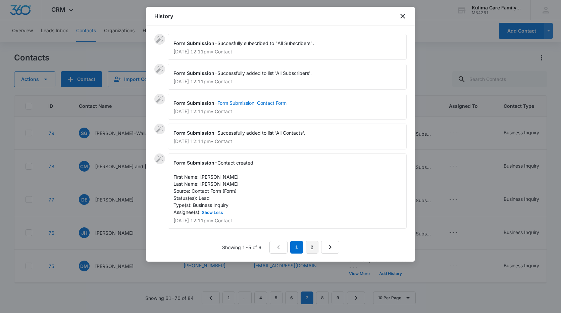
click at [312, 249] on link "2" at bounding box center [312, 247] width 13 height 13
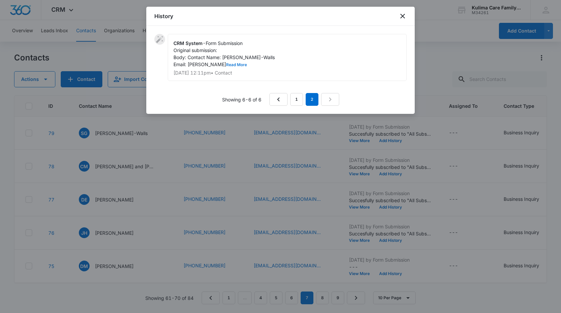
click at [235, 63] on button "Read More" at bounding box center [236, 65] width 21 height 4
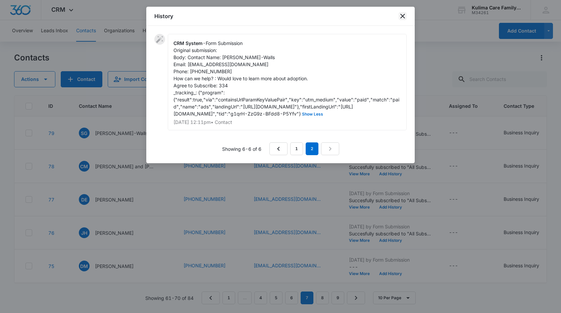
click at [401, 16] on icon "close" at bounding box center [403, 16] width 8 height 8
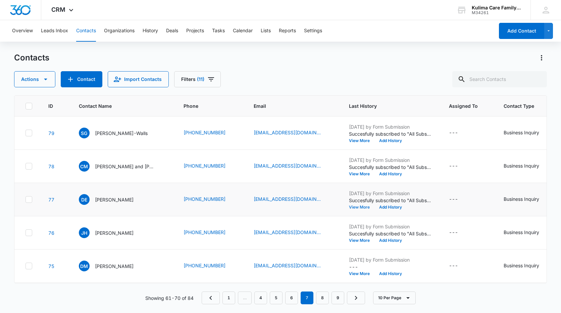
click at [359, 209] on button "View More" at bounding box center [362, 207] width 26 height 4
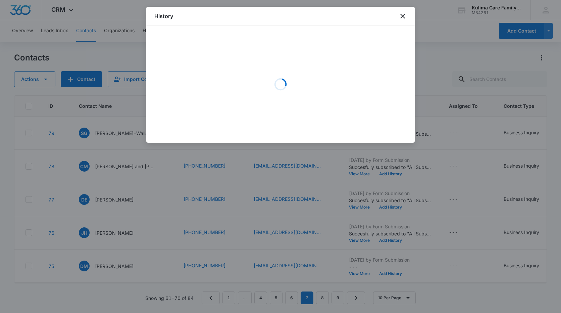
click at [359, 207] on div at bounding box center [280, 156] width 561 height 313
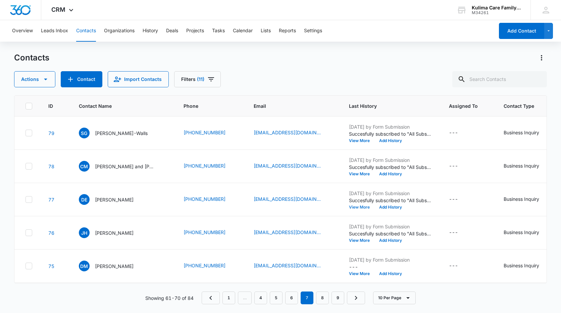
click at [359, 207] on button "View More" at bounding box center [362, 207] width 26 height 4
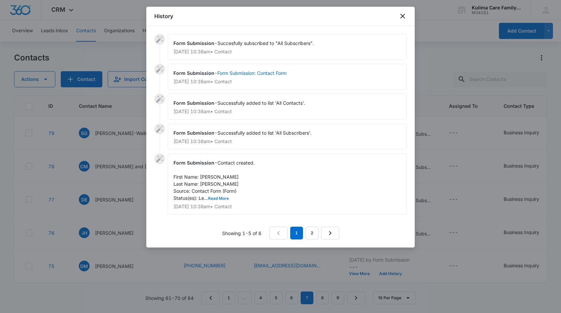
click at [219, 197] on button "Read More" at bounding box center [218, 198] width 21 height 4
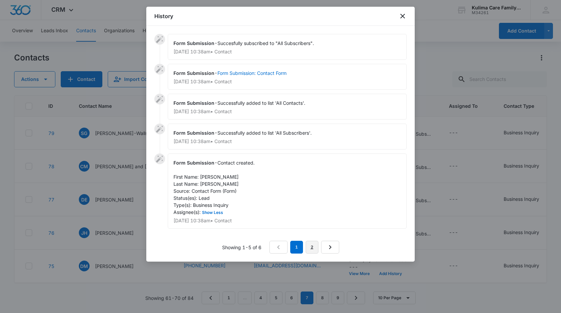
click at [309, 244] on link "2" at bounding box center [312, 247] width 13 height 13
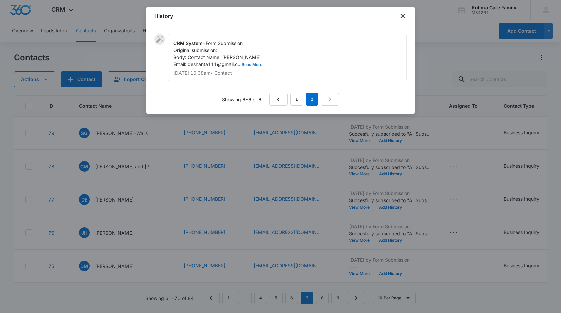
click at [257, 63] on button "Read More" at bounding box center [252, 65] width 21 height 4
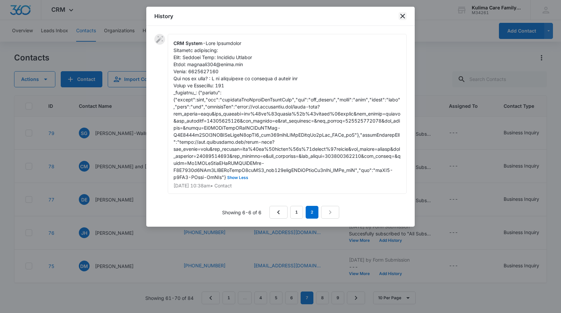
click at [403, 16] on icon "close" at bounding box center [403, 16] width 5 height 5
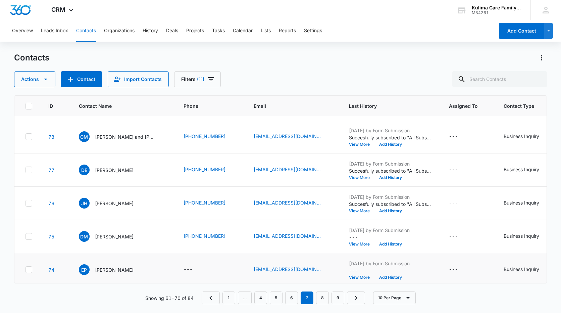
scroll to position [67, 0]
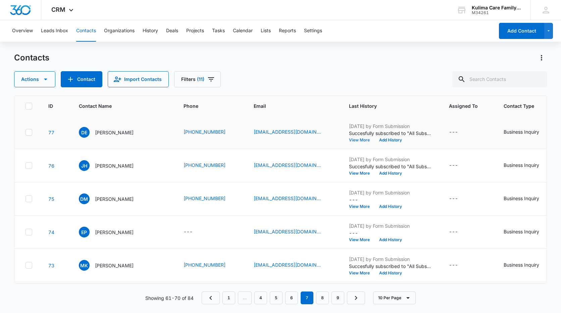
click at [349, 138] on button "View More" at bounding box center [362, 140] width 26 height 4
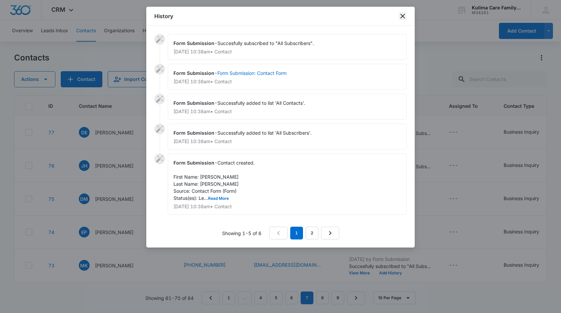
click at [403, 15] on icon "close" at bounding box center [403, 16] width 8 height 8
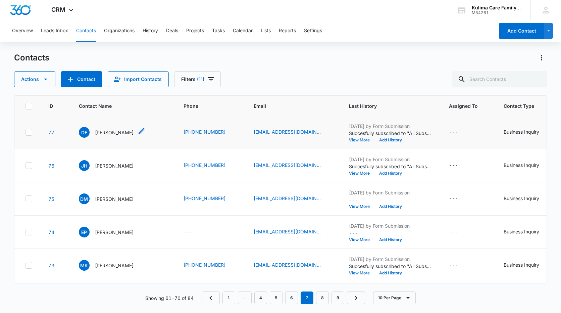
click at [99, 134] on p "[PERSON_NAME]" at bounding box center [114, 132] width 39 height 7
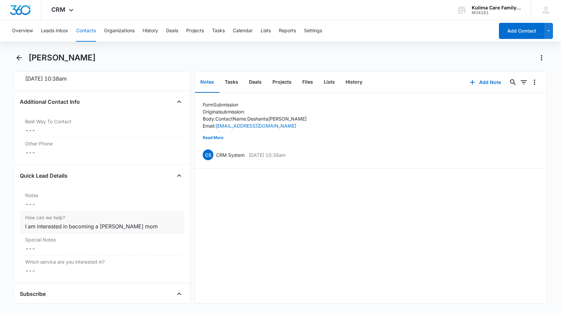
scroll to position [469, 0]
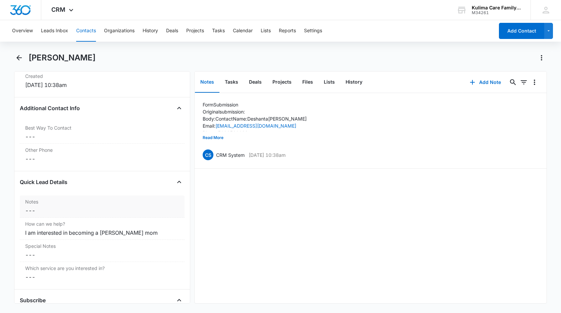
click at [54, 210] on dd "Cancel Save Changes ---" at bounding box center [102, 211] width 154 height 8
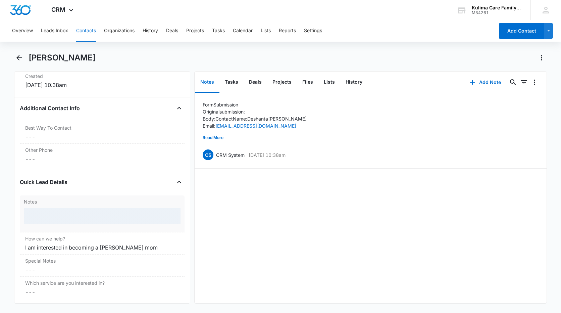
click at [56, 209] on div at bounding box center [102, 216] width 157 height 16
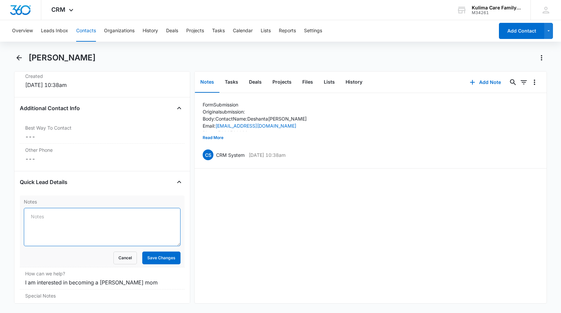
click at [56, 216] on textarea "Notes" at bounding box center [102, 227] width 157 height 38
paste textarea "Spoke with Deshanta. She stated that she is interest in fostering and requested…"
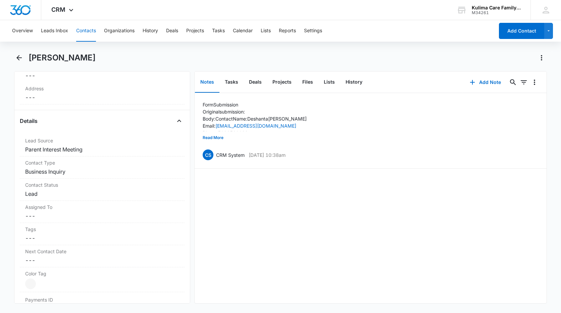
scroll to position [201, 0]
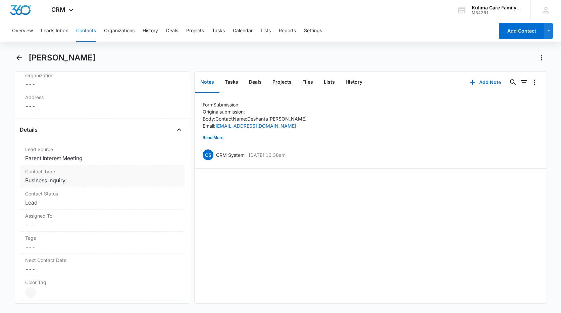
type textarea "Spoke with Deshanta. She stated that she is interest in fostering and requested…"
click at [72, 172] on label "Contact Type" at bounding box center [102, 171] width 154 height 7
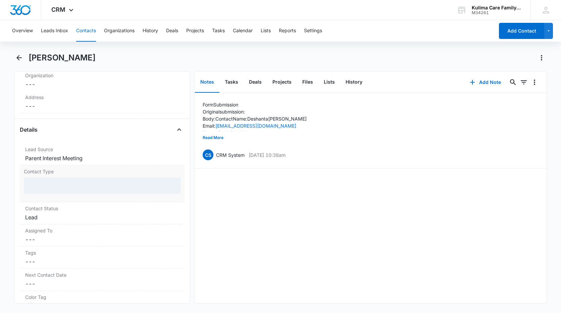
click at [71, 181] on div at bounding box center [102, 186] width 157 height 16
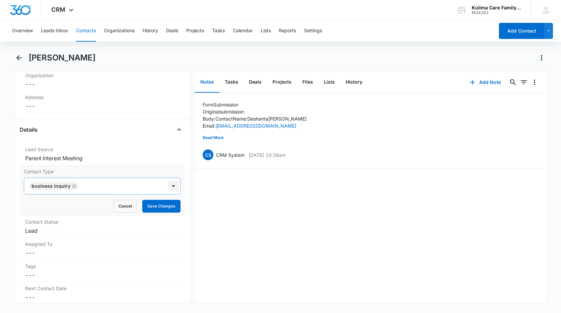
click at [168, 185] on div at bounding box center [173, 186] width 11 height 11
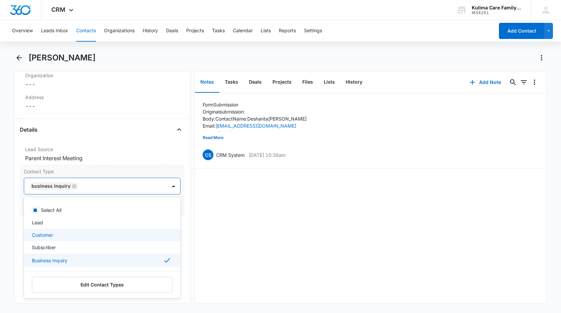
click at [38, 219] on p "Lead" at bounding box center [37, 222] width 11 height 7
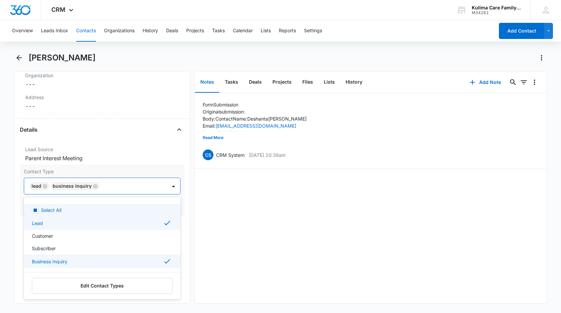
click at [93, 185] on icon "Remove Business Inquiry" at bounding box center [95, 186] width 5 height 5
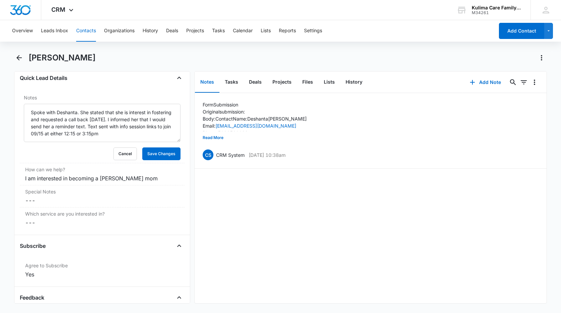
scroll to position [671, 0]
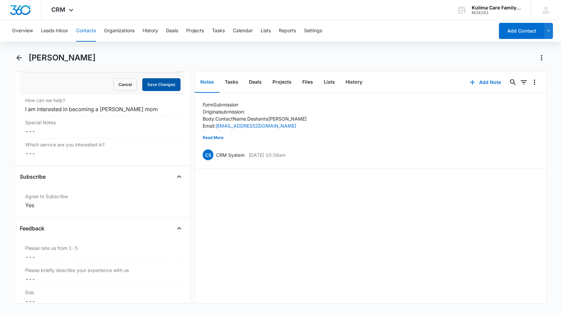
click at [165, 88] on button "Save Changes" at bounding box center [161, 84] width 38 height 13
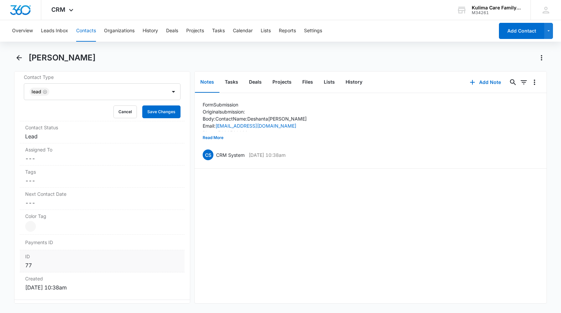
scroll to position [234, 0]
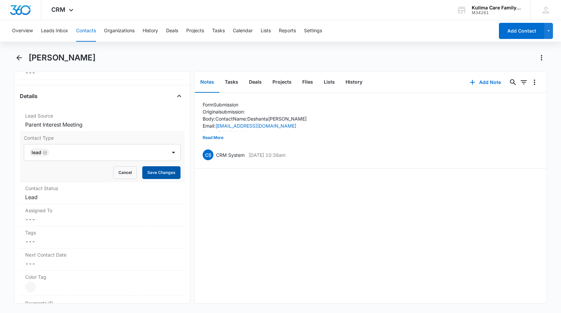
click at [162, 169] on button "Save Changes" at bounding box center [161, 172] width 38 height 13
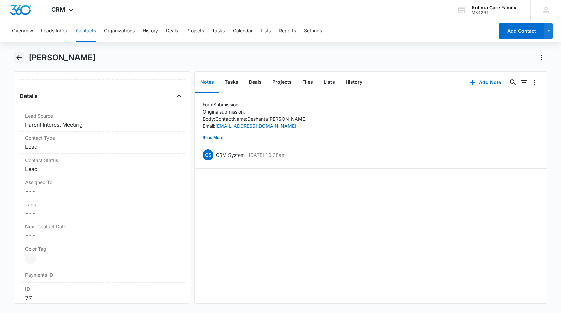
click at [20, 61] on icon "Back" at bounding box center [19, 58] width 8 height 8
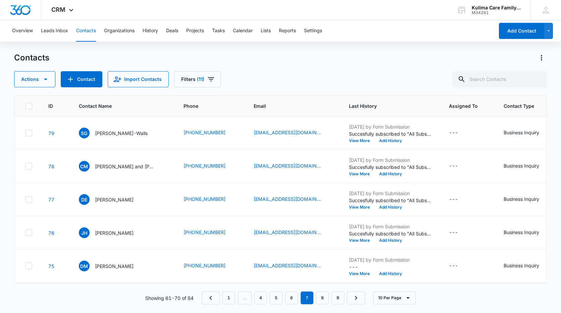
scroll to position [67, 0]
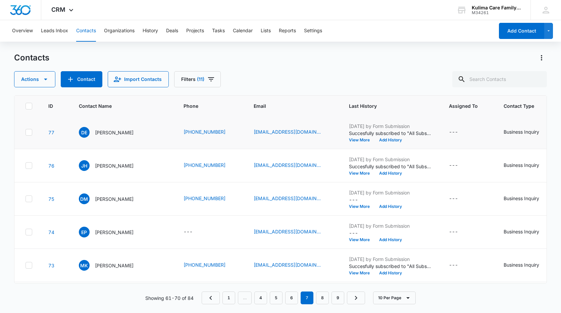
click at [28, 132] on icon at bounding box center [29, 132] width 6 height 6
click at [26, 132] on input "checkbox" at bounding box center [25, 132] width 0 height 0
click at [38, 82] on button "Actions" at bounding box center [34, 79] width 41 height 16
click at [4, 110] on main "Contacts Actions Export Duplicate Assign Type Assign Status Delete Manage by Fi…" at bounding box center [280, 182] width 561 height 260
click at [30, 132] on icon at bounding box center [29, 132] width 4 height 3
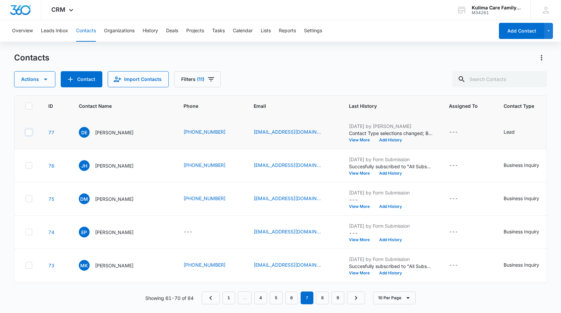
click at [26, 132] on input "checkbox" at bounding box center [25, 132] width 0 height 0
click at [47, 79] on icon "button" at bounding box center [46, 79] width 8 height 8
click at [42, 129] on div "Assign Status" at bounding box center [47, 131] width 49 height 5
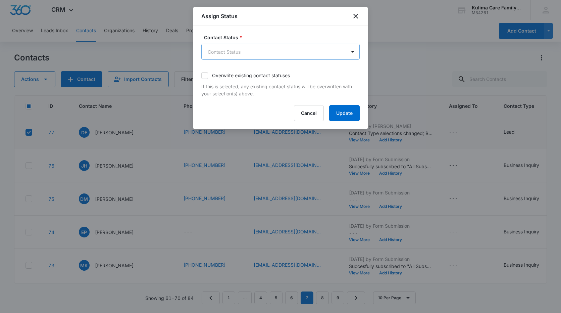
click at [221, 56] on body "CRM Apps Reputation Websites Forms CRM Email Social Payments POS Content Ads In…" at bounding box center [280, 156] width 561 height 313
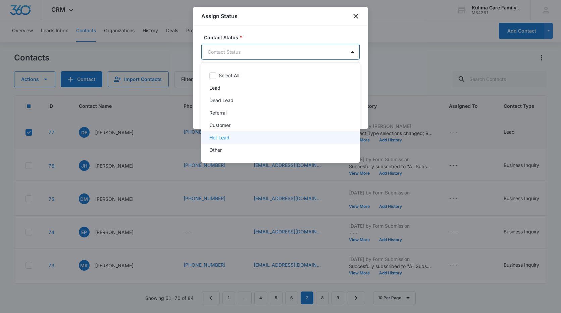
click at [228, 138] on p "Hot Lead" at bounding box center [220, 137] width 20 height 7
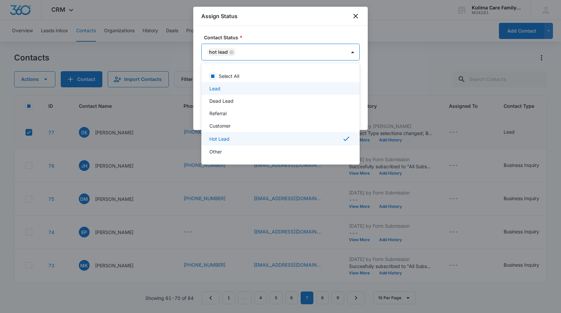
click at [315, 30] on div at bounding box center [280, 156] width 561 height 313
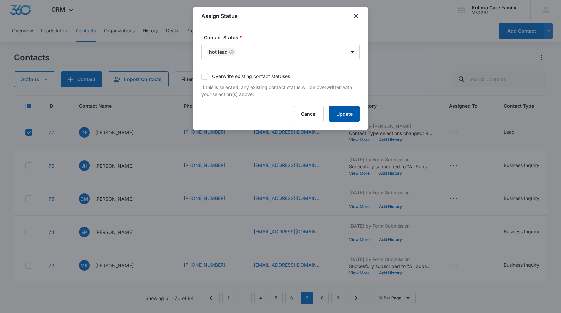
click at [348, 121] on button "Update" at bounding box center [344, 114] width 31 height 16
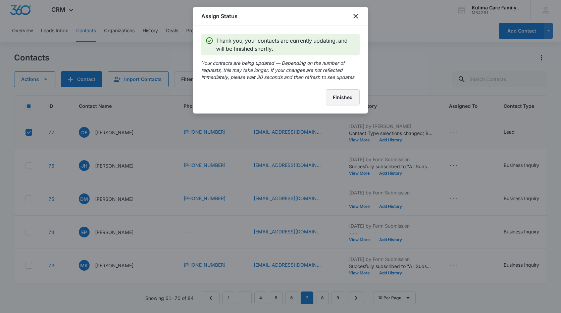
click at [356, 97] on button "Finished" at bounding box center [343, 97] width 34 height 16
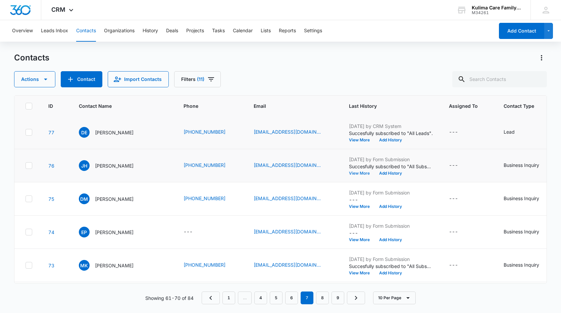
click at [362, 174] on button "View More" at bounding box center [362, 173] width 26 height 4
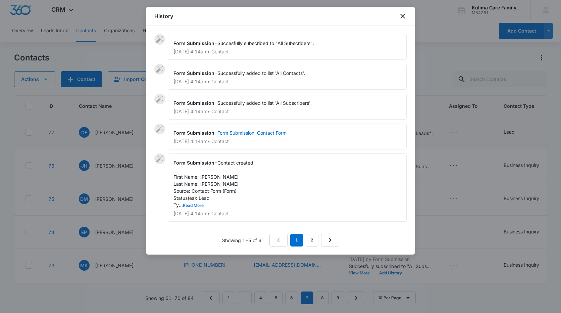
click at [202, 204] on button "Read More" at bounding box center [193, 206] width 21 height 4
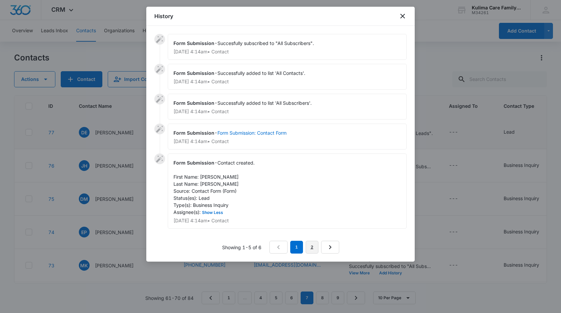
click at [313, 247] on link "2" at bounding box center [312, 247] width 13 height 13
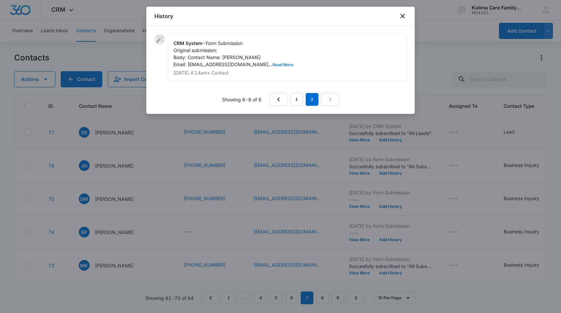
click at [273, 64] on button "Read More" at bounding box center [283, 65] width 21 height 4
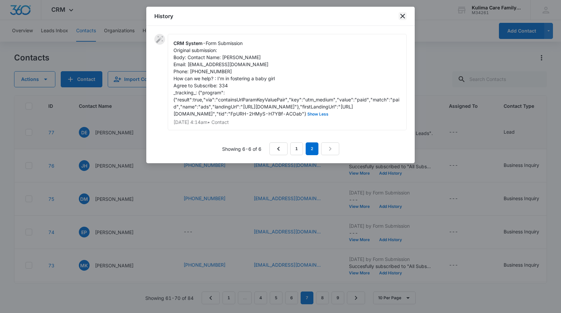
click at [401, 18] on icon "close" at bounding box center [403, 16] width 5 height 5
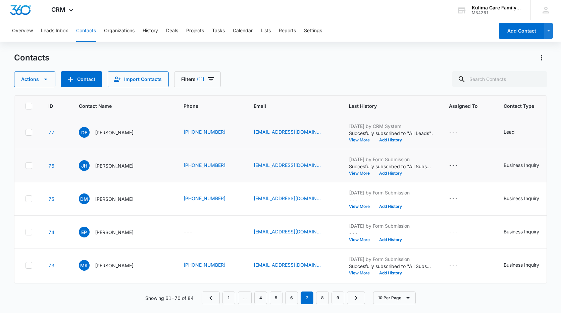
click at [30, 167] on icon at bounding box center [29, 166] width 6 height 6
click at [26, 166] on input "checkbox" at bounding box center [25, 166] width 0 height 0
click at [30, 162] on td at bounding box center [27, 165] width 26 height 33
click at [30, 168] on icon at bounding box center [29, 166] width 6 height 6
click at [26, 166] on input "checkbox" at bounding box center [25, 166] width 0 height 0
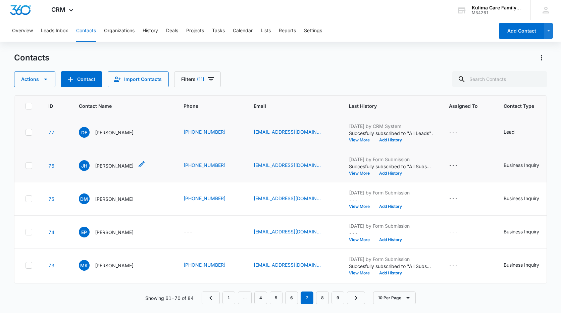
click at [115, 169] on p "[PERSON_NAME]" at bounding box center [114, 165] width 39 height 7
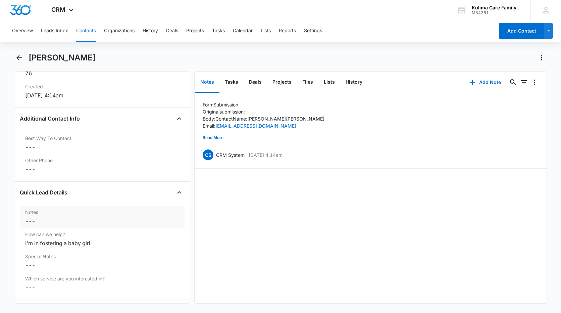
scroll to position [470, 0]
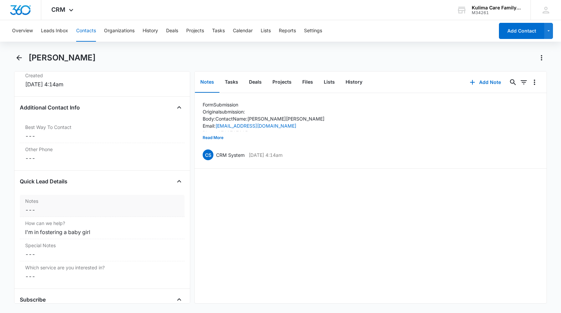
click at [79, 201] on label "Notes" at bounding box center [102, 200] width 154 height 7
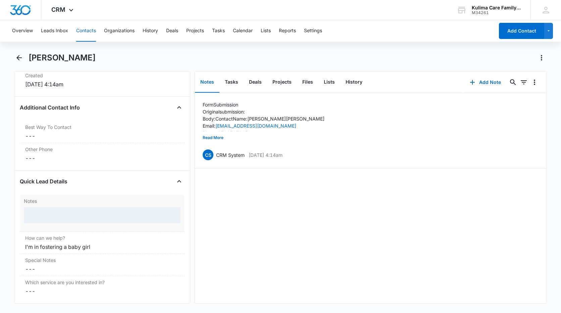
click at [74, 211] on div at bounding box center [102, 215] width 157 height 16
click at [74, 216] on div at bounding box center [102, 215] width 157 height 16
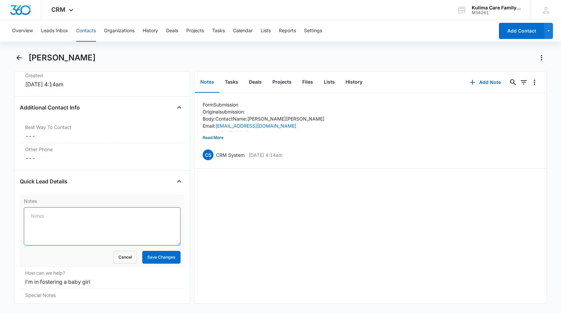
click at [75, 216] on textarea "Notes" at bounding box center [102, 226] width 157 height 38
type textarea "number and email aren't active"
click at [159, 258] on button "Save Changes" at bounding box center [161, 257] width 38 height 13
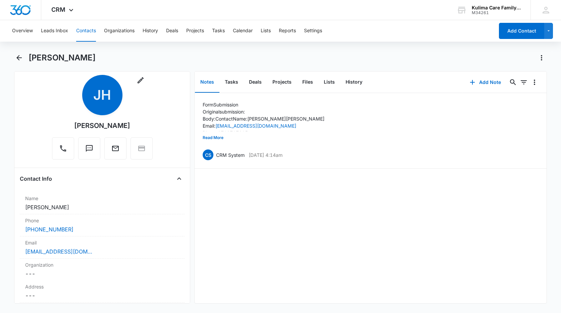
scroll to position [0, 0]
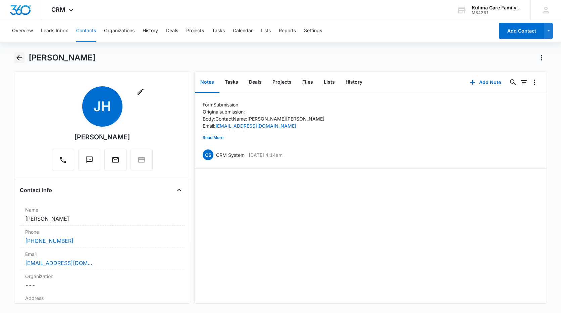
click at [23, 58] on icon "Back" at bounding box center [19, 58] width 8 height 8
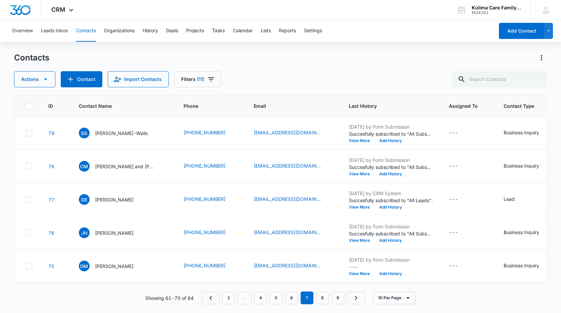
scroll to position [67, 0]
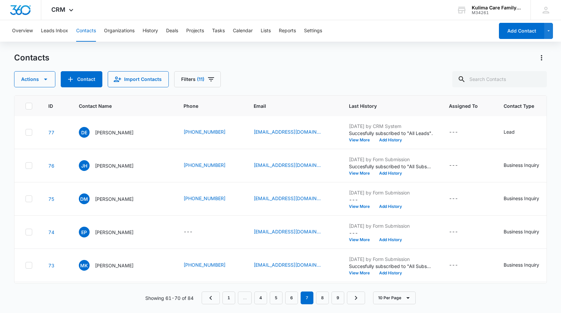
drag, startPoint x: 31, startPoint y: 167, endPoint x: 43, endPoint y: 110, distance: 58.3
click at [31, 167] on icon at bounding box center [29, 166] width 6 height 6
click at [26, 166] on input "checkbox" at bounding box center [25, 166] width 0 height 0
click at [29, 166] on icon at bounding box center [29, 165] width 4 height 3
click at [26, 166] on input "checkbox" at bounding box center [25, 166] width 0 height 0
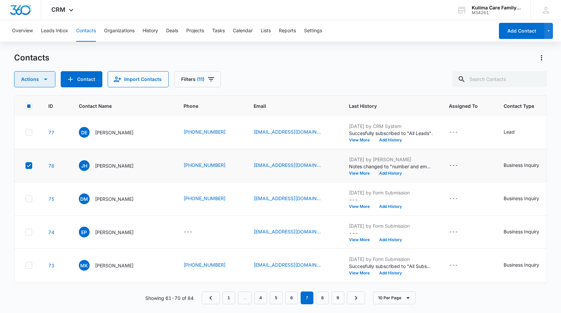
click at [42, 79] on icon "button" at bounding box center [46, 79] width 8 height 8
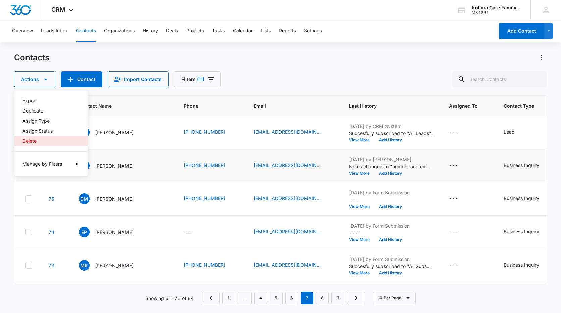
click at [32, 141] on div "Delete" at bounding box center [47, 141] width 49 height 5
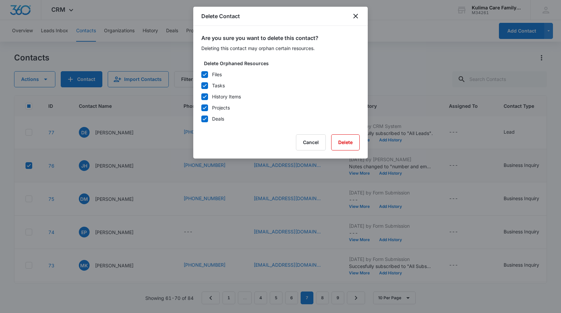
click at [208, 85] on icon at bounding box center [205, 86] width 6 height 6
click at [201, 86] on input "Tasks" at bounding box center [201, 86] width 0 height 0
click at [208, 77] on div at bounding box center [204, 74] width 7 height 7
click at [201, 75] on input "Files" at bounding box center [201, 75] width 0 height 0
click at [207, 75] on icon at bounding box center [205, 75] width 6 height 6
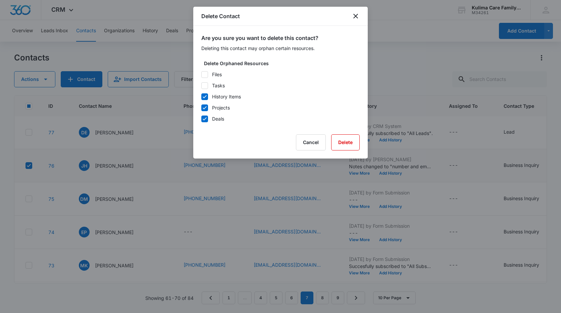
click at [201, 75] on input "Files" at bounding box center [201, 75] width 0 height 0
click at [207, 84] on div "Files Tasks History Items Projects Deals" at bounding box center [280, 96] width 159 height 51
click at [207, 87] on icon at bounding box center [205, 86] width 6 height 6
click at [201, 86] on input "Tasks" at bounding box center [201, 86] width 0 height 0
click at [207, 96] on icon at bounding box center [205, 97] width 6 height 6
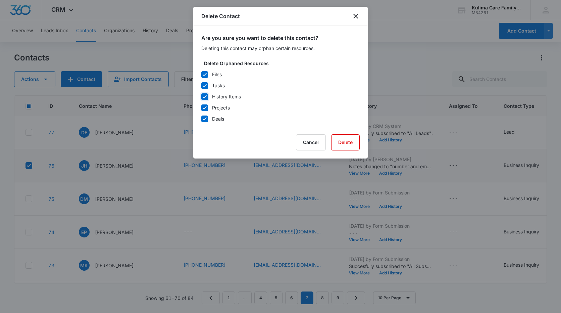
click at [201, 97] on input "History Items" at bounding box center [201, 97] width 0 height 0
click at [344, 140] on button "Delete" at bounding box center [345, 142] width 29 height 16
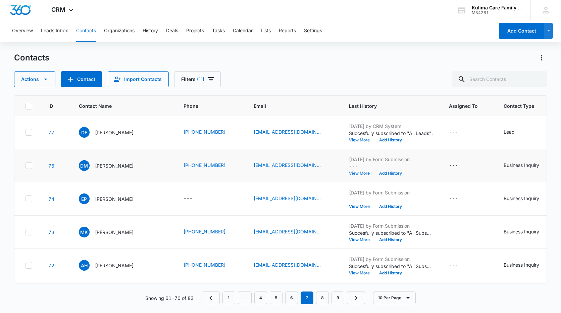
click at [360, 173] on button "View More" at bounding box center [362, 173] width 26 height 4
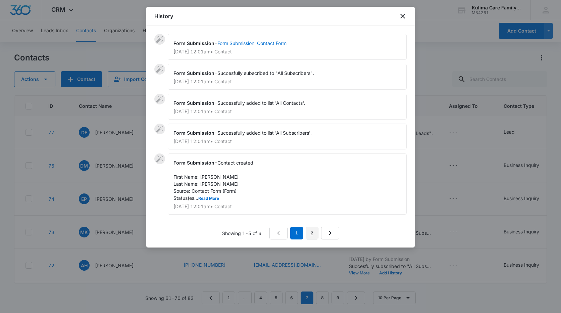
click at [312, 233] on link "2" at bounding box center [312, 233] width 13 height 13
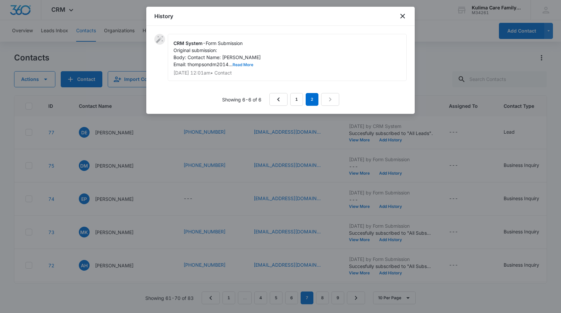
click at [245, 67] on button "Read More" at bounding box center [243, 65] width 21 height 4
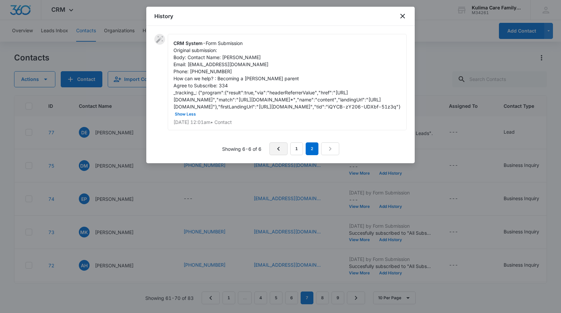
click at [281, 153] on icon "Previous Page" at bounding box center [279, 149] width 8 height 8
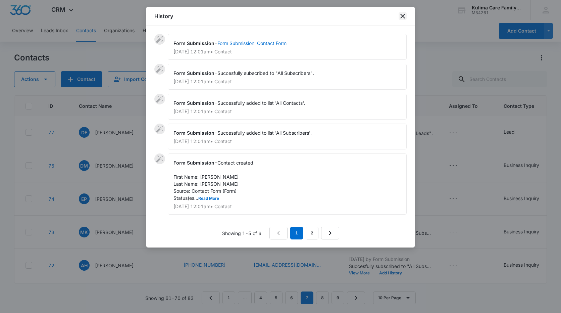
drag, startPoint x: 401, startPoint y: 15, endPoint x: 387, endPoint y: 18, distance: 14.0
click at [401, 15] on icon "close" at bounding box center [403, 16] width 8 height 8
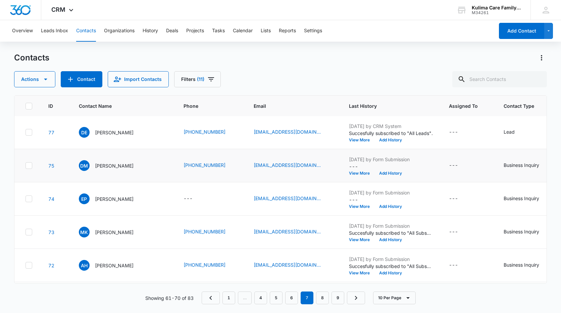
click at [32, 168] on icon at bounding box center [29, 166] width 6 height 6
click at [26, 166] on input "checkbox" at bounding box center [25, 166] width 0 height 0
drag, startPoint x: 31, startPoint y: 169, endPoint x: 69, endPoint y: 168, distance: 37.6
click at [31, 169] on div at bounding box center [29, 165] width 7 height 7
click at [26, 166] on input "checkbox" at bounding box center [25, 166] width 0 height 0
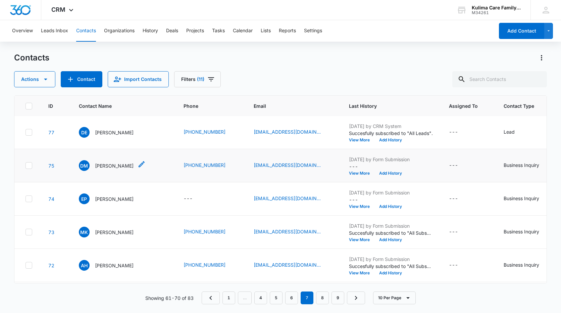
click at [134, 169] on p "[PERSON_NAME]" at bounding box center [114, 165] width 39 height 7
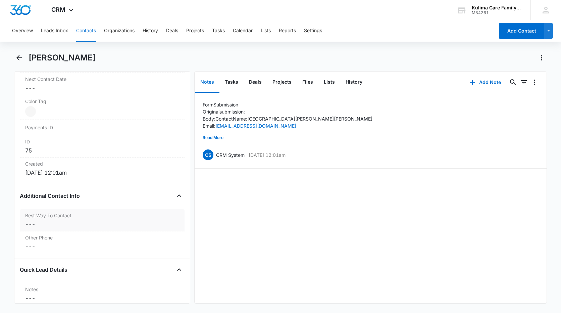
scroll to position [437, 0]
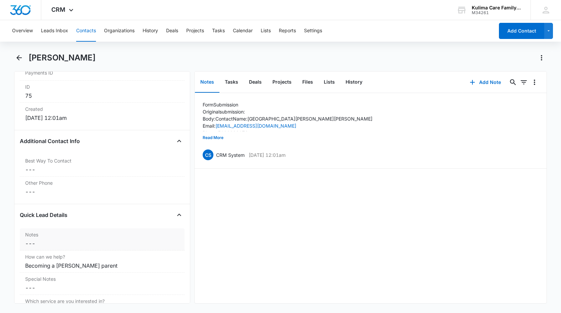
click at [56, 243] on dd "Cancel Save Changes ---" at bounding box center [102, 243] width 154 height 8
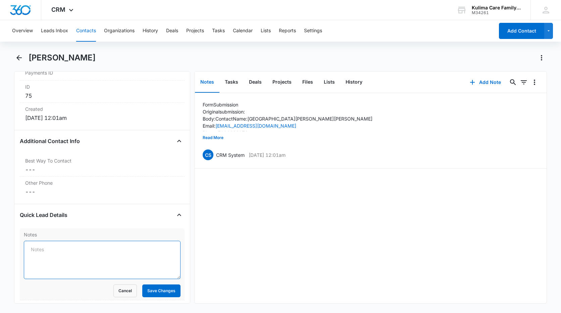
click at [71, 251] on textarea "Notes" at bounding box center [102, 260] width 157 height 38
type textarea "n"
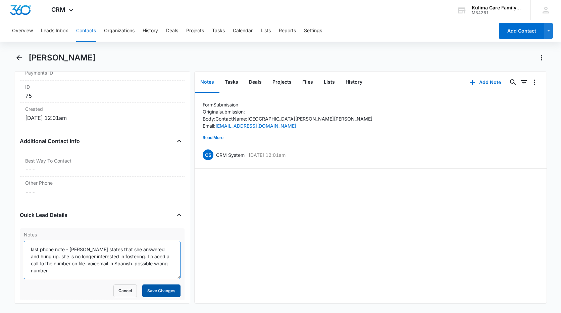
type textarea "last phone note - [PERSON_NAME] states that she answered and hung up. she is no…"
click at [169, 294] on button "Save Changes" at bounding box center [161, 290] width 38 height 13
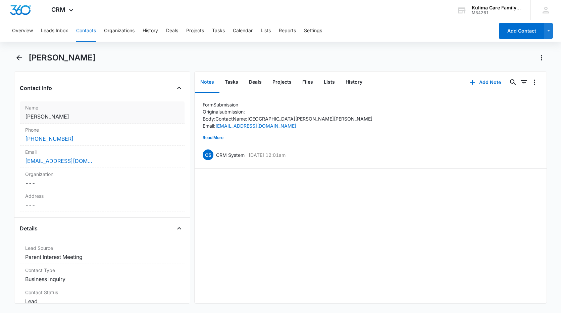
scroll to position [0, 0]
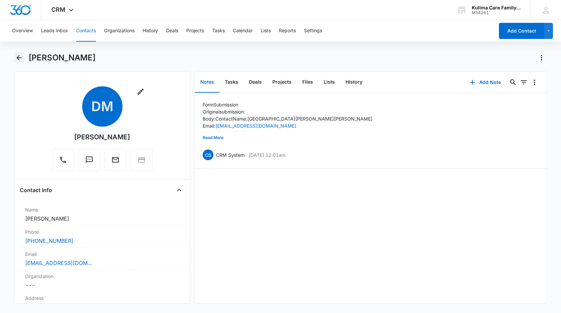
click at [18, 56] on icon "Back" at bounding box center [19, 58] width 8 height 8
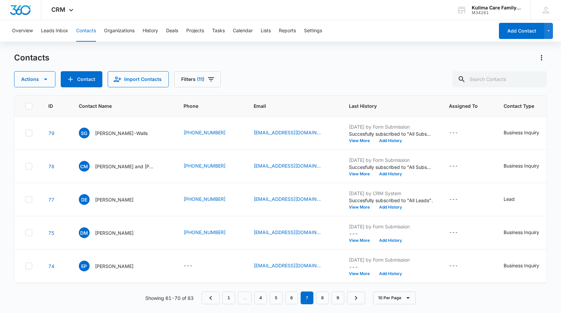
scroll to position [67, 0]
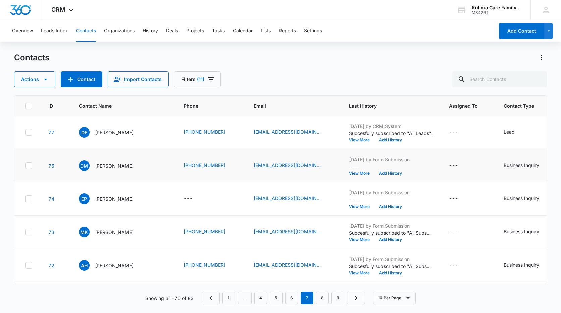
click at [33, 165] on td at bounding box center [27, 165] width 26 height 33
click at [30, 167] on icon at bounding box center [29, 166] width 6 height 6
click at [26, 166] on input "checkbox" at bounding box center [25, 166] width 0 height 0
click at [44, 78] on icon "button" at bounding box center [46, 79] width 8 height 8
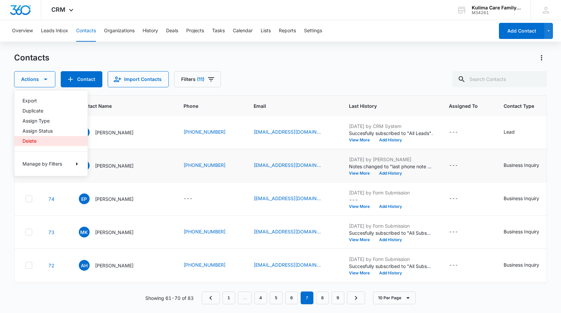
click at [29, 140] on div "Delete" at bounding box center [47, 141] width 49 height 5
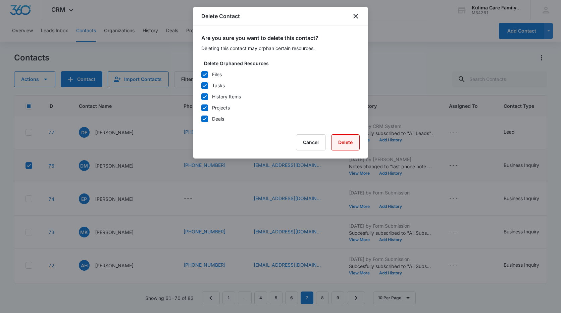
click at [343, 140] on button "Delete" at bounding box center [345, 142] width 29 height 16
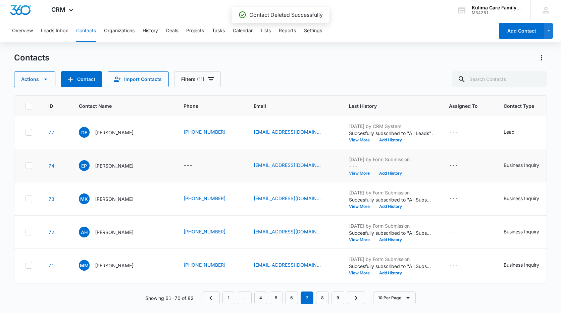
click at [358, 174] on button "View More" at bounding box center [362, 173] width 26 height 4
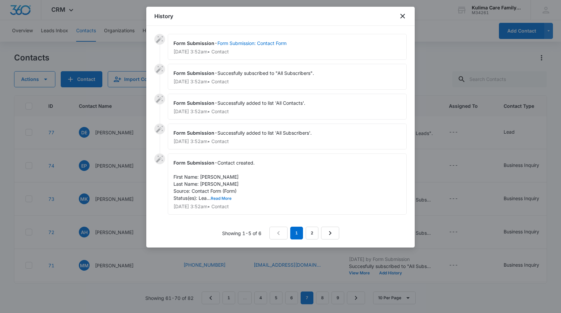
click at [224, 200] on button "Read More" at bounding box center [221, 198] width 21 height 4
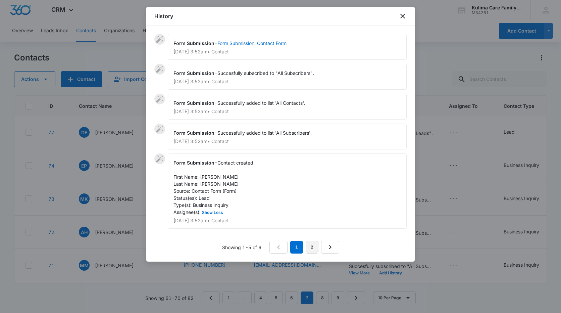
click at [313, 249] on link "2" at bounding box center [312, 247] width 13 height 13
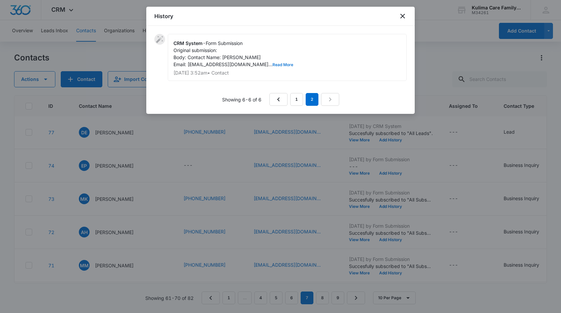
click at [273, 66] on button "Read More" at bounding box center [283, 65] width 21 height 4
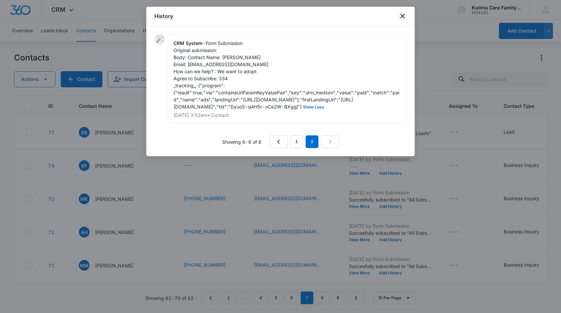
click at [403, 14] on icon "close" at bounding box center [403, 16] width 8 height 8
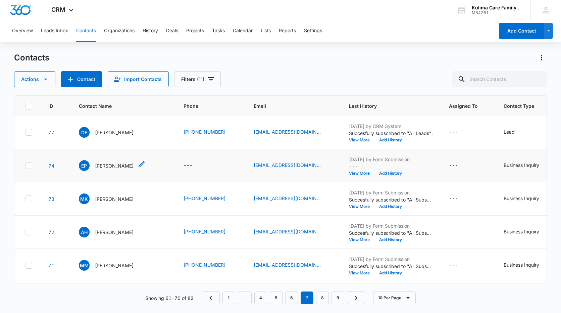
click at [122, 166] on p "[PERSON_NAME]" at bounding box center [114, 165] width 39 height 7
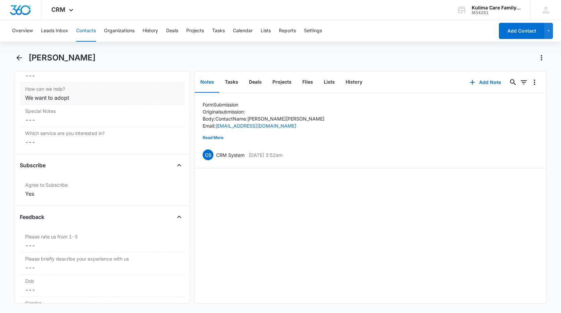
scroll to position [705, 0]
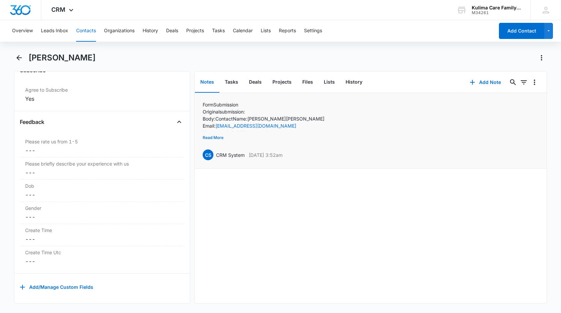
click at [220, 138] on button "Read More" at bounding box center [213, 137] width 21 height 13
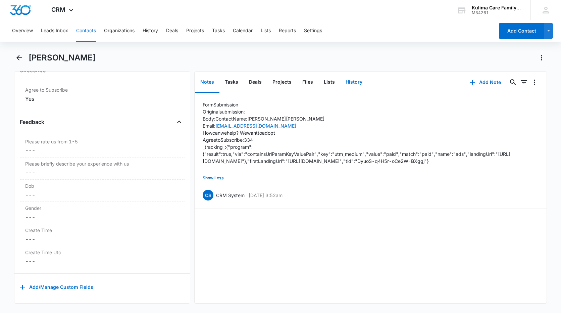
click at [357, 78] on button "History" at bounding box center [355, 82] width 28 height 21
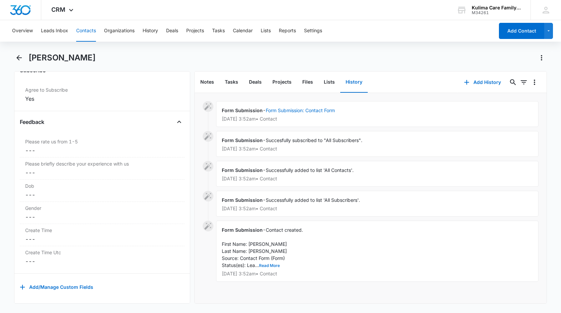
click at [271, 266] on button "Read More" at bounding box center [269, 266] width 21 height 4
click at [212, 84] on button "Notes" at bounding box center [207, 82] width 25 height 21
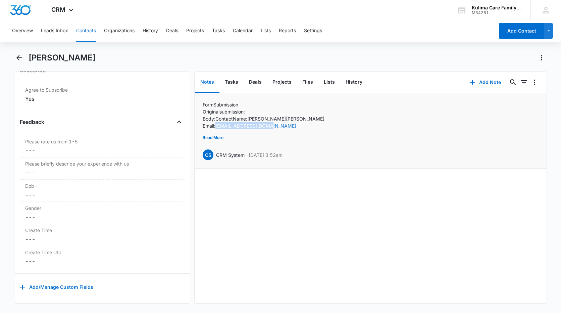
drag, startPoint x: 270, startPoint y: 125, endPoint x: 218, endPoint y: 127, distance: 52.4
click at [218, 127] on p "Email: [EMAIL_ADDRESS][DOMAIN_NAME]" at bounding box center [371, 125] width 336 height 7
copy link "[EMAIL_ADDRESS][DOMAIN_NAME]"
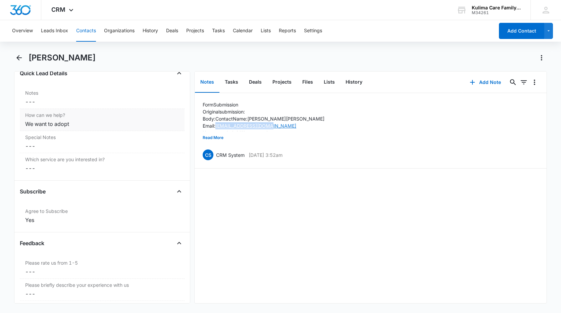
scroll to position [537, 0]
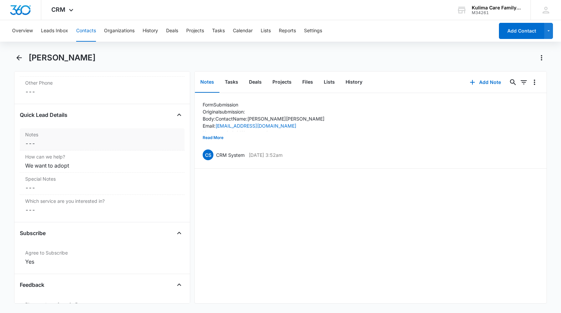
click at [54, 139] on div "Notes Cancel Save Changes ---" at bounding box center [102, 139] width 165 height 22
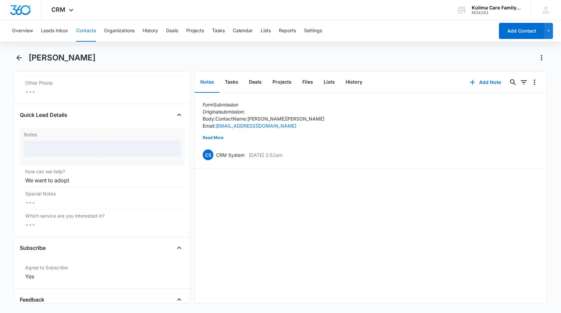
drag, startPoint x: 54, startPoint y: 139, endPoint x: 40, endPoint y: 150, distance: 17.6
click at [40, 150] on div at bounding box center [102, 149] width 157 height 16
click at [41, 149] on div at bounding box center [102, 149] width 157 height 16
drag, startPoint x: 41, startPoint y: 149, endPoint x: 69, endPoint y: 151, distance: 28.3
click at [68, 152] on div at bounding box center [102, 149] width 157 height 16
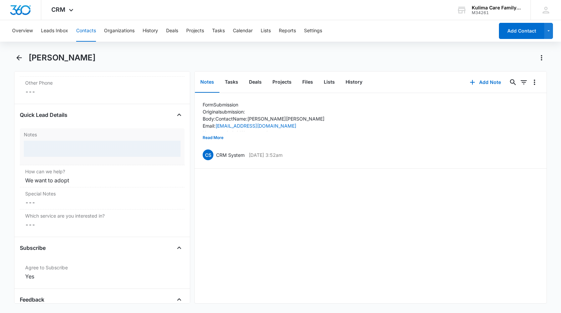
click at [88, 150] on div at bounding box center [102, 149] width 157 height 16
click at [49, 147] on div at bounding box center [102, 149] width 157 height 16
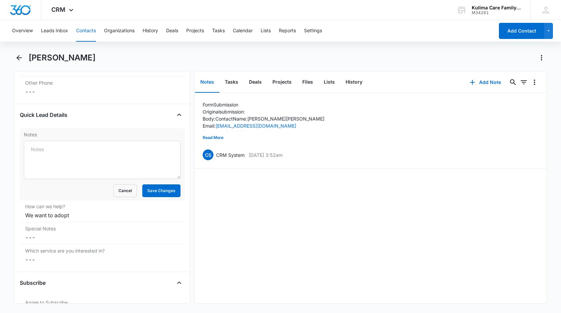
click at [38, 139] on div "Notes Cancel Save Changes" at bounding box center [102, 164] width 165 height 72
click at [44, 152] on textarea "Notes" at bounding box center [102, 160] width 157 height 38
type textarea "R"
click at [89, 156] on textarea "Email reactivate invite sent" at bounding box center [102, 160] width 157 height 38
click at [66, 154] on textarea "Email reactivate invite sent" at bounding box center [102, 160] width 157 height 38
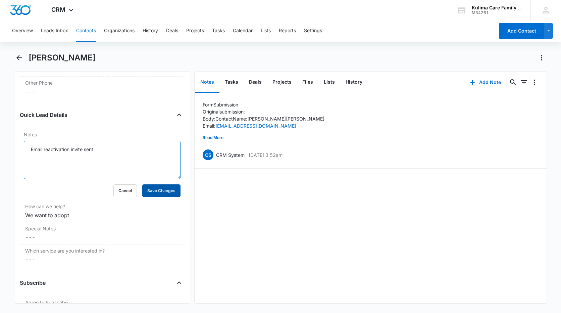
type textarea "Email reactivation invite sent"
click at [150, 189] on button "Save Changes" at bounding box center [161, 190] width 38 height 13
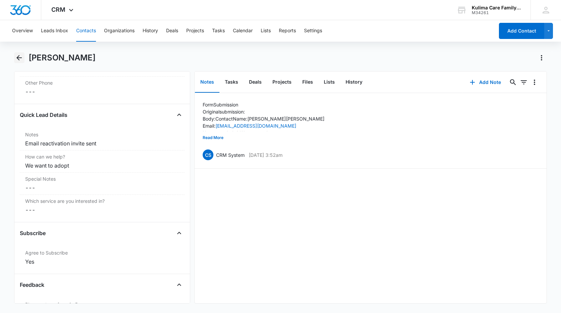
click at [17, 60] on icon "Back" at bounding box center [19, 58] width 8 height 8
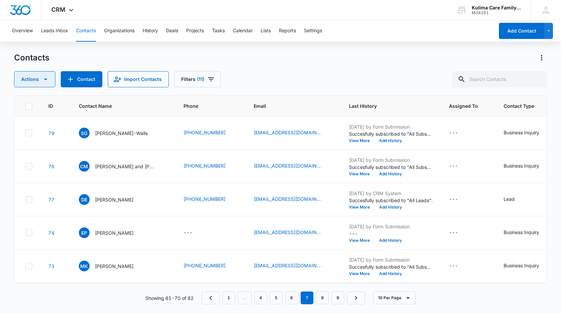
scroll to position [67, 0]
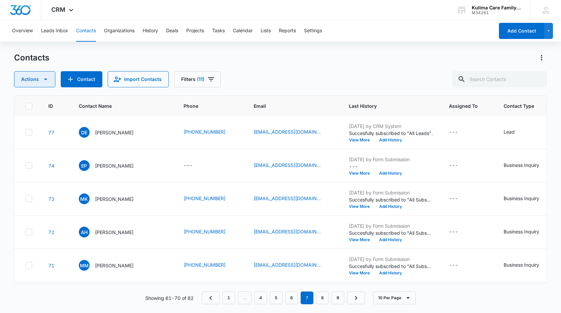
click at [47, 82] on icon "button" at bounding box center [46, 79] width 8 height 8
click at [173, 91] on div "Contacts Actions Export Duplicate Assign Type Assign Status Delete Manage by Fi…" at bounding box center [280, 182] width 533 height 260
click at [30, 168] on icon at bounding box center [29, 166] width 6 height 6
click at [26, 166] on input "checkbox" at bounding box center [25, 166] width 0 height 0
click at [51, 79] on button "Actions" at bounding box center [34, 79] width 41 height 16
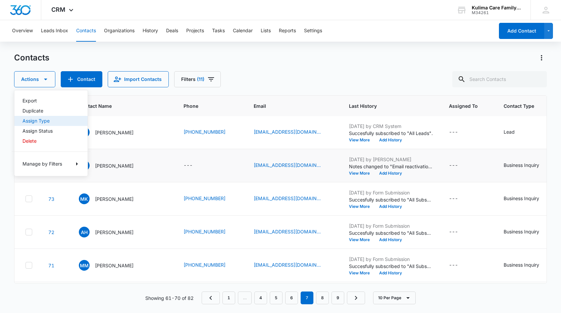
click at [45, 123] on div "Assign Type" at bounding box center [47, 121] width 49 height 5
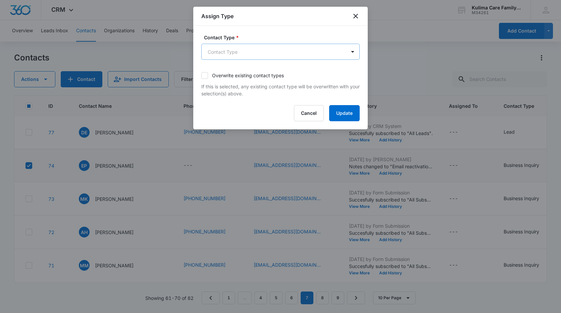
click at [239, 55] on body "CRM Apps Reputation Websites Forms CRM Email Social Payments POS Content Ads In…" at bounding box center [280, 156] width 561 height 313
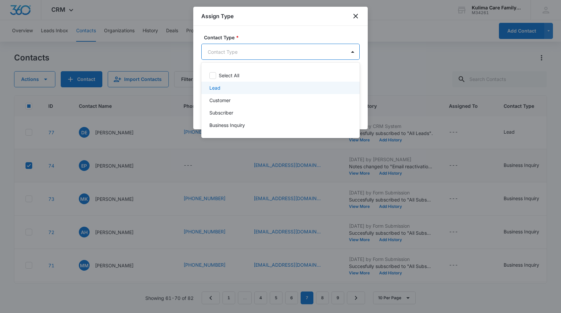
click at [220, 88] on p "Lead" at bounding box center [215, 87] width 11 height 7
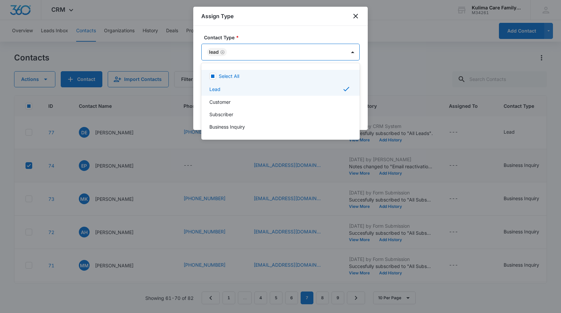
click at [335, 39] on div at bounding box center [280, 156] width 561 height 313
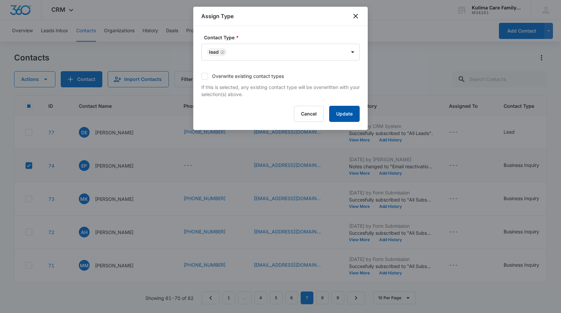
click at [352, 113] on button "Update" at bounding box center [344, 114] width 31 height 16
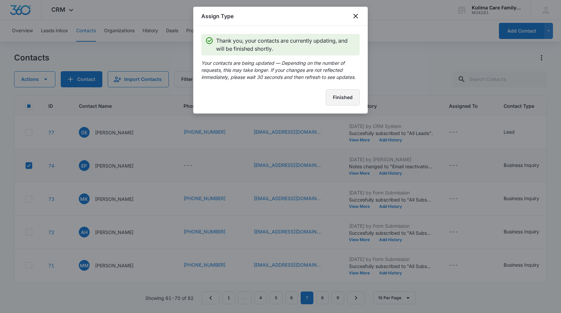
click at [354, 98] on button "Finished" at bounding box center [343, 97] width 34 height 16
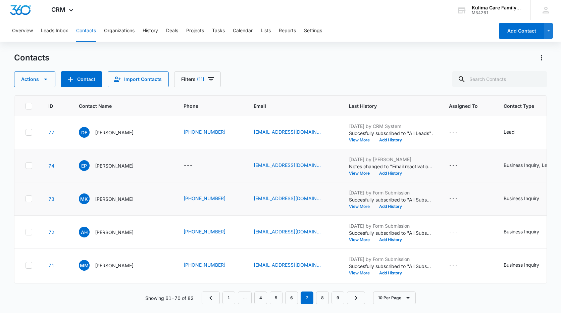
click at [361, 209] on button "View More" at bounding box center [362, 207] width 26 height 4
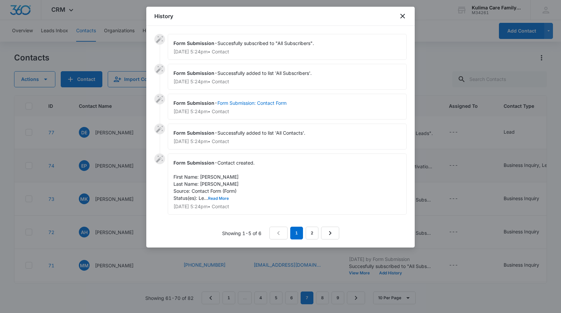
click at [226, 199] on button "Read More" at bounding box center [218, 198] width 21 height 4
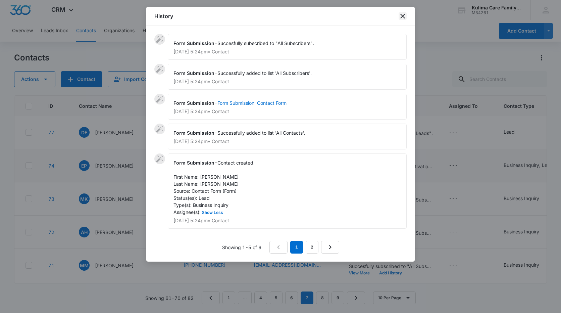
click at [404, 16] on icon "close" at bounding box center [403, 16] width 8 height 8
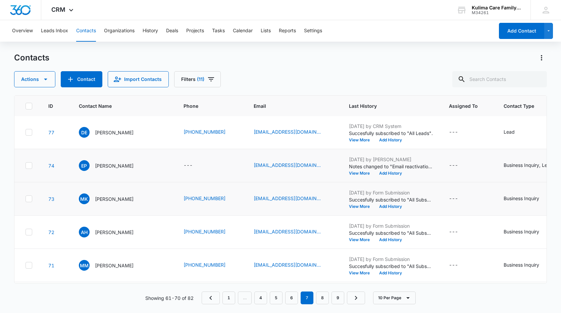
click at [29, 200] on icon at bounding box center [29, 199] width 6 height 6
click at [26, 199] on input "checkbox" at bounding box center [25, 199] width 0 height 0
click at [113, 197] on p "[PERSON_NAME]" at bounding box center [114, 198] width 39 height 7
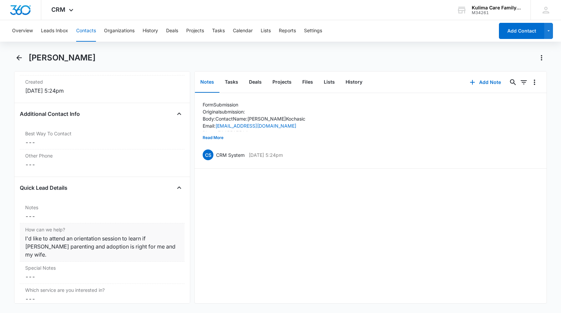
scroll to position [504, 0]
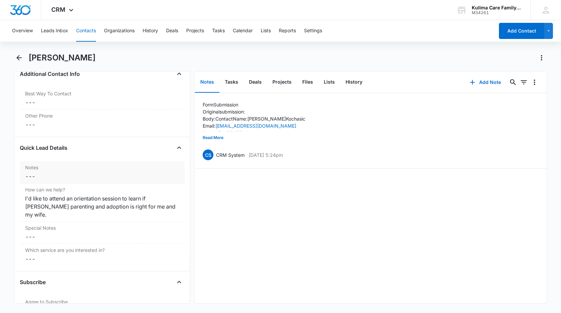
click at [68, 169] on label "Notes" at bounding box center [102, 167] width 154 height 7
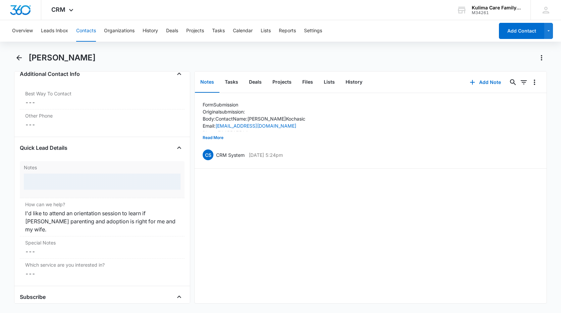
click at [46, 177] on div at bounding box center [102, 182] width 157 height 16
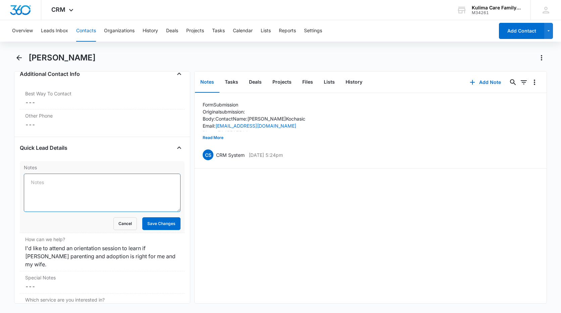
click at [54, 185] on textarea "Notes" at bounding box center [102, 193] width 157 height 38
click at [73, 186] on textarea "Notes" at bounding box center [102, 193] width 157 height 38
type textarea "Asked to be removed from our list on [DATE]"
click at [166, 225] on button "Save Changes" at bounding box center [161, 223] width 38 height 13
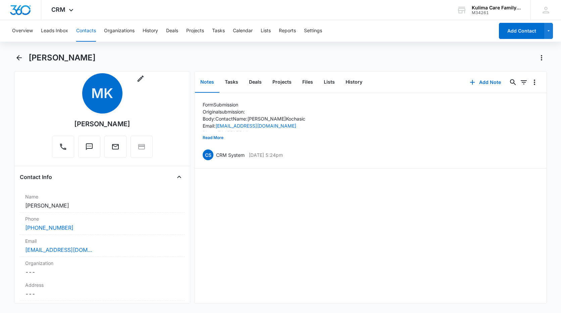
scroll to position [0, 0]
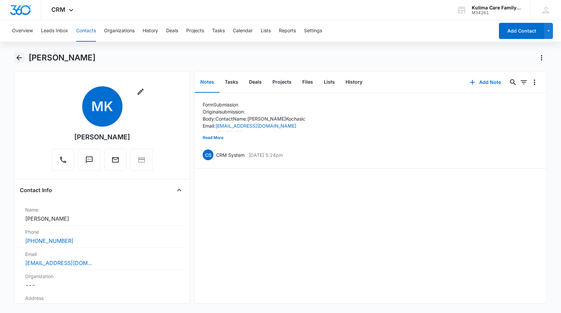
click at [23, 57] on icon "Back" at bounding box center [19, 58] width 8 height 8
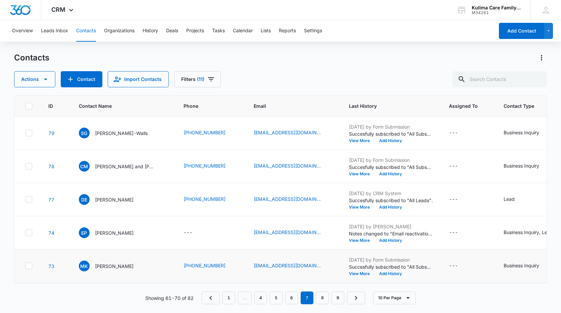
scroll to position [67, 0]
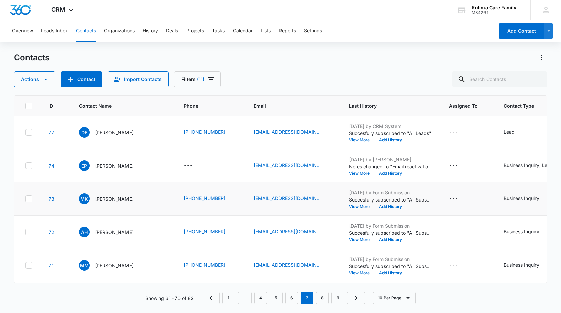
click at [32, 200] on td at bounding box center [27, 198] width 26 height 33
click at [31, 197] on icon at bounding box center [29, 199] width 6 height 6
click at [26, 199] on input "checkbox" at bounding box center [25, 199] width 0 height 0
click at [42, 81] on icon "button" at bounding box center [46, 79] width 8 height 8
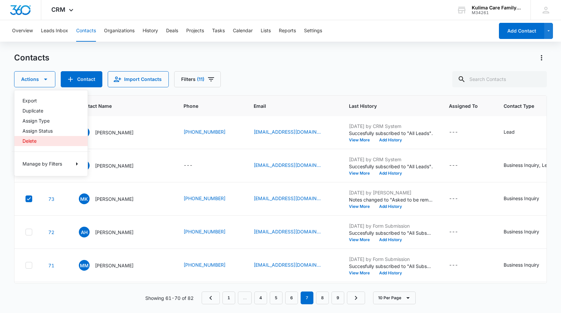
click at [32, 141] on div "Delete" at bounding box center [47, 141] width 49 height 5
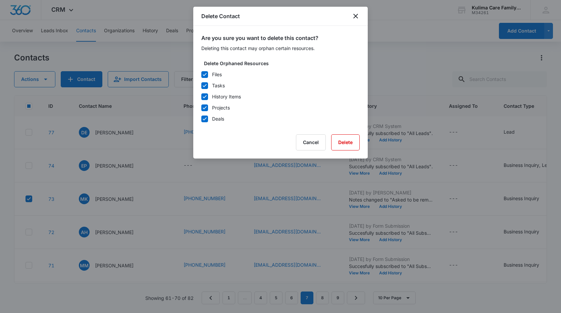
click at [362, 148] on div "Are you sure you want to delete this contact? Deleting this contact may orphan …" at bounding box center [280, 92] width 175 height 133
click at [357, 145] on button "Delete" at bounding box center [345, 142] width 29 height 16
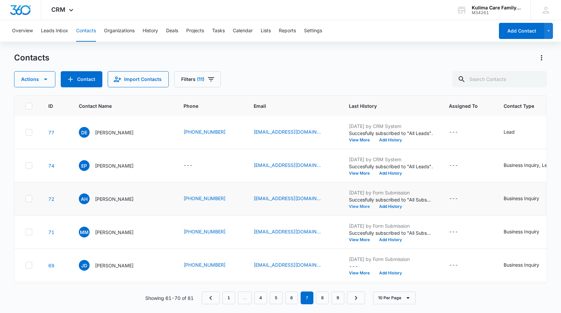
click at [362, 207] on button "View More" at bounding box center [362, 207] width 26 height 4
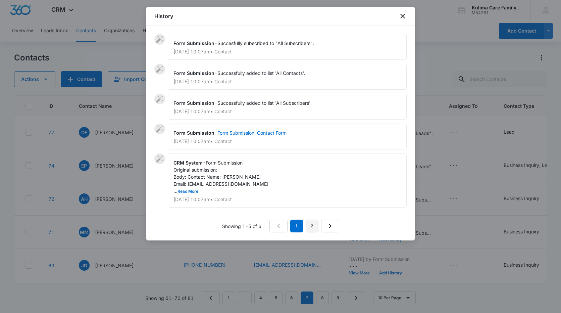
click at [315, 226] on link "2" at bounding box center [312, 226] width 13 height 13
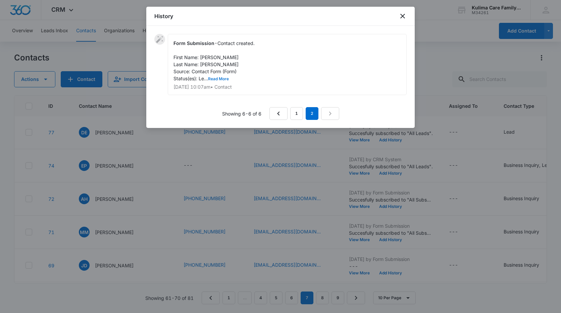
click at [219, 80] on button "Read More" at bounding box center [218, 79] width 21 height 4
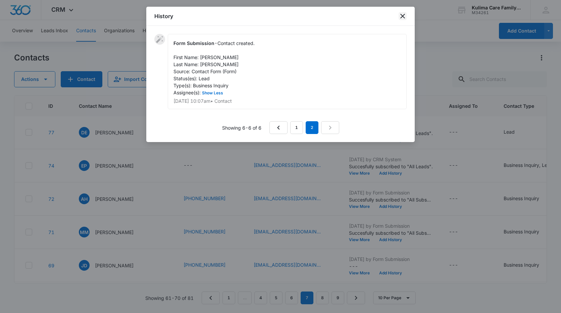
click at [402, 14] on icon "close" at bounding box center [403, 16] width 8 height 8
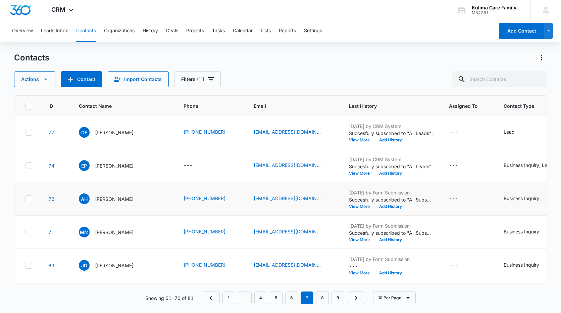
click at [28, 201] on icon at bounding box center [29, 199] width 6 height 6
click at [26, 199] on input "checkbox" at bounding box center [25, 199] width 0 height 0
click at [27, 197] on icon at bounding box center [29, 199] width 6 height 6
click at [26, 199] on input "checkbox" at bounding box center [25, 199] width 0 height 0
click at [107, 199] on p "[PERSON_NAME]" at bounding box center [114, 198] width 39 height 7
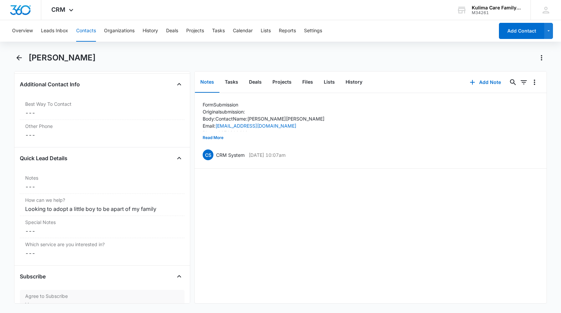
scroll to position [537, 0]
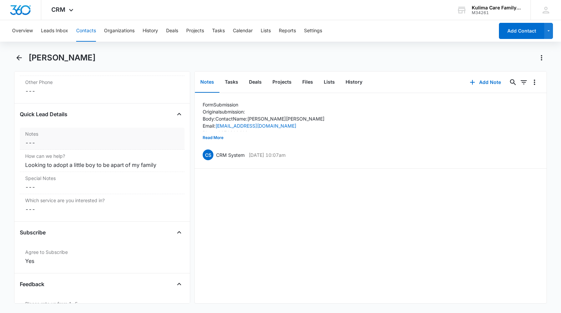
click at [50, 144] on dd "Cancel Save Changes ---" at bounding box center [102, 143] width 154 height 8
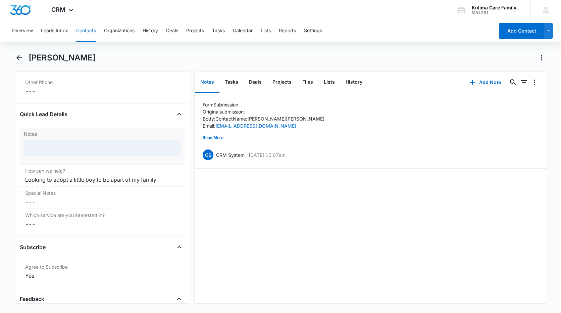
click at [53, 137] on label "Notes" at bounding box center [102, 133] width 157 height 7
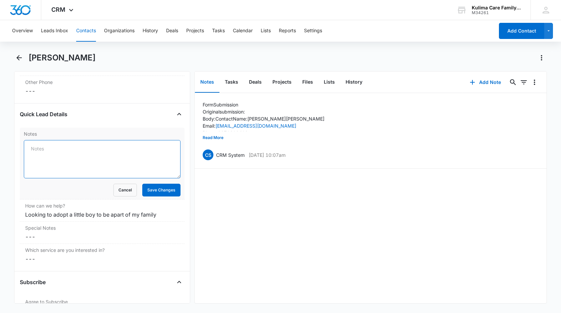
click at [42, 151] on textarea "Notes" at bounding box center [102, 159] width 157 height 38
type textarea "Stopped responding to calls 05/2023 per [PERSON_NAME]"
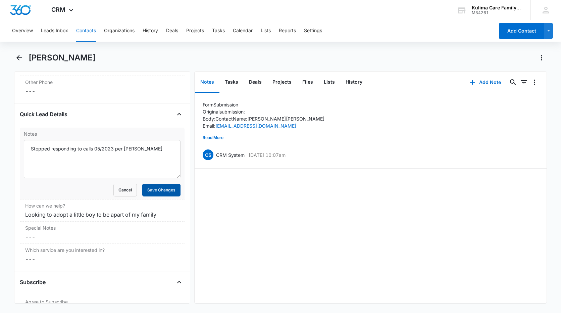
click at [148, 188] on button "Save Changes" at bounding box center [161, 190] width 38 height 13
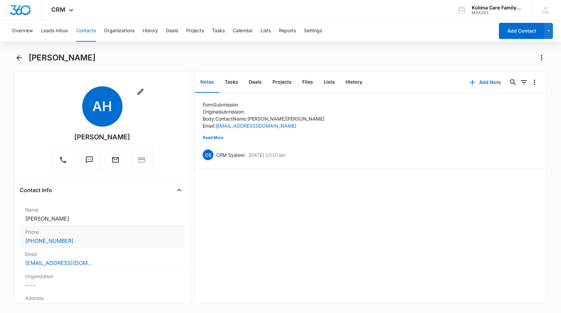
scroll to position [134, 0]
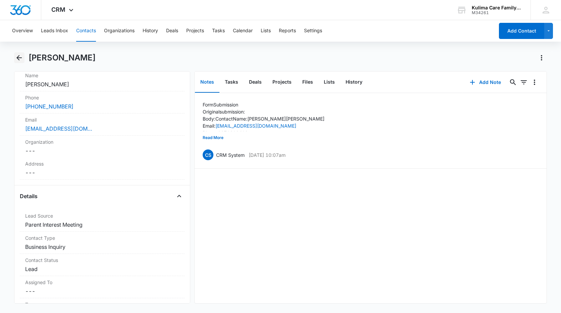
click at [20, 57] on icon "Back" at bounding box center [19, 58] width 8 height 8
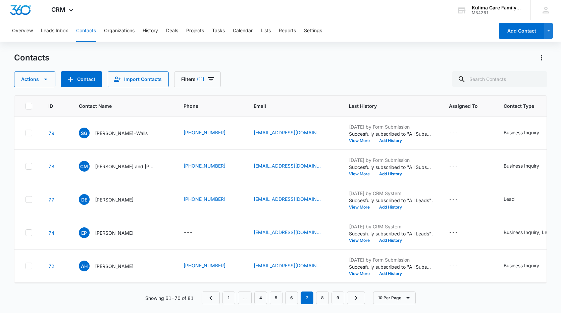
scroll to position [67, 0]
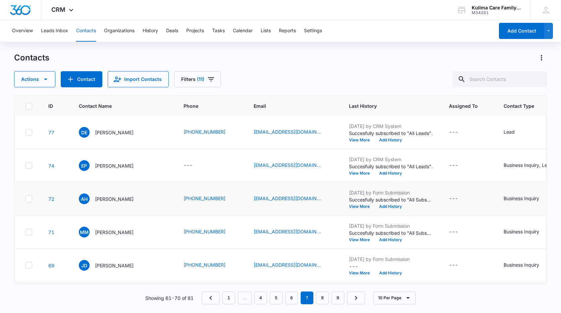
click at [33, 196] on td at bounding box center [27, 198] width 26 height 33
click at [29, 199] on icon at bounding box center [29, 198] width 4 height 3
click at [26, 199] on input "checkbox" at bounding box center [25, 199] width 0 height 0
click at [28, 200] on icon at bounding box center [29, 199] width 6 height 6
click at [26, 199] on input "checkbox" at bounding box center [25, 199] width 0 height 0
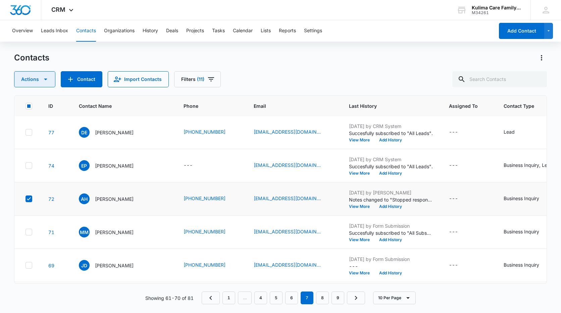
click at [46, 84] on button "Actions" at bounding box center [34, 79] width 41 height 16
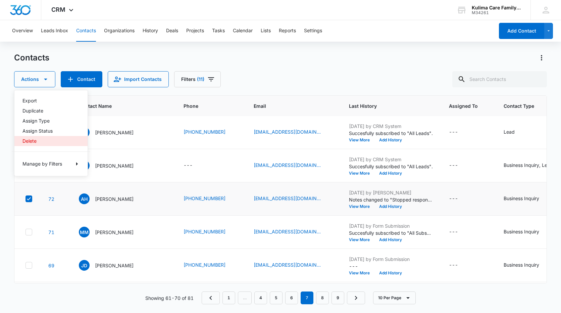
click at [34, 142] on div "Delete" at bounding box center [47, 141] width 49 height 5
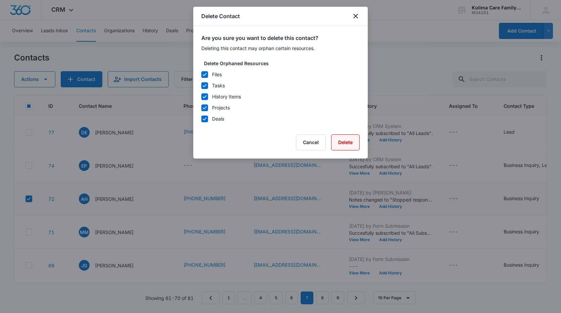
click at [355, 142] on button "Delete" at bounding box center [345, 142] width 29 height 16
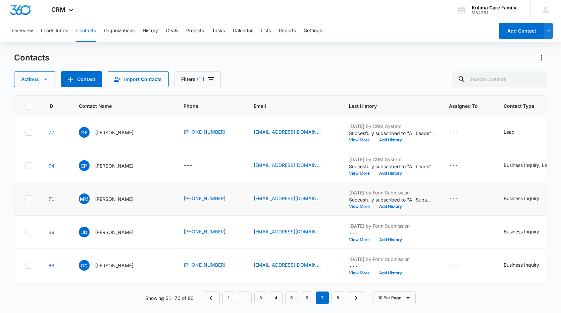
click at [360, 205] on button "View More" at bounding box center [362, 207] width 26 height 4
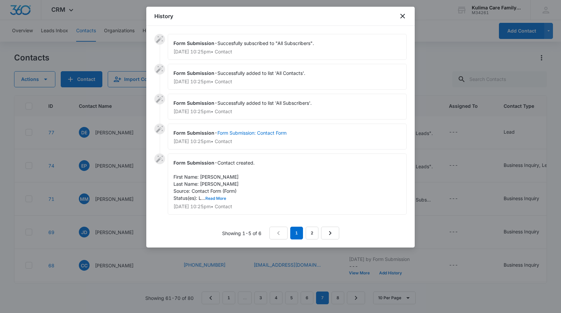
click at [214, 197] on button "Read More" at bounding box center [216, 198] width 21 height 4
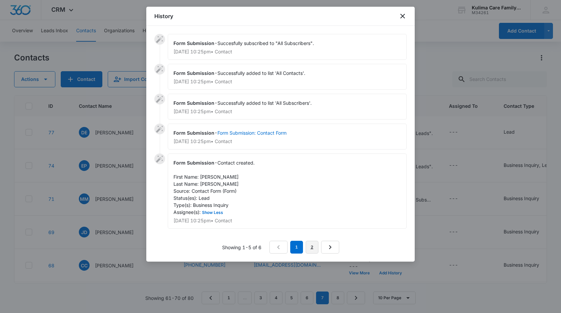
click at [312, 245] on link "2" at bounding box center [312, 247] width 13 height 13
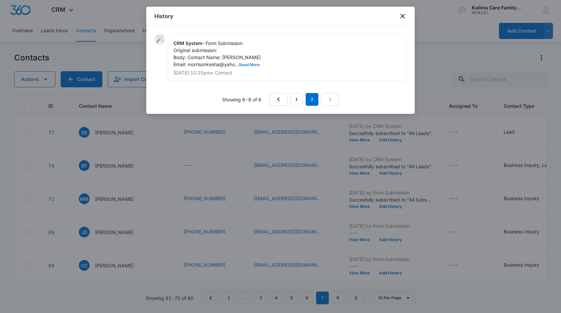
click at [250, 63] on button "Read More" at bounding box center [249, 65] width 21 height 4
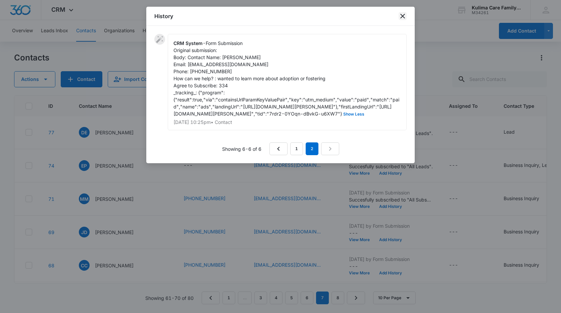
click at [403, 16] on icon "close" at bounding box center [403, 16] width 5 height 5
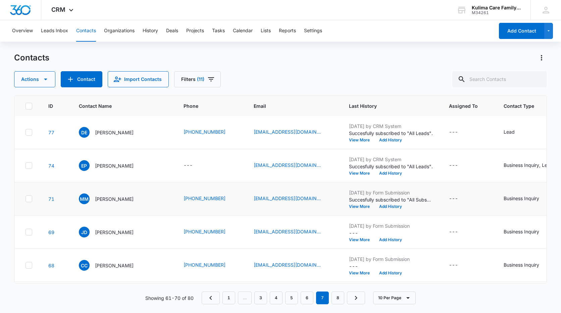
click at [32, 199] on icon at bounding box center [29, 199] width 6 height 6
click at [26, 199] on input "checkbox" at bounding box center [25, 199] width 0 height 0
click at [36, 87] on button "Actions" at bounding box center [34, 79] width 41 height 16
click at [398, 206] on button "Add History" at bounding box center [391, 207] width 32 height 4
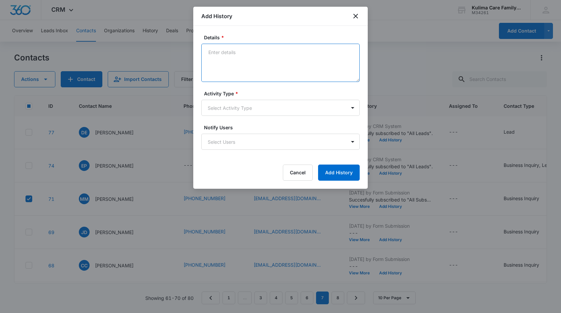
click at [282, 65] on textarea "Details *" at bounding box center [280, 63] width 159 height 38
click at [316, 106] on body "CRM Apps Reputation Websites Forms CRM Email Social Payments POS Content Ads In…" at bounding box center [280, 156] width 561 height 313
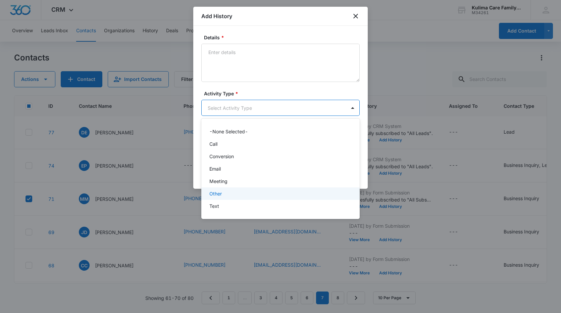
click at [221, 194] on p "Other" at bounding box center [216, 193] width 12 height 7
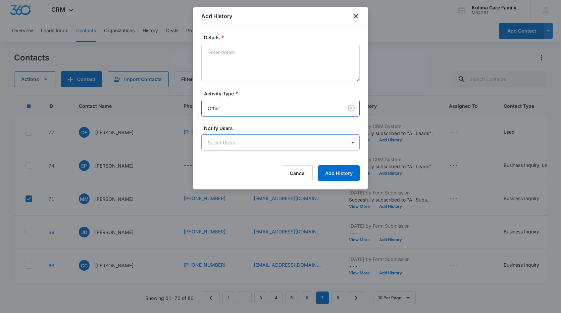
click at [270, 142] on body "CRM Apps Reputation Websites Forms CRM Email Social Payments POS Content Ads In…" at bounding box center [280, 156] width 561 height 313
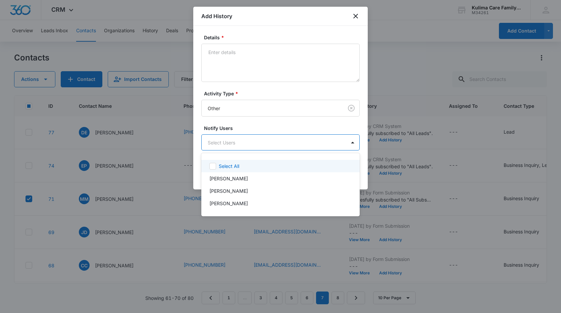
click at [215, 167] on icon at bounding box center [213, 166] width 6 height 6
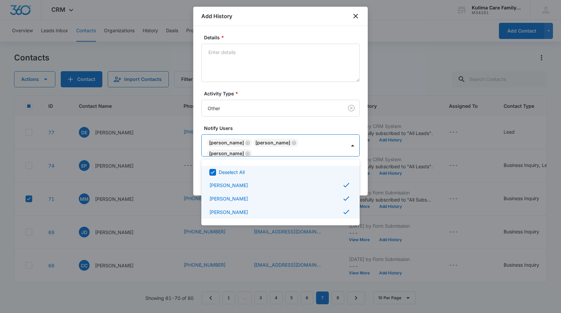
click at [210, 174] on icon at bounding box center [213, 172] width 6 height 6
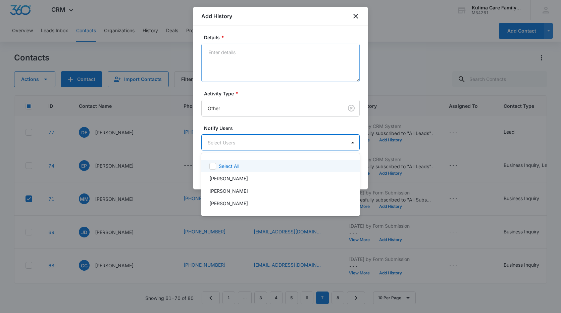
click at [248, 61] on div at bounding box center [280, 156] width 561 height 313
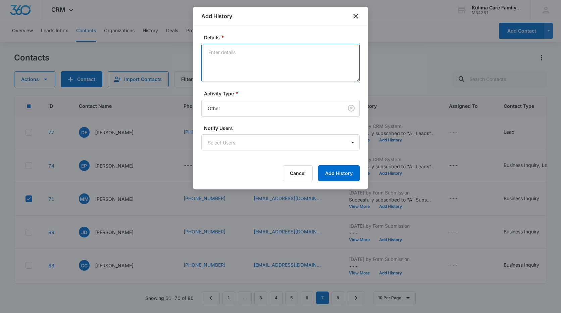
click at [246, 58] on textarea "Details *" at bounding box center [280, 63] width 159 height 38
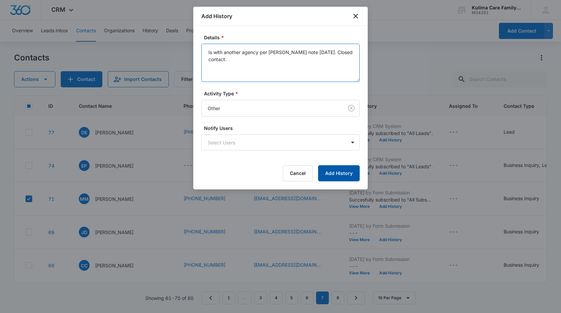
type textarea "Is with another agency per [PERSON_NAME] note [DATE]. Closed contact."
click at [346, 175] on button "Add History" at bounding box center [339, 173] width 42 height 16
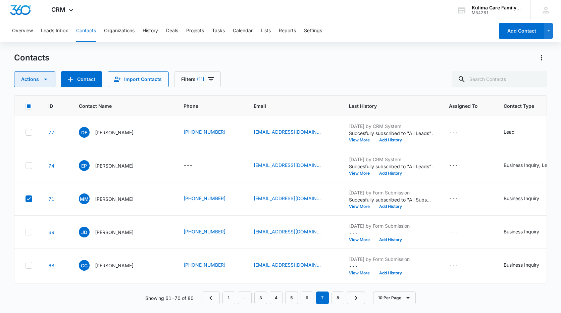
click at [48, 80] on icon "button" at bounding box center [46, 79] width 8 height 8
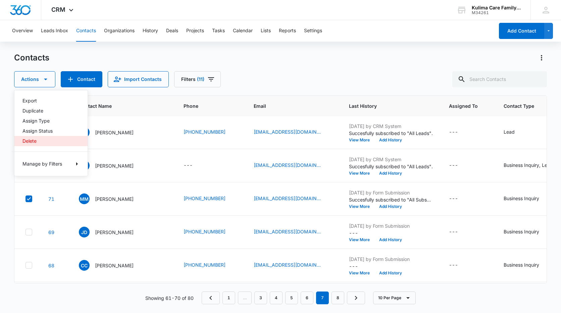
click at [38, 142] on div "Delete" at bounding box center [47, 141] width 49 height 5
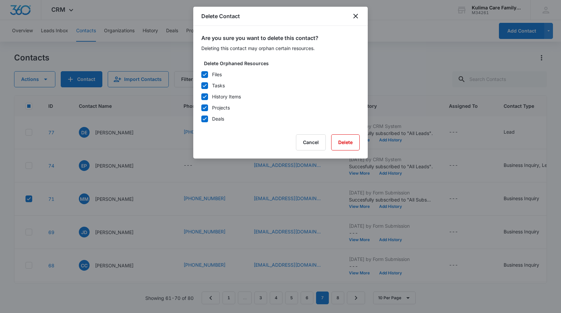
click at [209, 95] on label "History Items" at bounding box center [280, 96] width 159 height 7
click at [201, 97] on input "History Items" at bounding box center [201, 97] width 0 height 0
click at [359, 143] on button "Delete" at bounding box center [345, 142] width 29 height 16
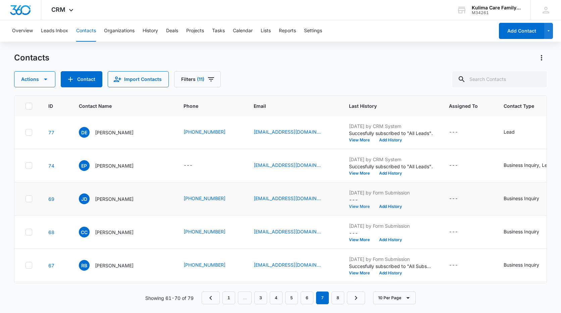
click at [359, 207] on button "View More" at bounding box center [362, 207] width 26 height 4
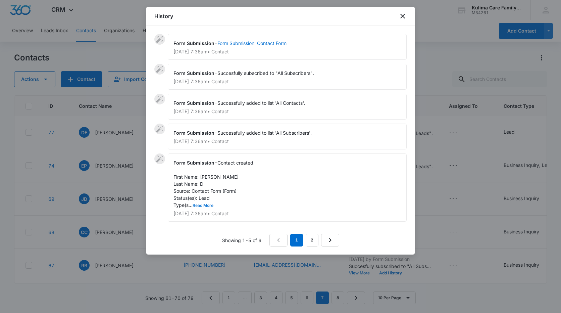
click at [211, 204] on button "Read More" at bounding box center [203, 206] width 21 height 4
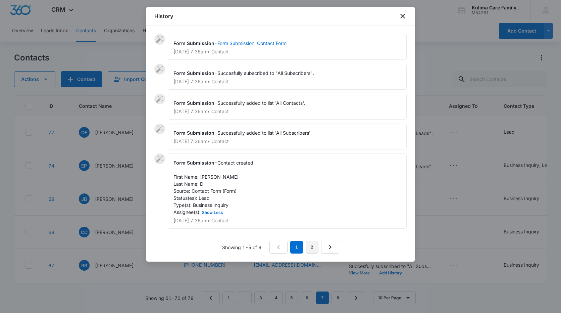
click at [312, 250] on link "2" at bounding box center [312, 247] width 13 height 13
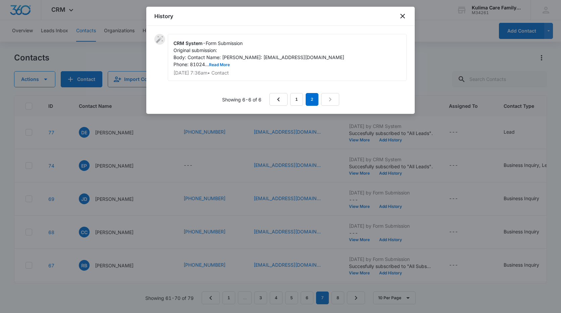
click at [229, 76] on div "CRM System - Form Submission Original submission: Body: Contact Name: [PERSON_N…" at bounding box center [287, 57] width 239 height 47
click at [224, 67] on button "Read More" at bounding box center [219, 65] width 21 height 4
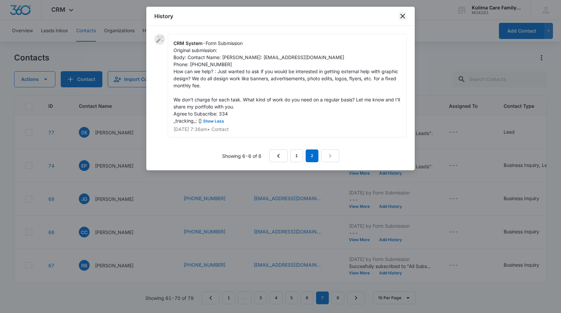
click at [404, 15] on icon "close" at bounding box center [403, 16] width 8 height 8
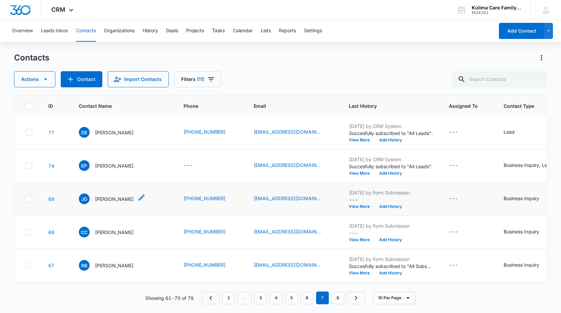
click at [104, 200] on p "[PERSON_NAME]" at bounding box center [114, 198] width 39 height 7
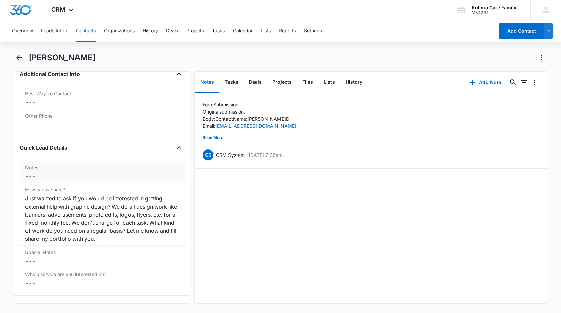
scroll to position [537, 0]
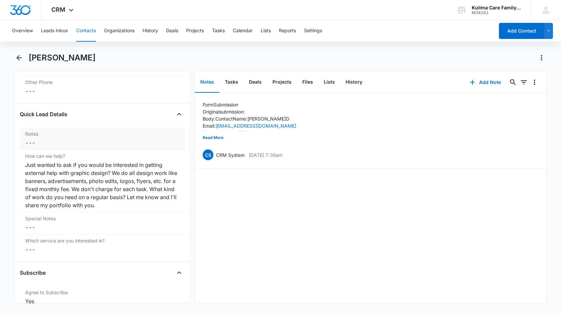
click at [33, 135] on label "Notes" at bounding box center [102, 133] width 154 height 7
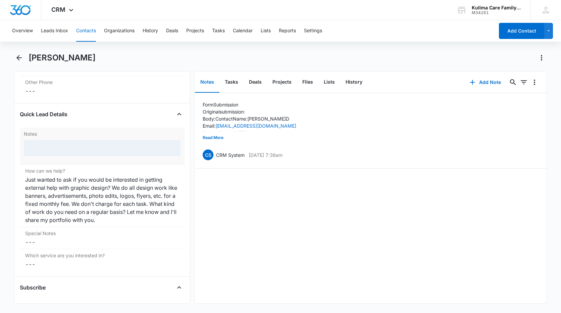
click at [35, 136] on label "Notes" at bounding box center [102, 133] width 157 height 7
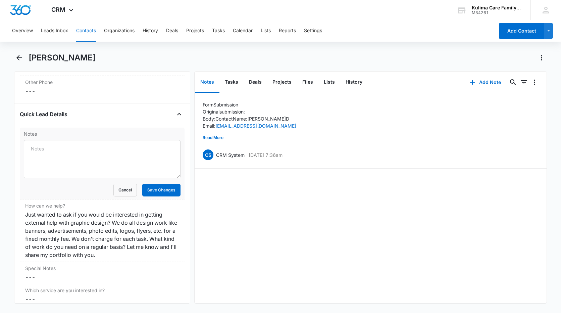
click at [42, 144] on textarea "Notes" at bounding box center [102, 159] width 157 height 38
type textarea "Marketing"
click at [164, 188] on button "Save Changes" at bounding box center [161, 190] width 38 height 13
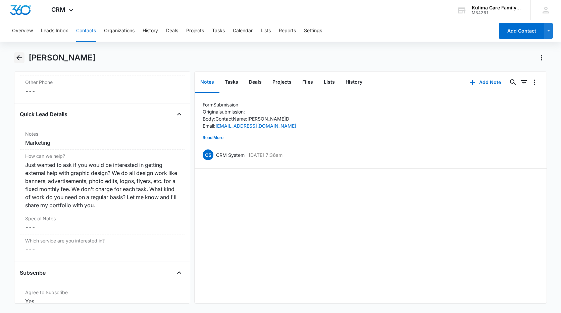
click at [22, 63] on button "Back" at bounding box center [19, 57] width 10 height 11
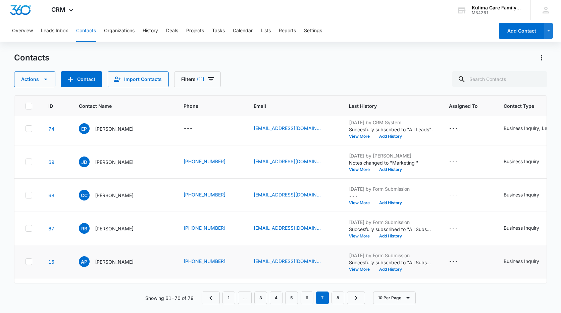
scroll to position [134, 0]
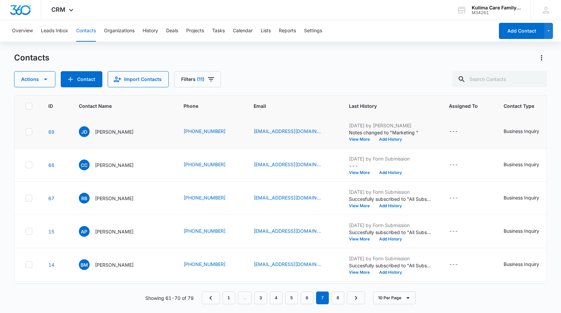
click at [30, 135] on td at bounding box center [27, 131] width 26 height 33
click at [29, 132] on icon at bounding box center [29, 131] width 4 height 3
click at [26, 132] on input "checkbox" at bounding box center [25, 132] width 0 height 0
click at [43, 83] on span "button" at bounding box center [46, 79] width 8 height 8
click at [35, 140] on div "Delete" at bounding box center [47, 141] width 49 height 5
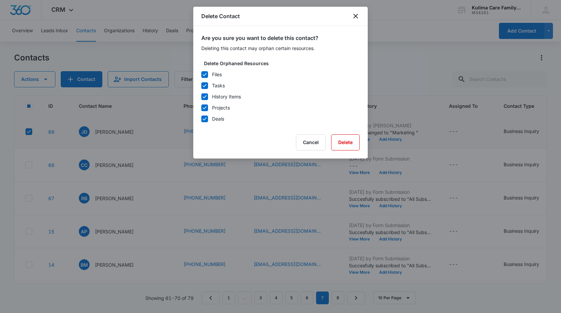
click at [206, 95] on icon at bounding box center [205, 97] width 6 height 6
click at [201, 97] on input "History Items" at bounding box center [201, 97] width 0 height 0
click at [351, 139] on button "Delete" at bounding box center [345, 142] width 29 height 16
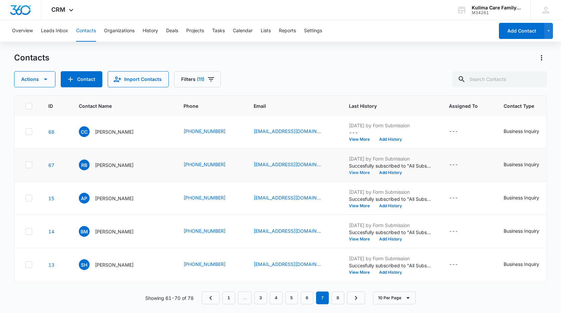
click at [362, 174] on button "View More" at bounding box center [362, 173] width 26 height 4
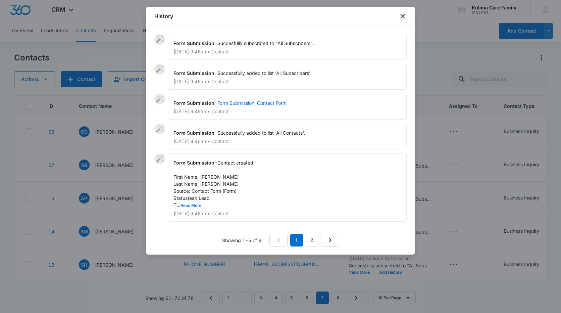
click at [198, 207] on button "Read More" at bounding box center [191, 206] width 21 height 4
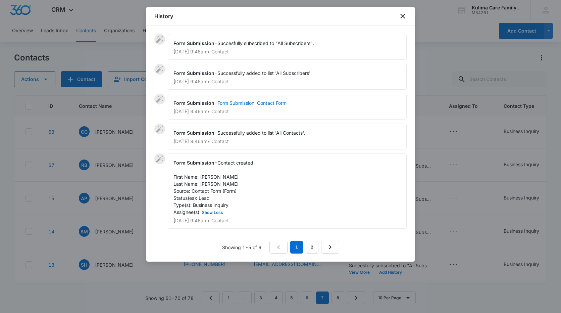
click at [197, 205] on span "Contact created. First Name: [PERSON_NAME] Last Name: [PERSON_NAME] Source: Con…" at bounding box center [214, 187] width 81 height 55
click at [216, 211] on button "Show Less" at bounding box center [213, 213] width 24 height 4
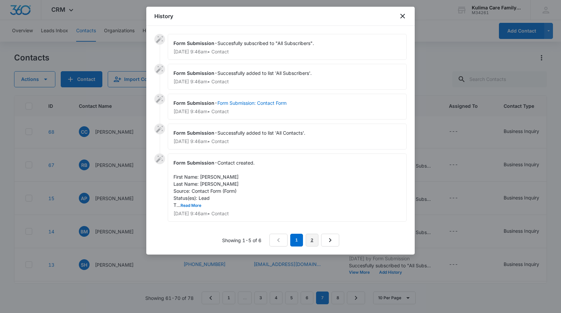
click at [316, 239] on link "2" at bounding box center [312, 240] width 13 height 13
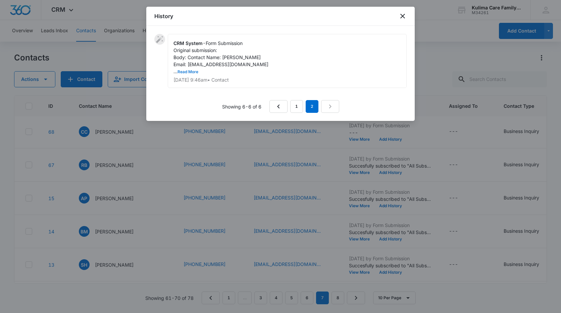
click at [192, 73] on button "Read More" at bounding box center [188, 72] width 21 height 4
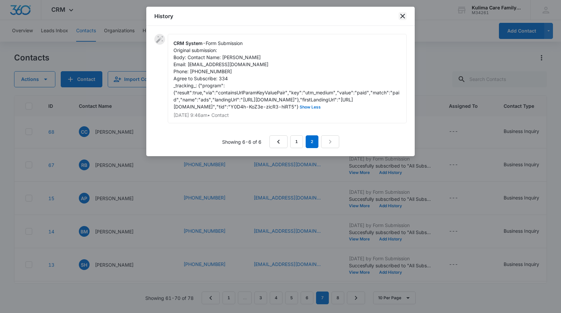
click at [402, 17] on icon "close" at bounding box center [403, 16] width 8 height 8
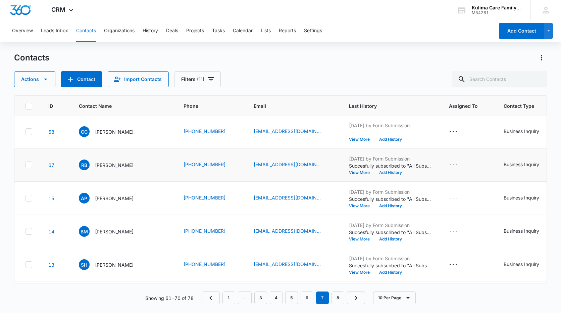
click at [393, 173] on button "Add History" at bounding box center [391, 173] width 32 height 4
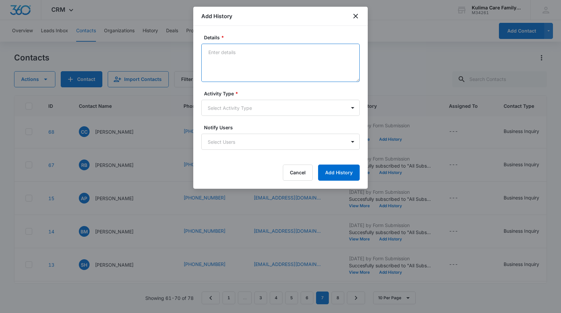
click at [262, 68] on textarea "Details *" at bounding box center [280, 63] width 159 height 38
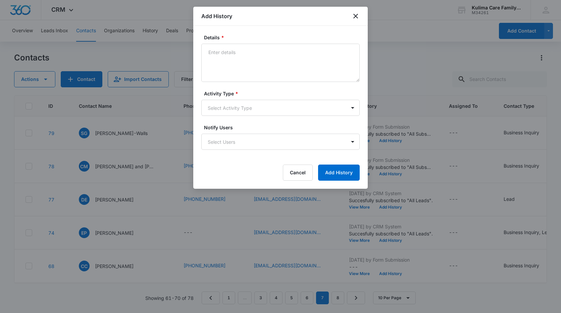
scroll to position [134, 0]
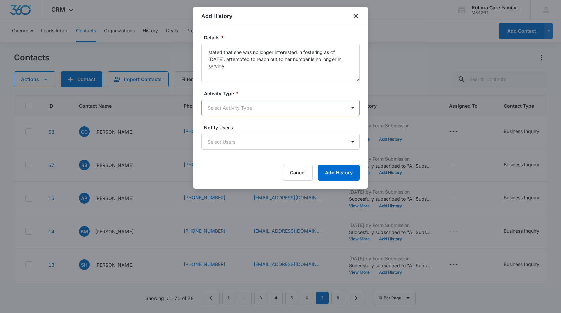
type textarea "stated that she was no longer interested in fostering as of [DATE]. attempted t…"
click at [252, 113] on body "CRM Apps Reputation Websites Forms CRM Email Social Payments POS Content Ads In…" at bounding box center [280, 156] width 561 height 313
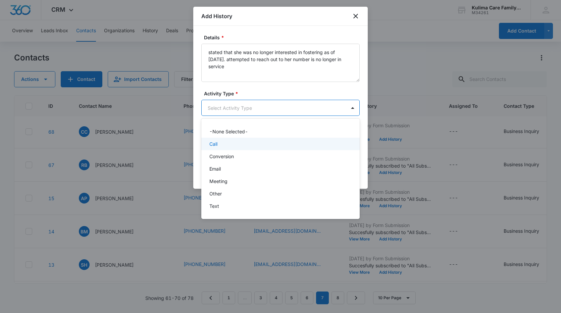
click at [215, 145] on p "Call" at bounding box center [214, 143] width 8 height 7
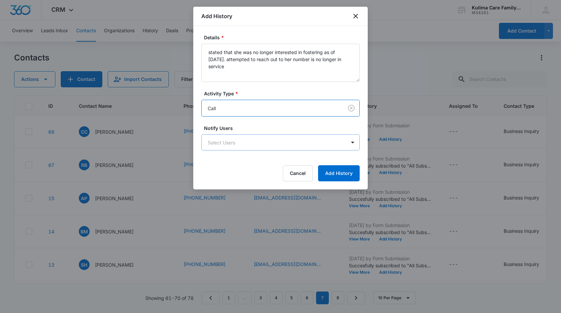
click at [253, 143] on body "CRM Apps Reputation Websites Forms CRM Email Social Payments POS Content Ads In…" at bounding box center [280, 156] width 561 height 313
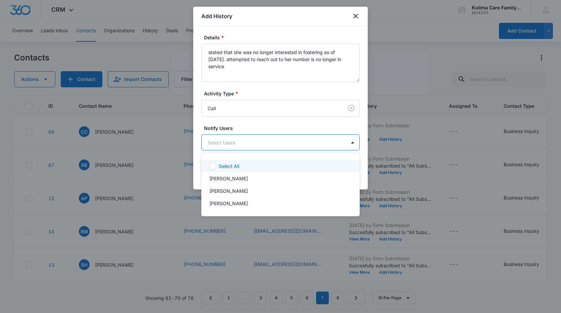
click at [268, 121] on div at bounding box center [280, 156] width 561 height 313
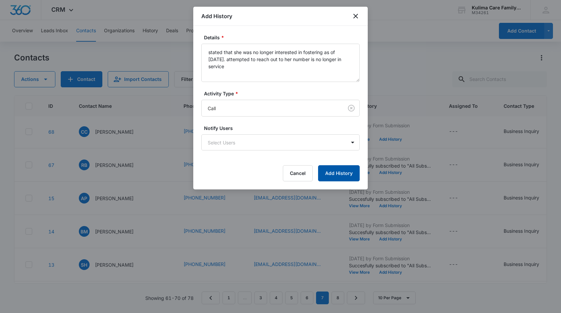
click at [341, 174] on button "Add History" at bounding box center [339, 173] width 42 height 16
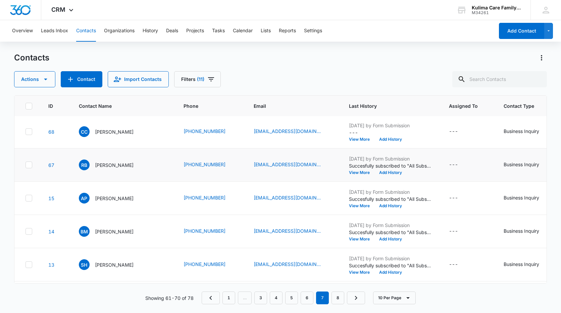
click at [29, 163] on icon at bounding box center [29, 165] width 6 height 6
click at [26, 165] on input "checkbox" at bounding box center [25, 165] width 0 height 0
click at [46, 85] on button "Actions" at bounding box center [34, 79] width 41 height 16
click at [32, 139] on div "Delete" at bounding box center [47, 141] width 49 height 5
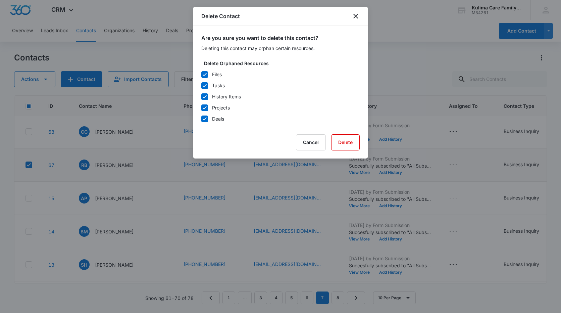
click at [207, 97] on icon at bounding box center [205, 97] width 6 height 6
click at [201, 97] on input "History Items" at bounding box center [201, 97] width 0 height 0
click at [348, 148] on button "Delete" at bounding box center [345, 142] width 29 height 16
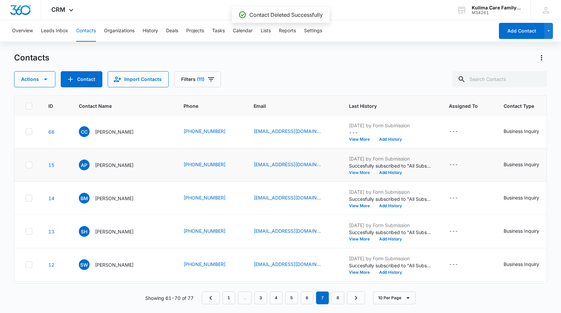
click at [356, 173] on button "View More" at bounding box center [362, 173] width 26 height 4
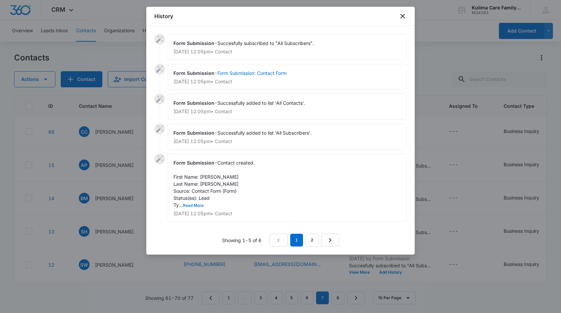
click at [195, 204] on button "Read More" at bounding box center [193, 206] width 21 height 4
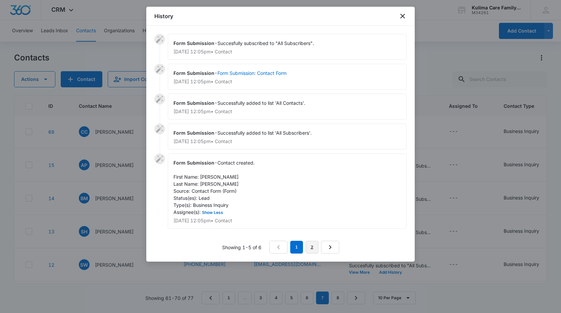
click at [312, 243] on link "2" at bounding box center [312, 247] width 13 height 13
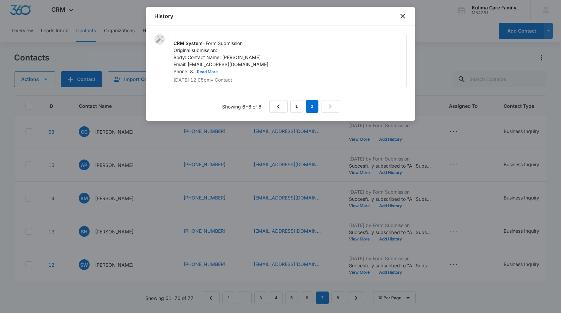
click at [214, 72] on button "Read More" at bounding box center [207, 72] width 21 height 4
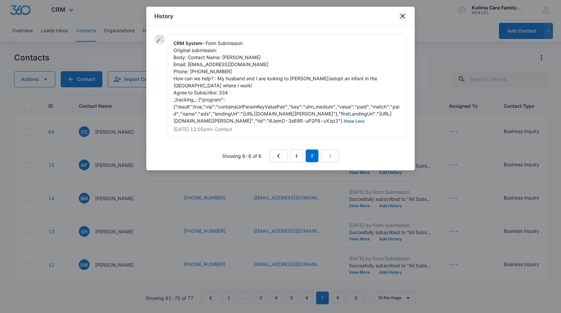
click at [401, 16] on icon "close" at bounding box center [403, 16] width 8 height 8
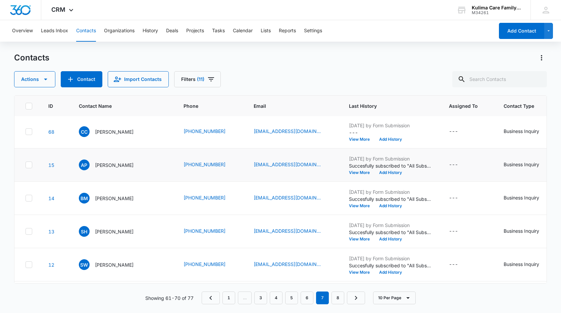
drag, startPoint x: 31, startPoint y: 156, endPoint x: 21, endPoint y: 165, distance: 12.4
click at [31, 160] on td at bounding box center [27, 164] width 26 height 33
click at [29, 164] on icon at bounding box center [29, 165] width 6 height 6
click at [26, 165] on input "checkbox" at bounding box center [25, 165] width 0 height 0
click at [46, 85] on button "Actions" at bounding box center [34, 79] width 41 height 16
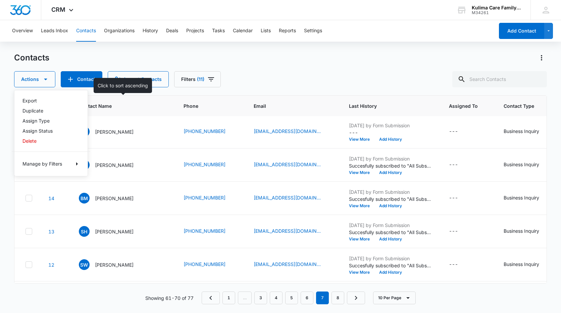
click at [155, 105] on span "Contact Name" at bounding box center [118, 105] width 79 height 7
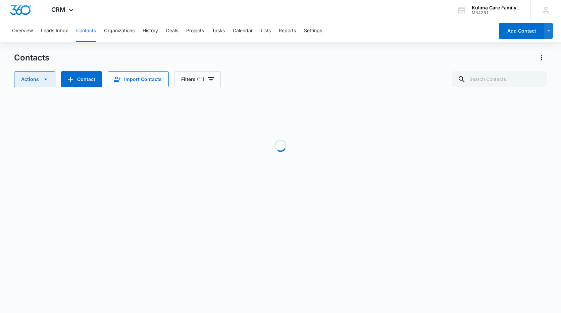
click at [46, 78] on icon "button" at bounding box center [46, 79] width 8 height 8
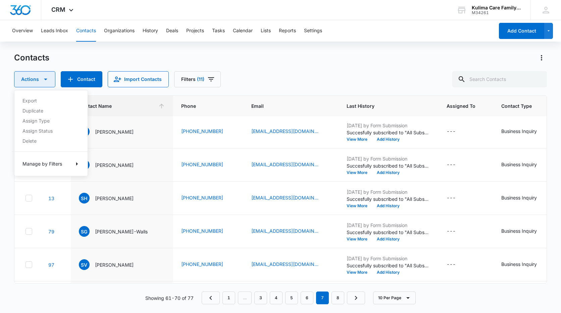
scroll to position [0, 0]
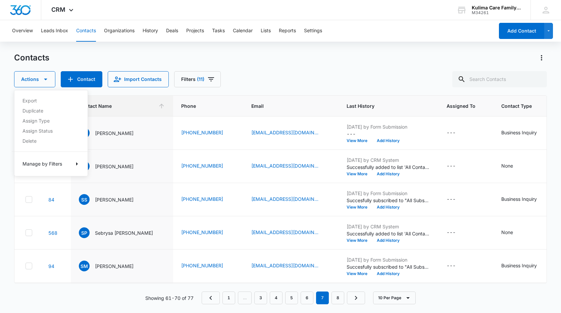
click at [73, 58] on div "Contacts" at bounding box center [280, 57] width 533 height 11
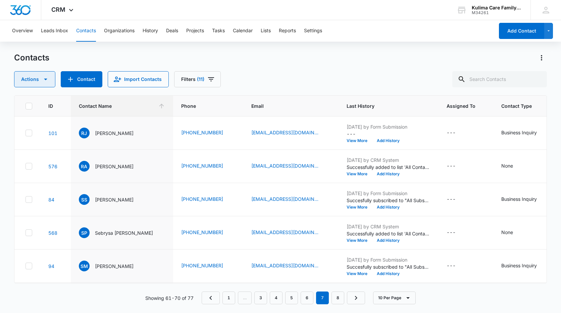
click at [49, 79] on button "Actions" at bounding box center [34, 79] width 41 height 16
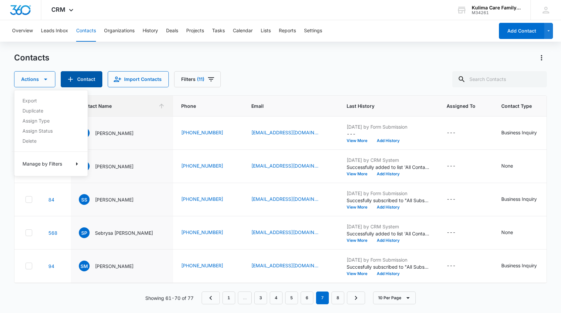
click at [84, 80] on button "Contact" at bounding box center [82, 79] width 42 height 16
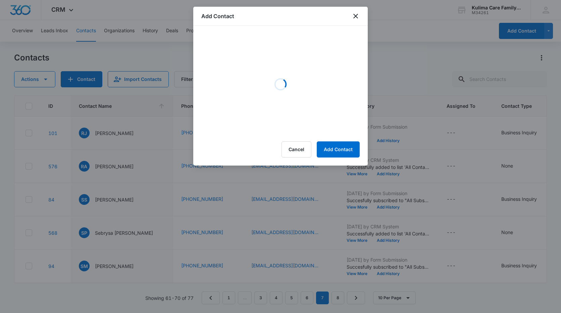
click at [362, 18] on div "Add Contact" at bounding box center [280, 16] width 175 height 19
click at [354, 16] on icon "close" at bounding box center [356, 16] width 8 height 8
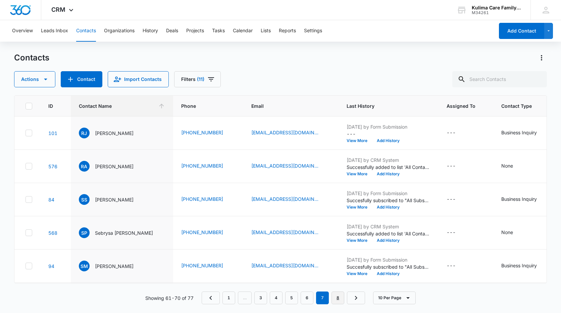
click at [337, 297] on link "8" at bounding box center [338, 297] width 13 height 13
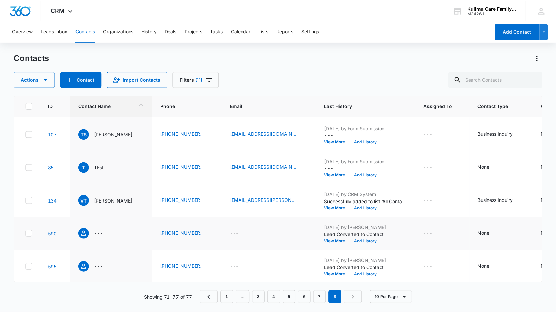
scroll to position [71, 0]
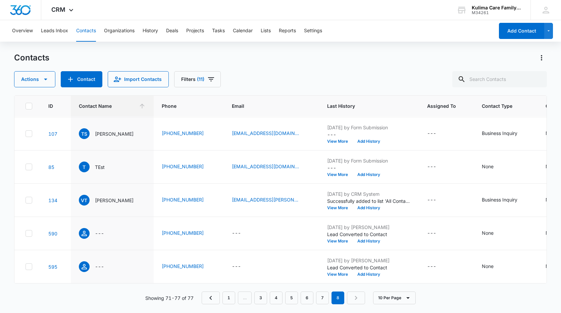
click at [354, 299] on nav "1 … 3 4 5 6 7 8" at bounding box center [284, 297] width 164 height 13
click at [362, 302] on nav "1 … 3 4 5 6 7 8" at bounding box center [284, 297] width 164 height 13
click at [361, 302] on nav "1 … 3 4 5 6 7 8" at bounding box center [284, 297] width 164 height 13
click at [361, 301] on nav "1 … 3 4 5 6 7 8" at bounding box center [284, 297] width 164 height 13
click at [47, 32] on button "Leads Inbox" at bounding box center [54, 30] width 27 height 21
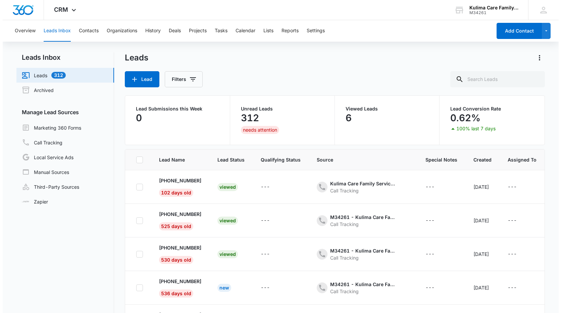
scroll to position [67, 0]
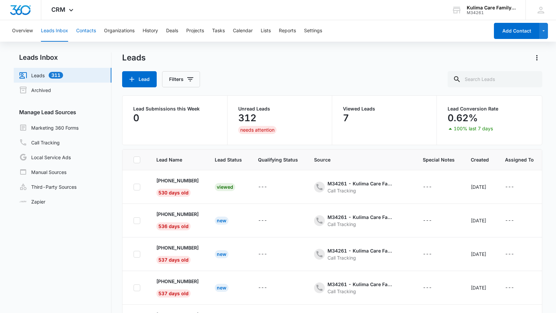
click at [91, 28] on button "Contacts" at bounding box center [86, 30] width 20 height 21
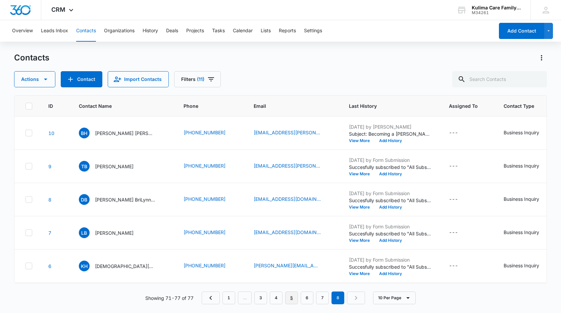
click at [292, 296] on link "5" at bounding box center [291, 297] width 13 height 13
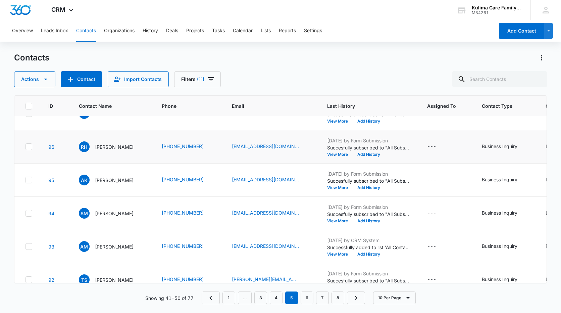
scroll to position [70, 0]
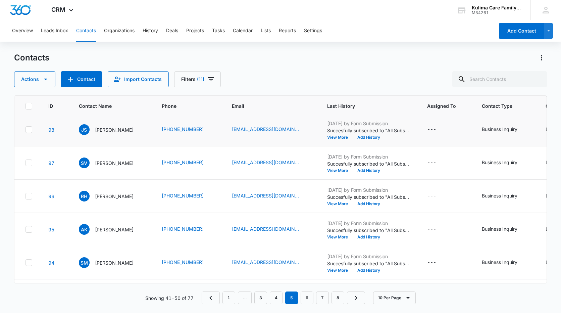
click at [30, 133] on td at bounding box center [27, 129] width 26 height 33
click at [28, 131] on icon at bounding box center [29, 130] width 6 height 6
click at [26, 130] on input "checkbox" at bounding box center [25, 130] width 0 height 0
click at [52, 77] on button "Actions" at bounding box center [34, 79] width 41 height 16
click at [39, 141] on div "Delete" at bounding box center [47, 141] width 49 height 5
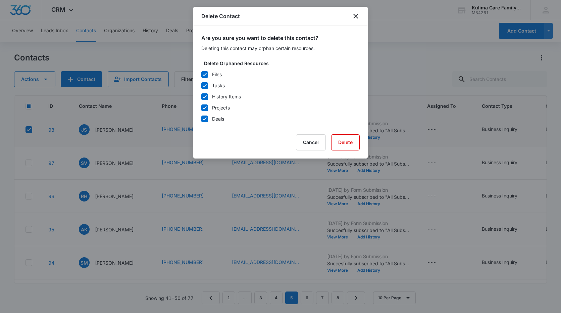
drag, startPoint x: 207, startPoint y: 94, endPoint x: 257, endPoint y: 115, distance: 54.2
click at [207, 95] on icon at bounding box center [205, 97] width 6 height 6
click at [201, 97] on input "History Items" at bounding box center [201, 97] width 0 height 0
click at [341, 142] on button "Delete" at bounding box center [345, 142] width 29 height 16
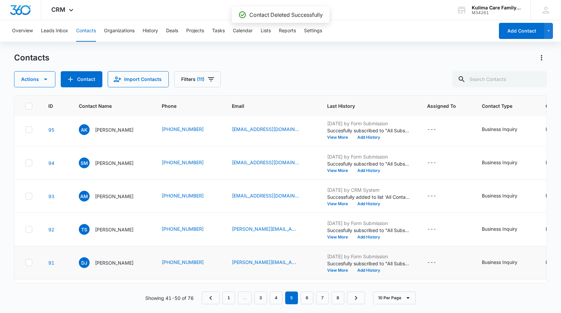
scroll to position [171, 0]
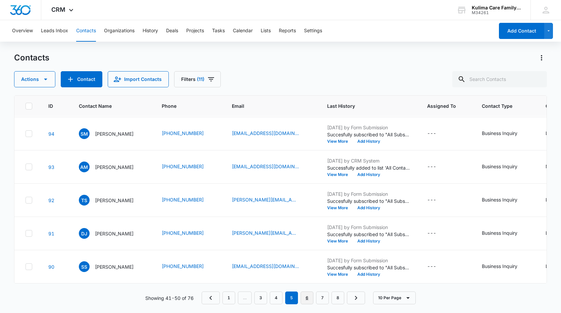
click at [311, 297] on link "6" at bounding box center [307, 297] width 13 height 13
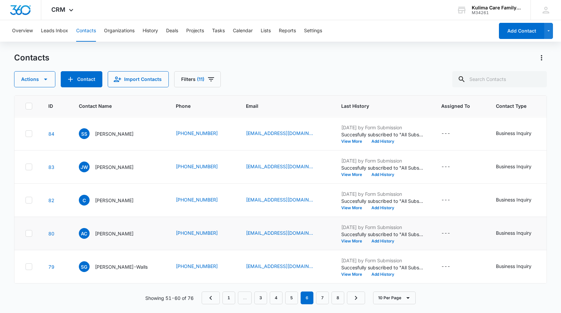
scroll to position [137, 0]
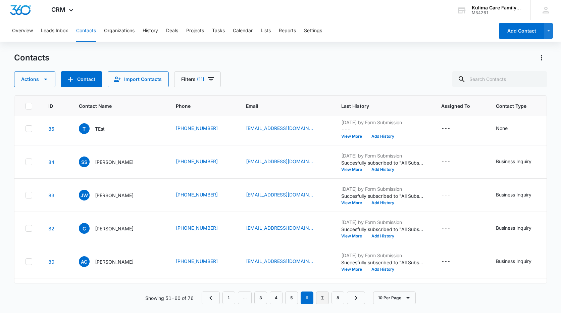
click at [320, 299] on link "7" at bounding box center [322, 297] width 13 height 13
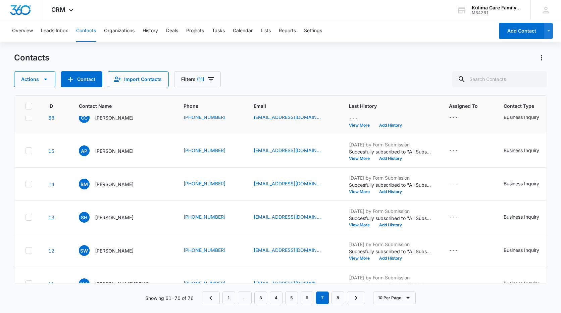
scroll to position [104, 0]
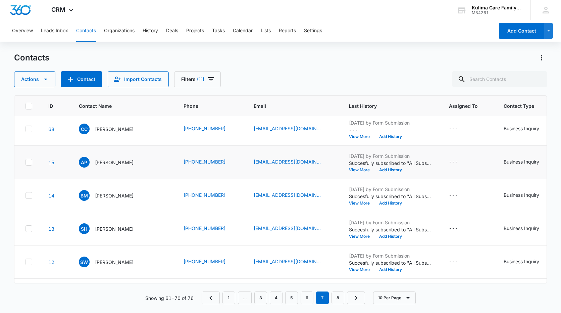
click at [29, 162] on icon at bounding box center [29, 162] width 6 height 6
click at [26, 162] on input "checkbox" at bounding box center [25, 162] width 0 height 0
click at [43, 77] on icon "button" at bounding box center [46, 79] width 8 height 8
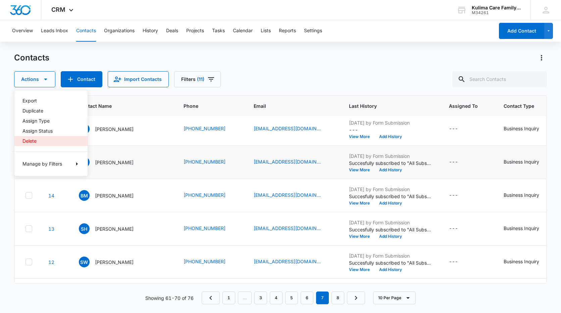
click at [34, 139] on div "Delete" at bounding box center [47, 141] width 49 height 5
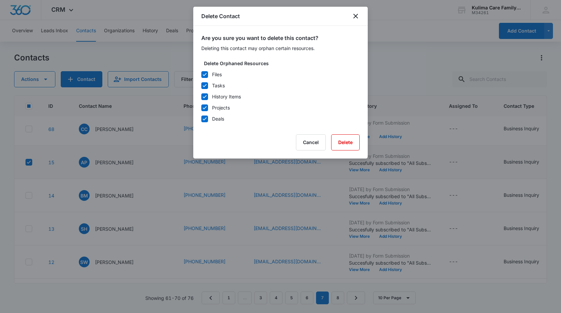
drag, startPoint x: 205, startPoint y: 95, endPoint x: 312, endPoint y: 129, distance: 112.3
click at [209, 95] on label "History Items" at bounding box center [280, 96] width 159 height 7
click at [201, 97] on input "History Items" at bounding box center [201, 97] width 0 height 0
drag, startPoint x: 349, startPoint y: 143, endPoint x: 353, endPoint y: 142, distance: 3.7
click at [352, 143] on button "Delete" at bounding box center [345, 142] width 29 height 16
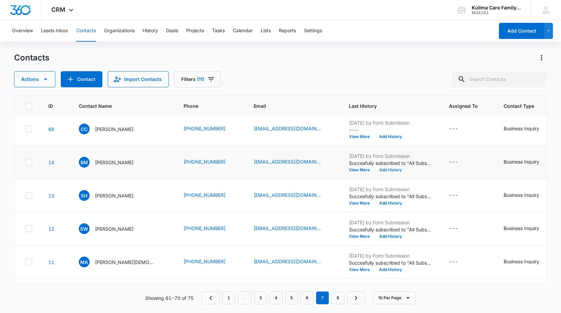
click at [390, 170] on button "Add History" at bounding box center [391, 170] width 32 height 4
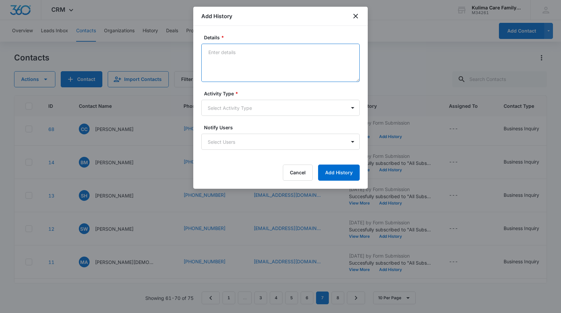
click at [276, 62] on textarea "Details *" at bounding box center [280, 63] width 159 height 38
type textarea "0"
type textarea "moved out of state as of 02/03/2023 per Lynn ER note"
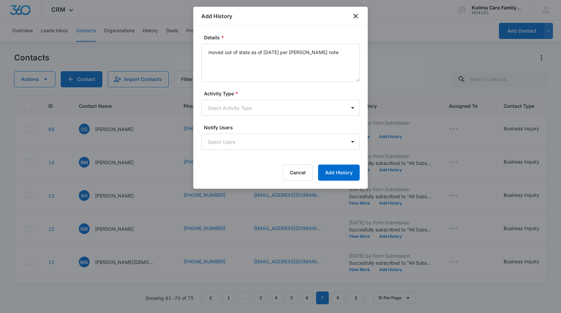
click at [282, 120] on form "Details * moved out of state as of 02/03/2023 per Lynn ER note Activity Type * …" at bounding box center [280, 107] width 159 height 147
click at [287, 114] on body "CRM Apps Reputation Websites Forms CRM Email Social Payments POS Content Ads In…" at bounding box center [280, 156] width 561 height 313
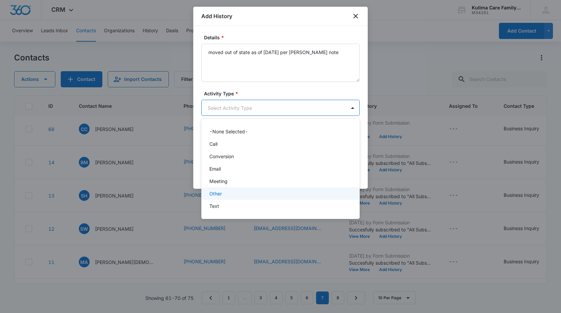
click at [215, 195] on p "Other" at bounding box center [216, 193] width 12 height 7
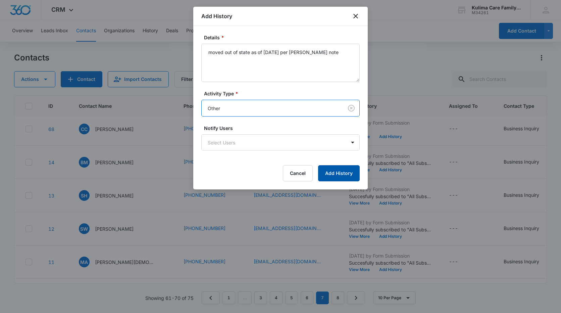
click at [353, 179] on button "Add History" at bounding box center [339, 173] width 42 height 16
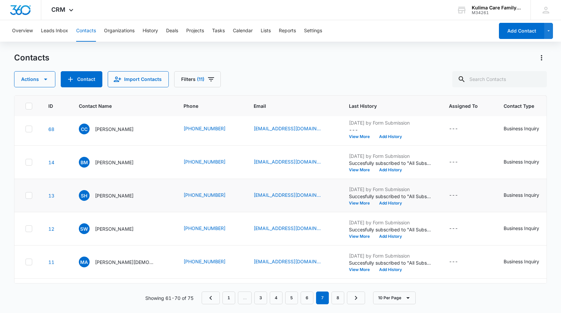
click at [28, 194] on icon at bounding box center [29, 195] width 6 height 6
click at [26, 195] on input "checkbox" at bounding box center [25, 195] width 0 height 0
click at [31, 192] on icon at bounding box center [29, 195] width 6 height 6
click at [26, 195] on input "checkbox" at bounding box center [25, 195] width 0 height 0
click at [101, 196] on p "[PERSON_NAME]" at bounding box center [114, 195] width 39 height 7
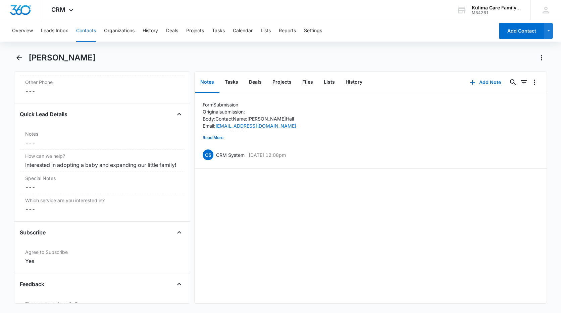
scroll to position [403, 0]
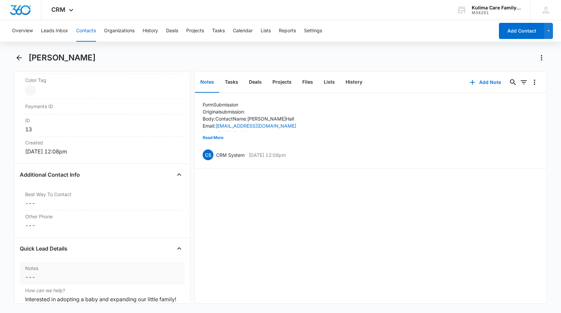
click at [53, 267] on label "Notes" at bounding box center [102, 268] width 154 height 7
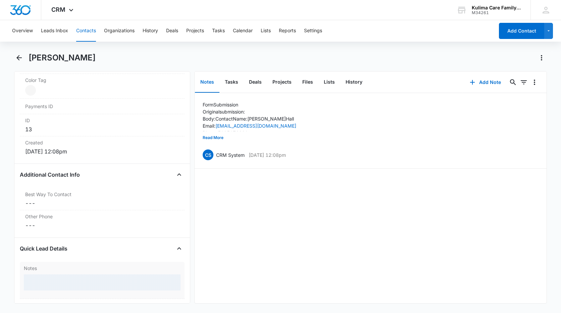
click at [55, 275] on div "Notes" at bounding box center [102, 280] width 165 height 37
click at [113, 285] on textarea "no response per Joe - closed in er" at bounding box center [102, 293] width 157 height 38
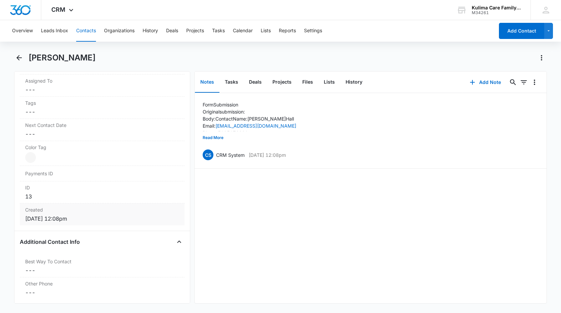
scroll to position [470, 0]
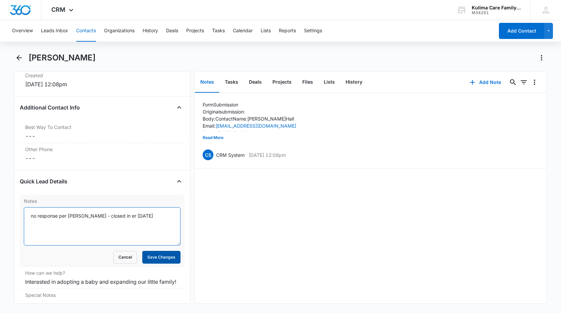
type textarea "no response per Joe - closed in er 07/25/2023"
click at [161, 261] on button "Save Changes" at bounding box center [161, 257] width 38 height 13
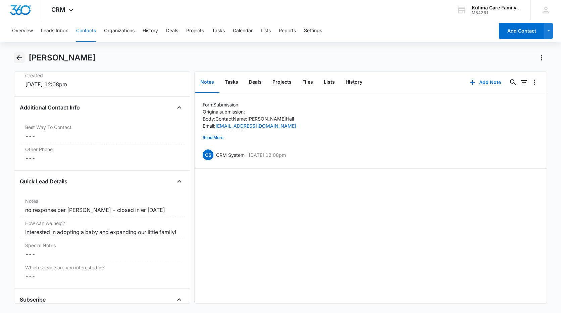
click at [19, 58] on icon "Back" at bounding box center [19, 58] width 8 height 8
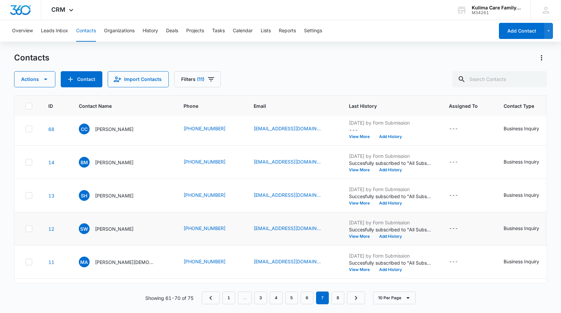
scroll to position [171, 0]
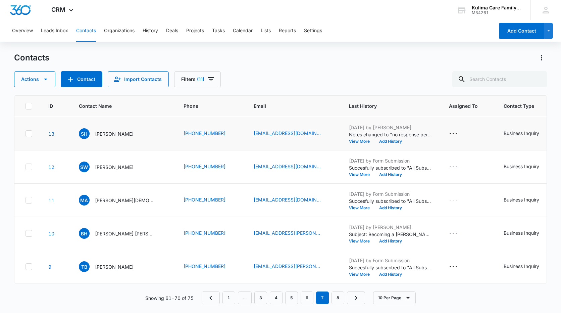
click at [29, 132] on icon at bounding box center [29, 133] width 4 height 3
click at [26, 134] on input "checkbox" at bounding box center [25, 134] width 0 height 0
click at [31, 79] on button "Actions" at bounding box center [34, 79] width 41 height 16
click at [32, 138] on button "Delete" at bounding box center [50, 141] width 73 height 10
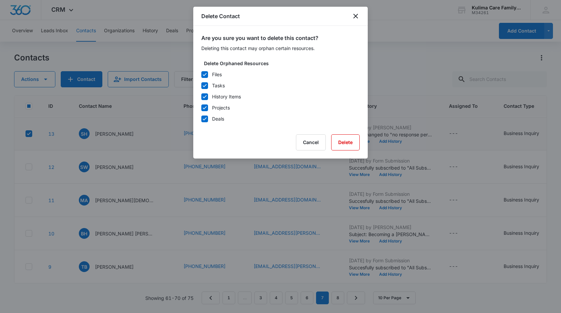
click at [205, 96] on icon at bounding box center [205, 97] width 6 height 6
click at [201, 97] on input "History Items" at bounding box center [201, 97] width 0 height 0
click at [344, 144] on button "Delete" at bounding box center [345, 142] width 29 height 16
